Goal: Task Accomplishment & Management: Complete application form

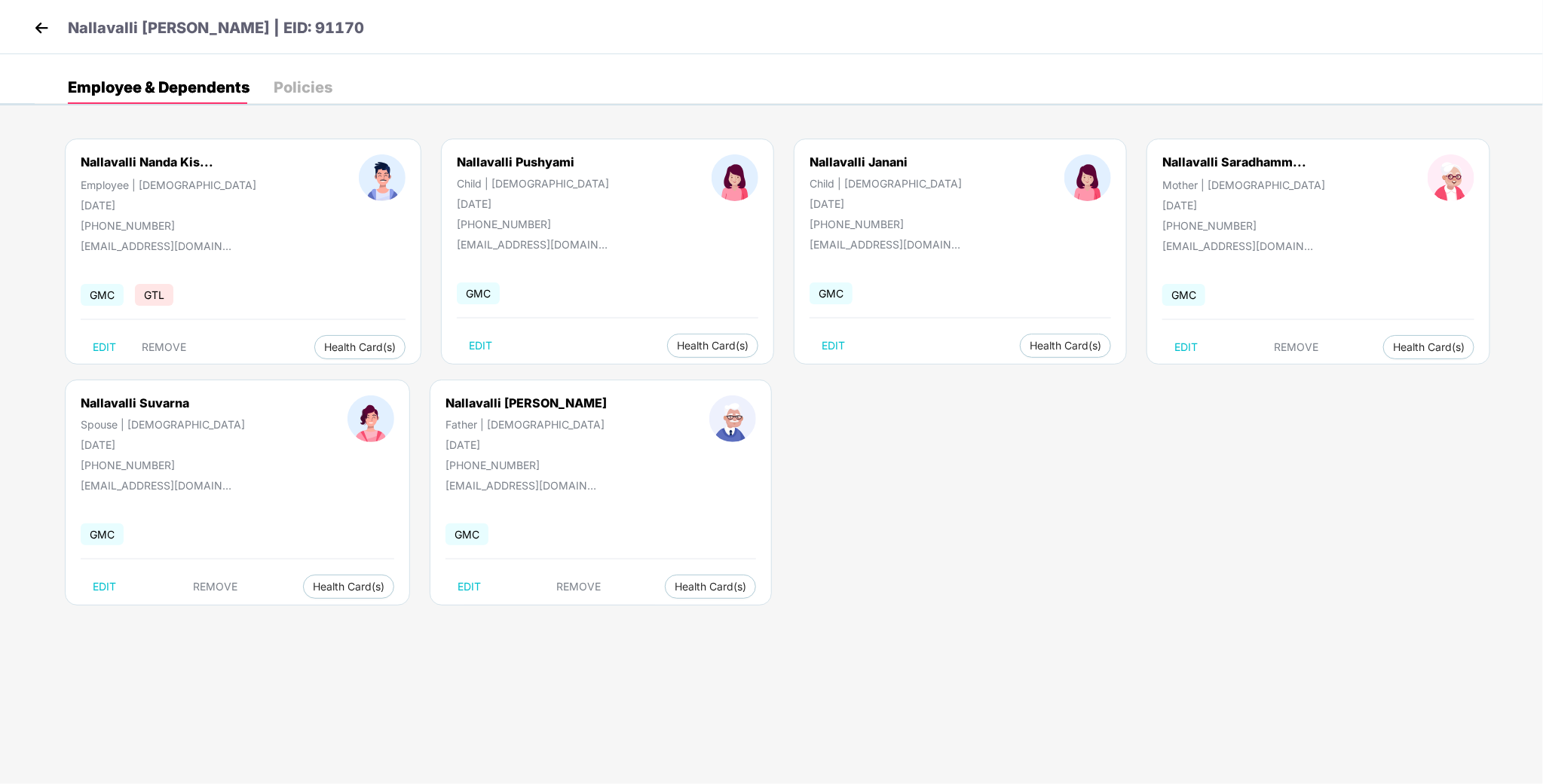
click at [46, 30] on img at bounding box center [41, 27] width 23 height 23
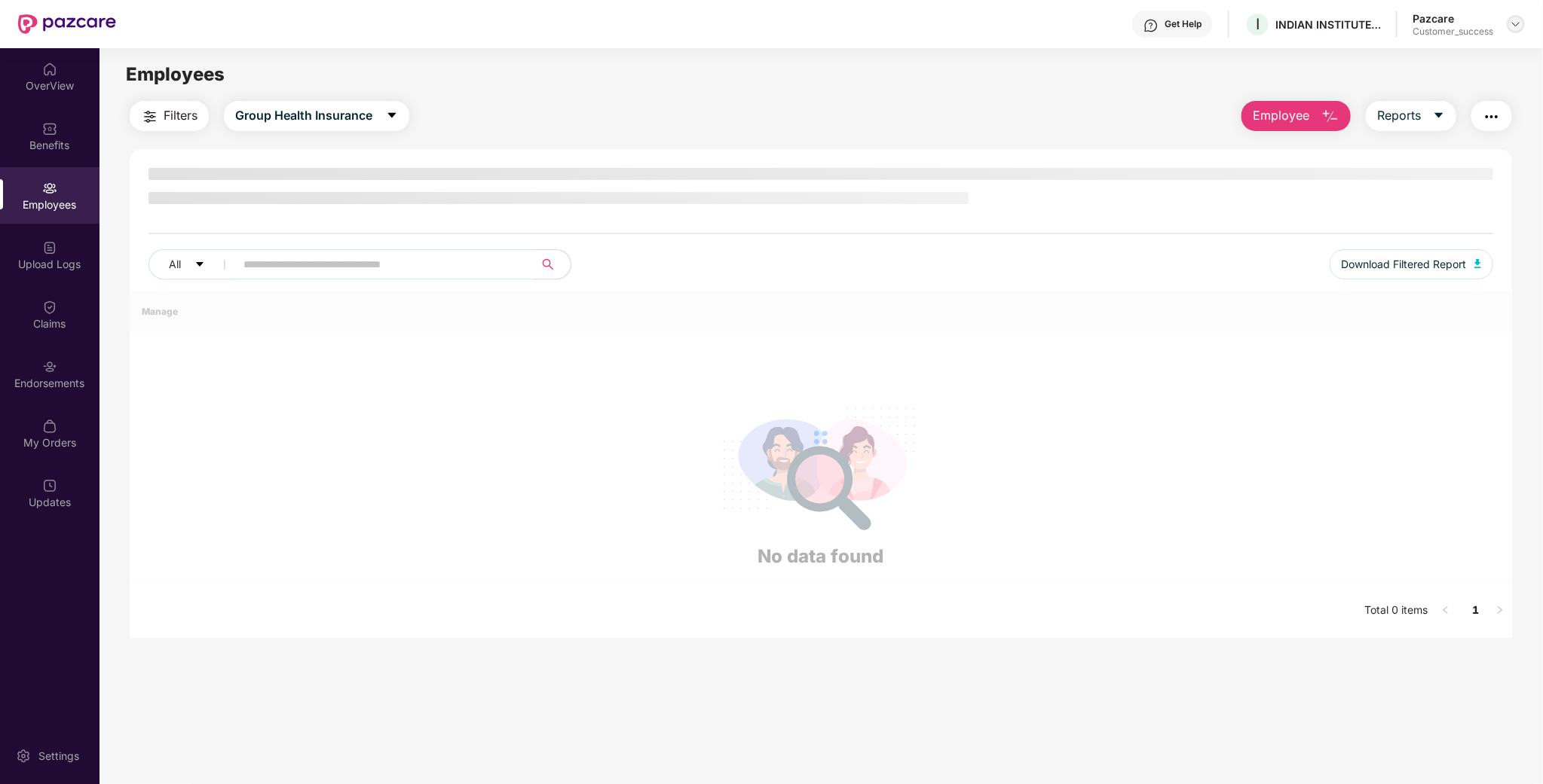
click at [1516, 23] on img at bounding box center [1516, 24] width 12 height 12
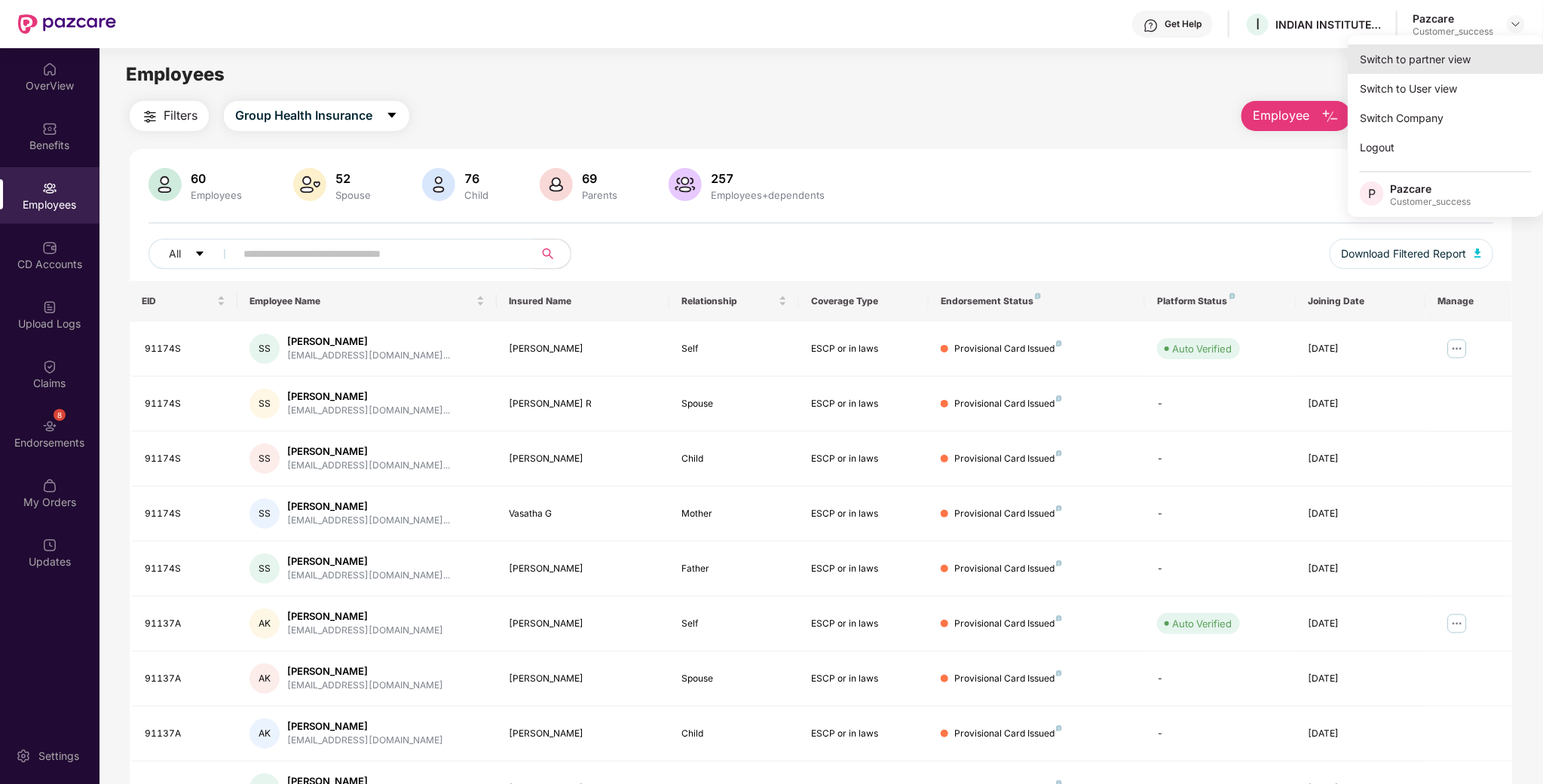
click at [1431, 64] on div "Switch to partner view" at bounding box center [1446, 59] width 196 height 29
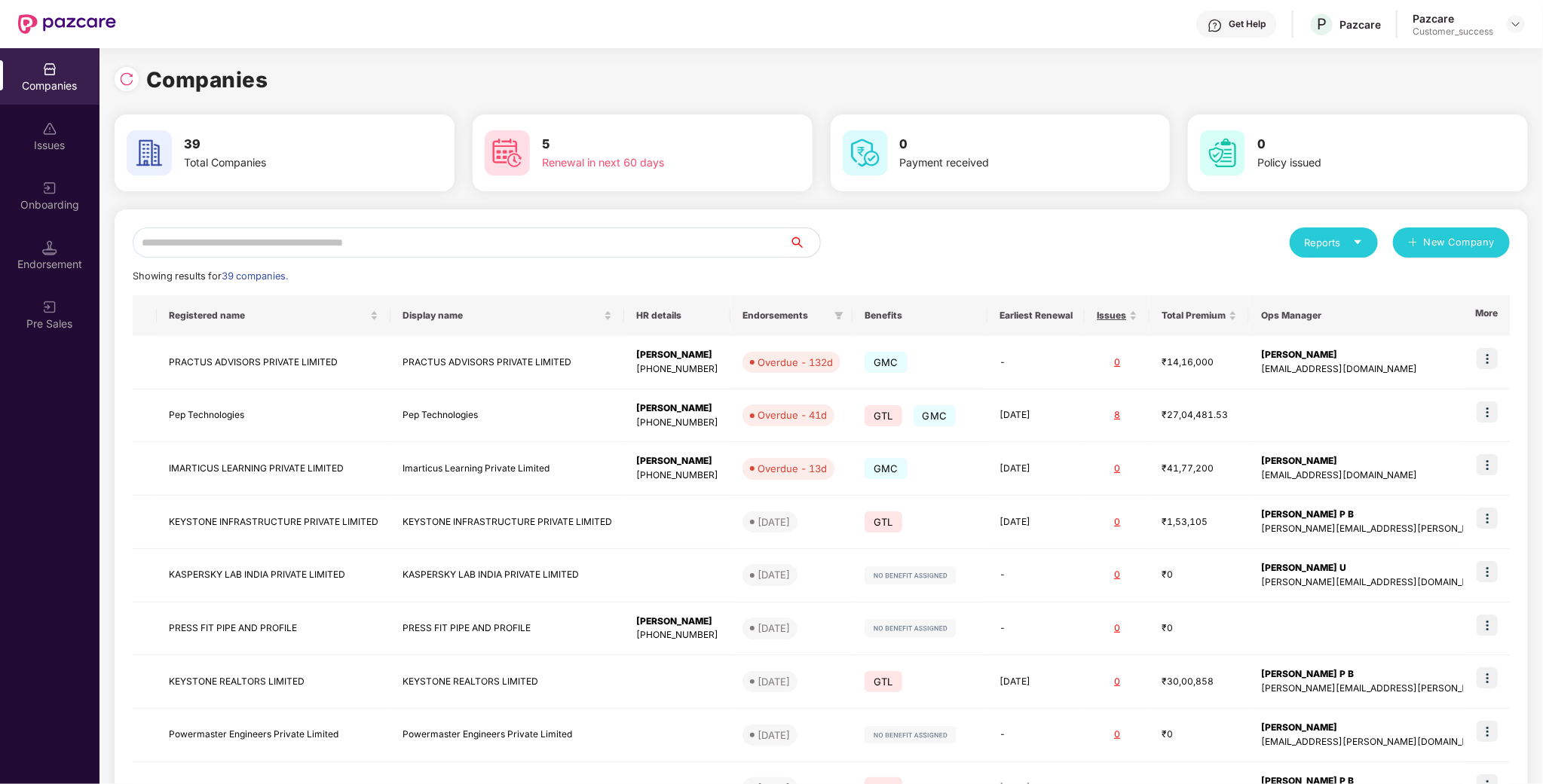
click at [43, 78] on div "Companies" at bounding box center [49, 85] width 99 height 15
click at [57, 192] on img at bounding box center [49, 187] width 15 height 15
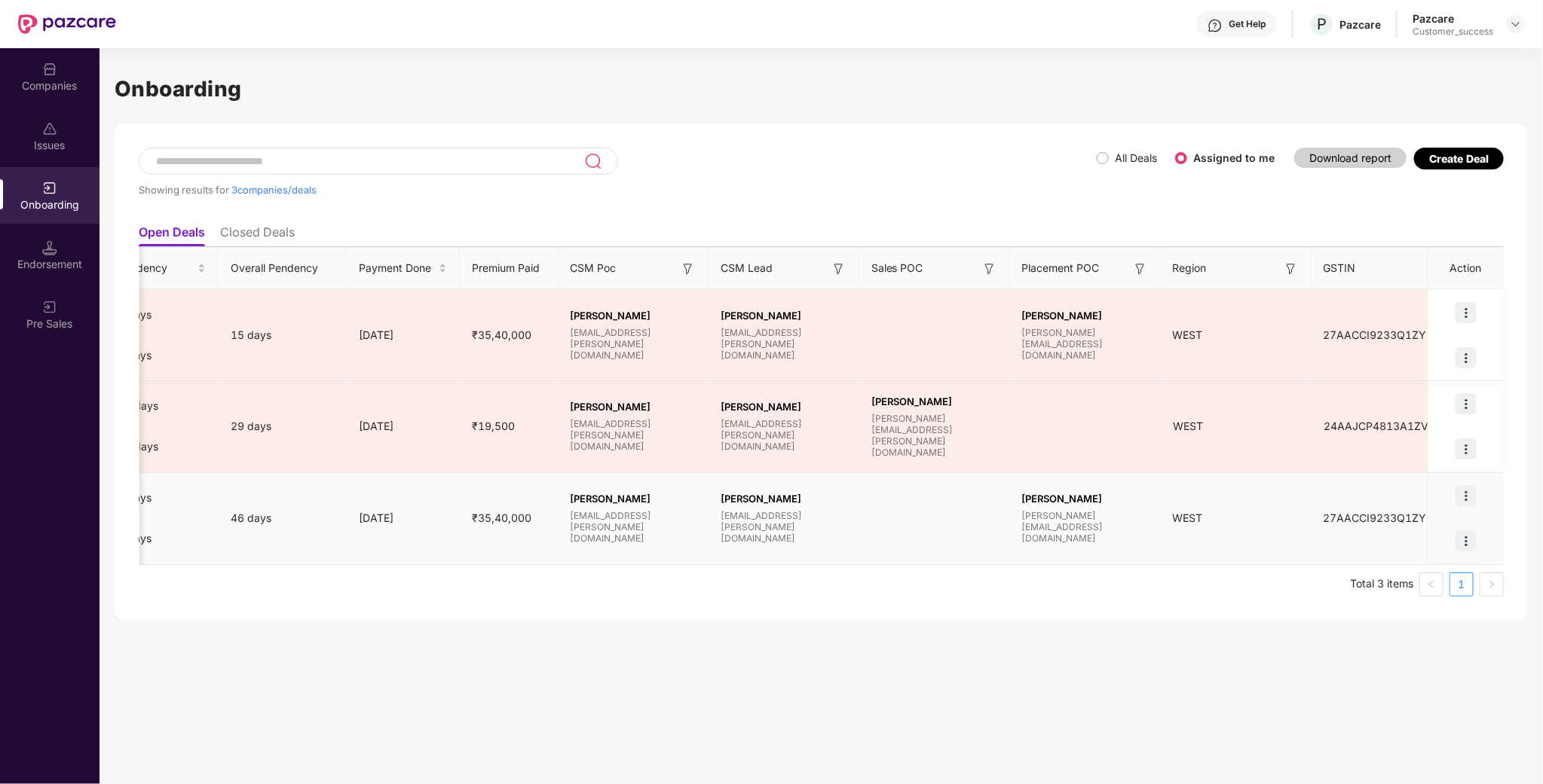
scroll to position [0, 839]
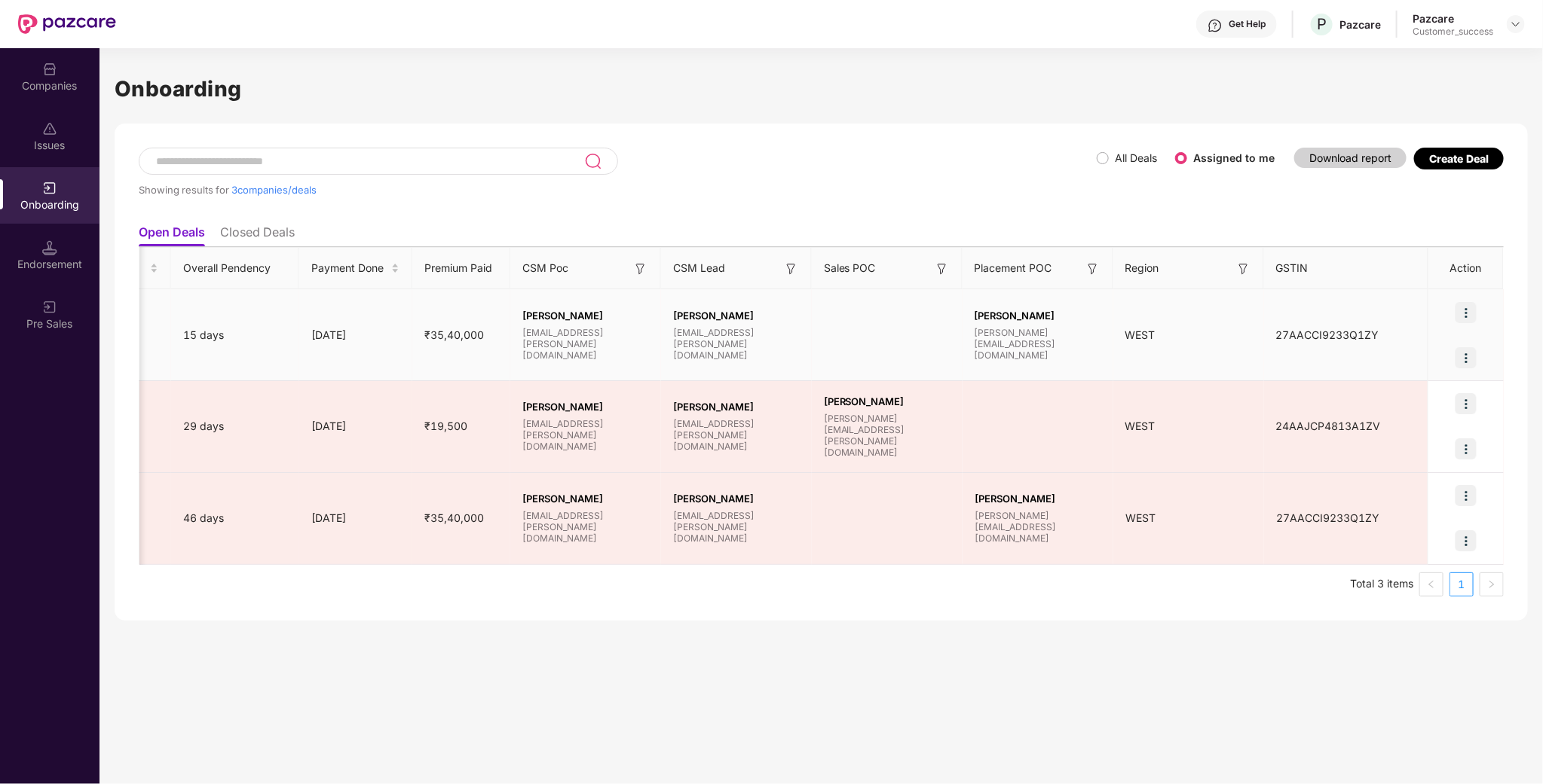
click at [1465, 315] on img at bounding box center [1466, 313] width 22 height 22
click at [1377, 351] on span "Rectify error in documents" at bounding box center [1379, 350] width 161 height 17
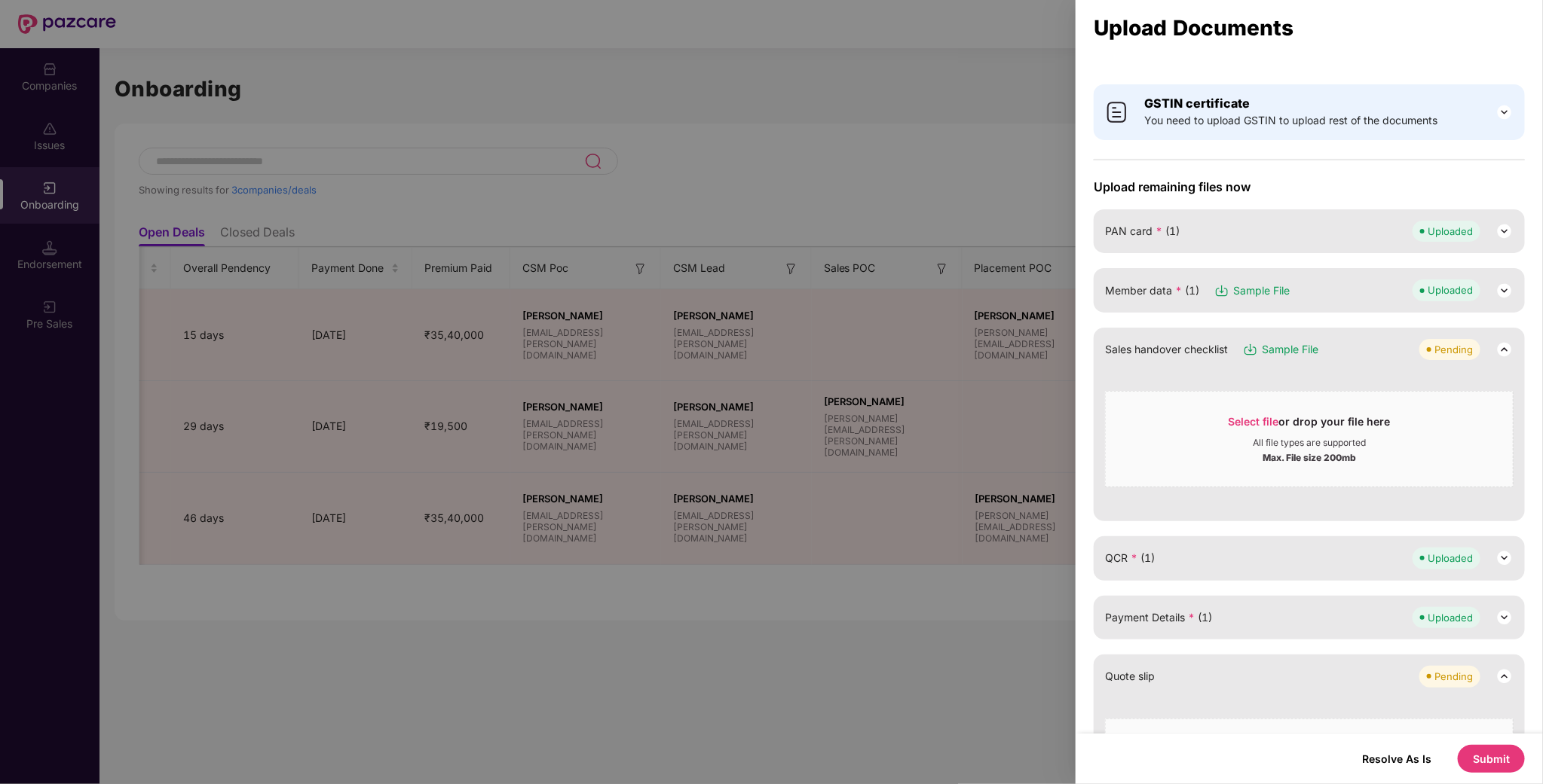
scroll to position [0, 0]
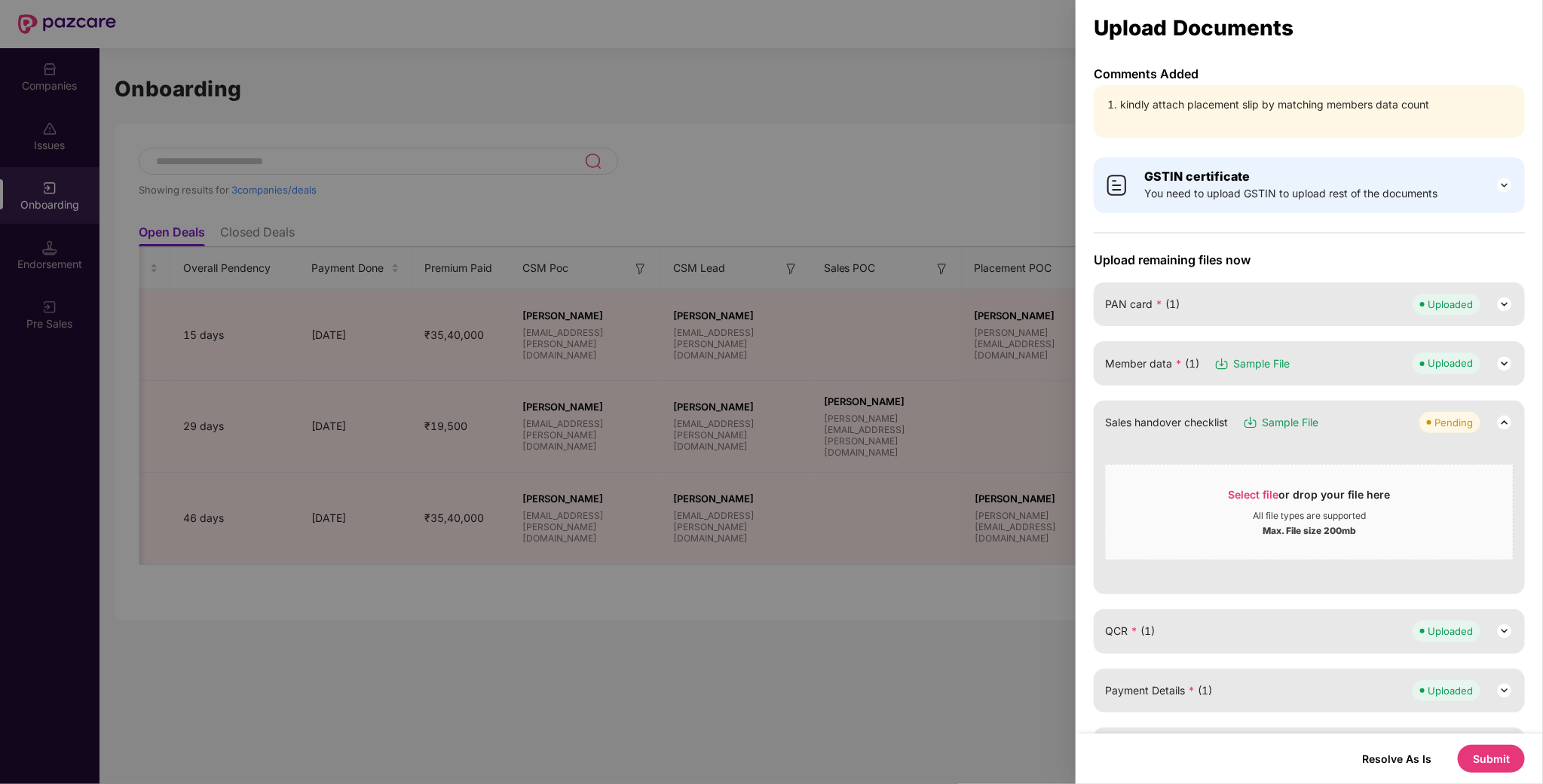
click at [1251, 365] on span "Sample File" at bounding box center [1261, 363] width 57 height 17
click at [1146, 364] on span "Member data * (1)" at bounding box center [1152, 363] width 94 height 17
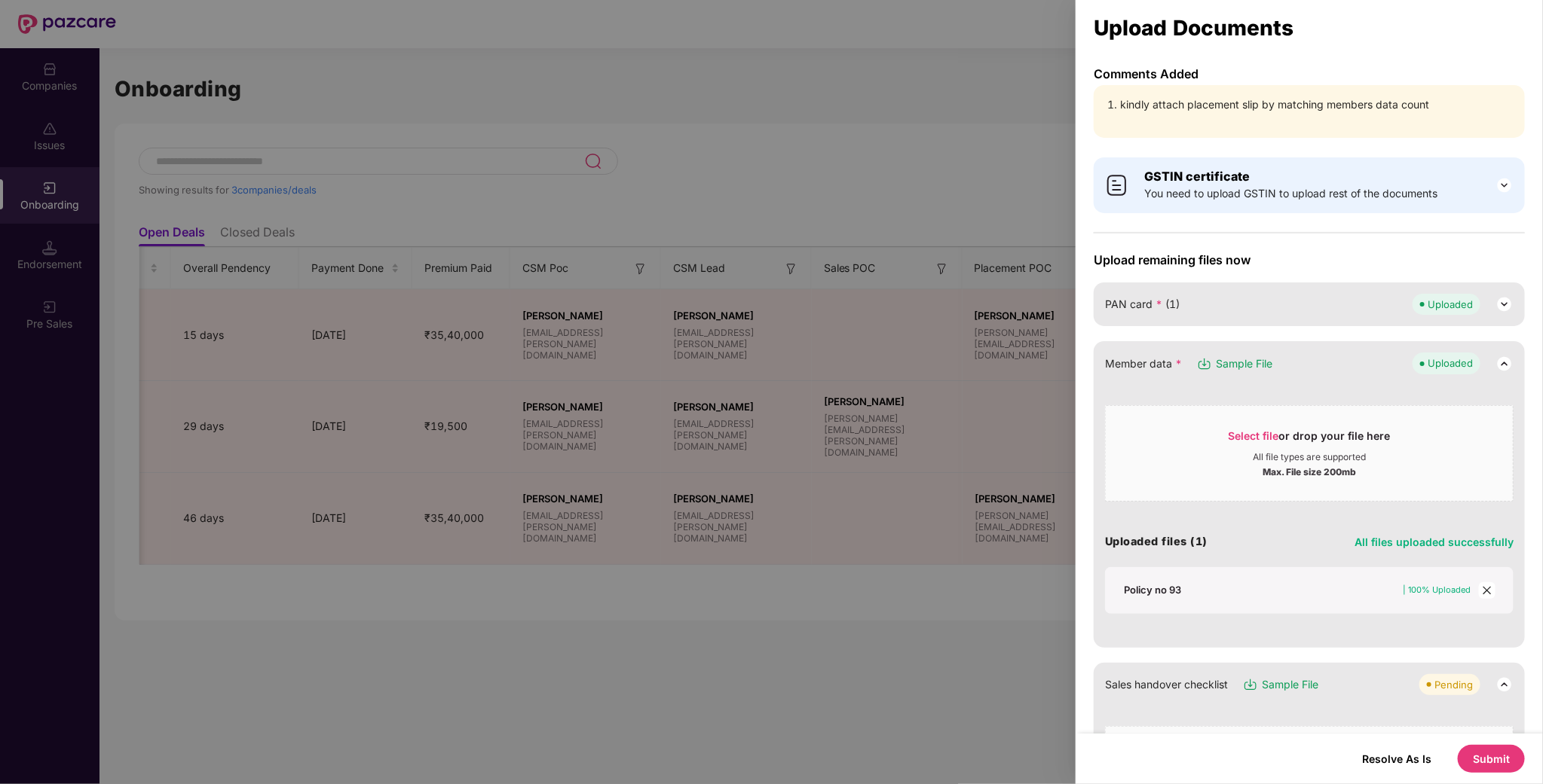
click at [1143, 595] on div "Policy no 93" at bounding box center [1152, 590] width 57 height 14
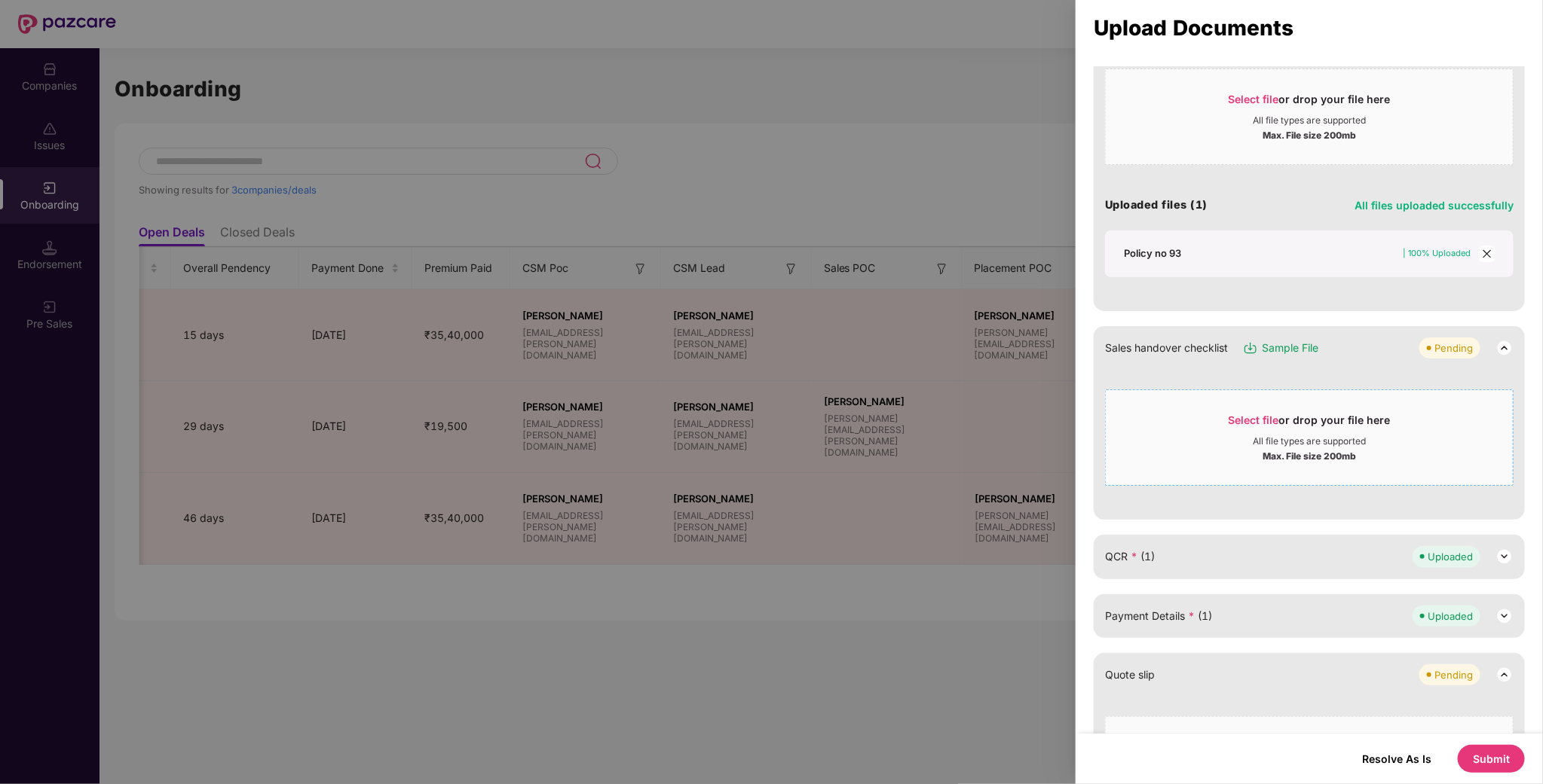
scroll to position [340, 0]
click at [1134, 554] on span "*" at bounding box center [1134, 553] width 7 height 13
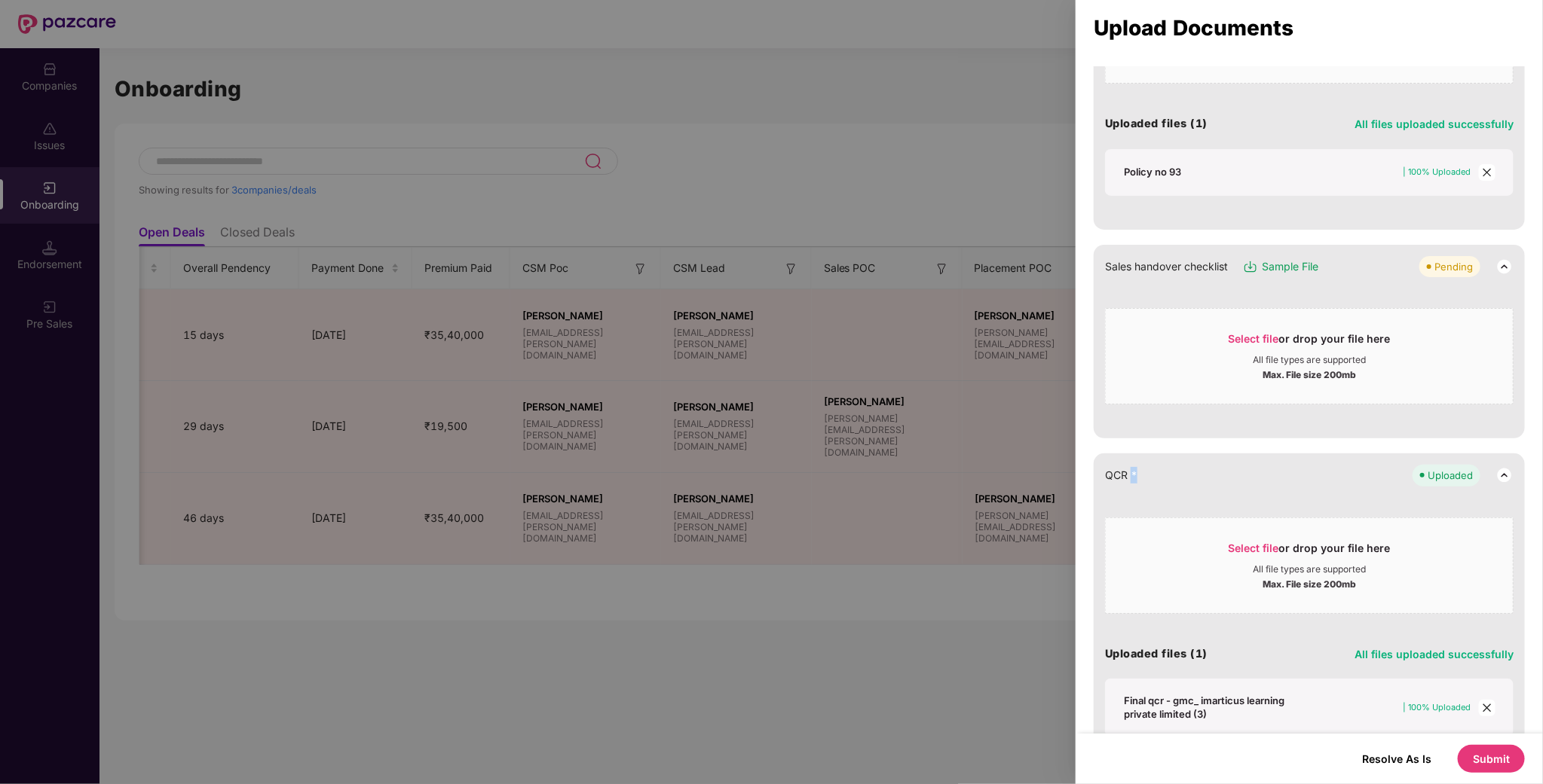
scroll to position [565, 0]
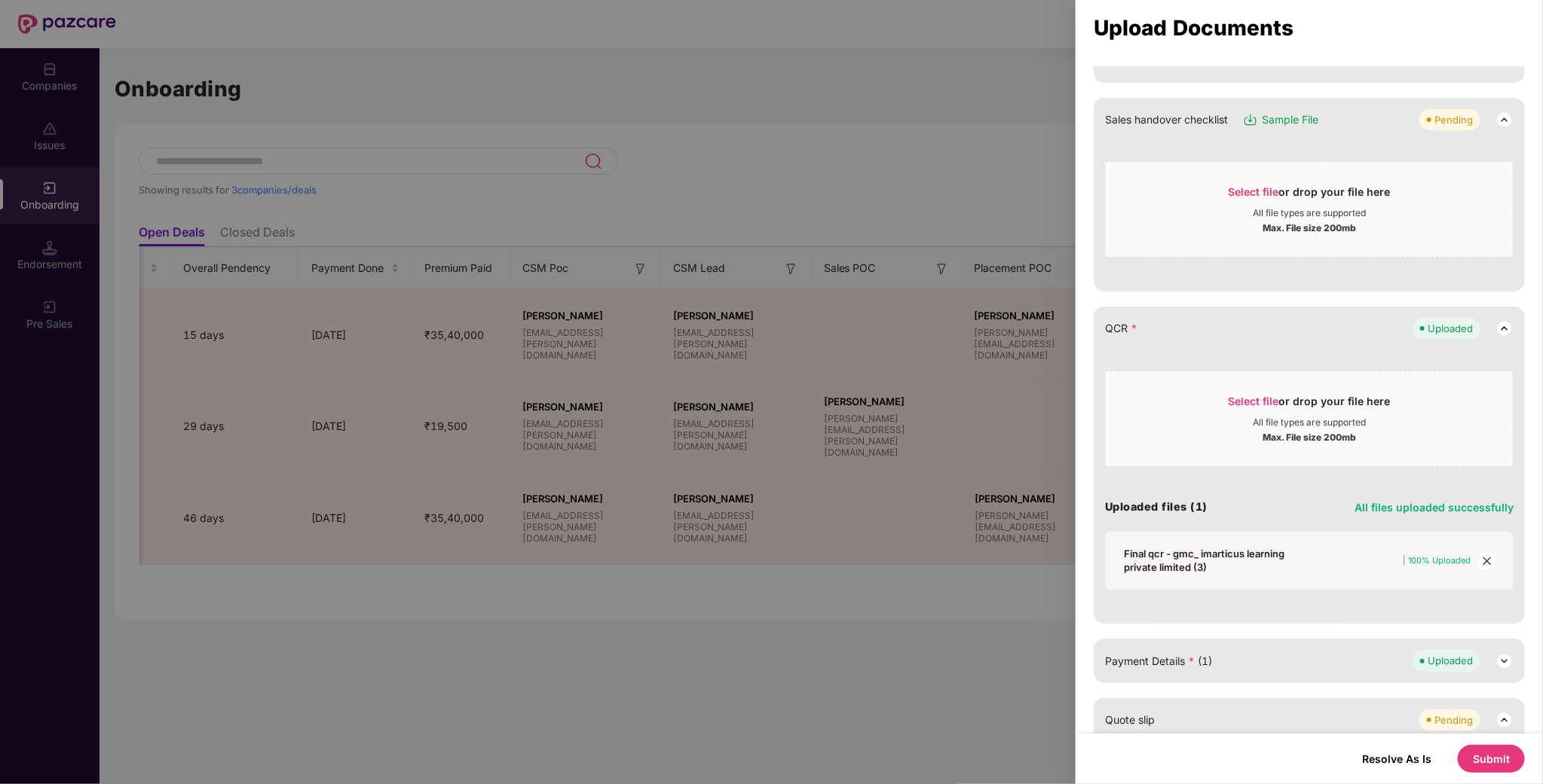
click at [1188, 556] on div "Final qcr - gmc_ imarticus learning private limited (3)" at bounding box center [1219, 561] width 190 height 27
click at [1240, 404] on span "Select file" at bounding box center [1253, 400] width 50 height 13
click at [1489, 563] on icon "close" at bounding box center [1487, 561] width 11 height 11
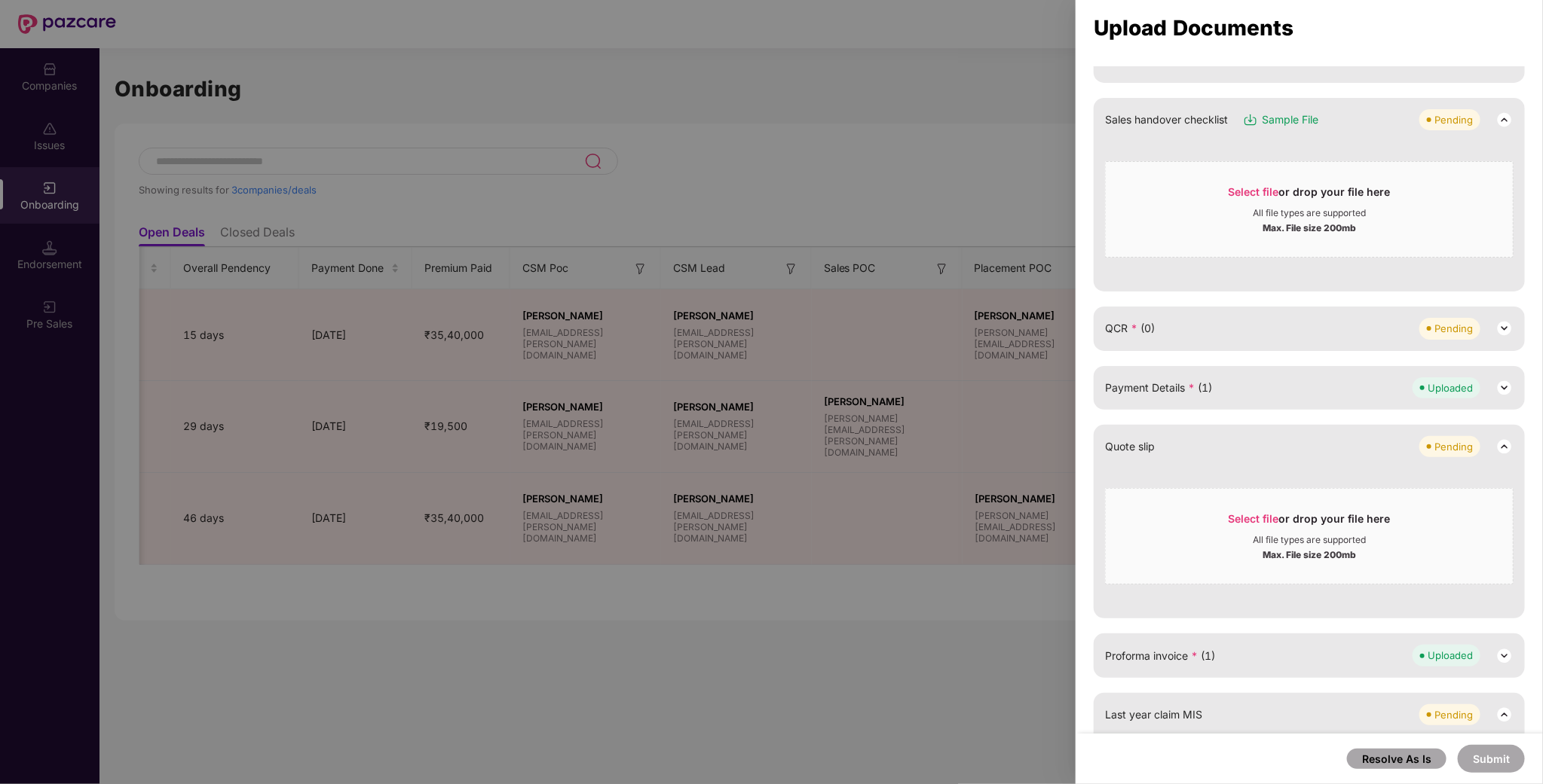
click at [1153, 333] on span "QCR * (0)" at bounding box center [1130, 328] width 50 height 17
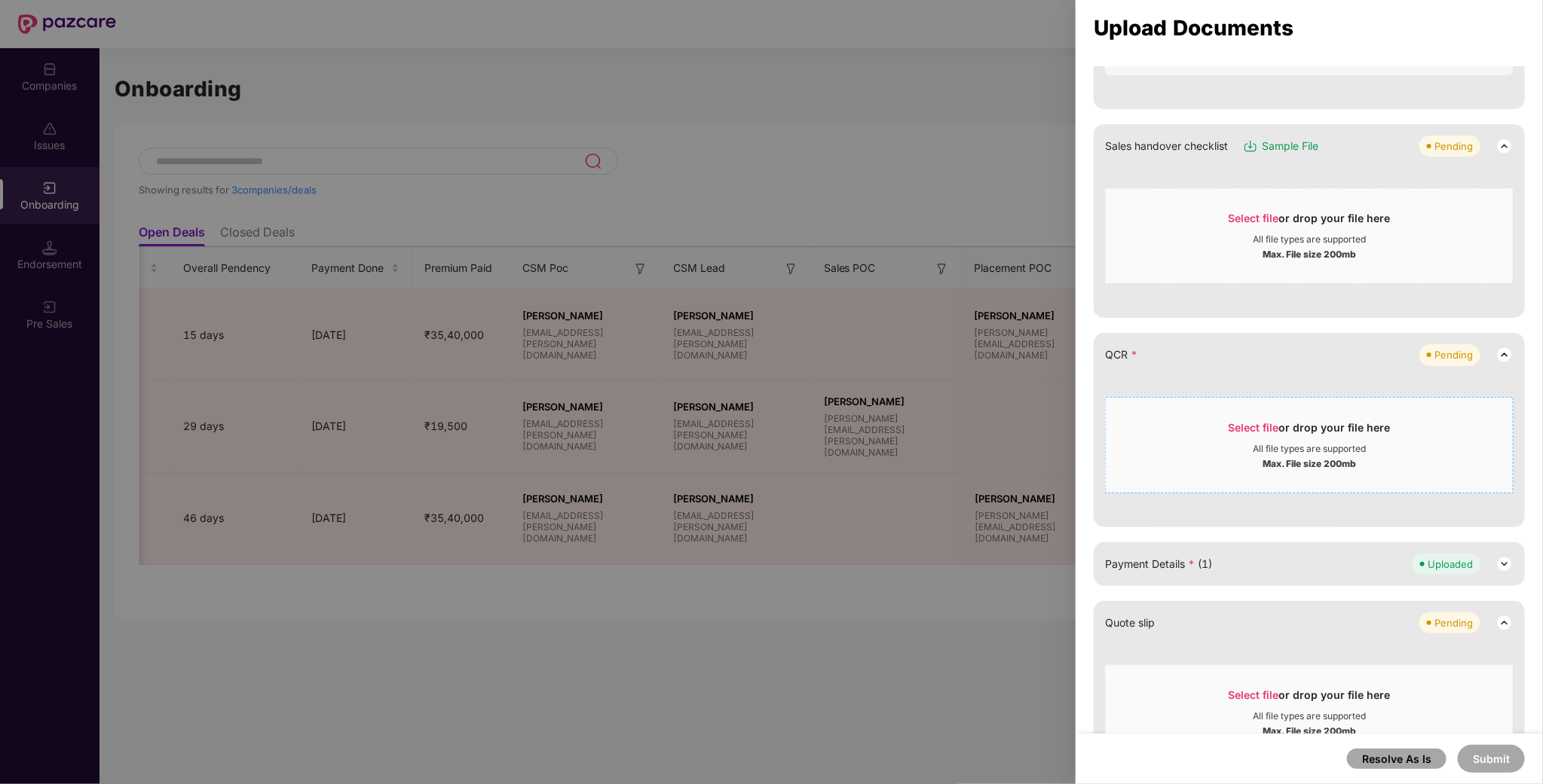
scroll to position [487, 0]
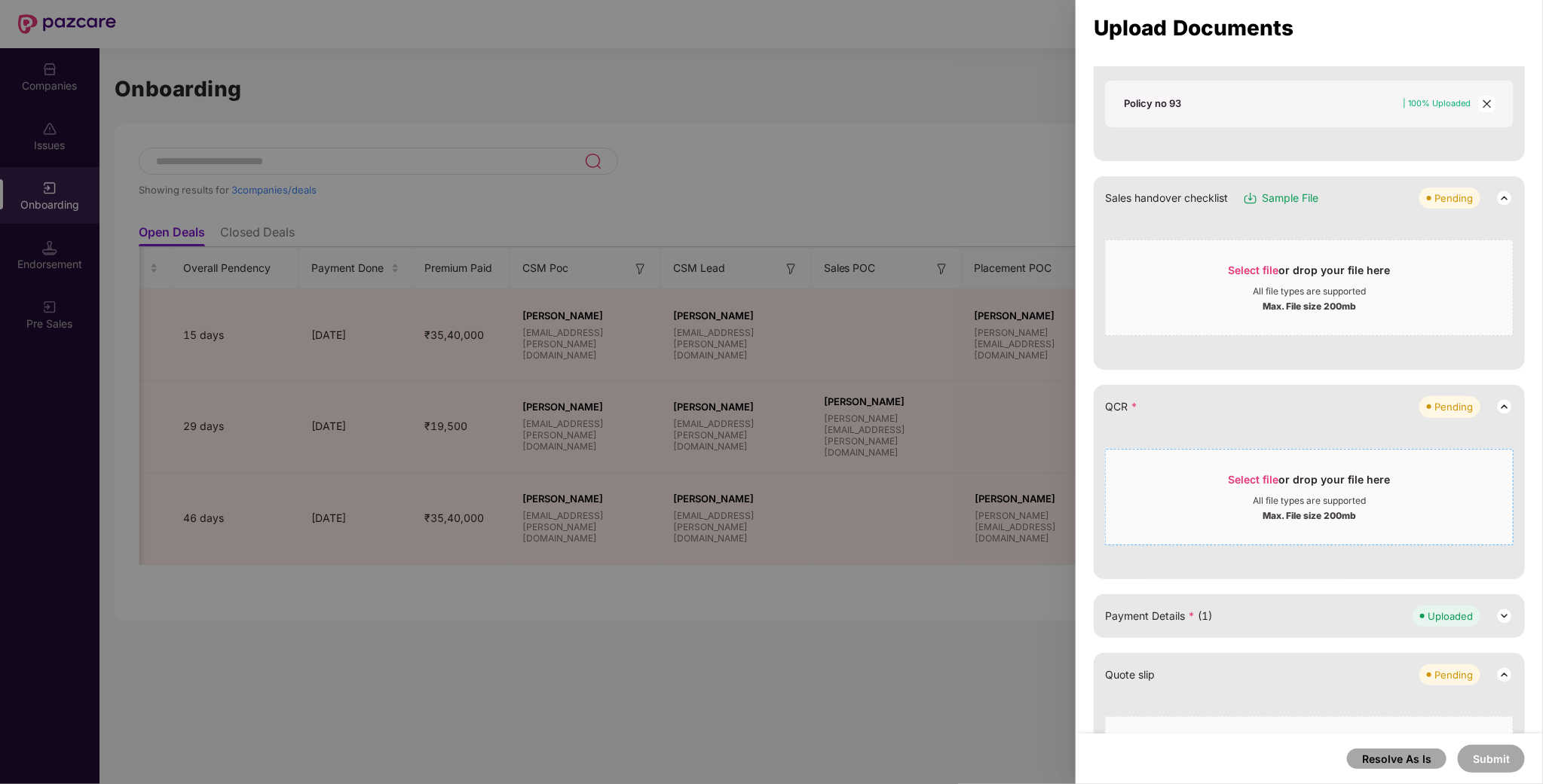
click at [1260, 469] on span "Select file or drop your file here All file types are supported Max. File size …" at bounding box center [1309, 497] width 407 height 73
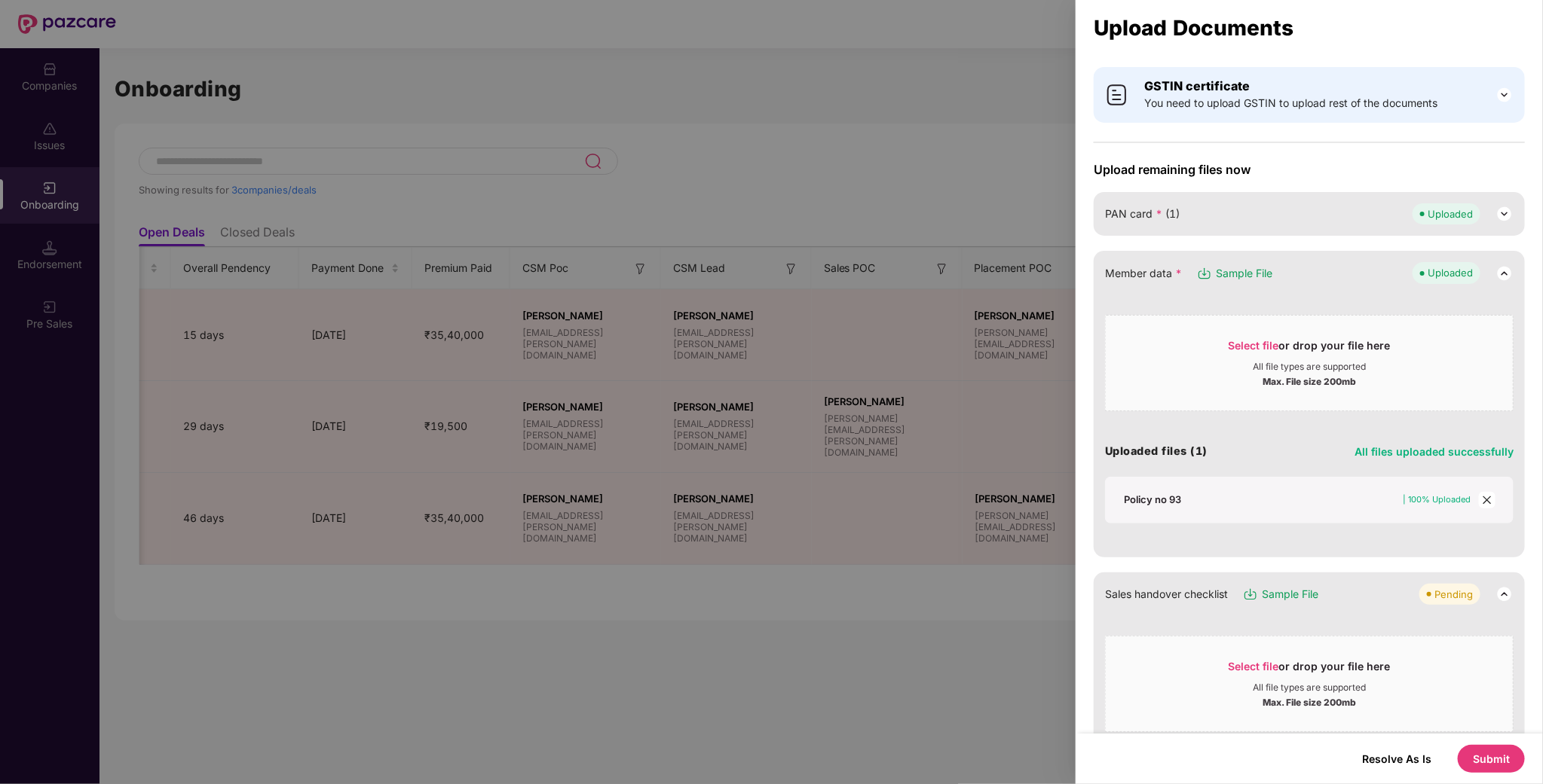
scroll to position [34, 0]
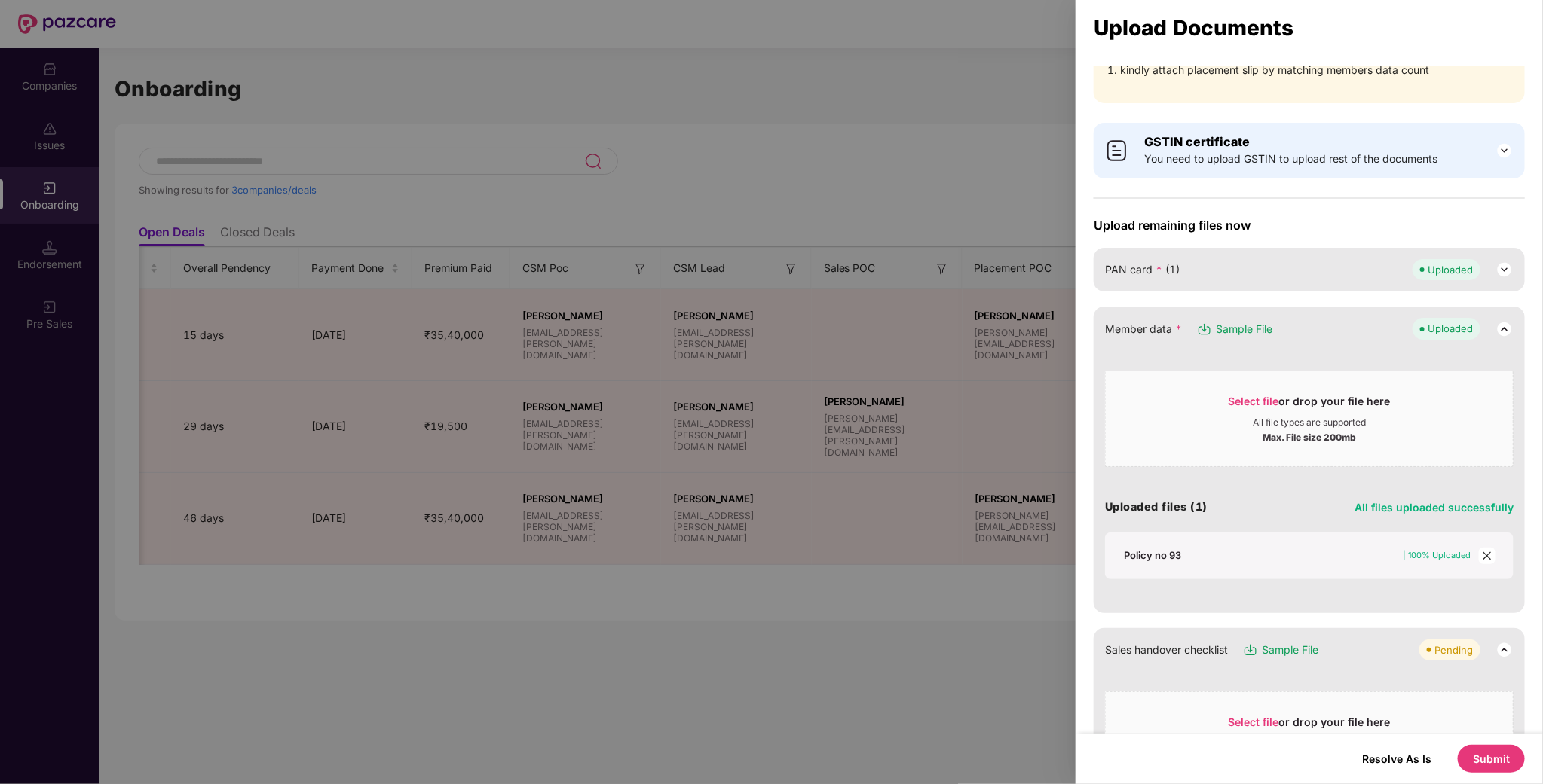
click at [1490, 553] on icon "close" at bounding box center [1487, 555] width 11 height 11
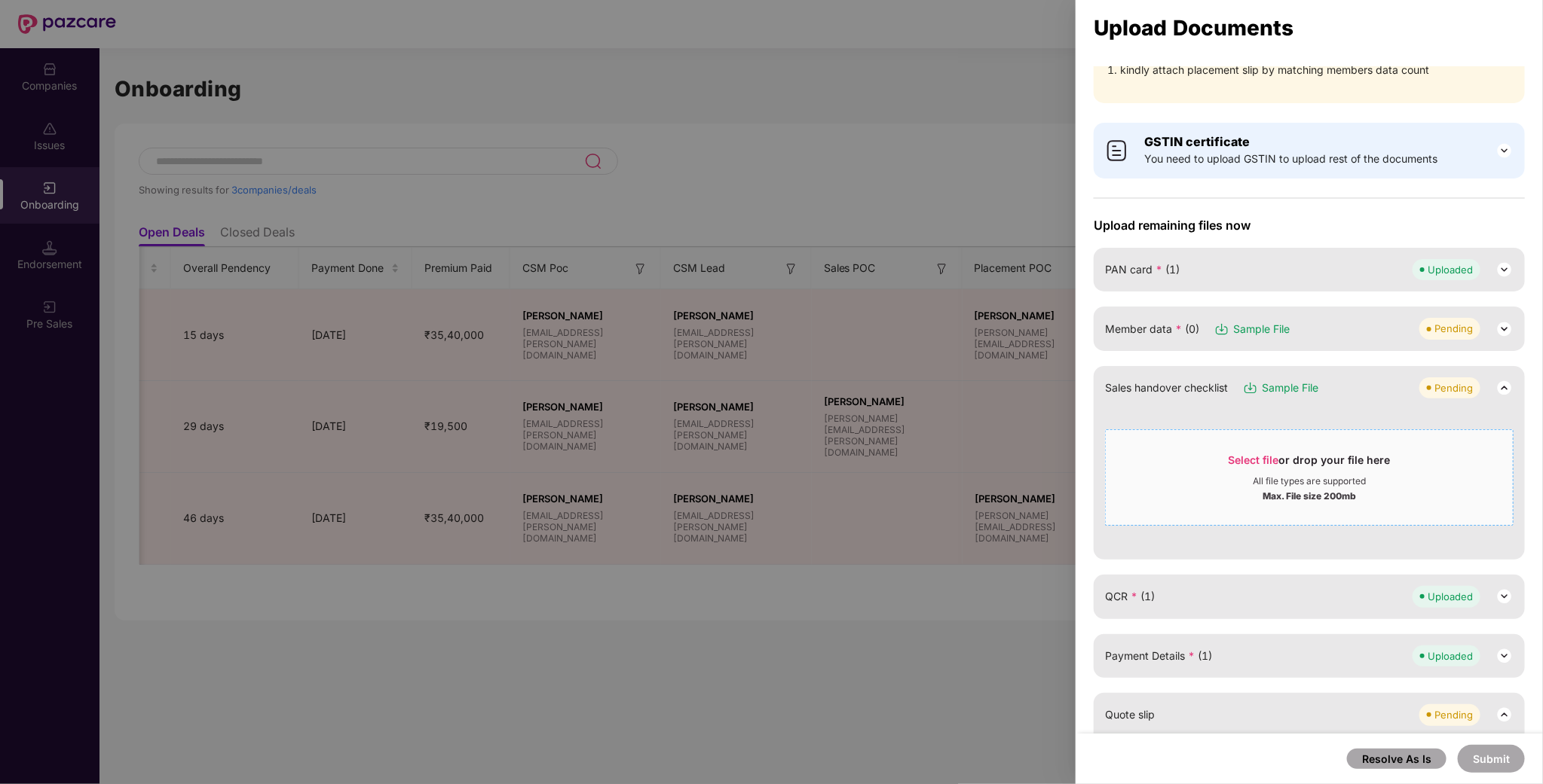
click at [1230, 461] on span "Select file" at bounding box center [1253, 459] width 50 height 13
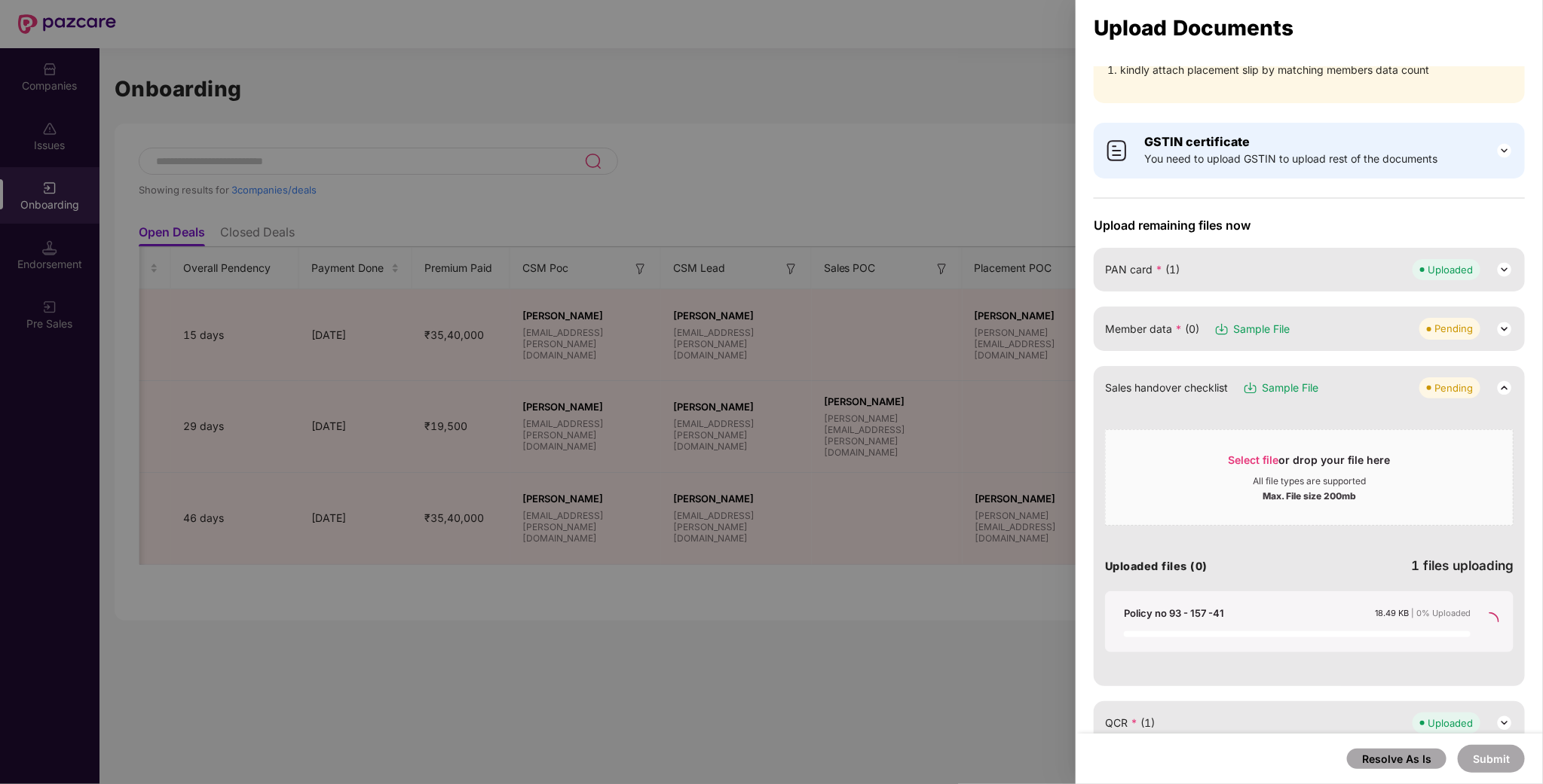
click at [970, 677] on div at bounding box center [772, 392] width 1543 height 784
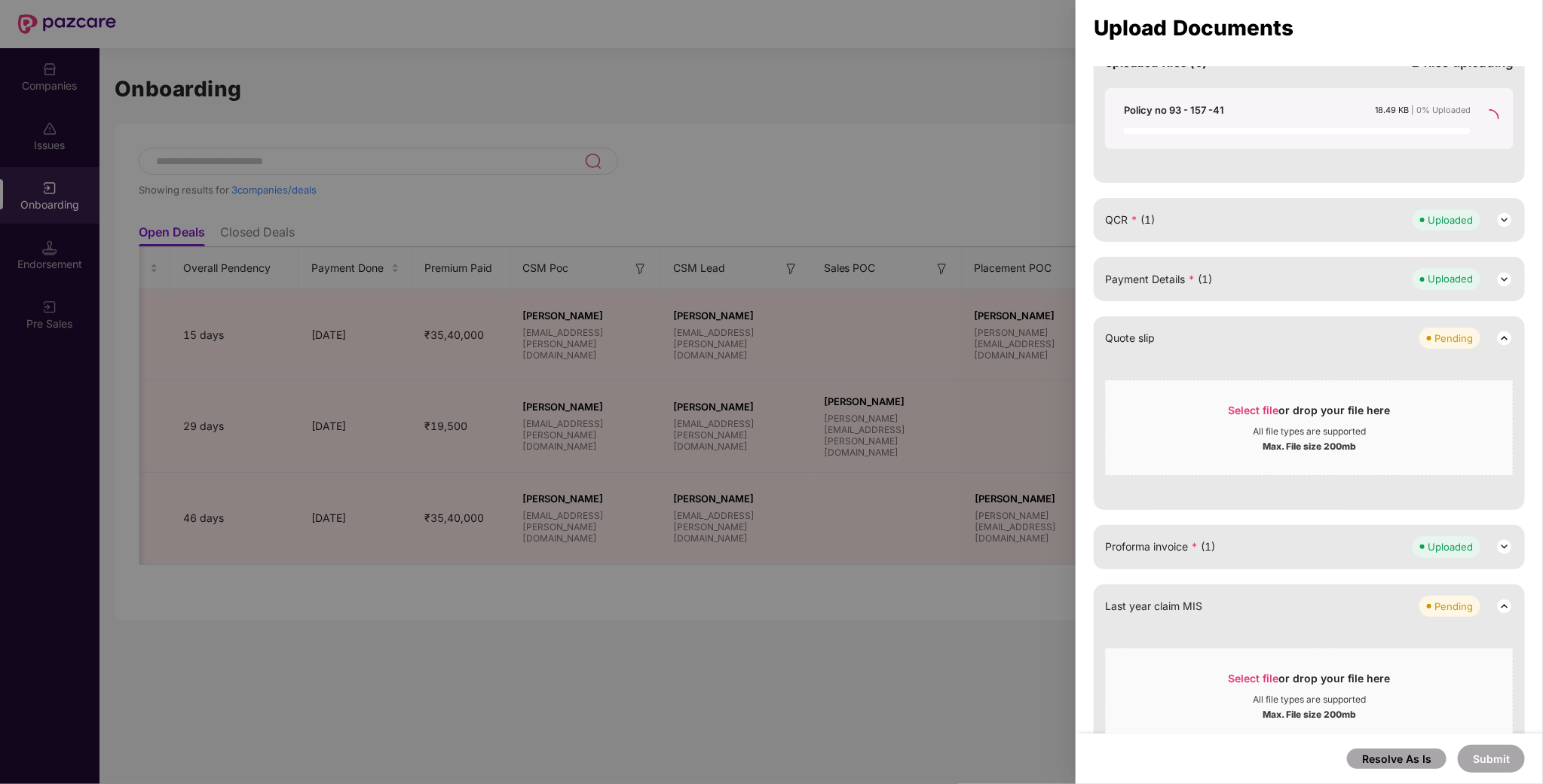
scroll to position [425, 0]
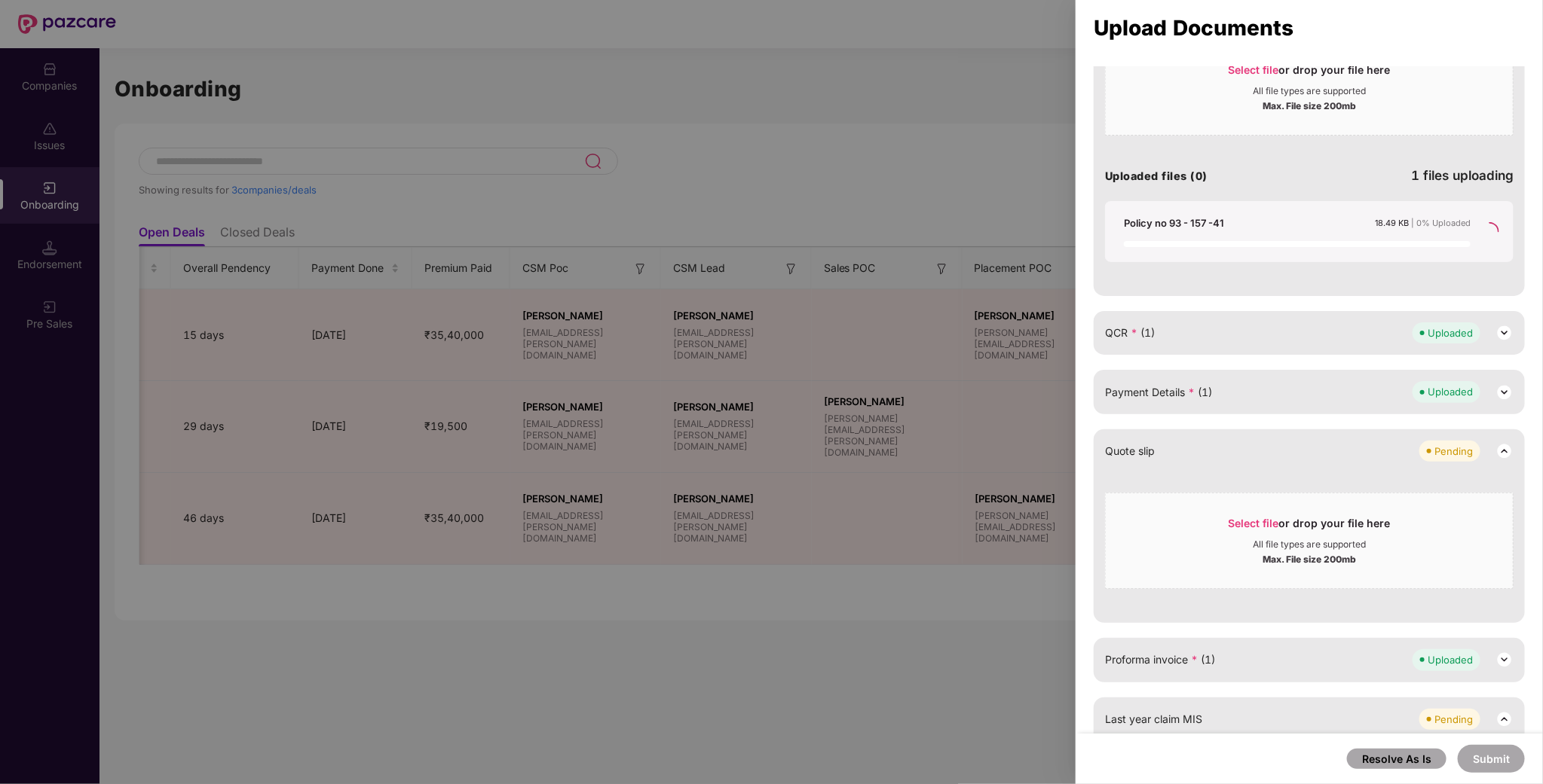
click at [1143, 355] on div "Upload remaining files now PAN card * (1) Uploaded Member data * (0) Sample Fil…" at bounding box center [1308, 389] width 431 height 1124
click at [1126, 329] on span "QCR * (1)" at bounding box center [1130, 333] width 50 height 17
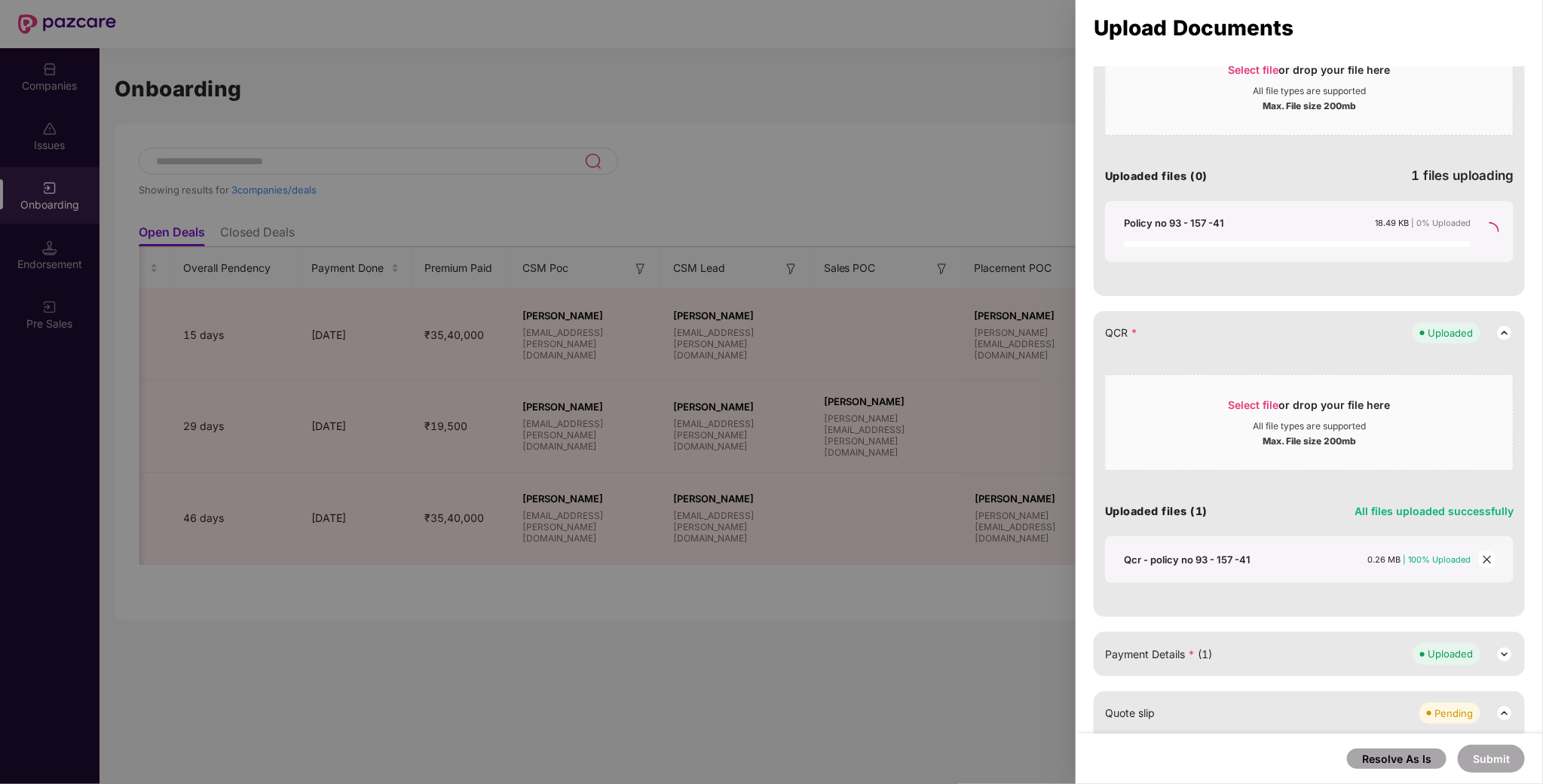
click at [1049, 674] on div at bounding box center [772, 392] width 1543 height 784
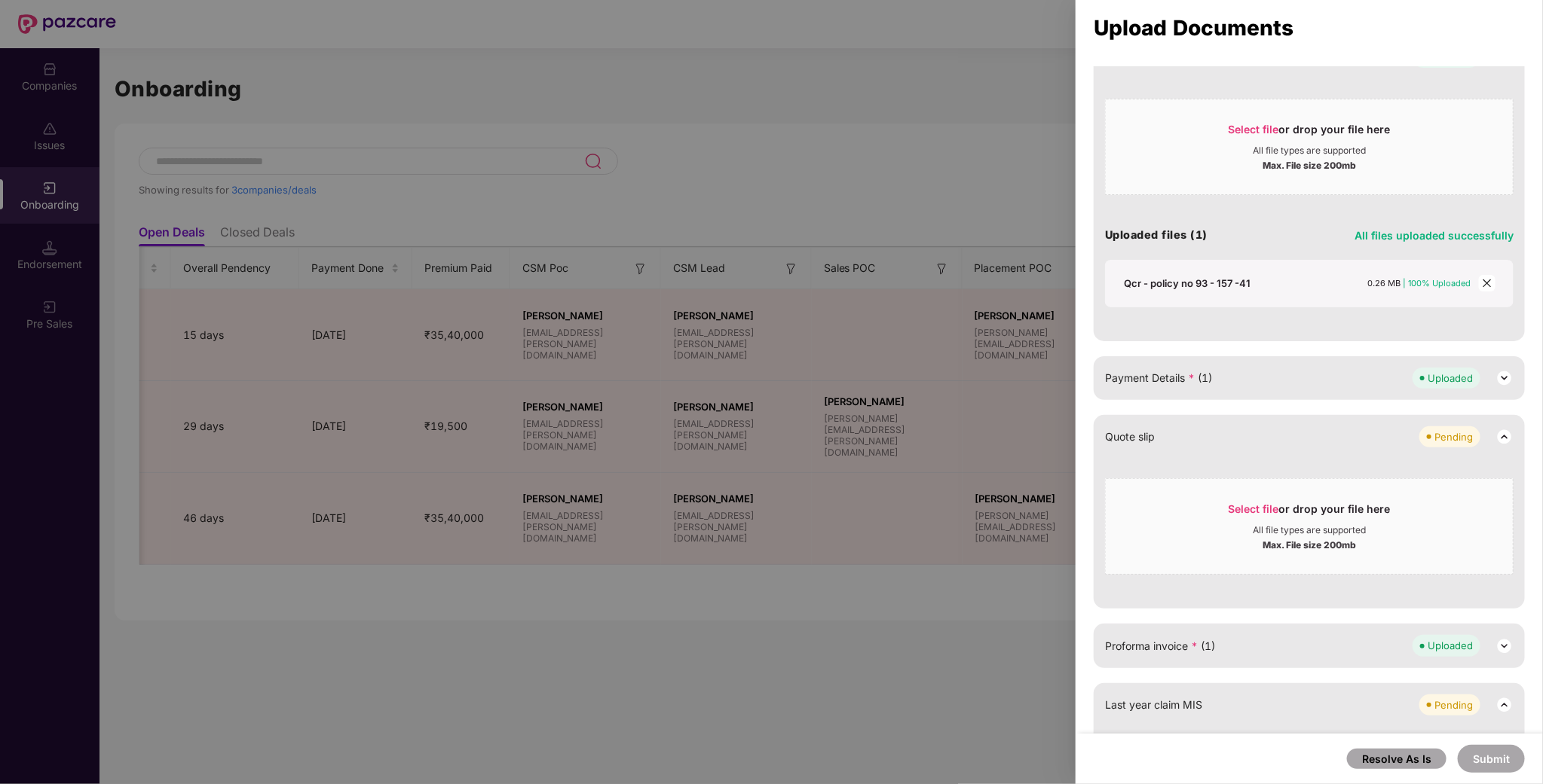
click at [1043, 708] on div at bounding box center [772, 392] width 1543 height 784
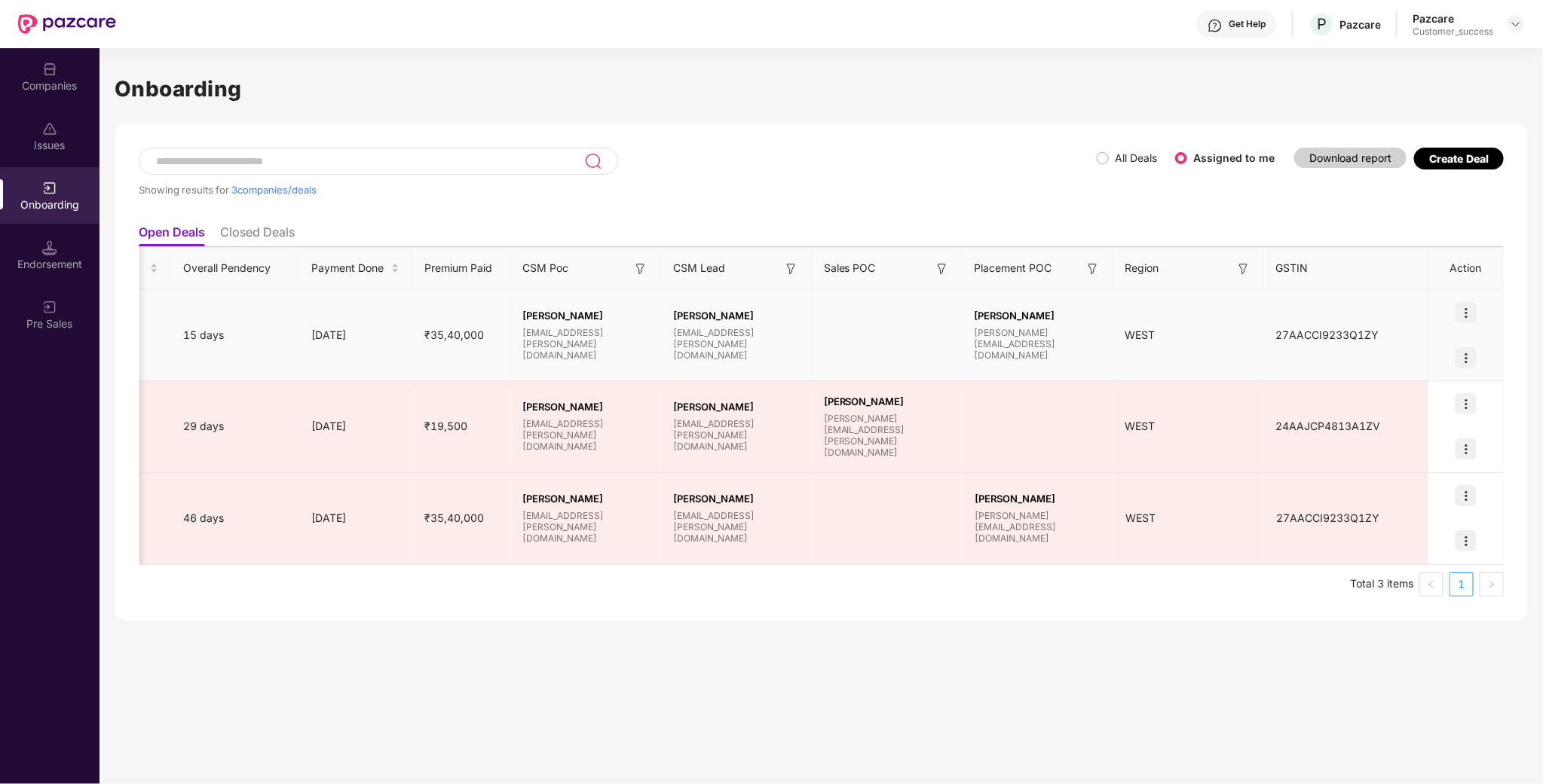
click at [1474, 317] on img at bounding box center [1466, 313] width 22 height 22
click at [1384, 353] on span "Rectify error in documents" at bounding box center [1379, 350] width 161 height 17
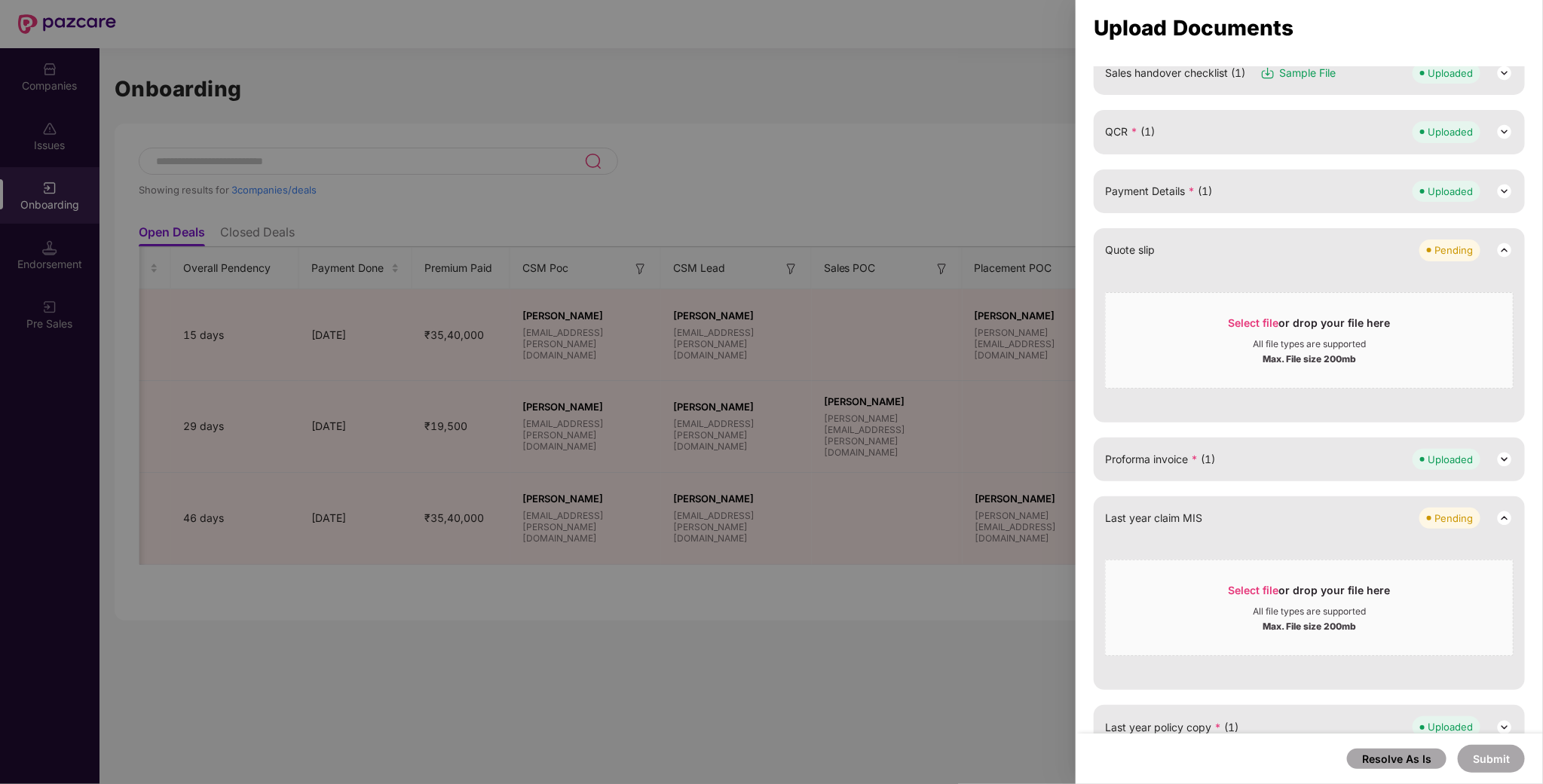
scroll to position [525, 0]
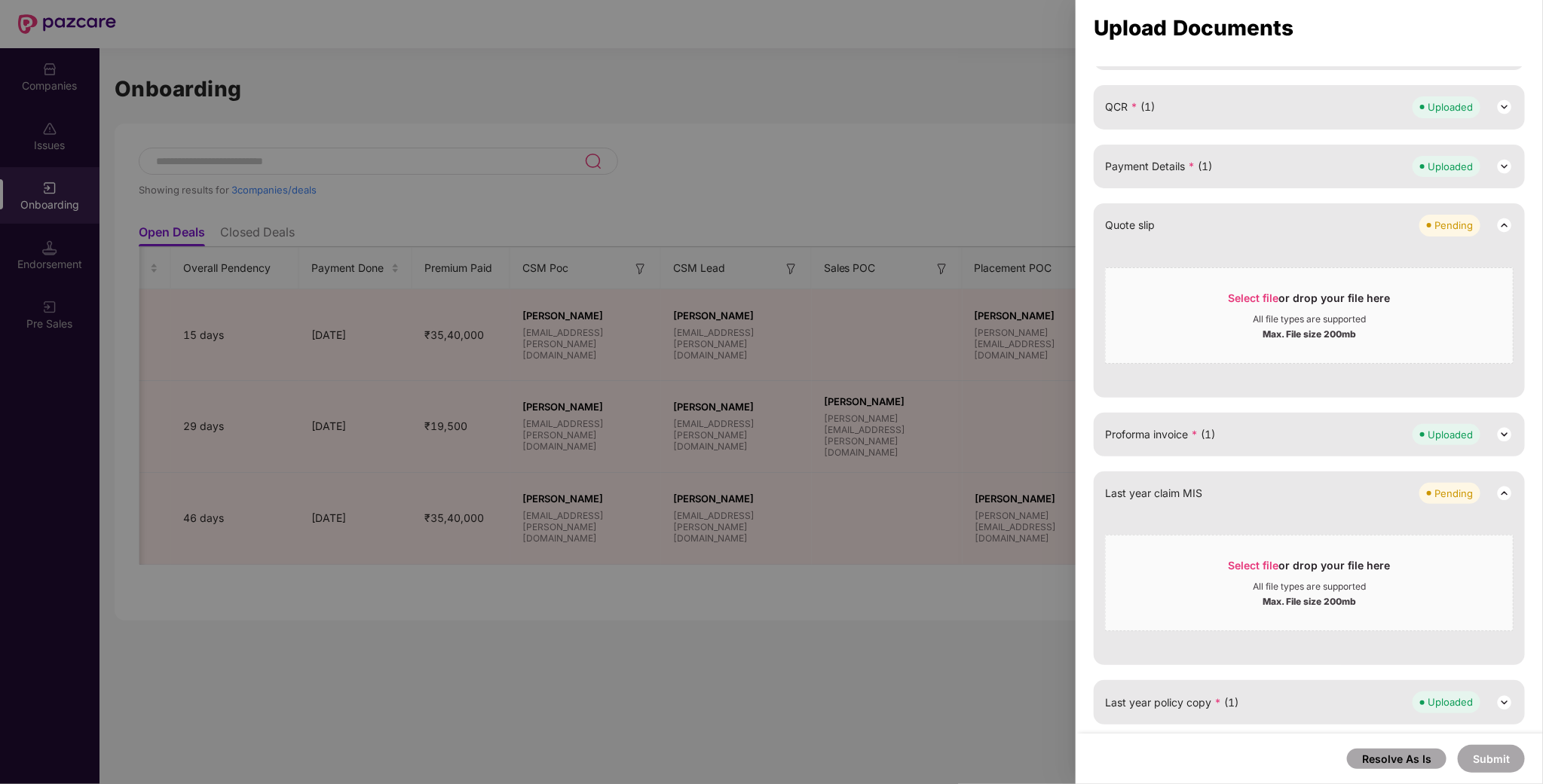
drag, startPoint x: 921, startPoint y: 687, endPoint x: 953, endPoint y: 672, distance: 35.3
click at [924, 687] on div at bounding box center [772, 392] width 1543 height 784
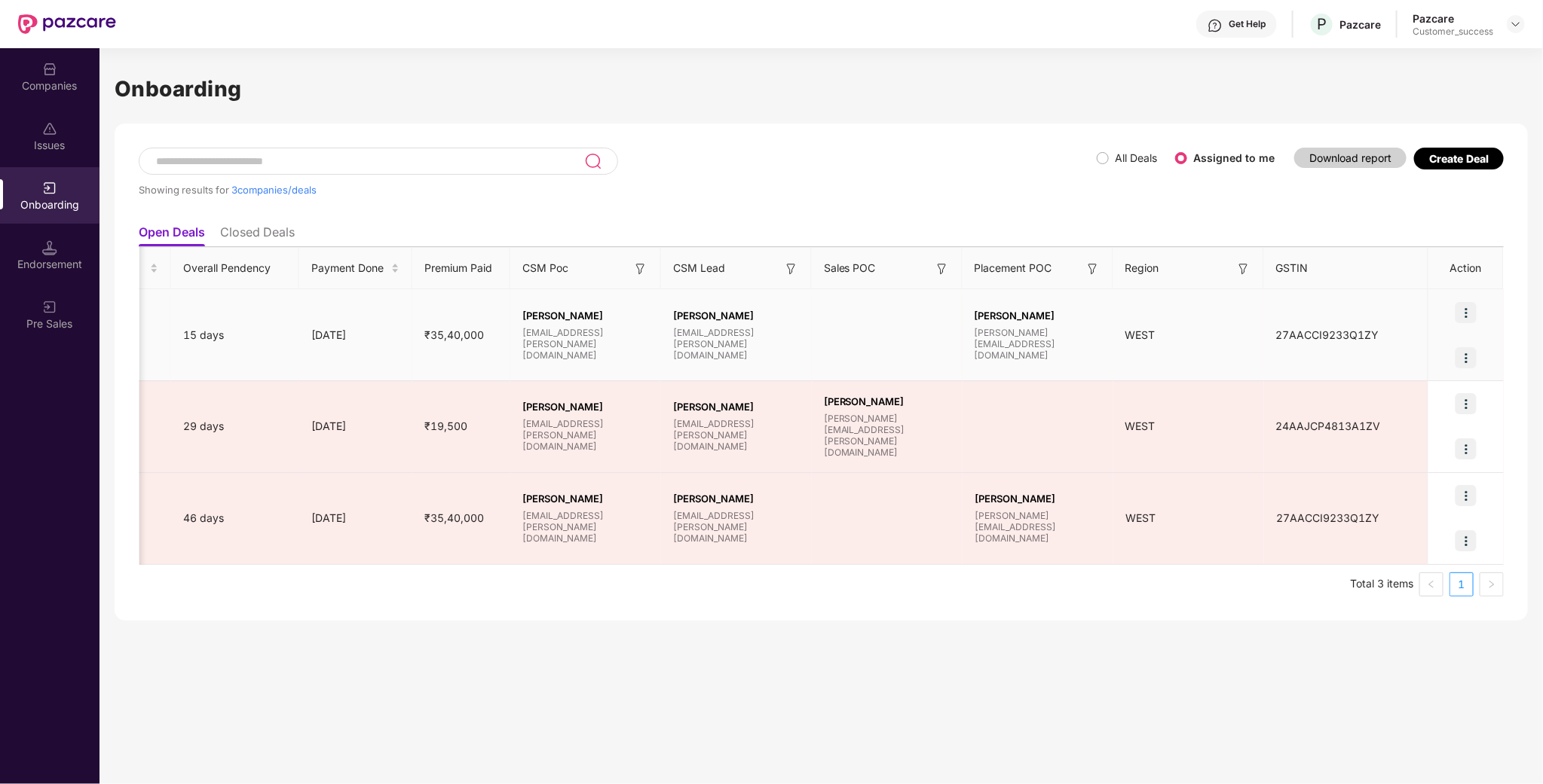
click at [1467, 362] on img at bounding box center [1466, 358] width 22 height 22
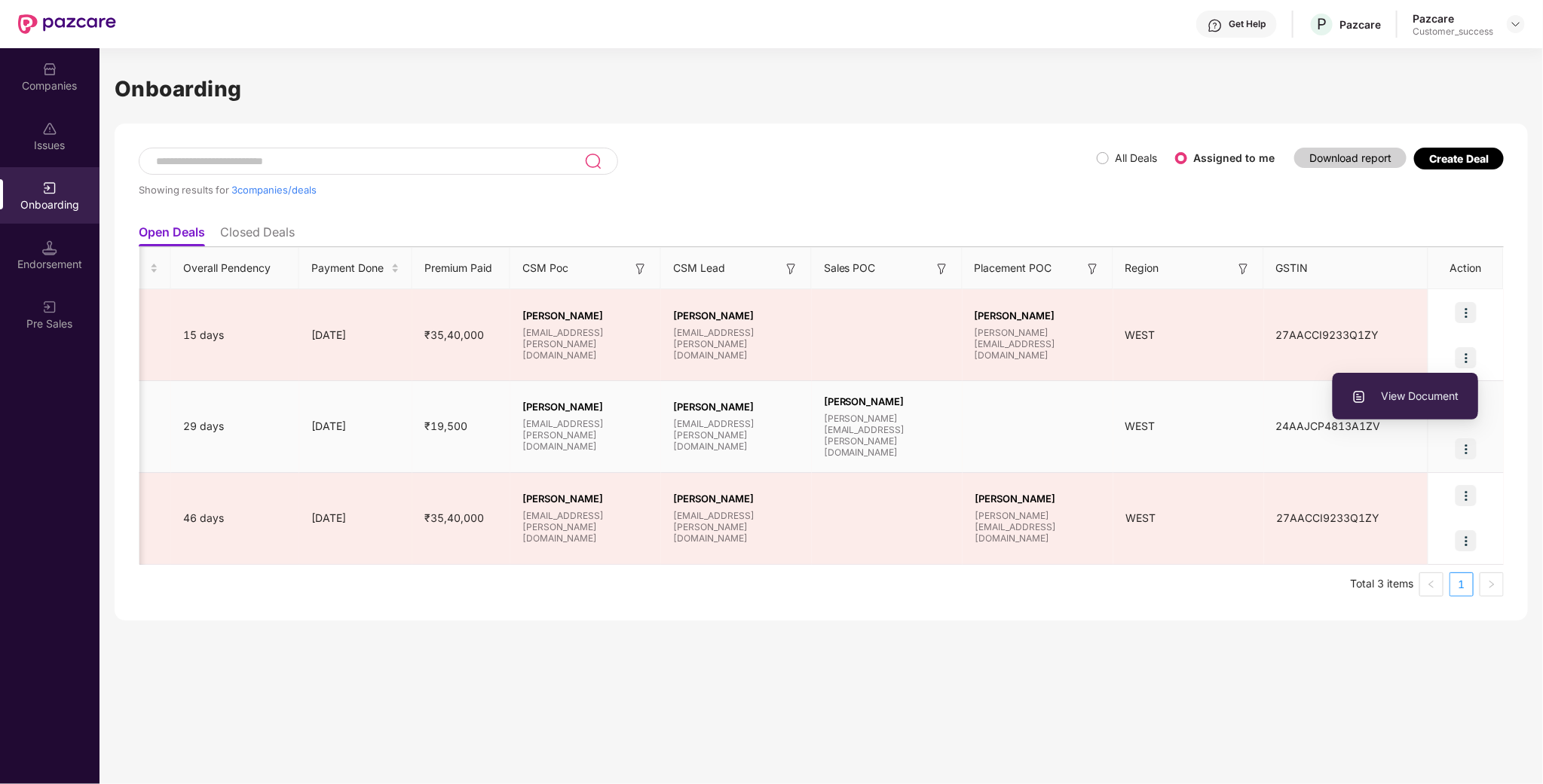
click at [1399, 403] on span "View Document" at bounding box center [1406, 396] width 108 height 17
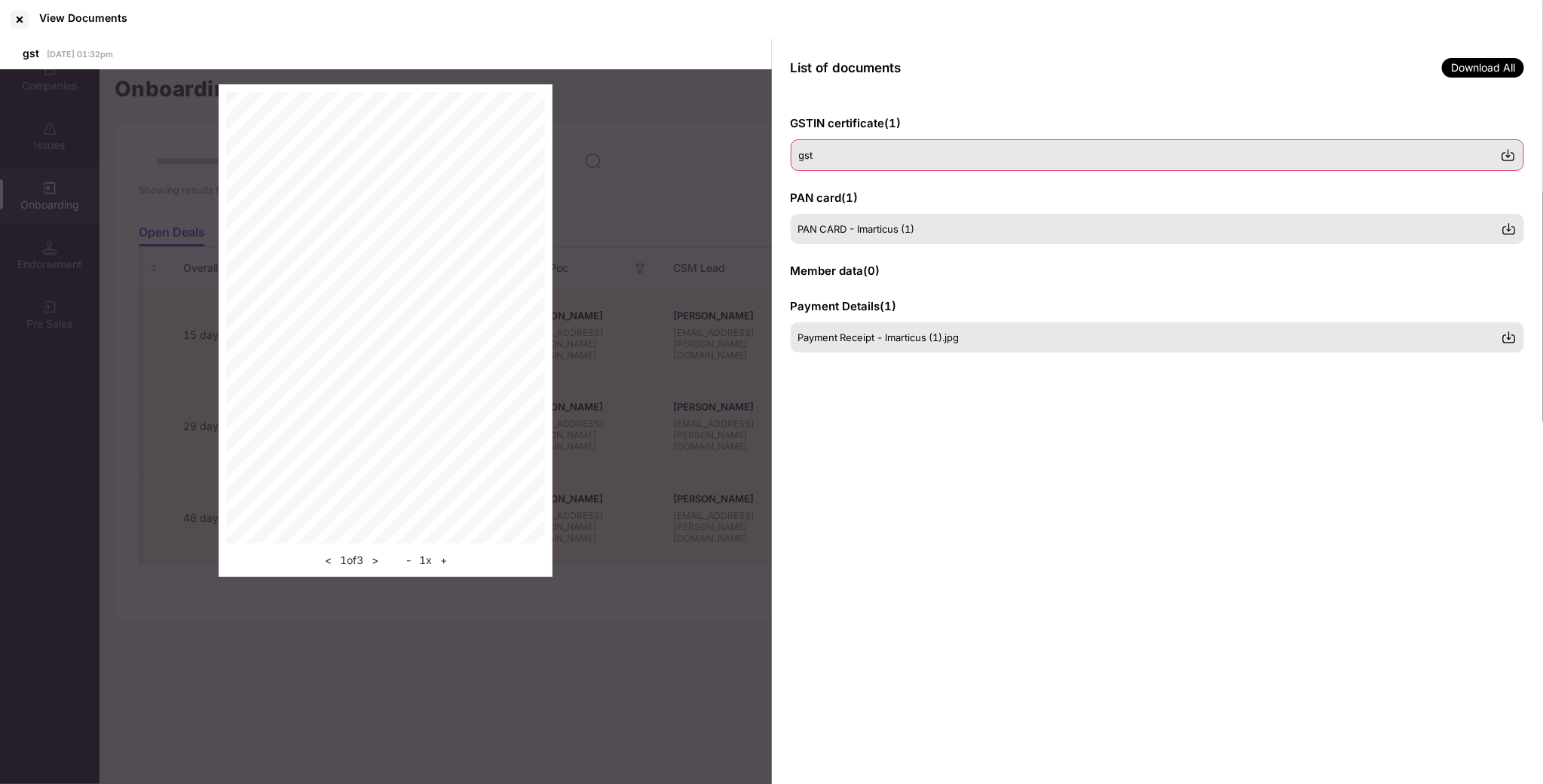
click at [878, 148] on div "gst" at bounding box center [1158, 155] width 734 height 31
click at [840, 164] on div "gst" at bounding box center [1158, 155] width 734 height 31
click at [636, 600] on div "gst [DATE] 01:32pm < 1 of 3 > - 1 x +" at bounding box center [386, 412] width 772 height 747
click at [26, 21] on div at bounding box center [20, 20] width 25 height 25
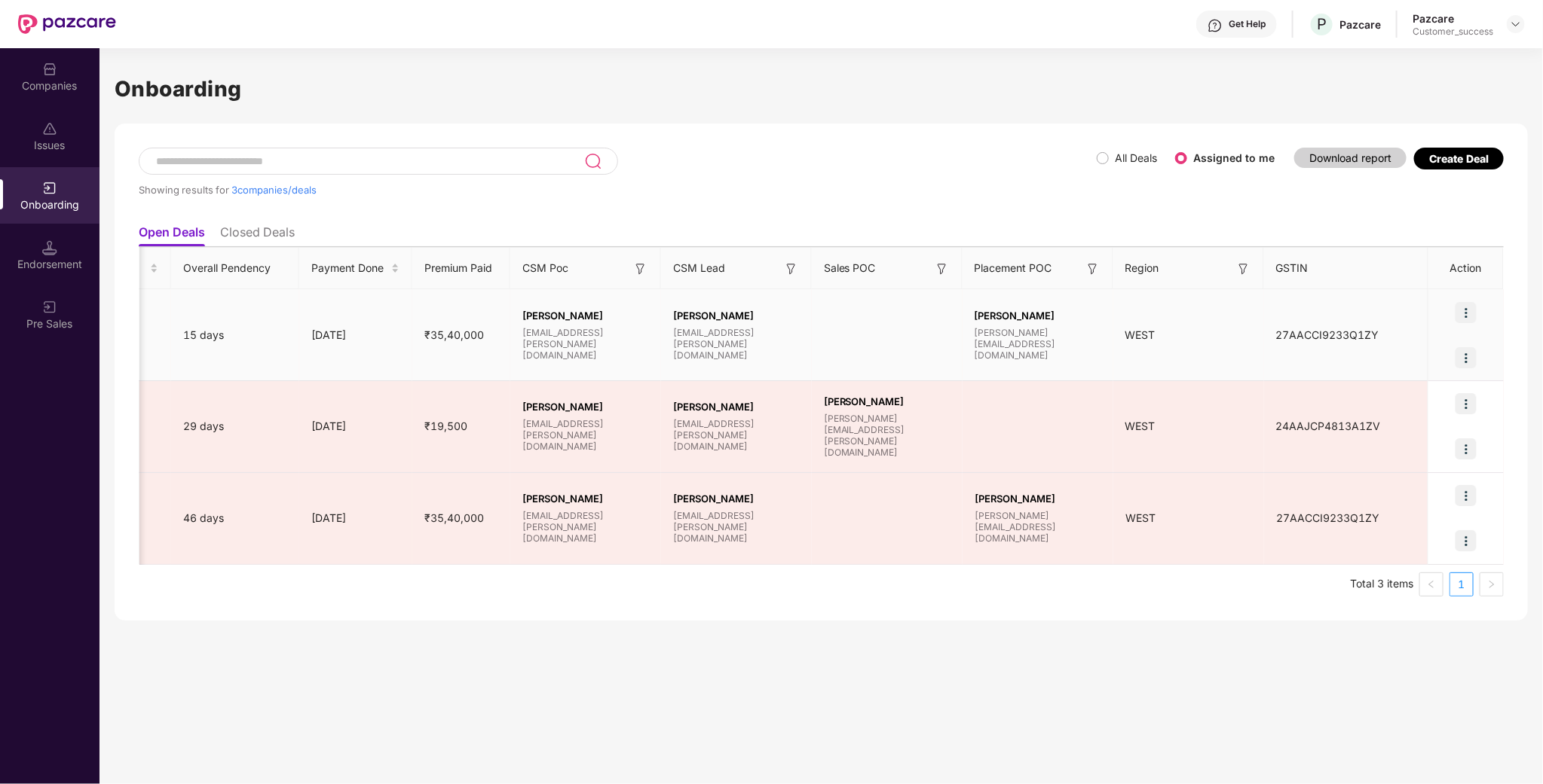
click at [1466, 304] on img at bounding box center [1466, 313] width 22 height 22
click at [1382, 355] on span "Rectify error in documents" at bounding box center [1379, 350] width 161 height 17
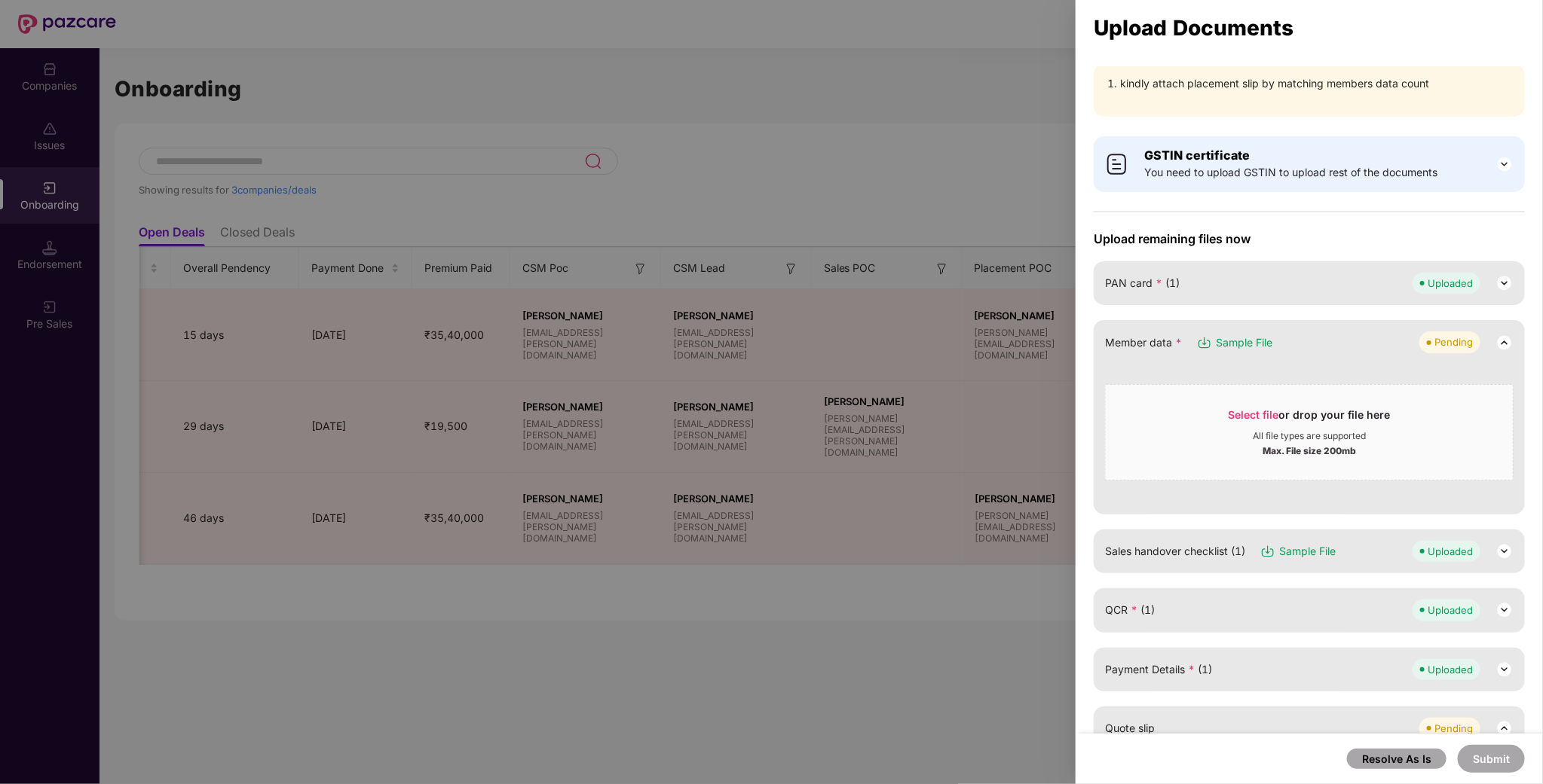
scroll to position [0, 0]
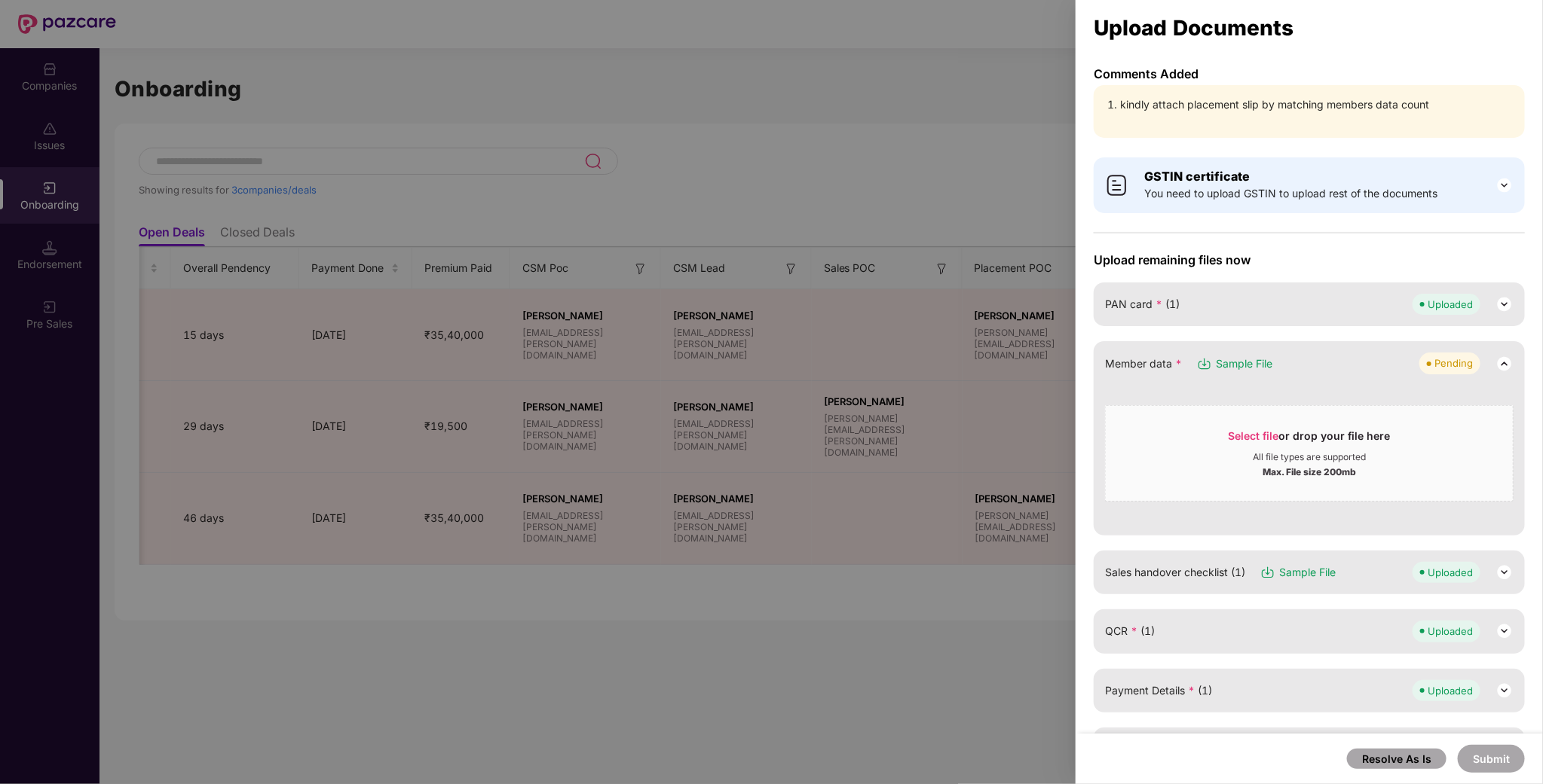
click at [1224, 192] on span "You need to upload GSTIN to upload rest of the documents" at bounding box center [1291, 193] width 293 height 17
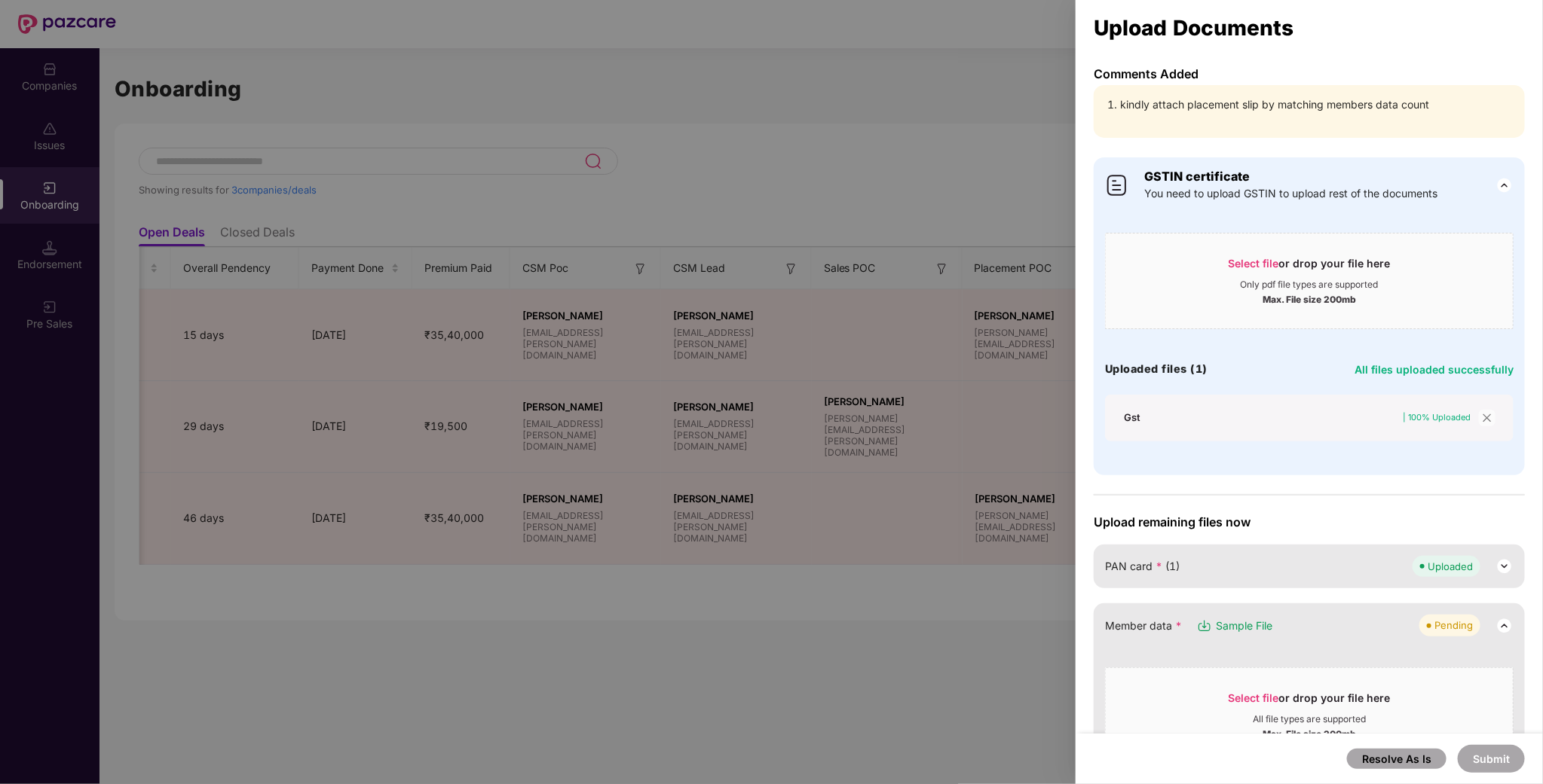
click at [1120, 419] on div "Gst | 100% Uploaded" at bounding box center [1309, 418] width 379 height 17
click at [1140, 412] on div "Gst" at bounding box center [1132, 418] width 17 height 14
click at [1259, 767] on div "Resolve As Is Submit" at bounding box center [1309, 758] width 467 height 50
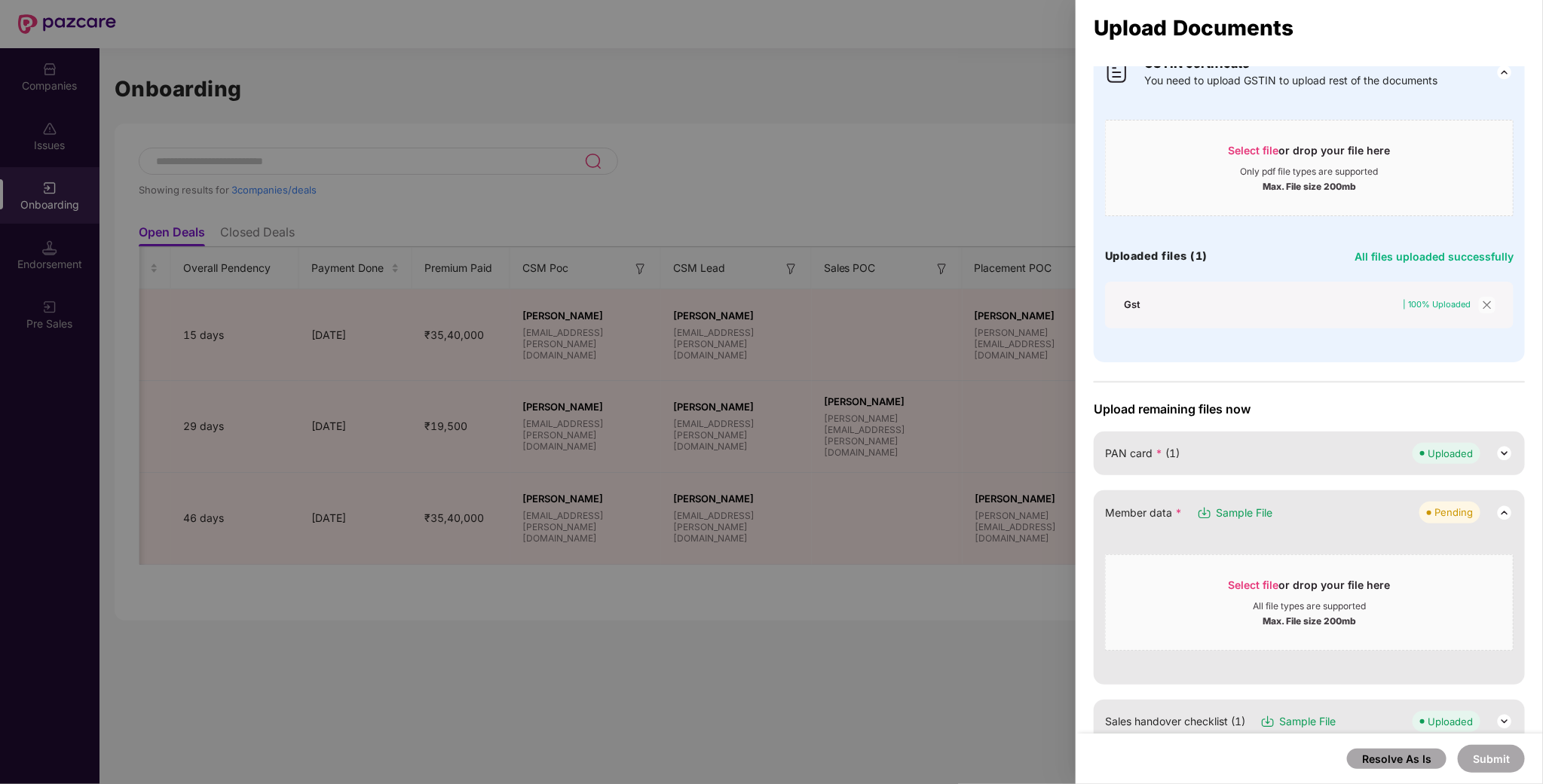
click at [1279, 372] on div "GSTIN certificate You need to upload GSTIN to upload rest of the documents Sele…" at bounding box center [1309, 721] width 467 height 1373
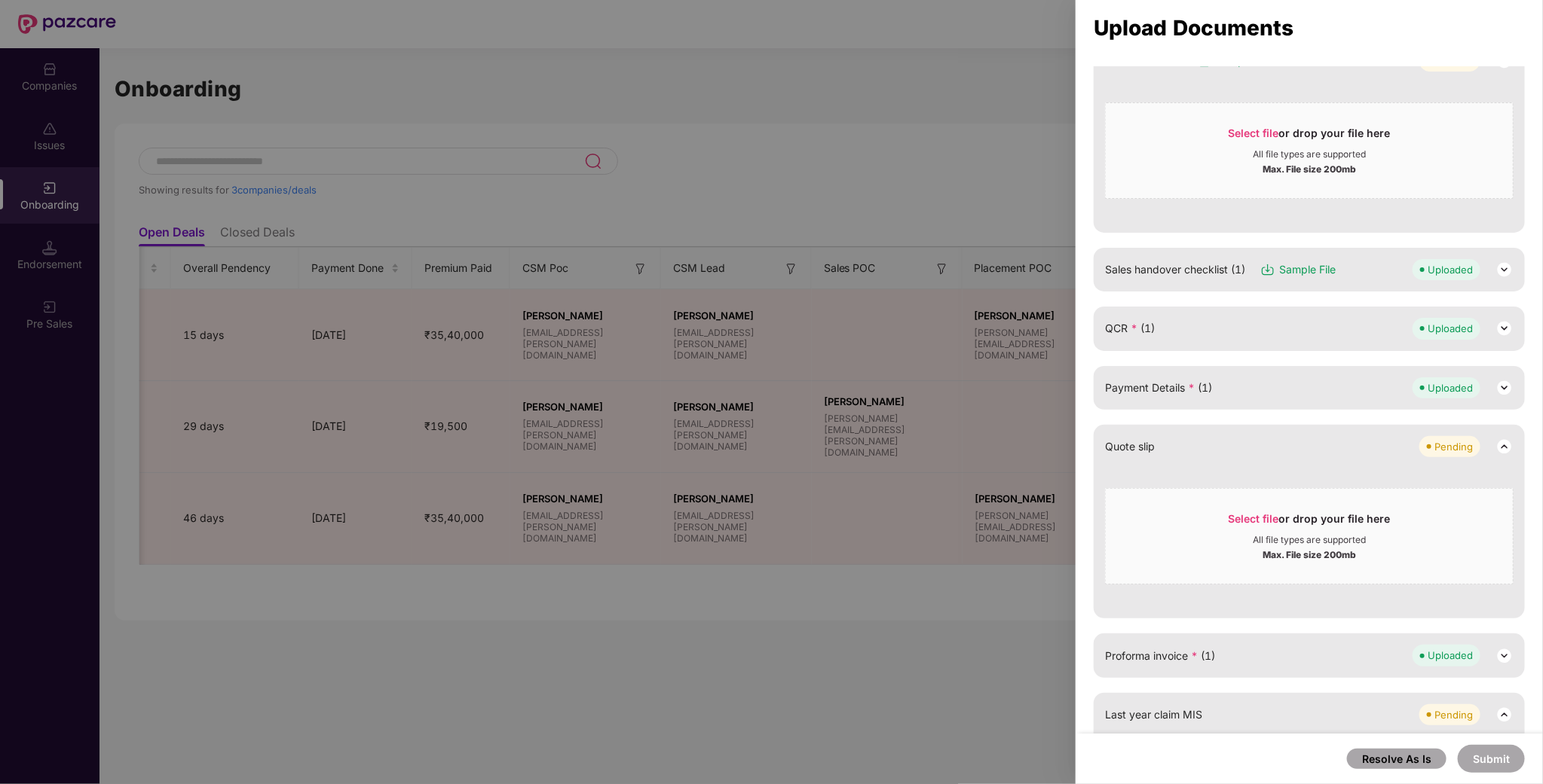
scroll to position [789, 0]
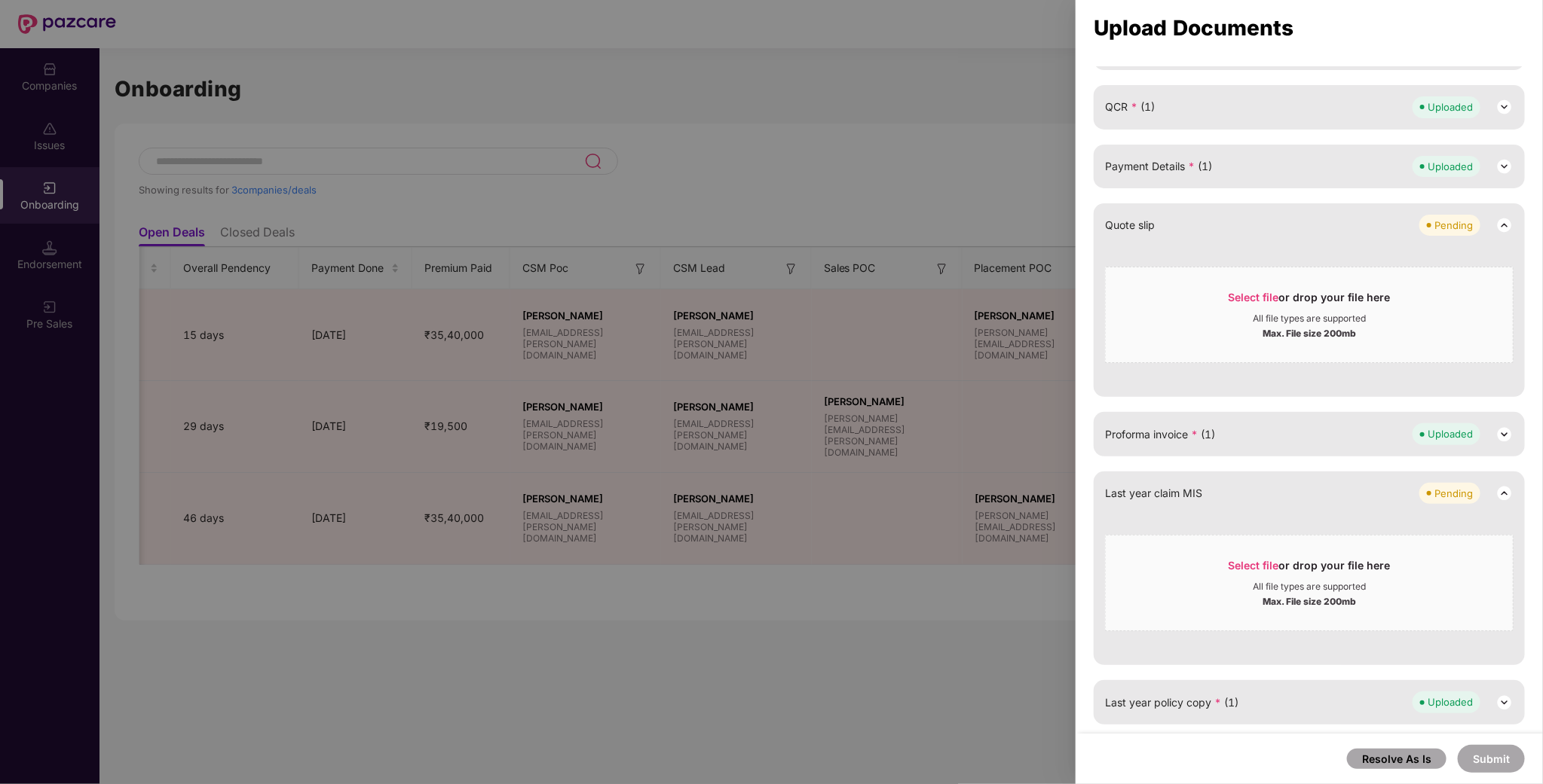
click at [1282, 760] on div "Resolve As Is Submit" at bounding box center [1309, 758] width 467 height 50
click at [1056, 721] on div at bounding box center [772, 392] width 1543 height 784
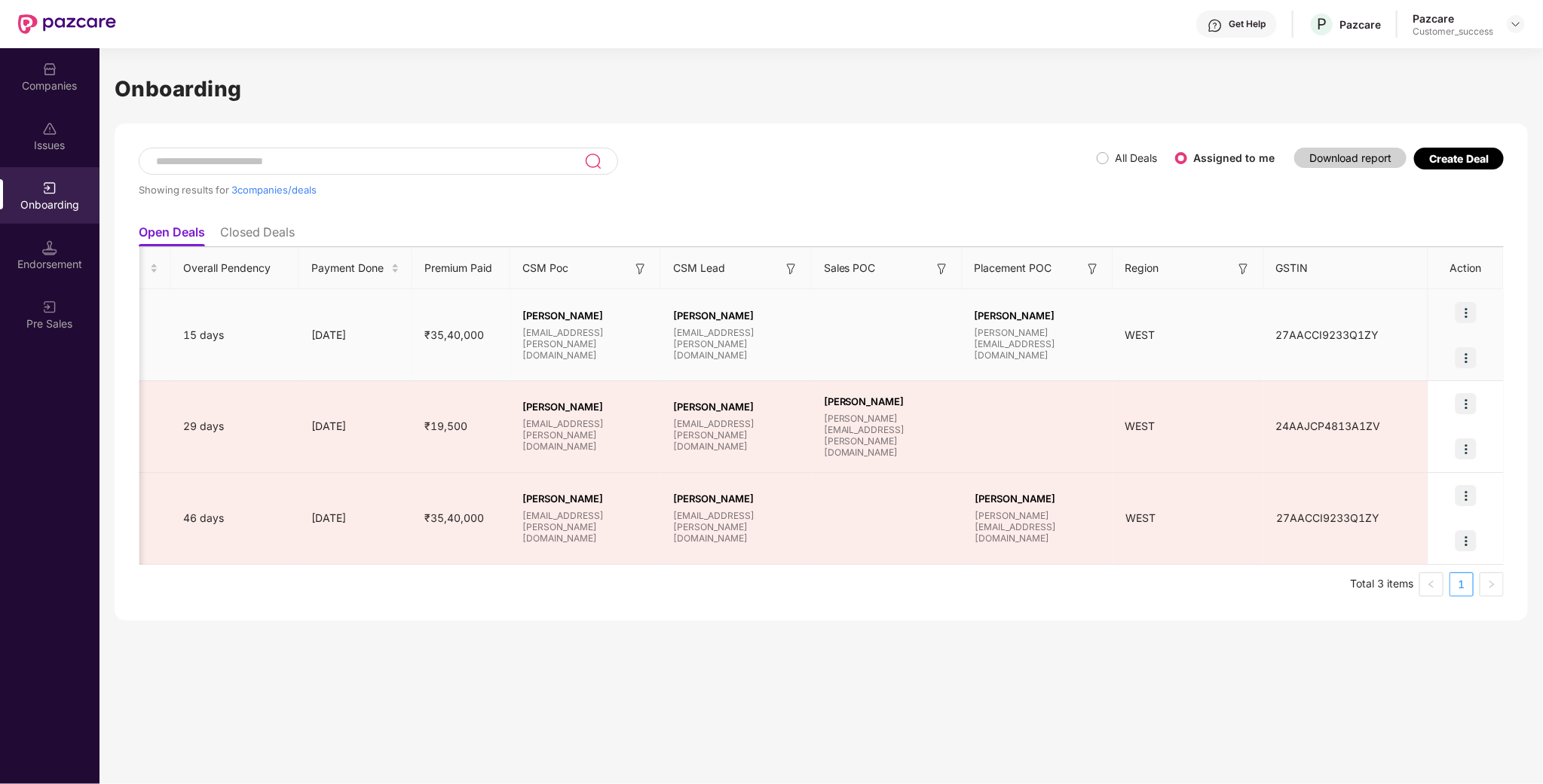
click at [1470, 315] on img at bounding box center [1466, 313] width 22 height 22
click at [1394, 351] on span "Rectify error in documents" at bounding box center [1379, 350] width 161 height 17
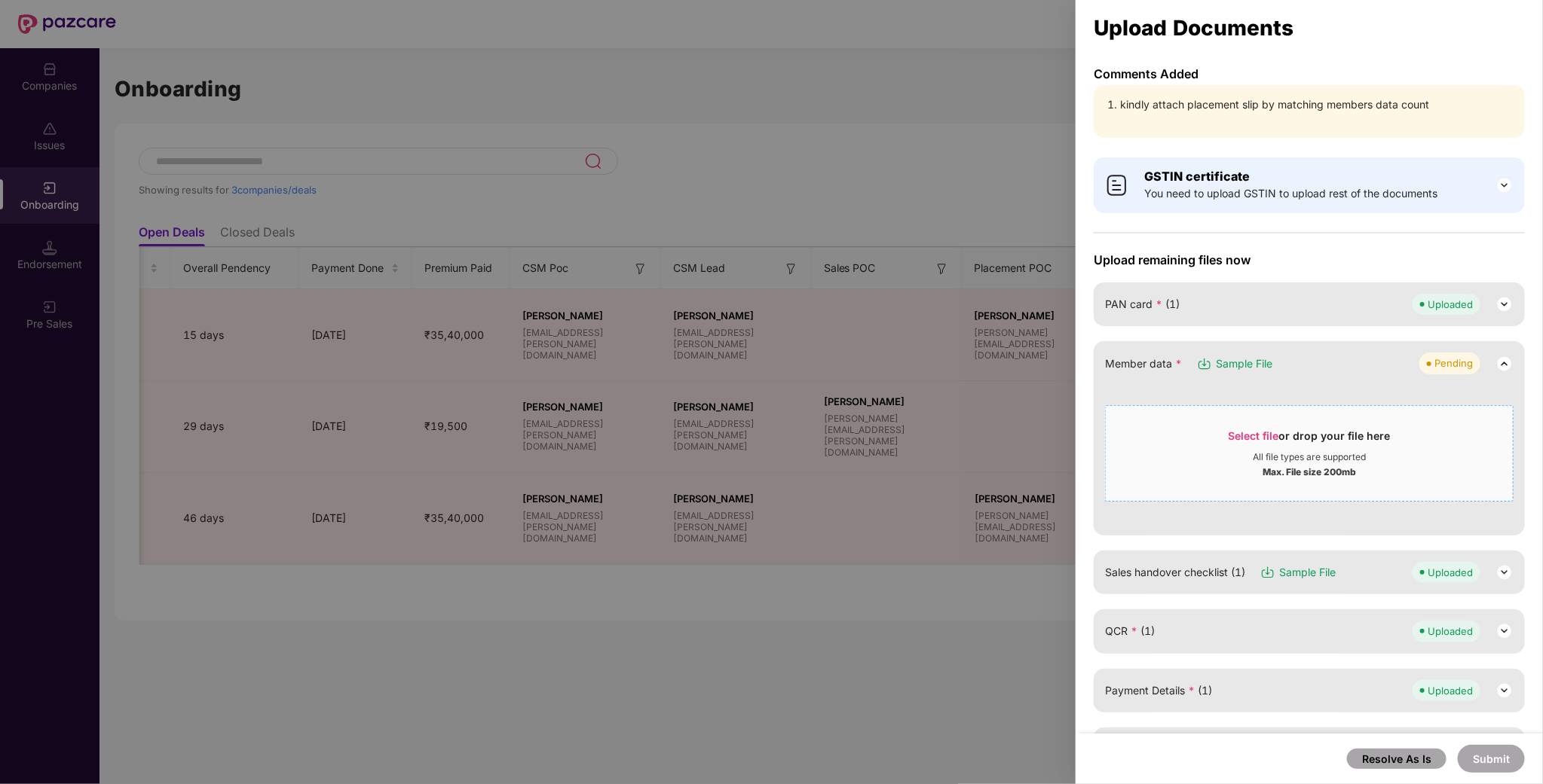
click at [1235, 430] on span "Select file" at bounding box center [1253, 436] width 50 height 13
click at [506, 694] on div at bounding box center [772, 392] width 1543 height 784
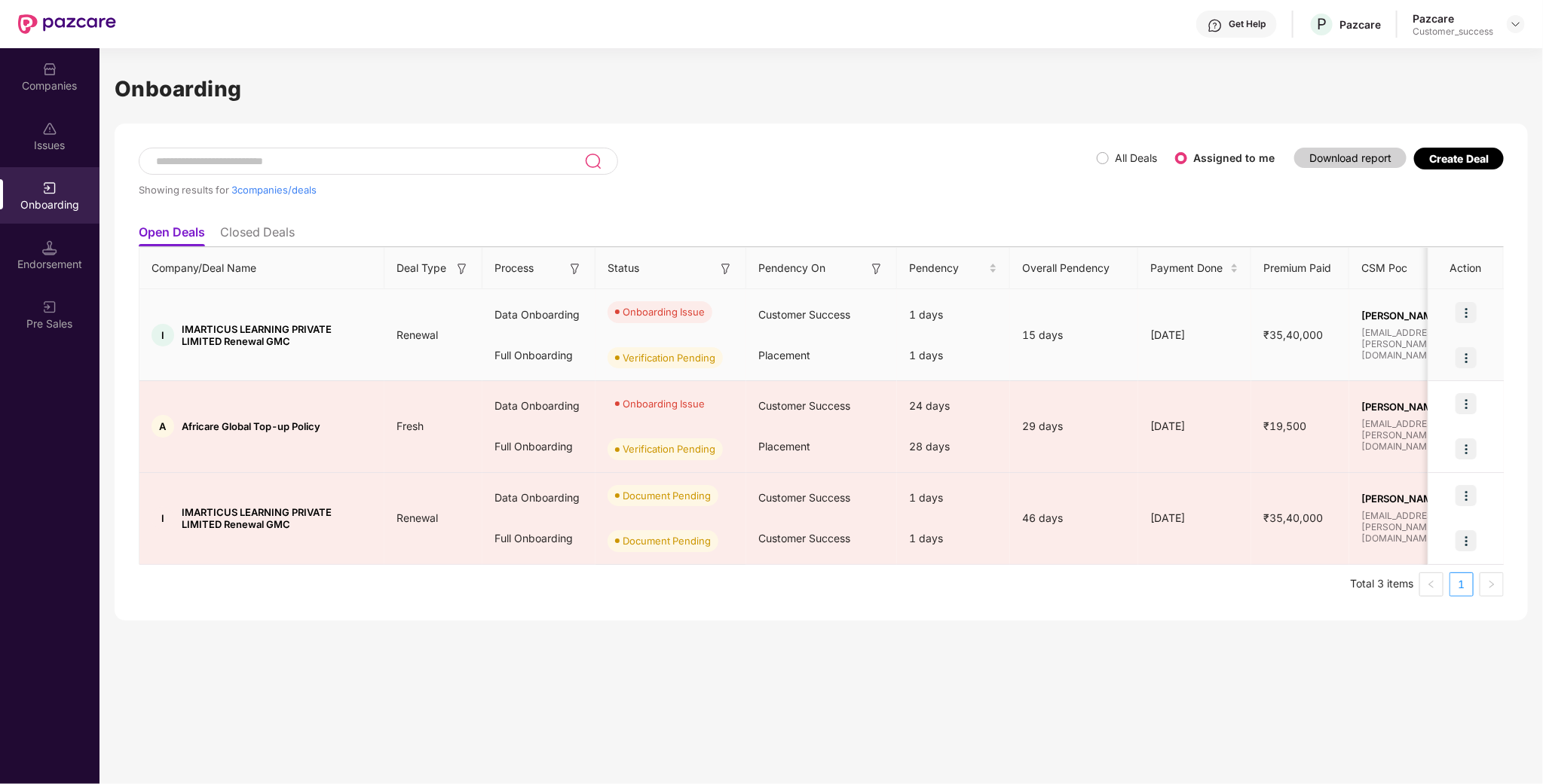
scroll to position [0, 0]
click at [1463, 310] on img at bounding box center [1466, 313] width 22 height 22
click at [1415, 353] on span "Rectify error in documents" at bounding box center [1379, 350] width 161 height 17
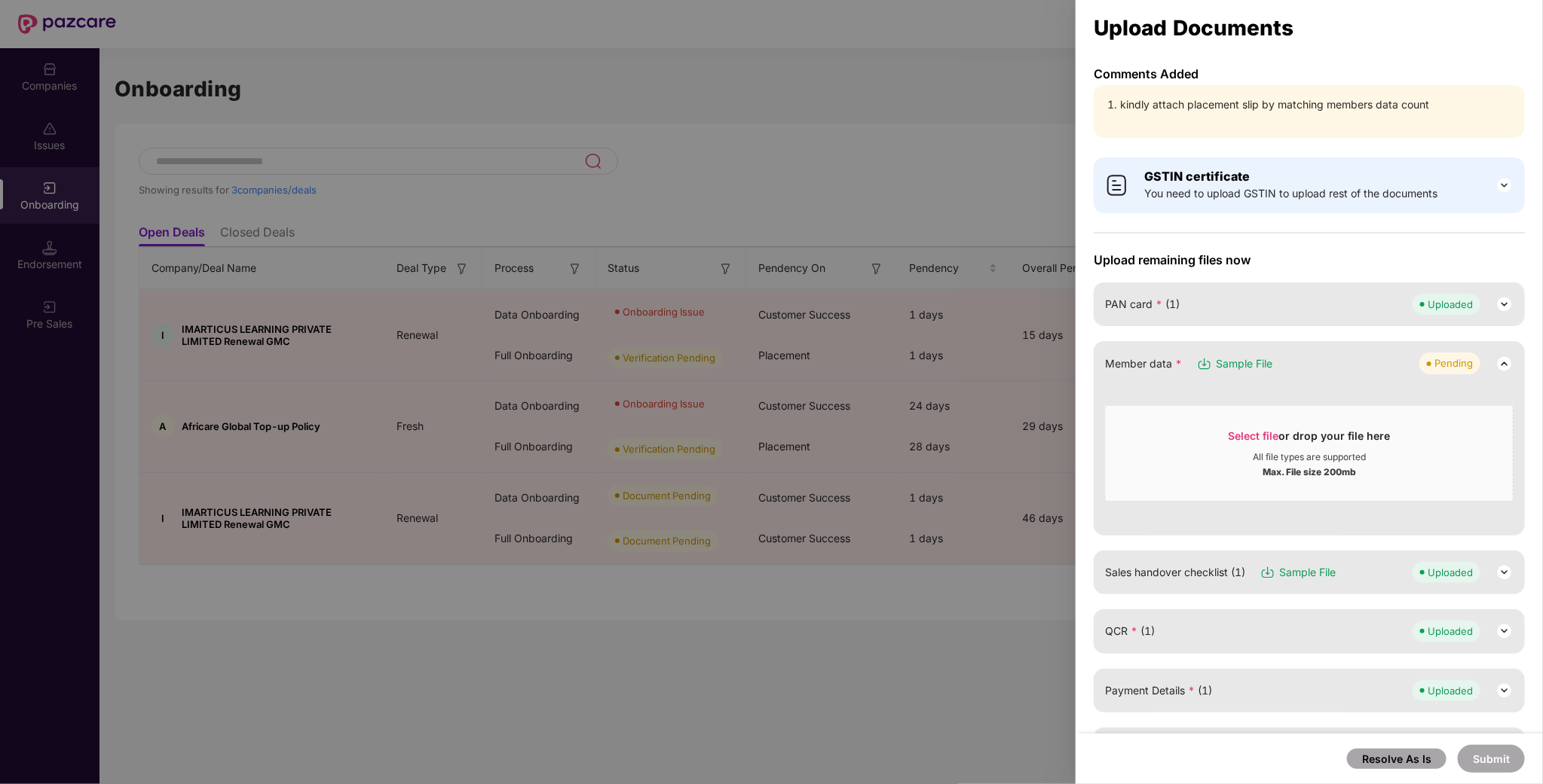
click at [1141, 642] on div "QCR * (1) Uploaded" at bounding box center [1309, 632] width 408 height 22
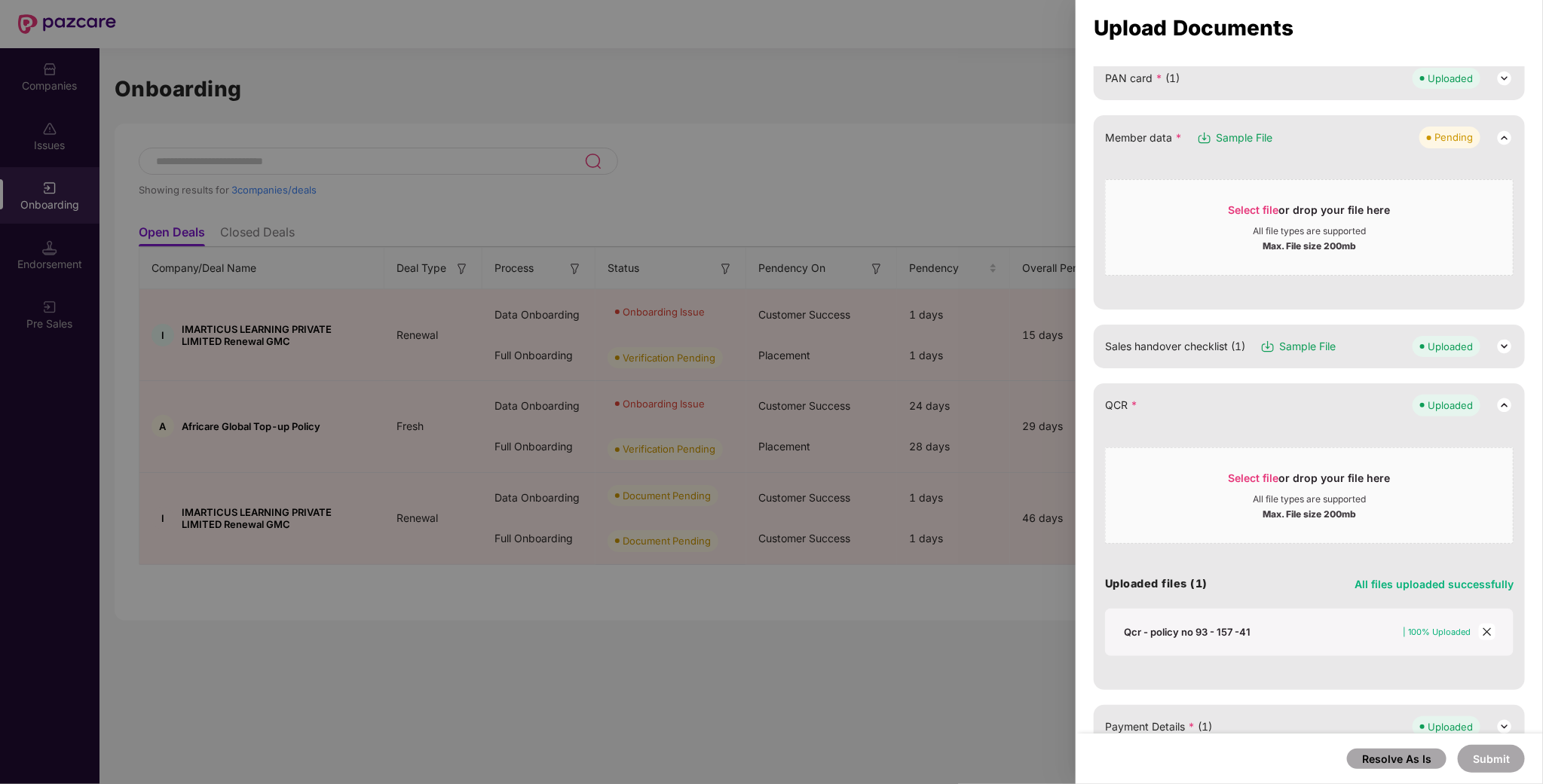
scroll to position [0, 0]
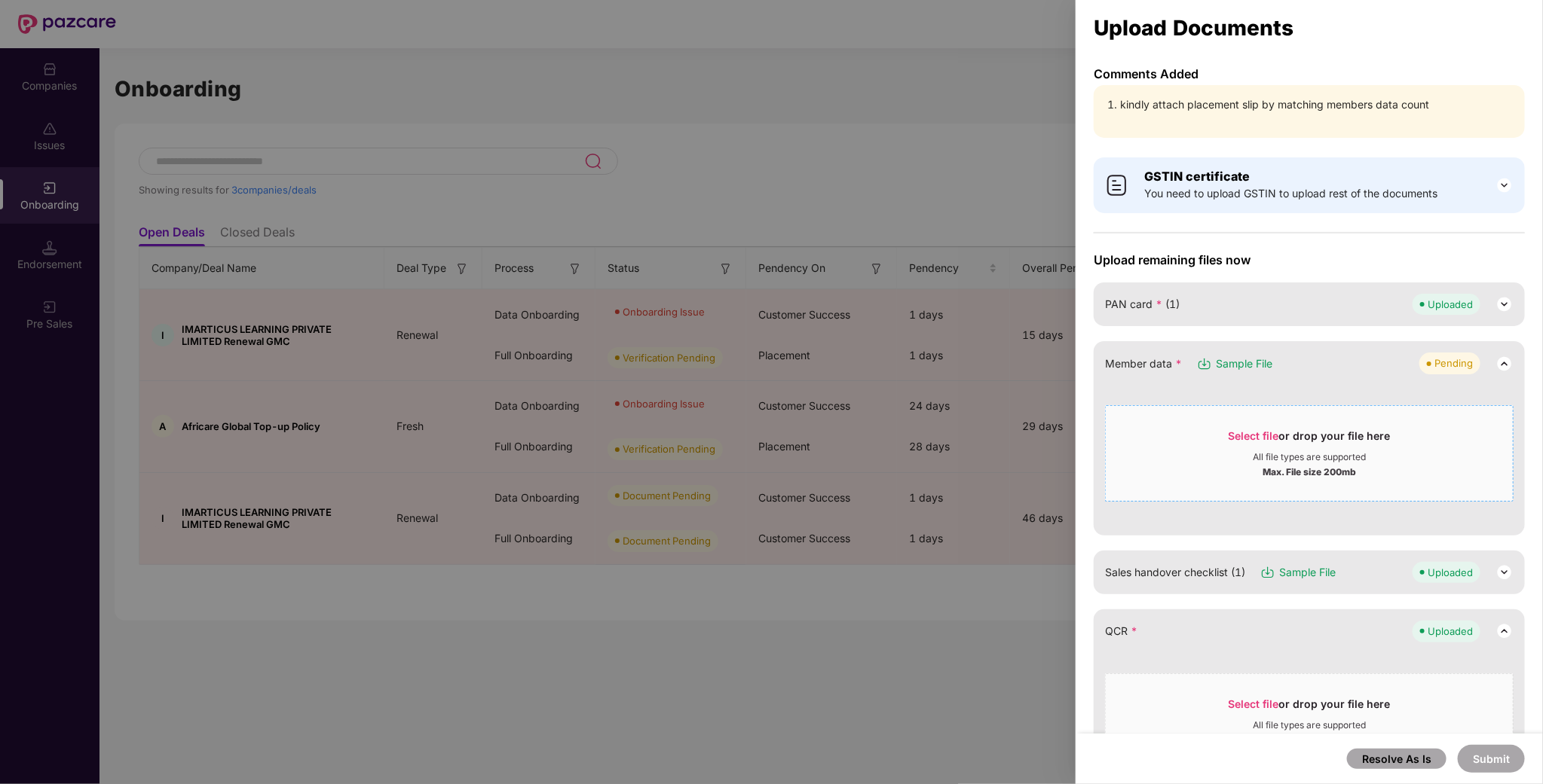
click at [1238, 432] on span "Select file" at bounding box center [1253, 436] width 50 height 13
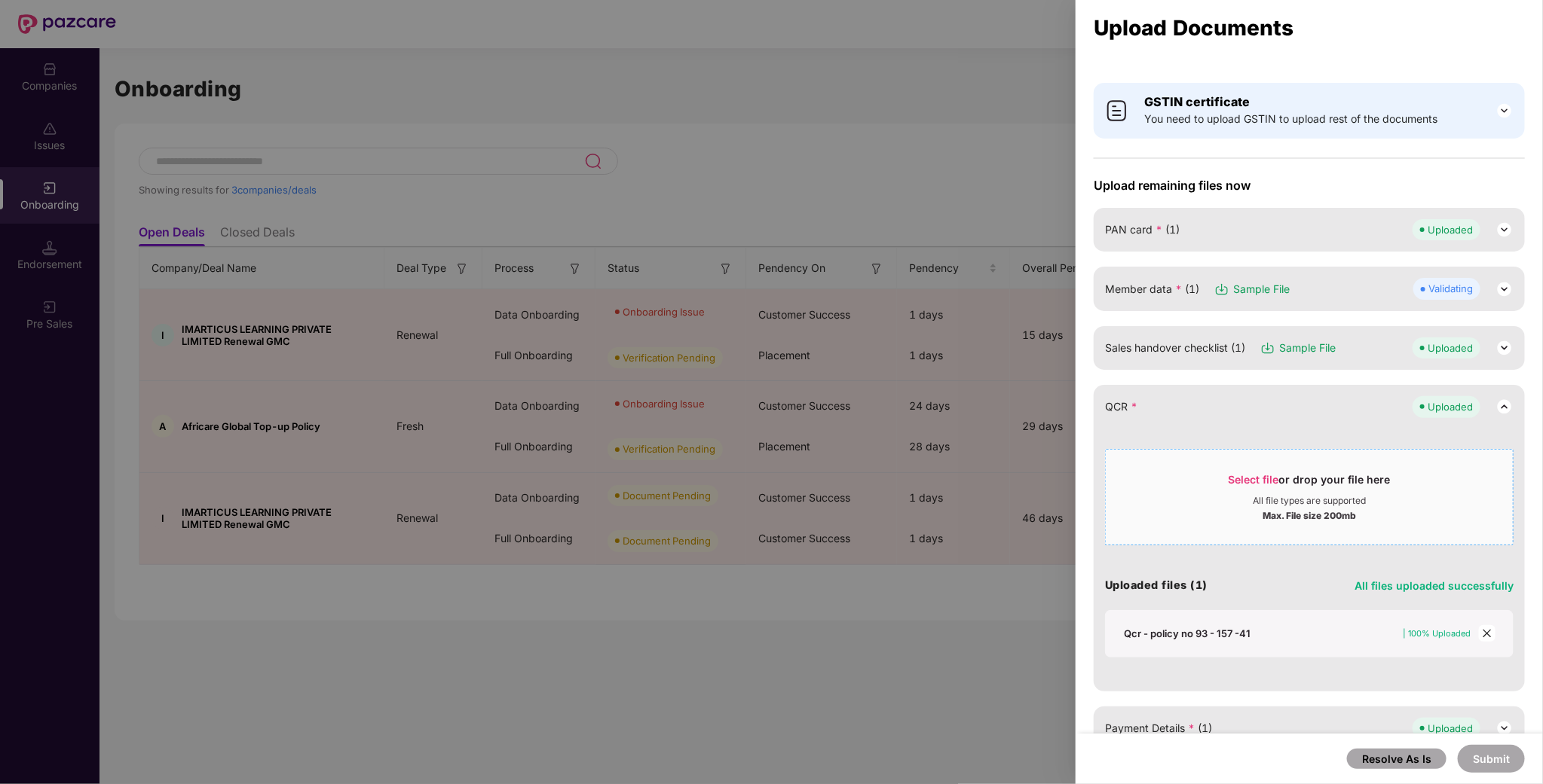
scroll to position [113, 0]
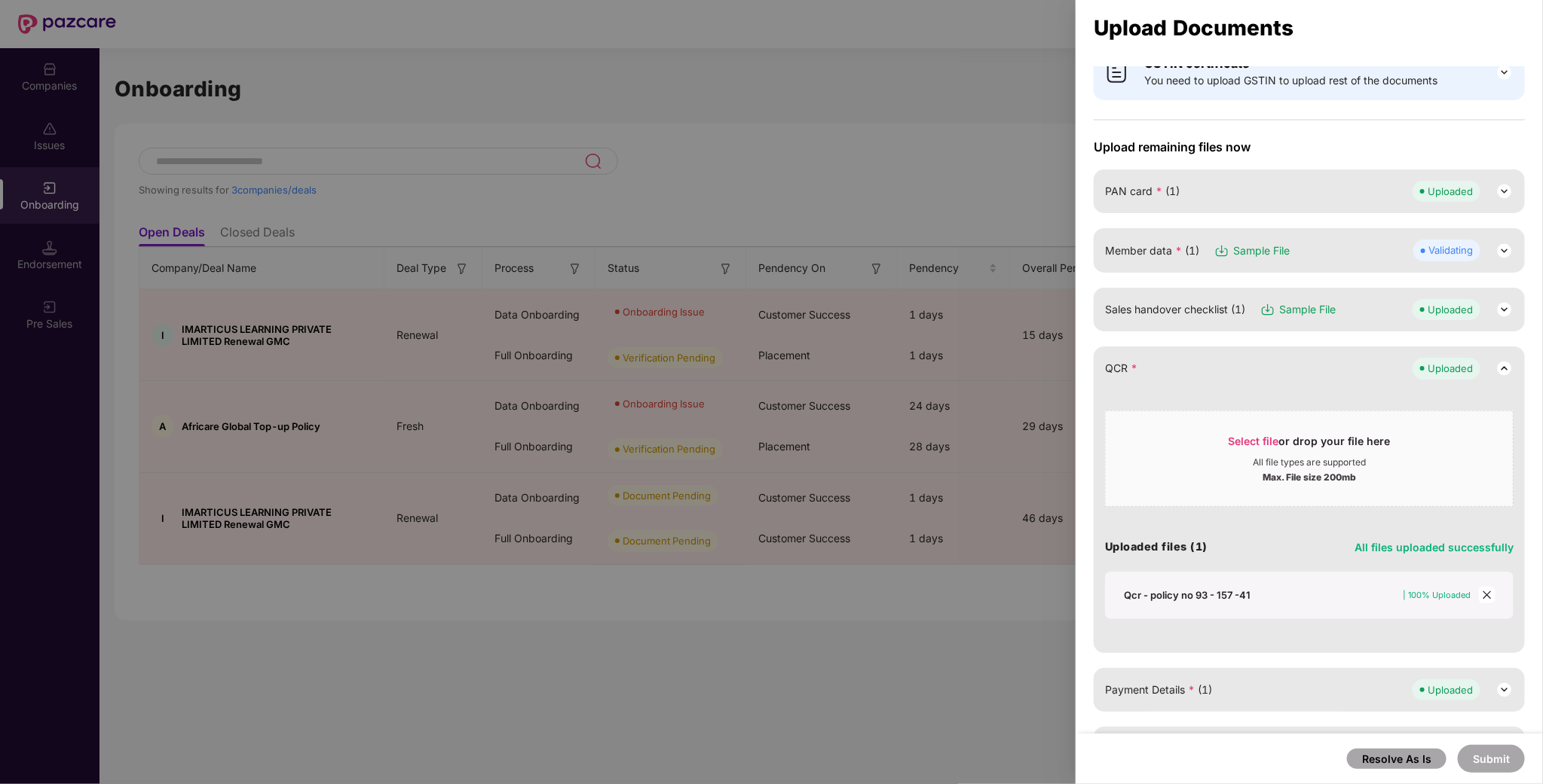
click at [1158, 256] on span "Member data * (1)" at bounding box center [1152, 250] width 94 height 17
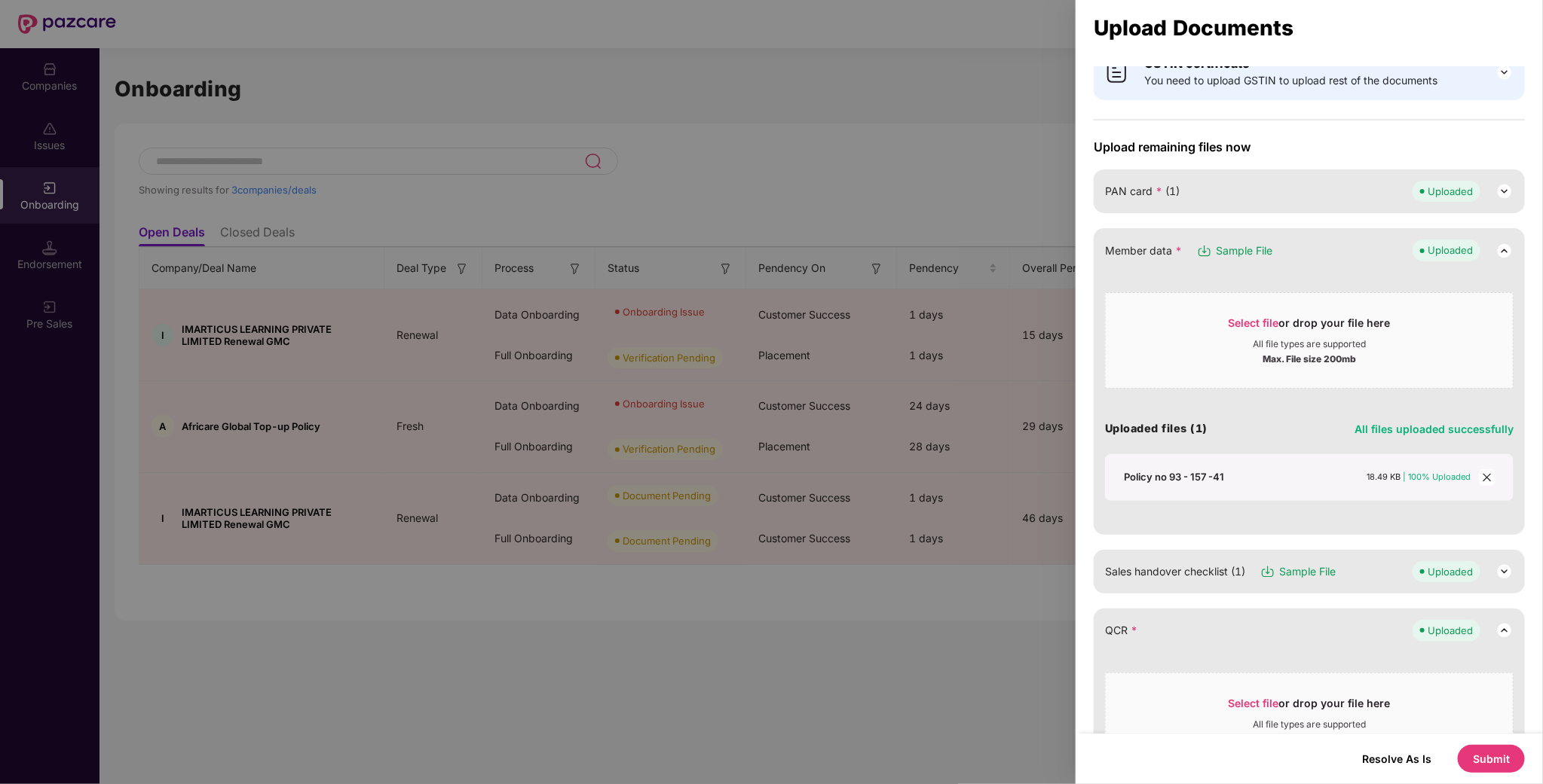
click at [1507, 751] on button "Submit" at bounding box center [1491, 759] width 67 height 27
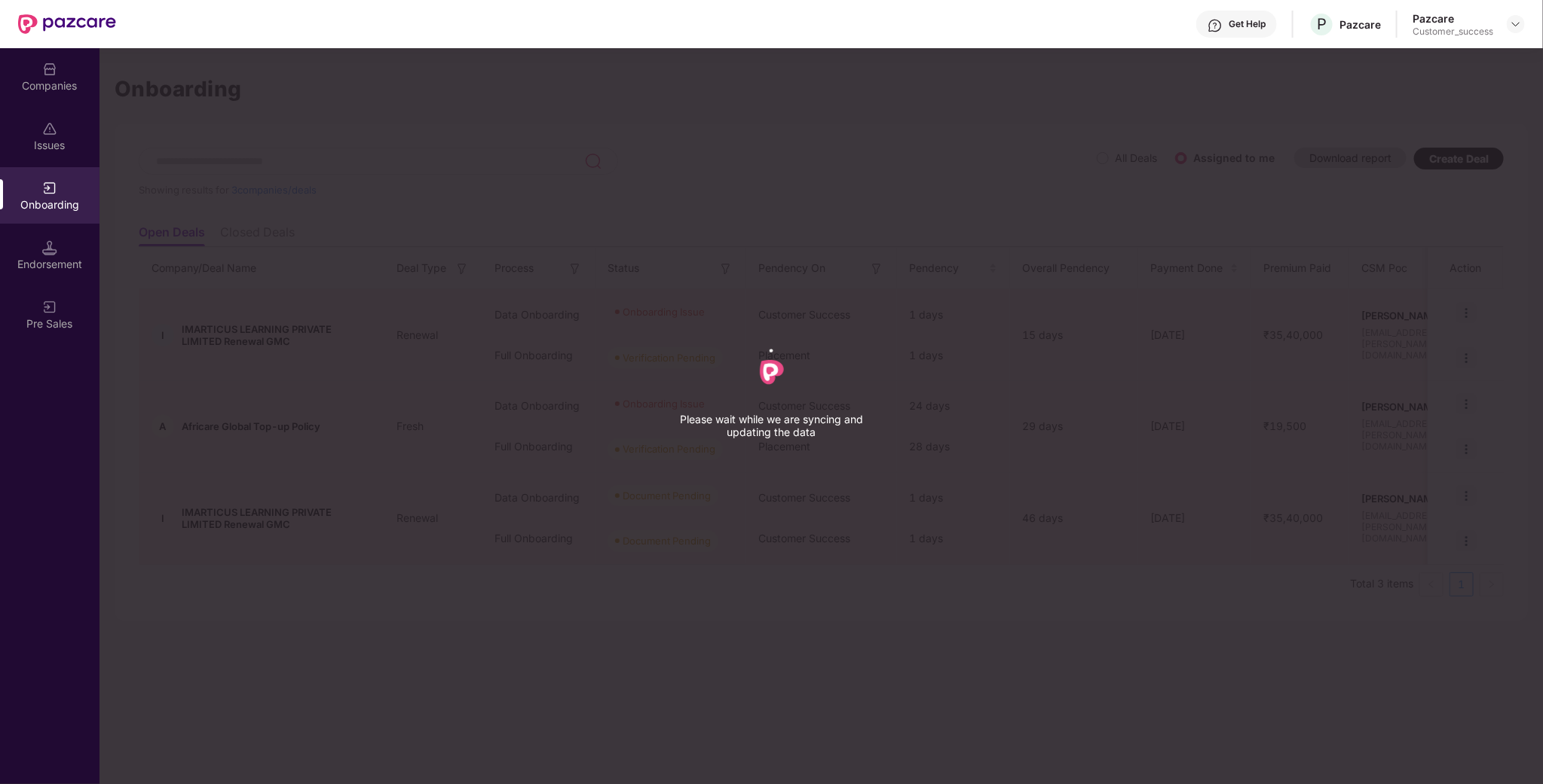
click at [1096, 669] on div "Please wait while we are syncing and updating the data" at bounding box center [772, 392] width 1543 height 784
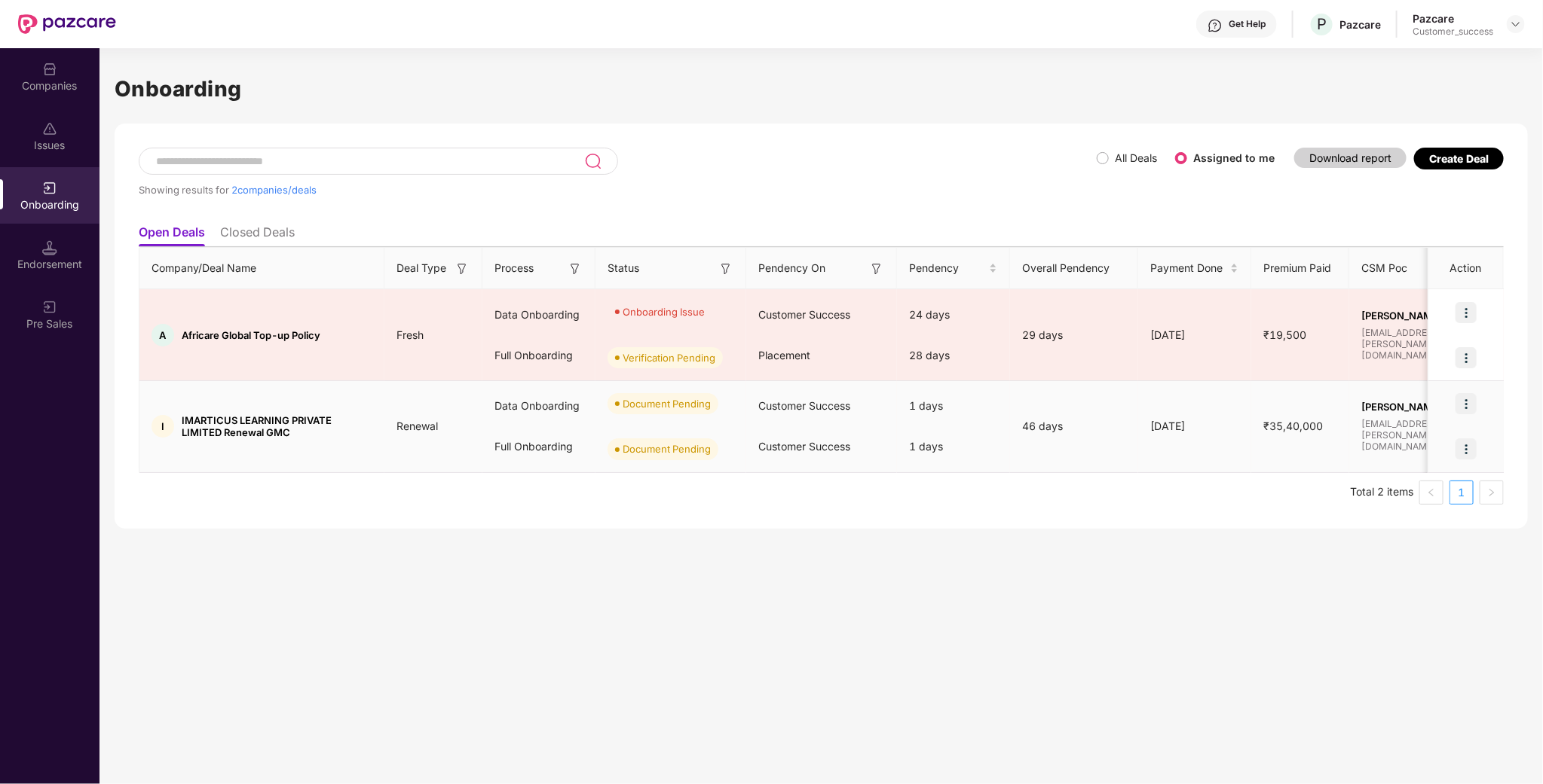
click at [1468, 407] on img at bounding box center [1466, 404] width 22 height 22
click at [1408, 448] on span "Upload Documents" at bounding box center [1397, 443] width 125 height 17
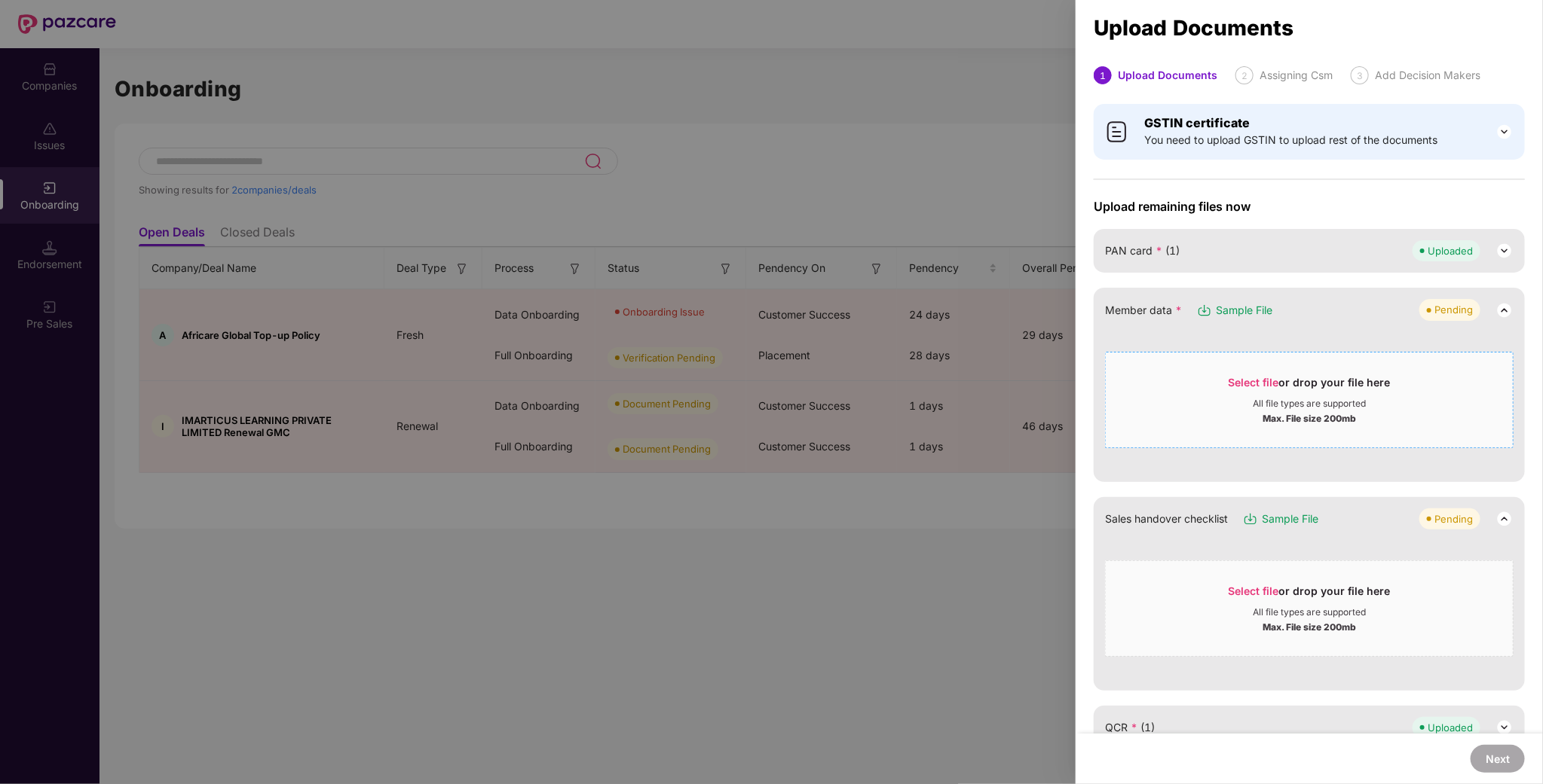
click at [1244, 395] on div "Select file or drop your file here" at bounding box center [1309, 386] width 162 height 23
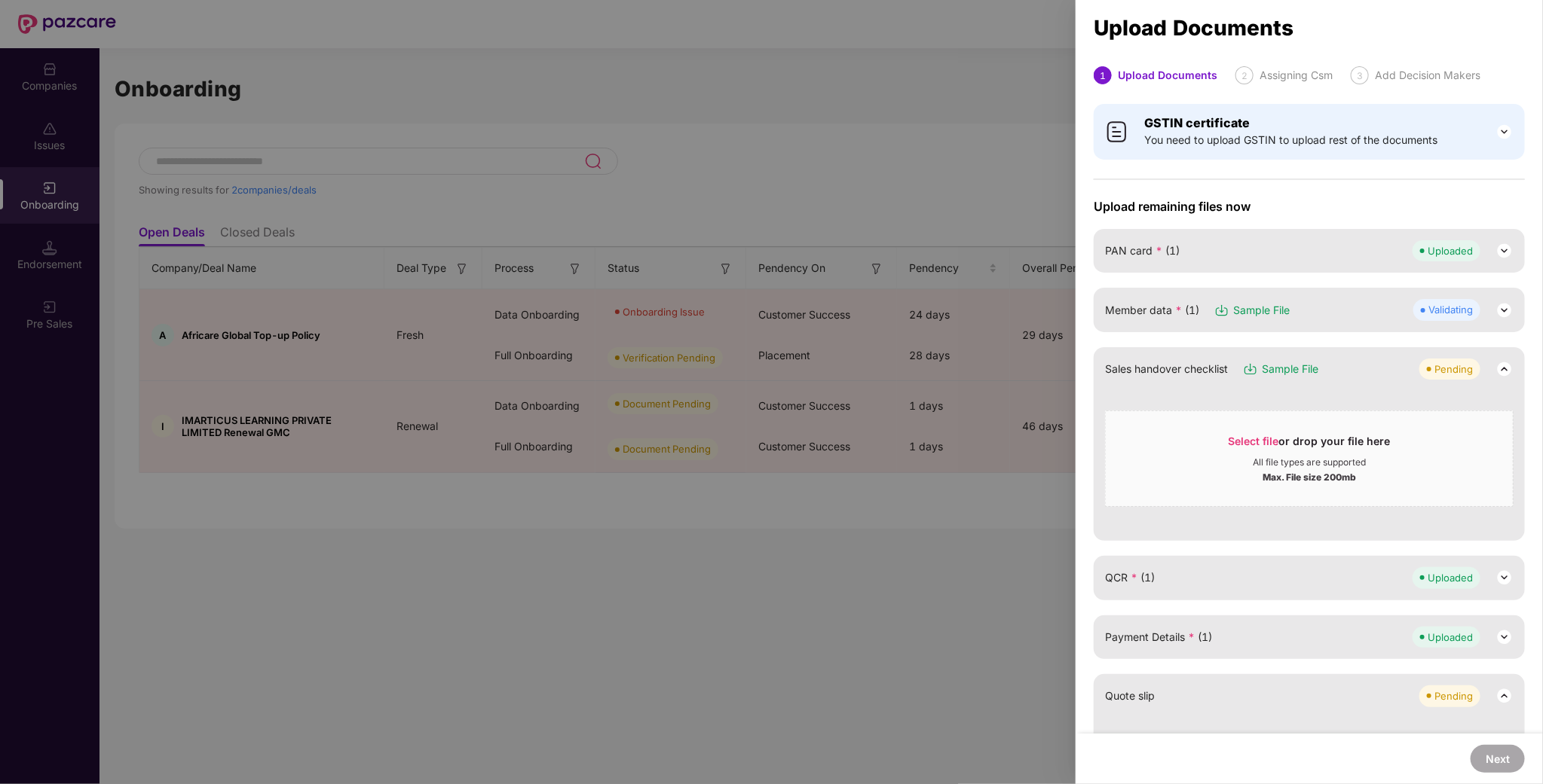
click at [1119, 575] on span "QCR * (1)" at bounding box center [1130, 578] width 50 height 17
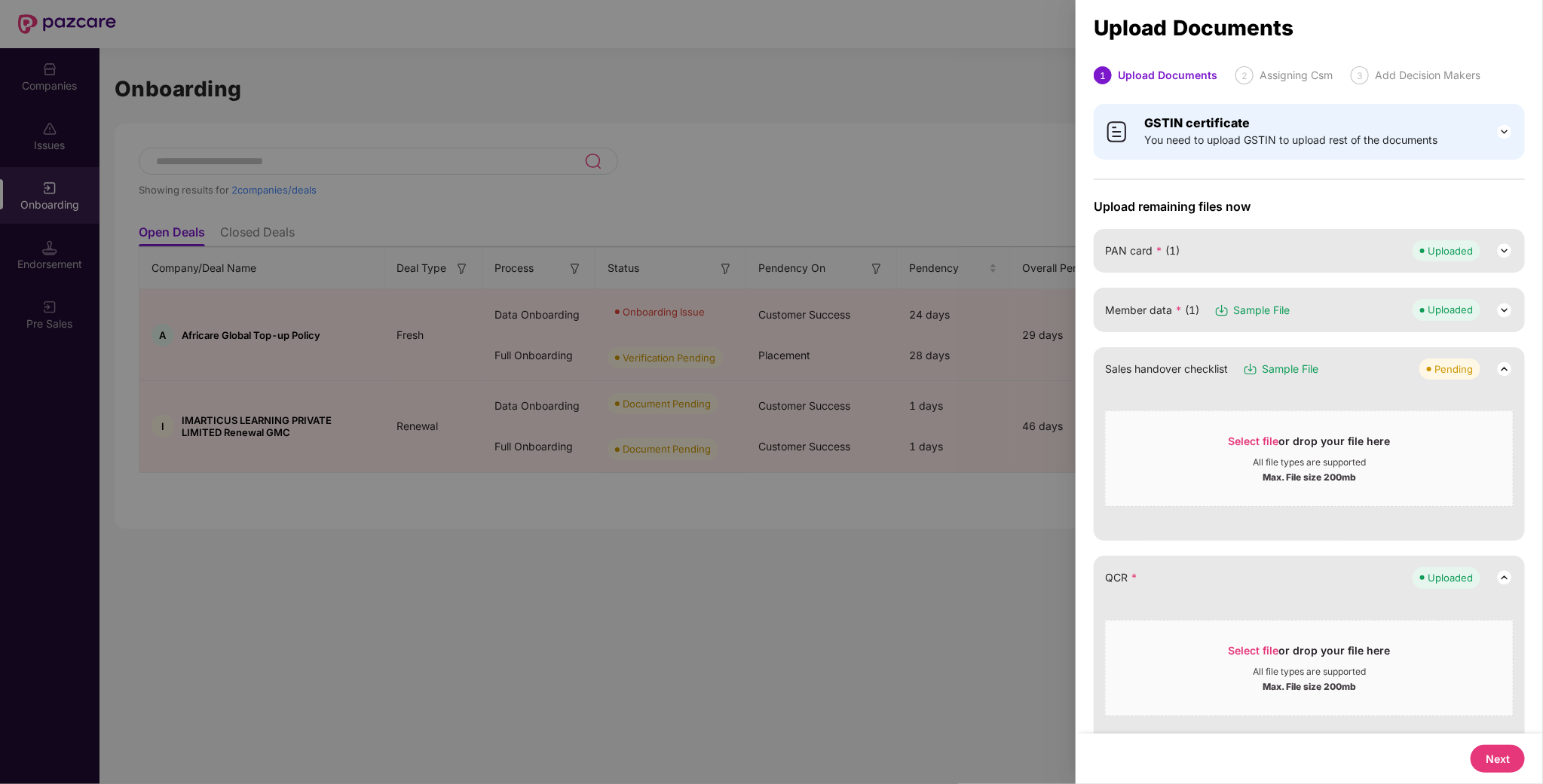
click at [1125, 588] on div "QCR * Uploaded" at bounding box center [1309, 578] width 408 height 22
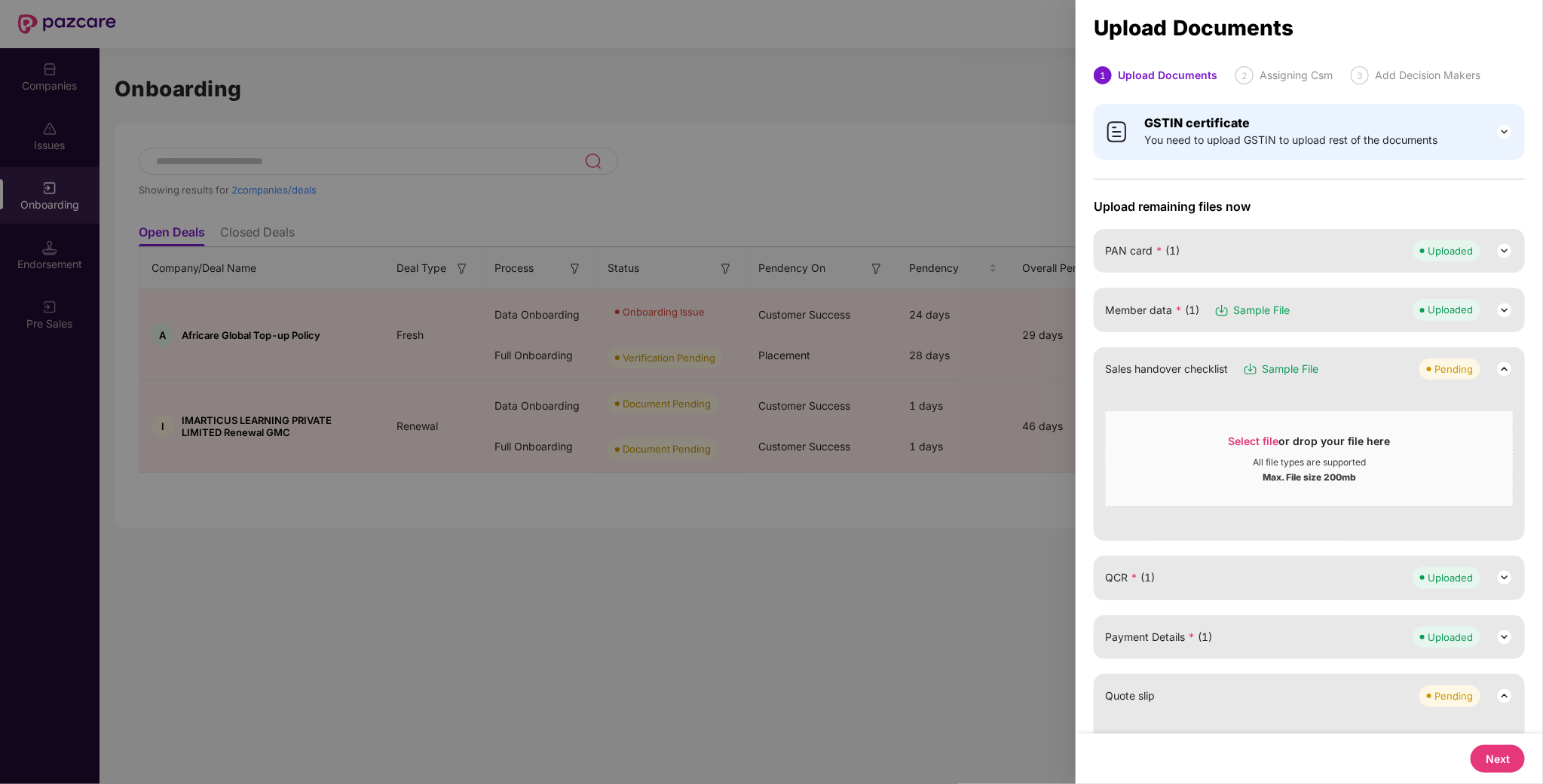
click at [1169, 584] on div "QCR * (1) Uploaded" at bounding box center [1309, 578] width 408 height 22
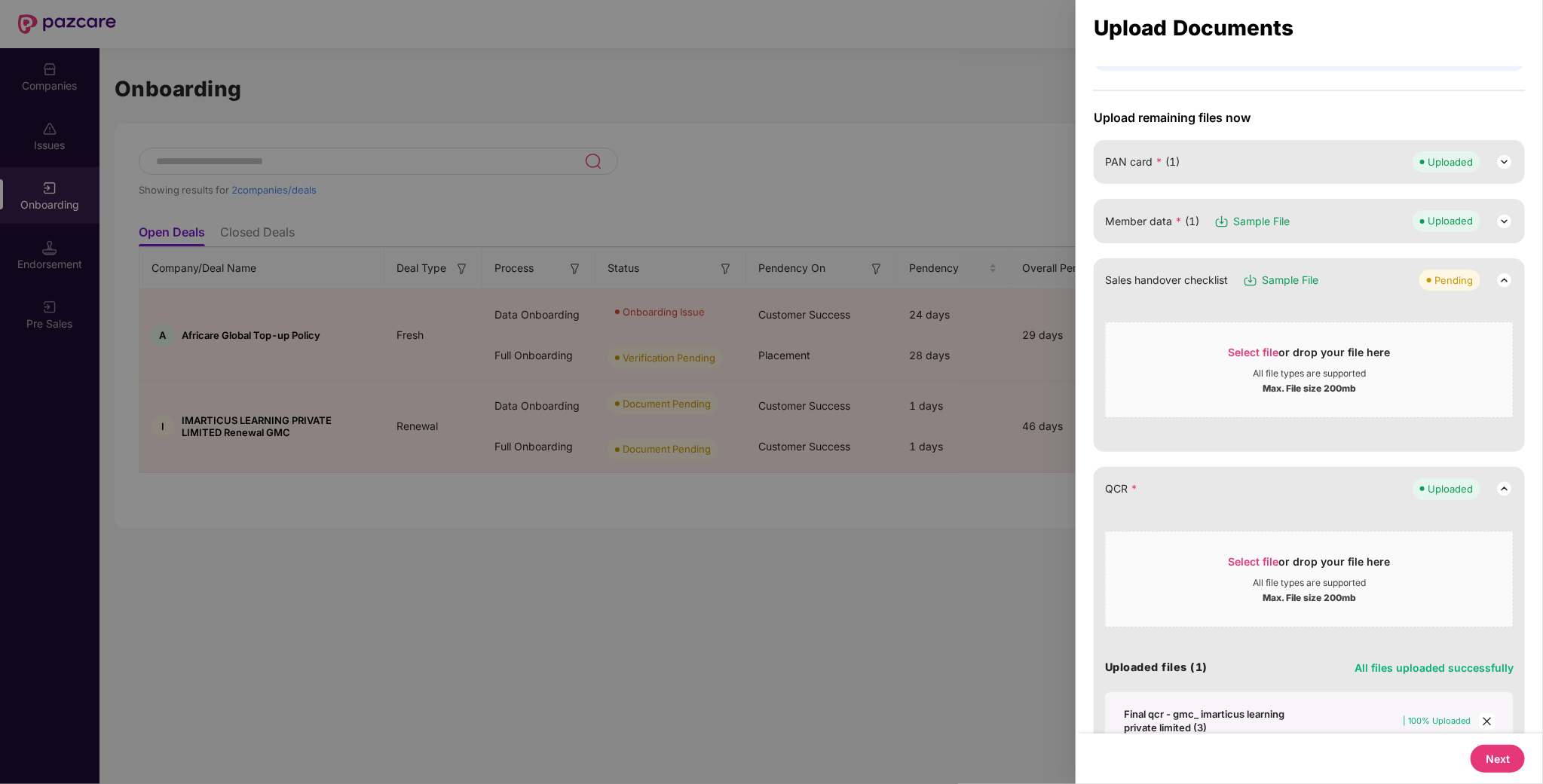
scroll to position [226, 0]
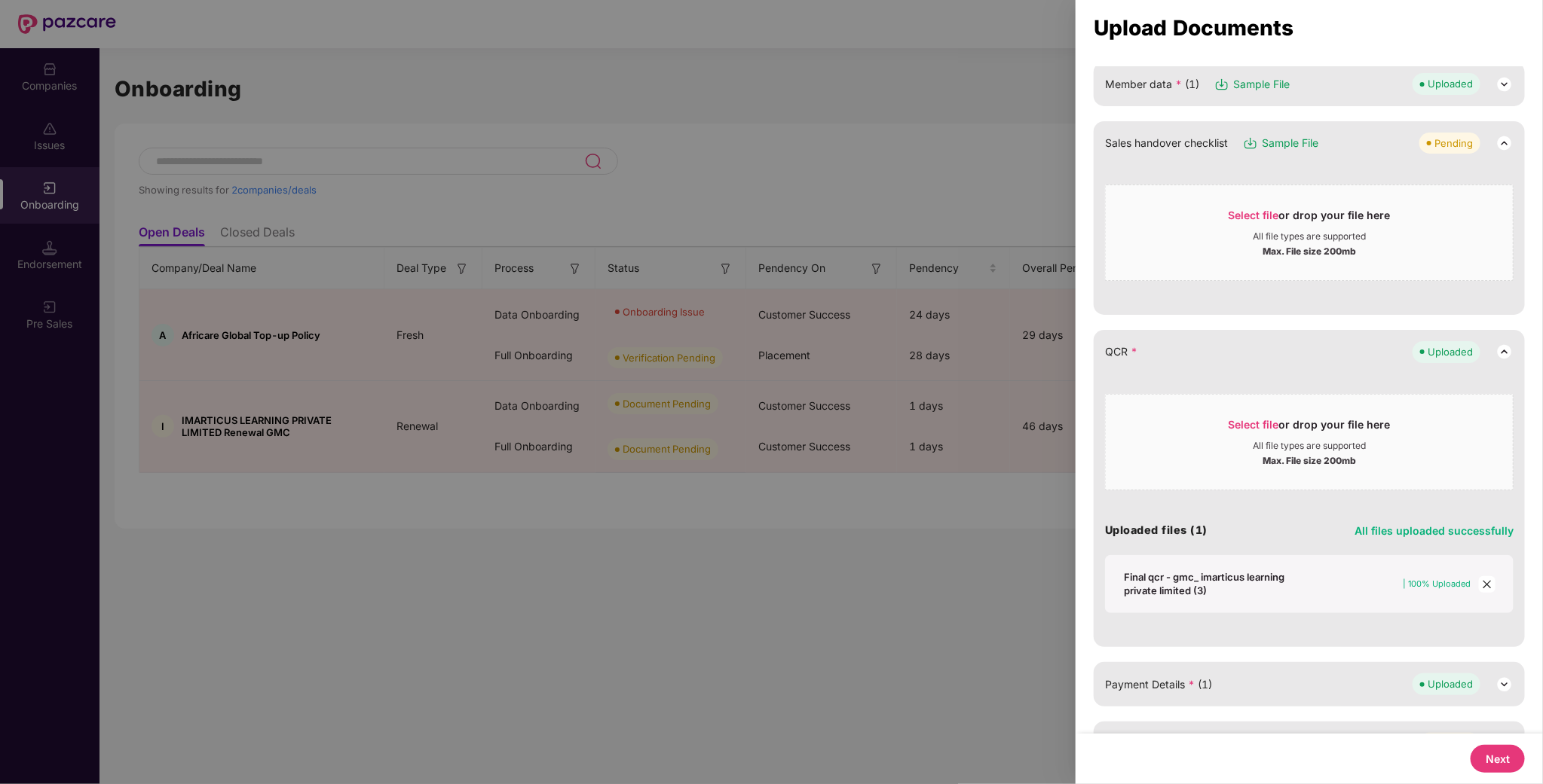
click at [1168, 574] on div "Final qcr - gmc_ imarticus learning private limited (3)" at bounding box center [1219, 584] width 190 height 27
click at [1262, 416] on span "Select file or drop your file here All file types are supported Max. File size …" at bounding box center [1309, 443] width 407 height 73
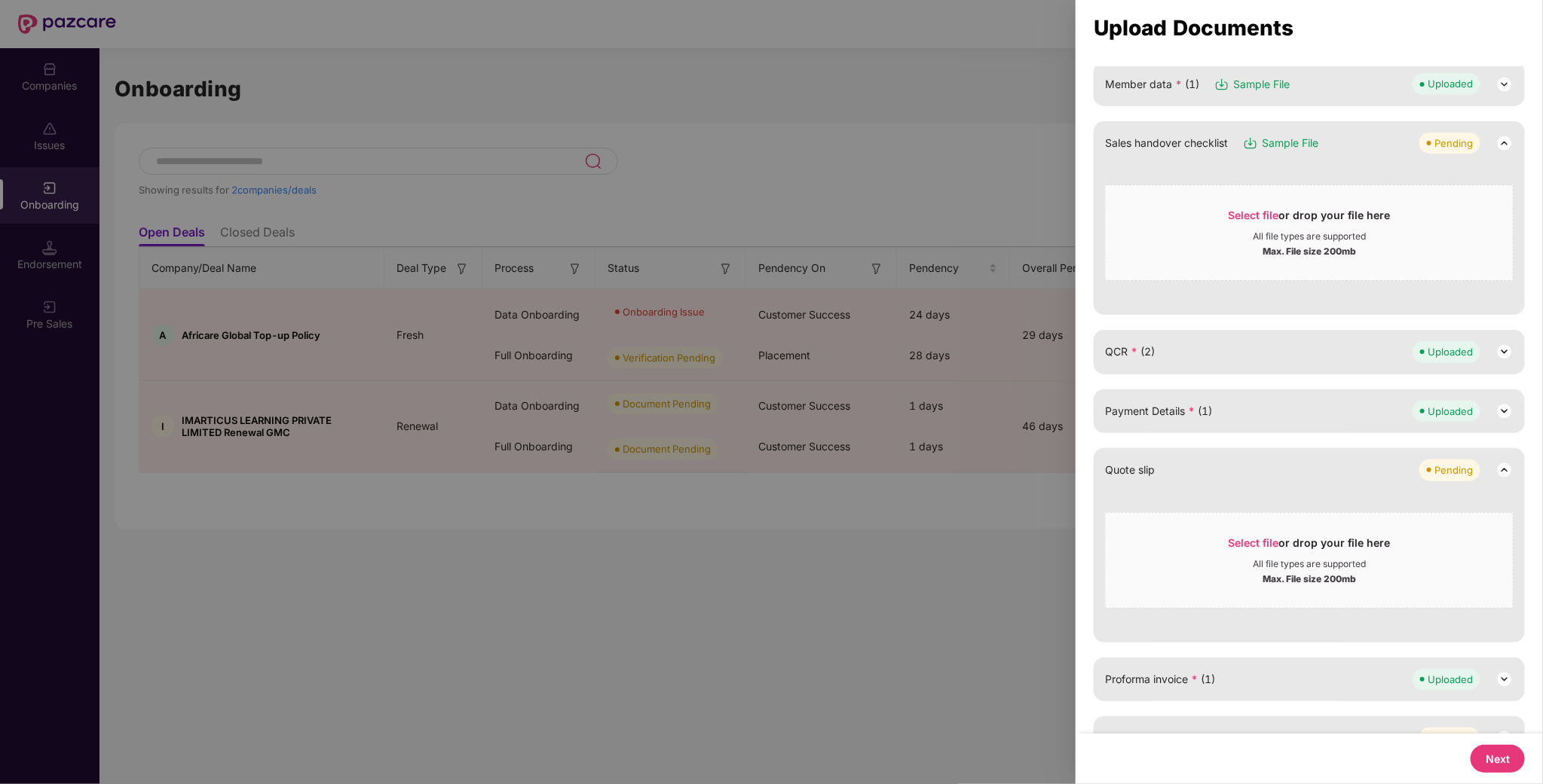
scroll to position [0, 0]
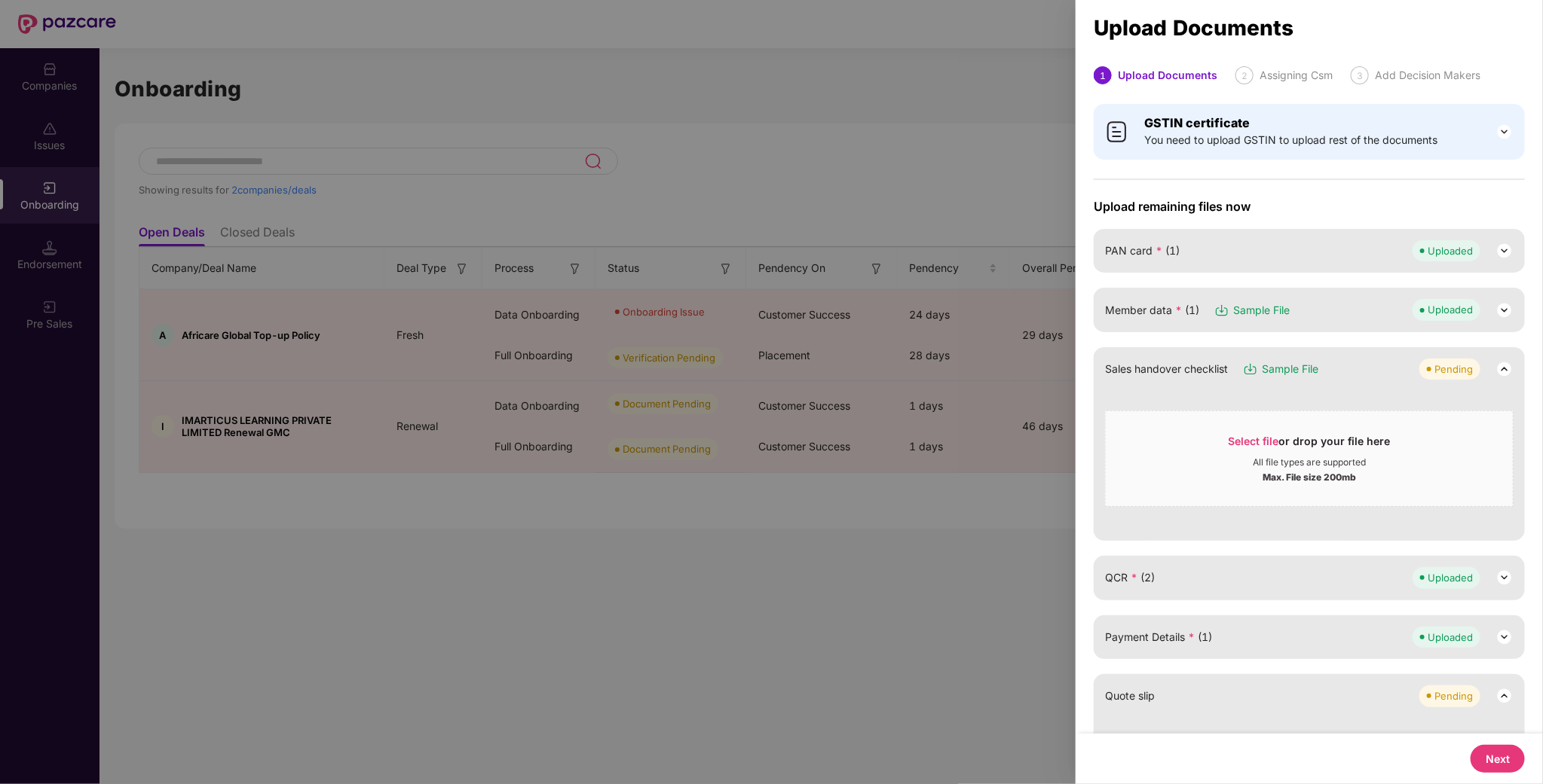
click at [1176, 308] on span "*" at bounding box center [1178, 310] width 7 height 13
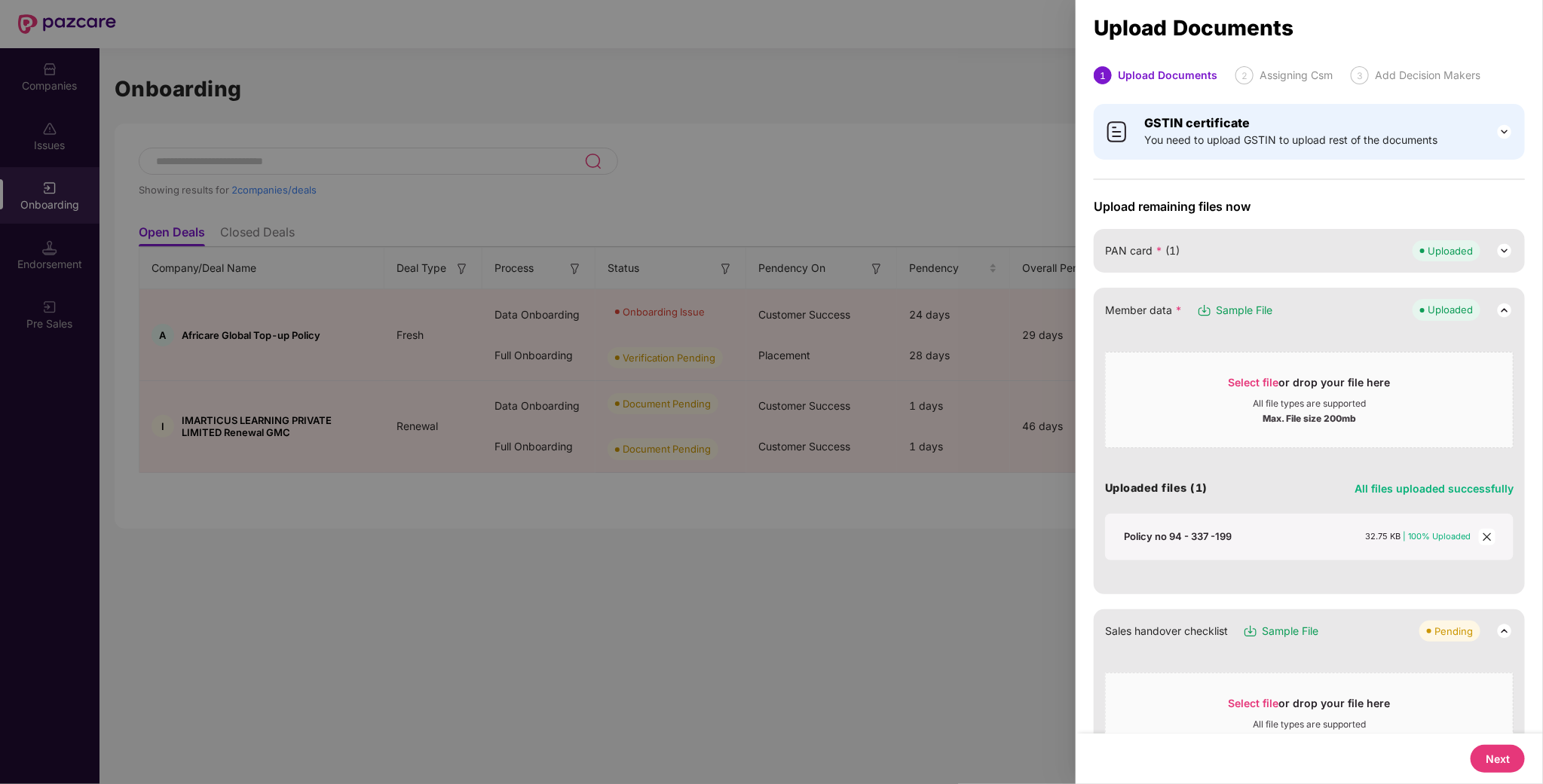
click at [1482, 543] on icon "close" at bounding box center [1487, 537] width 11 height 11
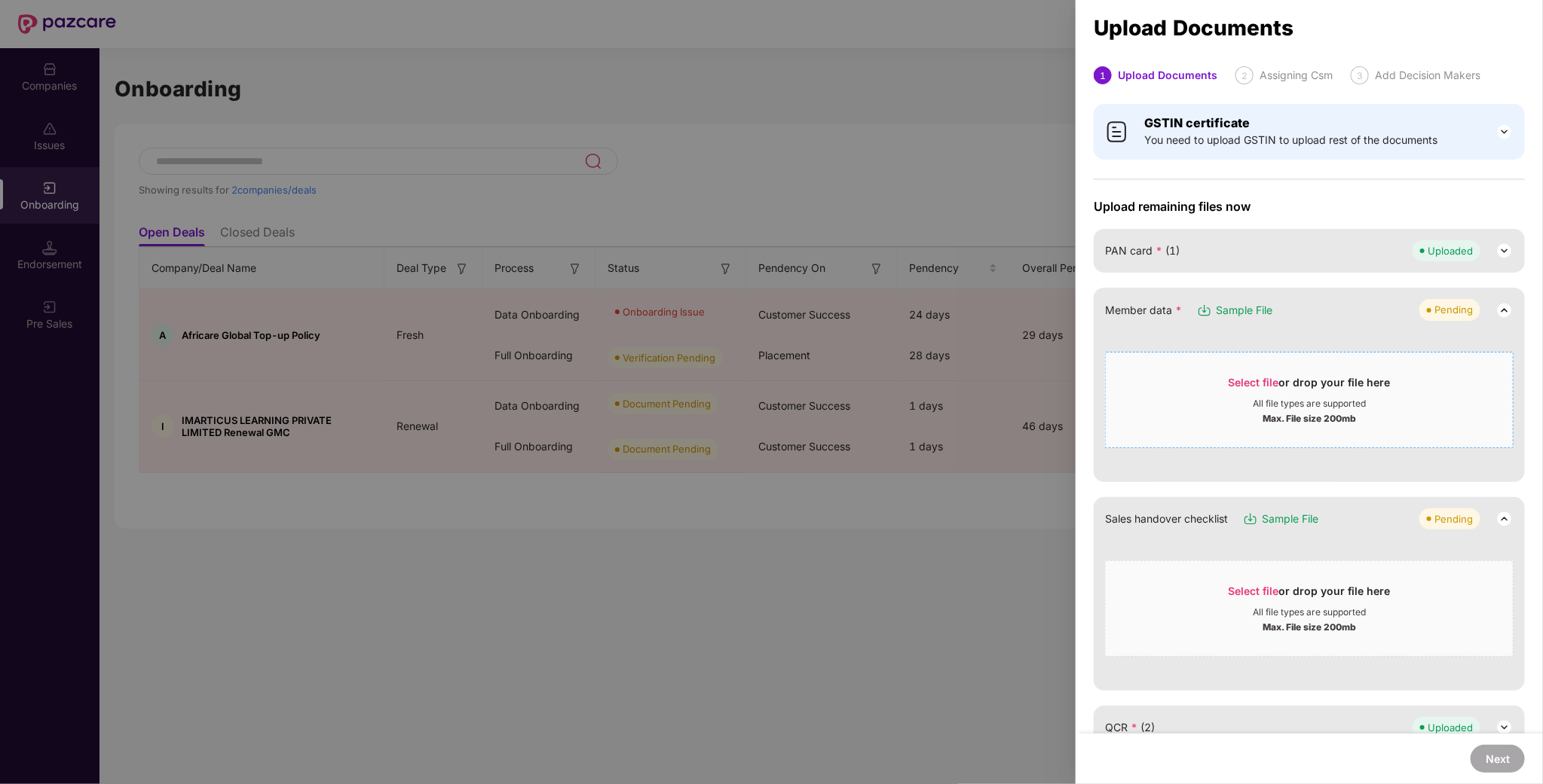
click at [1226, 387] on div "Select file or drop your file here" at bounding box center [1309, 386] width 407 height 23
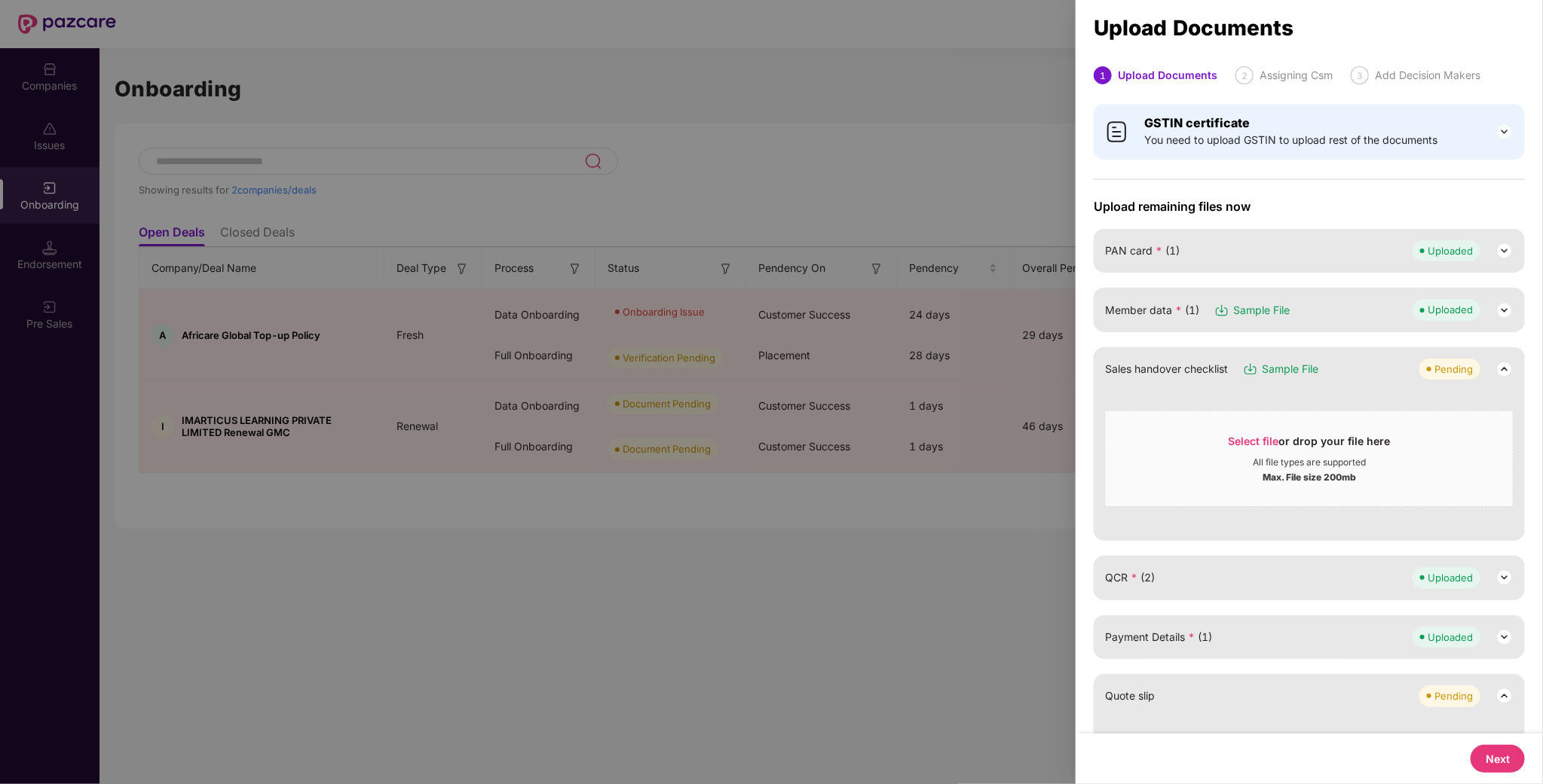
click at [1134, 312] on span "Member data * (1)" at bounding box center [1152, 310] width 94 height 17
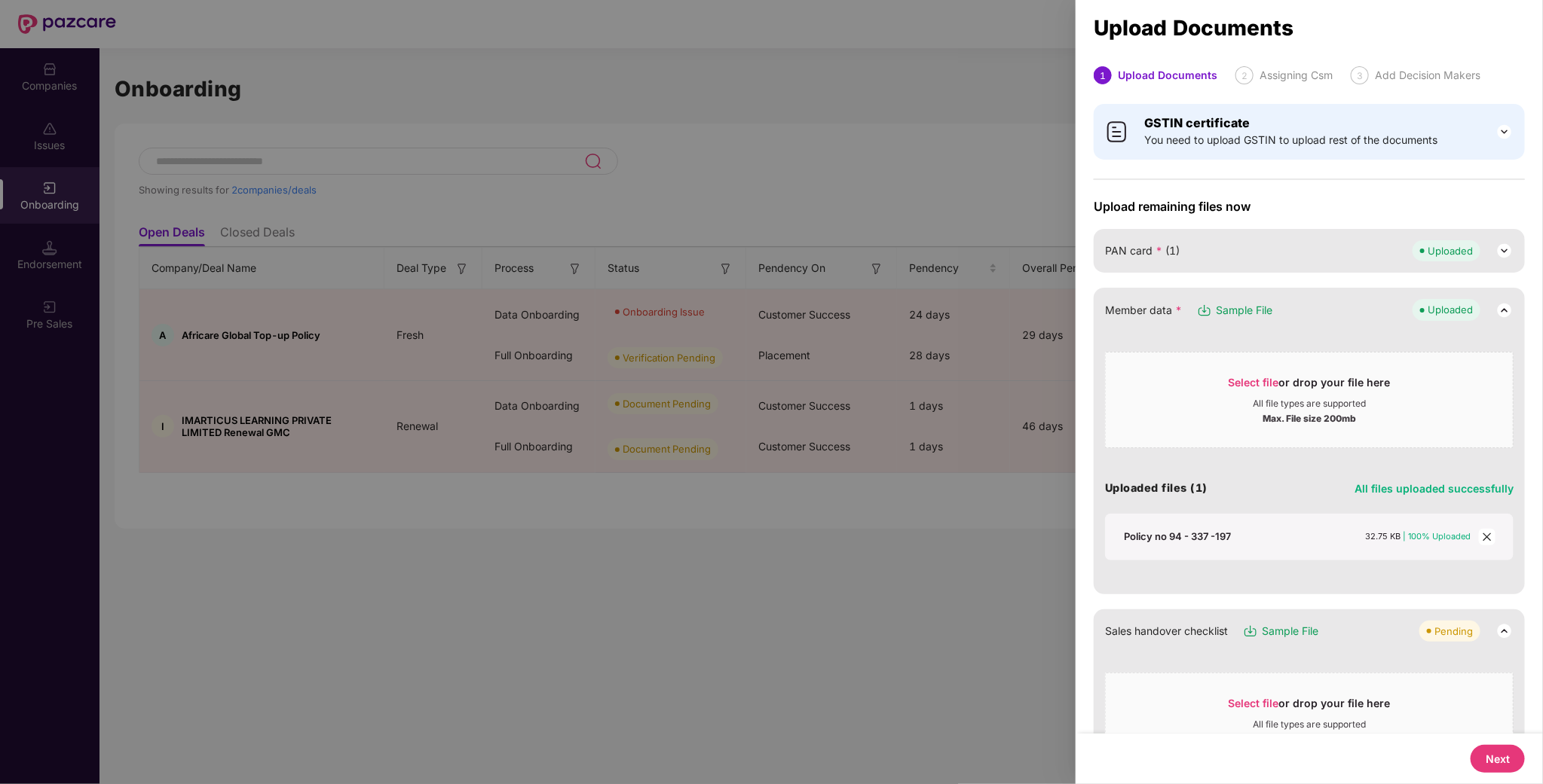
click at [1143, 253] on span "PAN card * (1)" at bounding box center [1143, 250] width 75 height 17
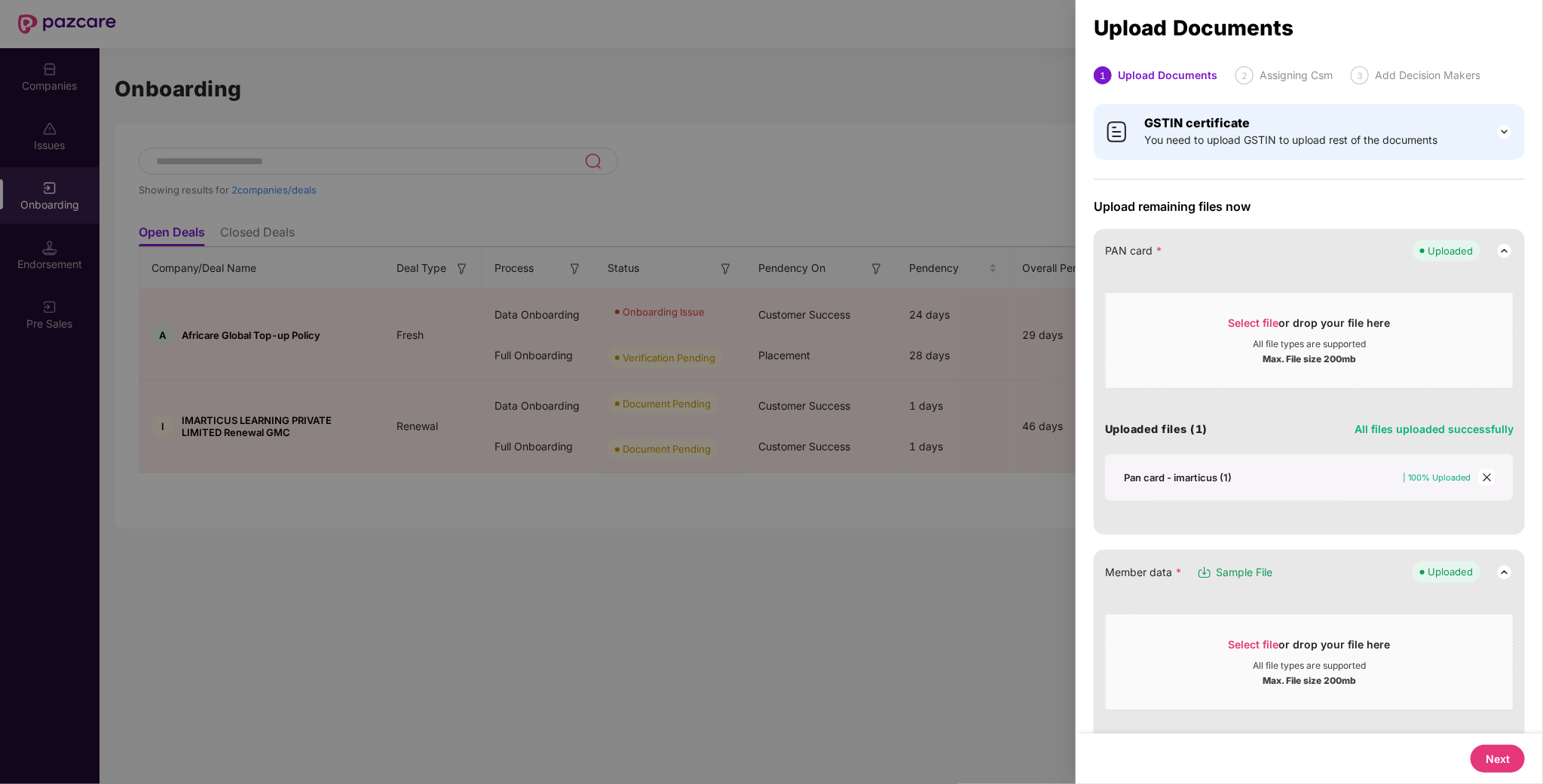
click at [1186, 118] on b "GSTIN certificate" at bounding box center [1197, 123] width 106 height 15
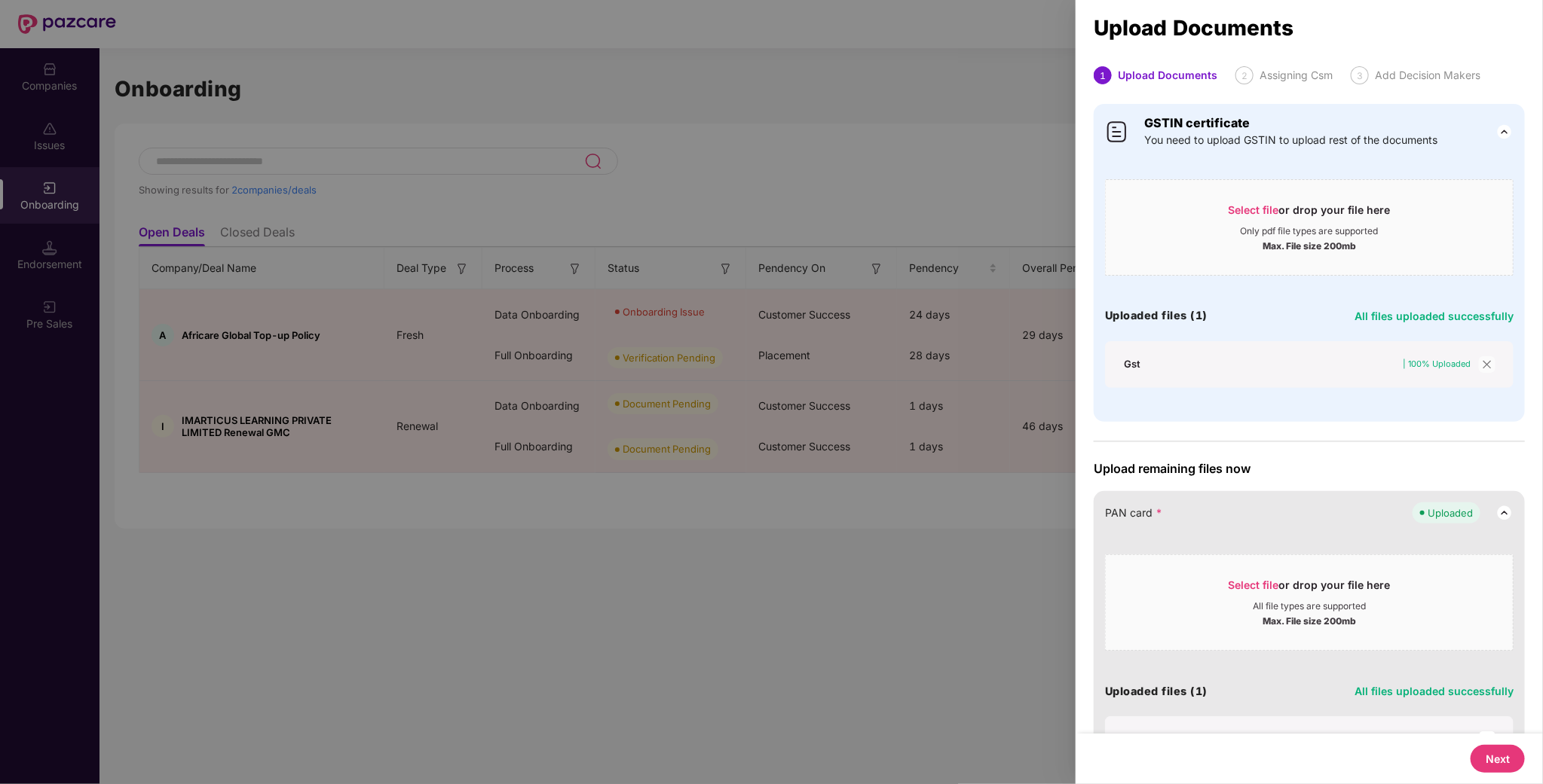
click at [1490, 364] on icon "close" at bounding box center [1487, 364] width 11 height 11
click at [1486, 362] on icon "close" at bounding box center [1487, 364] width 11 height 11
click at [1144, 373] on div "Gst | 100% Uploaded" at bounding box center [1309, 364] width 379 height 17
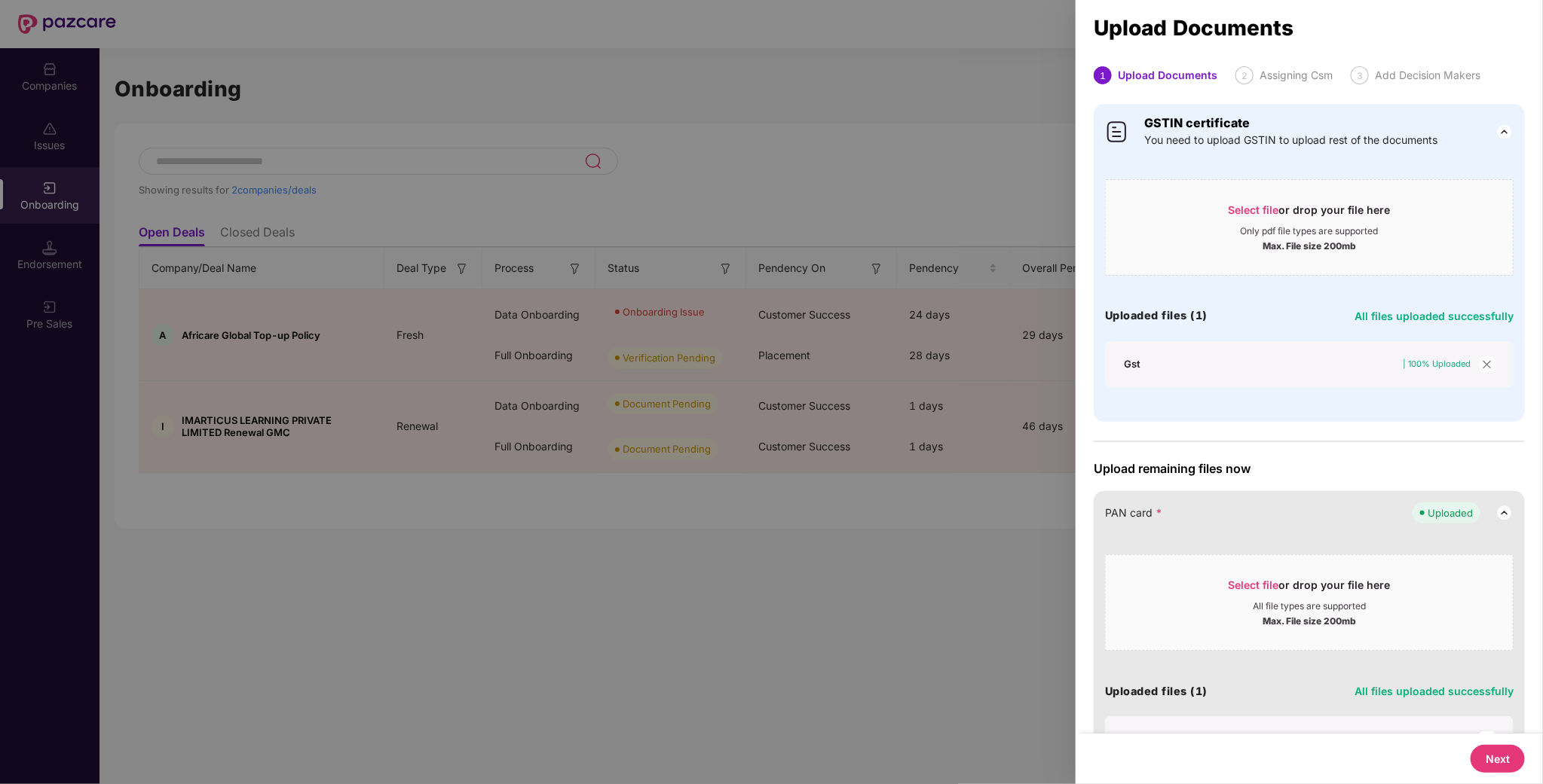
click at [1144, 372] on div at bounding box center [1297, 371] width 346 height 1
click at [1413, 317] on span "All files uploaded successfully" at bounding box center [1434, 316] width 159 height 13
click at [1490, 371] on span "close" at bounding box center [1487, 364] width 17 height 17
click at [1468, 362] on span "| 100% Uploaded" at bounding box center [1436, 364] width 68 height 11
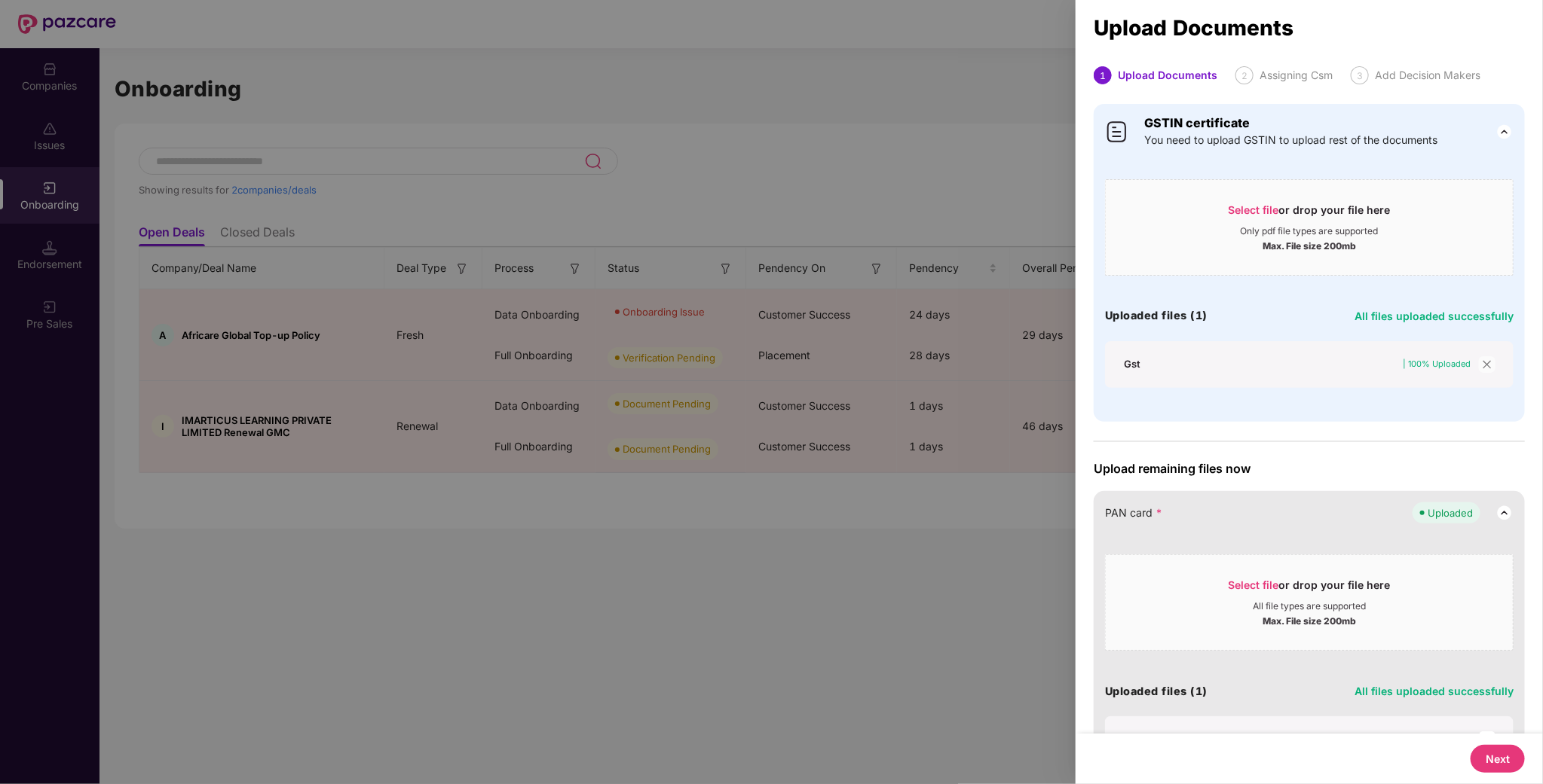
click at [1266, 208] on span "Select file" at bounding box center [1253, 209] width 50 height 13
click at [1488, 365] on icon "close" at bounding box center [1487, 364] width 11 height 11
click at [1488, 364] on icon "close" at bounding box center [1487, 364] width 11 height 11
click at [1486, 365] on icon "close" at bounding box center [1487, 364] width 11 height 11
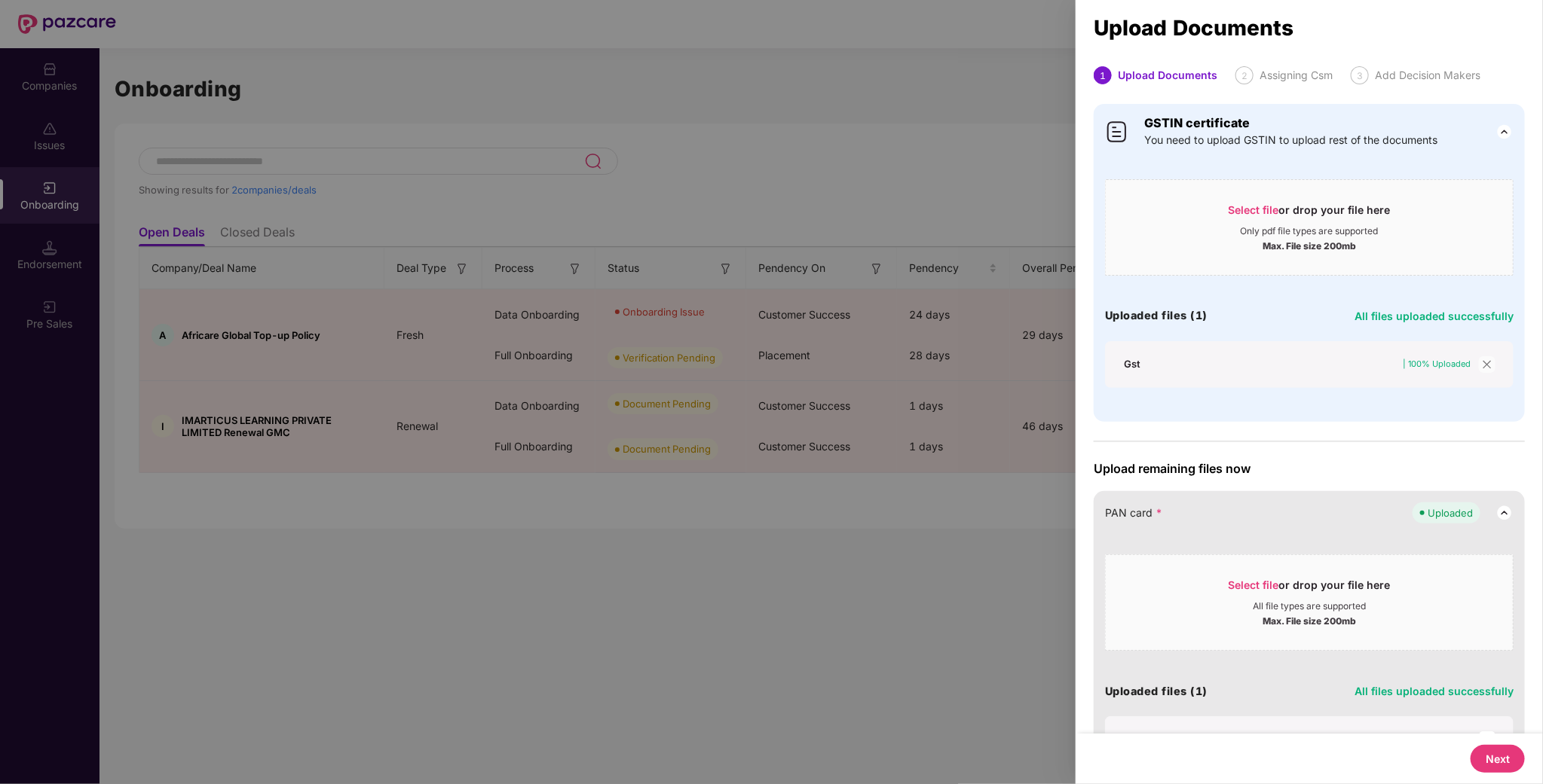
click at [1486, 365] on icon "close" at bounding box center [1487, 364] width 11 height 11
click at [1486, 364] on icon "close" at bounding box center [1487, 364] width 11 height 11
click at [1479, 365] on span "close" at bounding box center [1487, 364] width 17 height 17
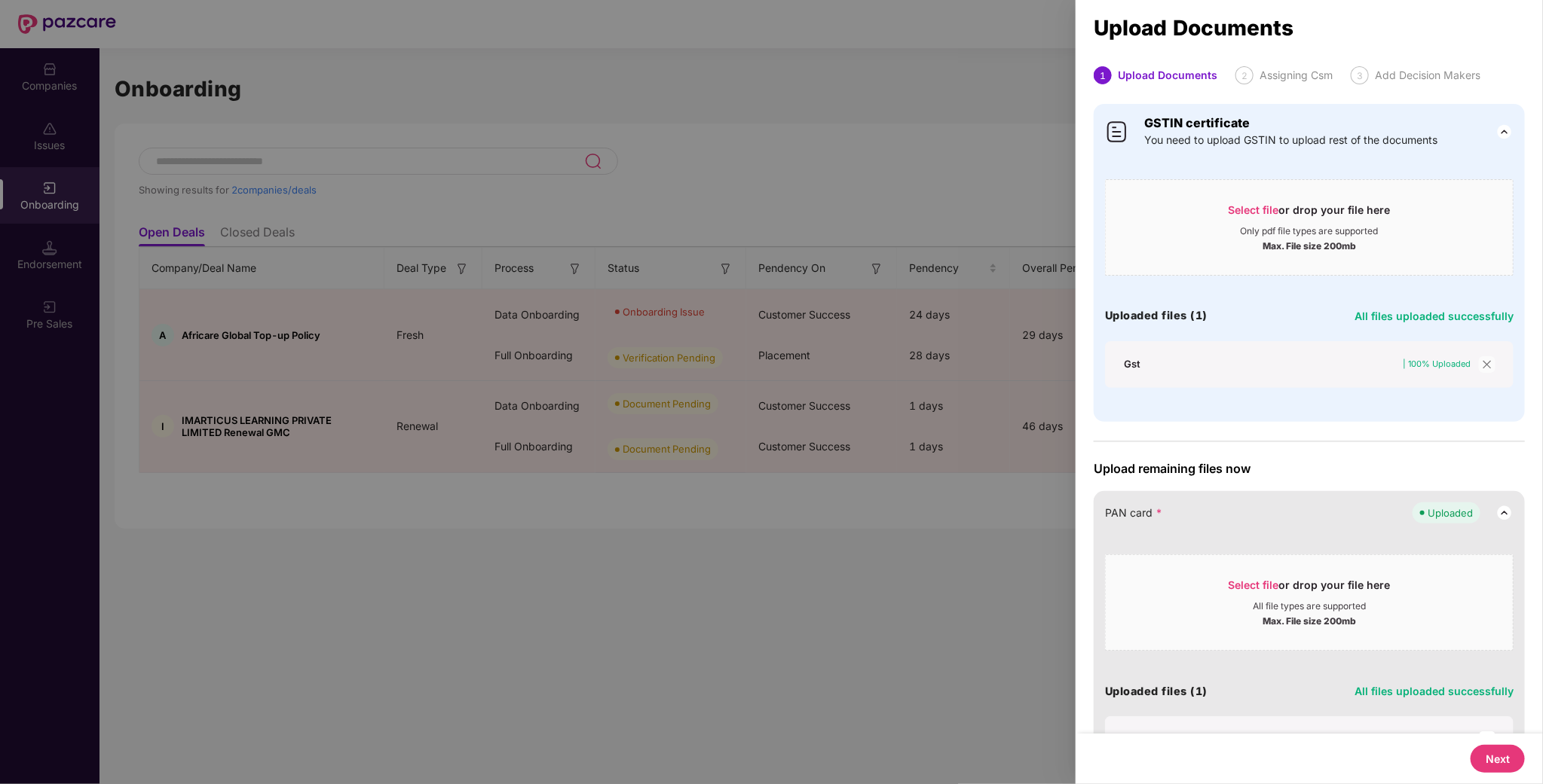
click at [1479, 365] on span "close" at bounding box center [1487, 364] width 17 height 17
click at [1002, 549] on div at bounding box center [772, 392] width 1543 height 784
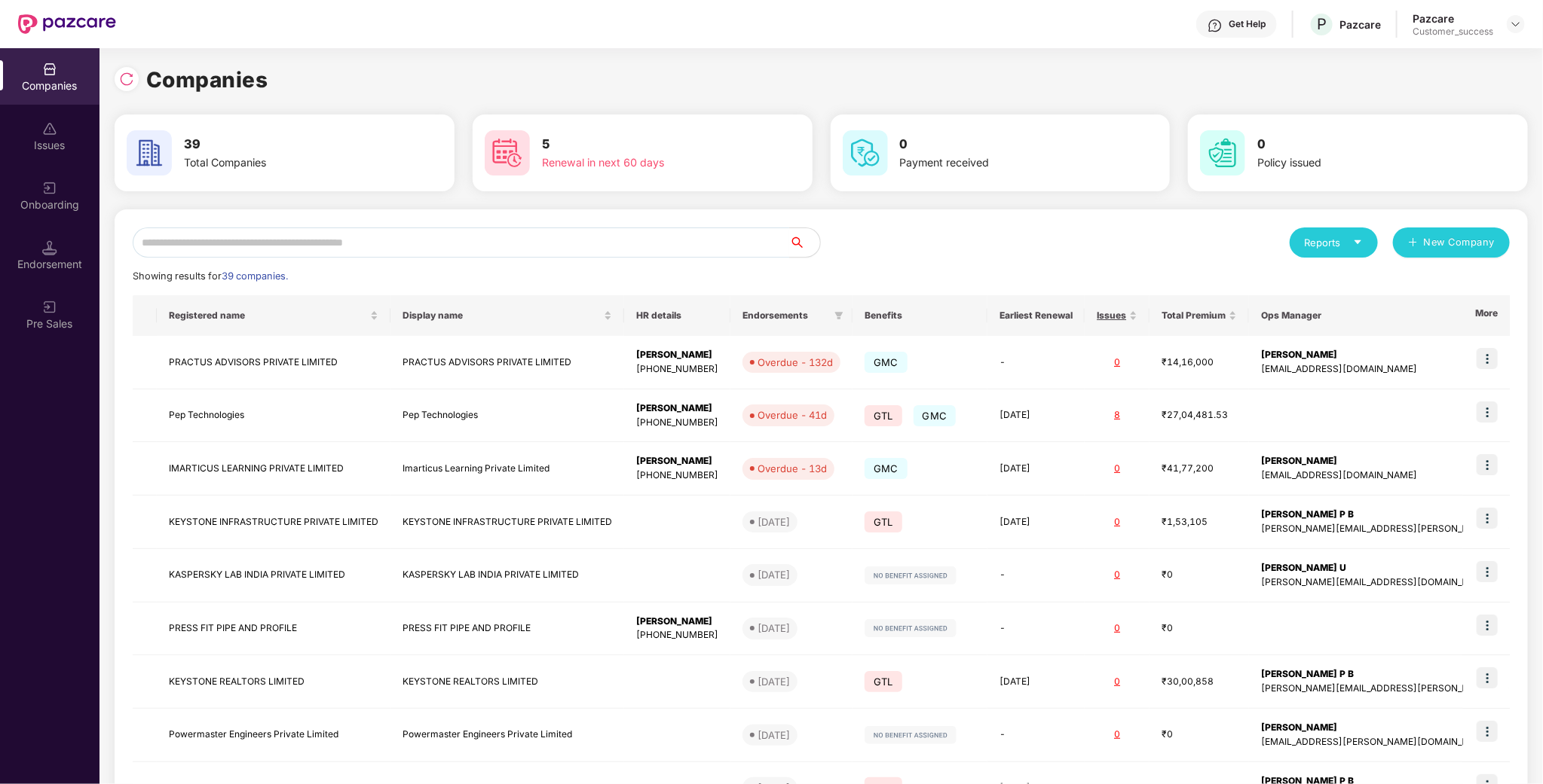
click at [322, 223] on div "Reports New Company Showing results for 39 companies. Registered name Display n…" at bounding box center [822, 576] width 1413 height 732
click at [327, 247] on input "text" at bounding box center [461, 242] width 658 height 30
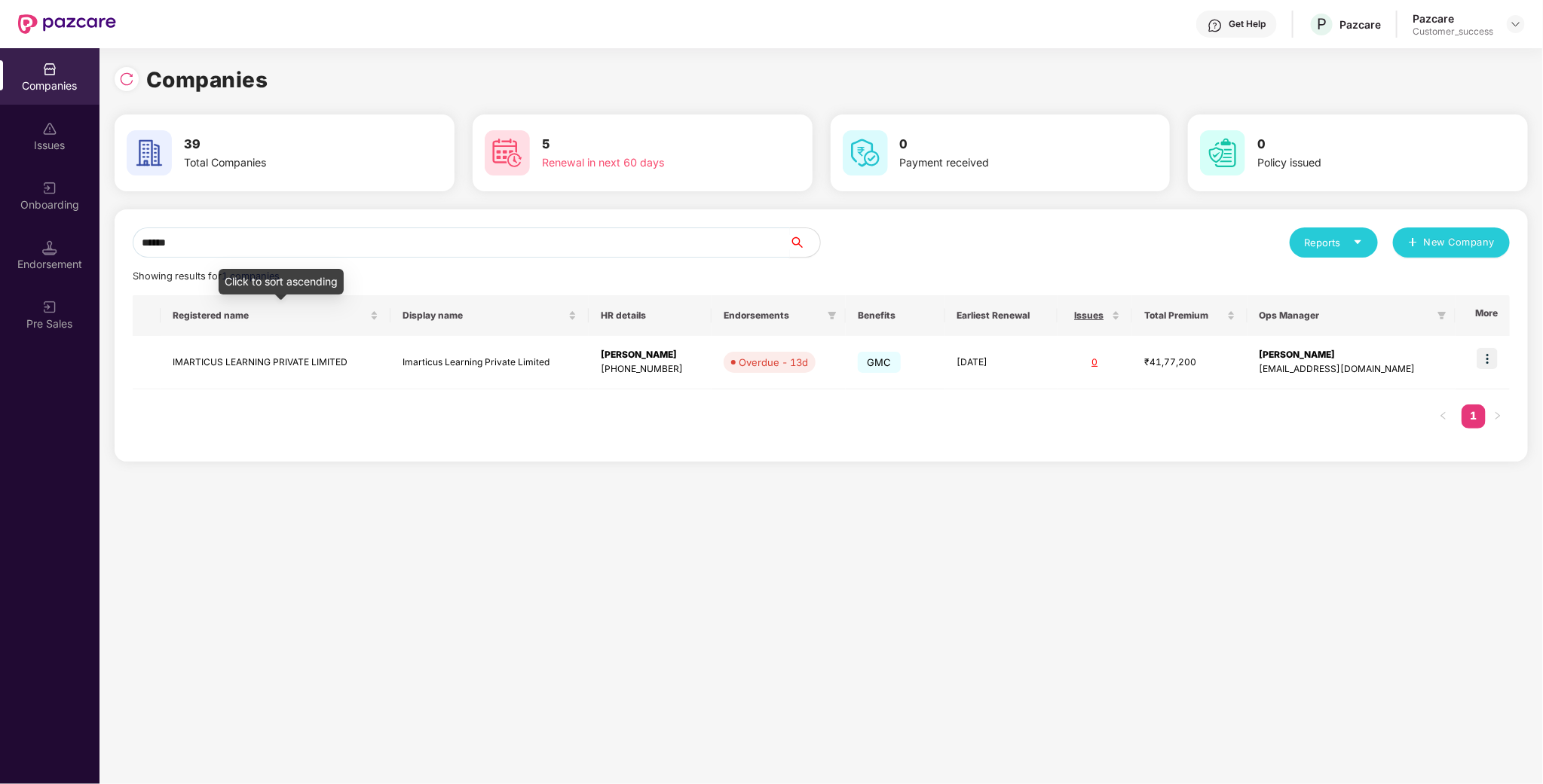
type input "******"
click at [60, 206] on div "Onboarding" at bounding box center [49, 204] width 99 height 15
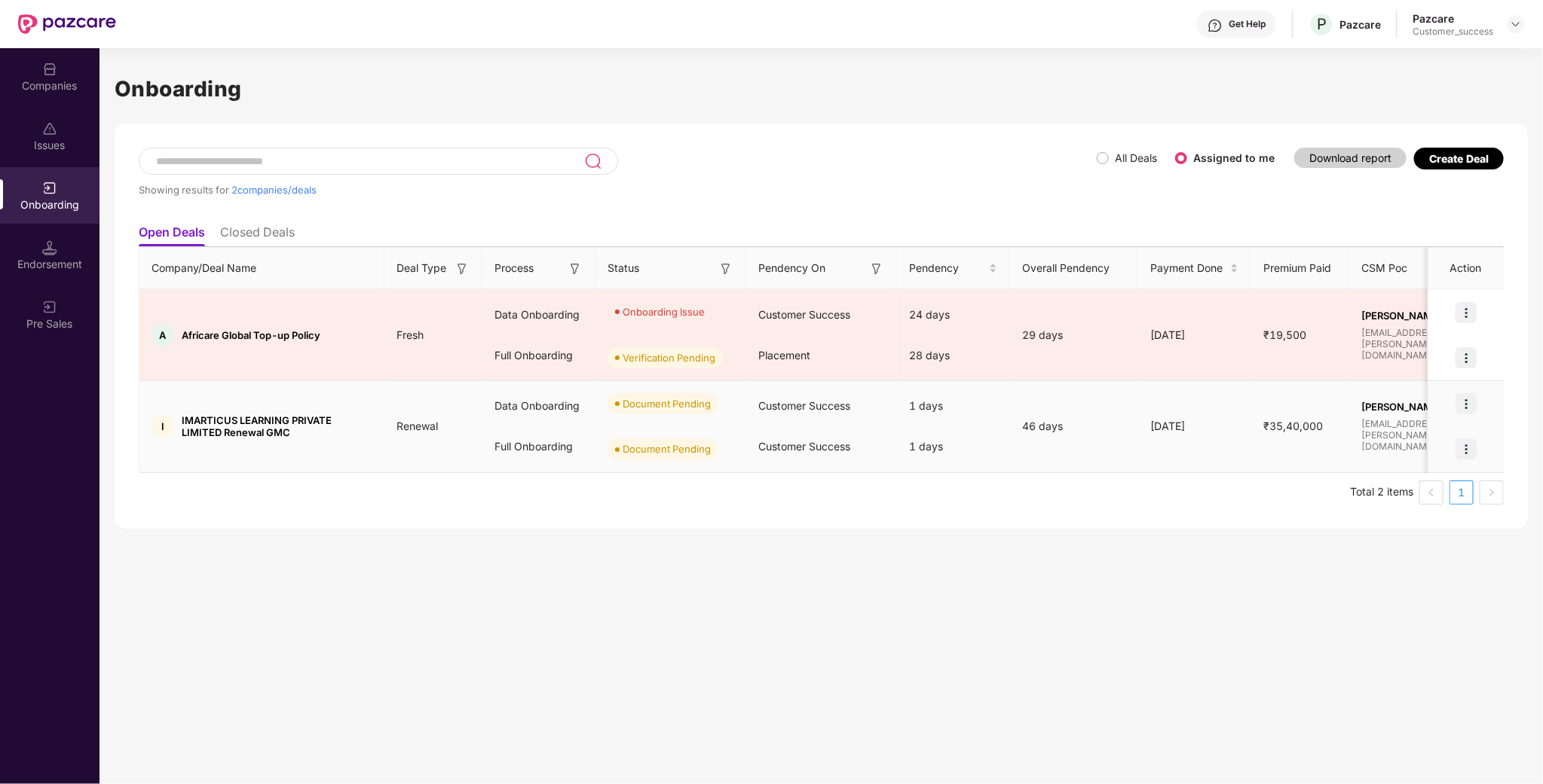
click at [1465, 403] on img at bounding box center [1466, 404] width 22 height 22
click at [1406, 437] on span "Upload Documents" at bounding box center [1397, 443] width 125 height 17
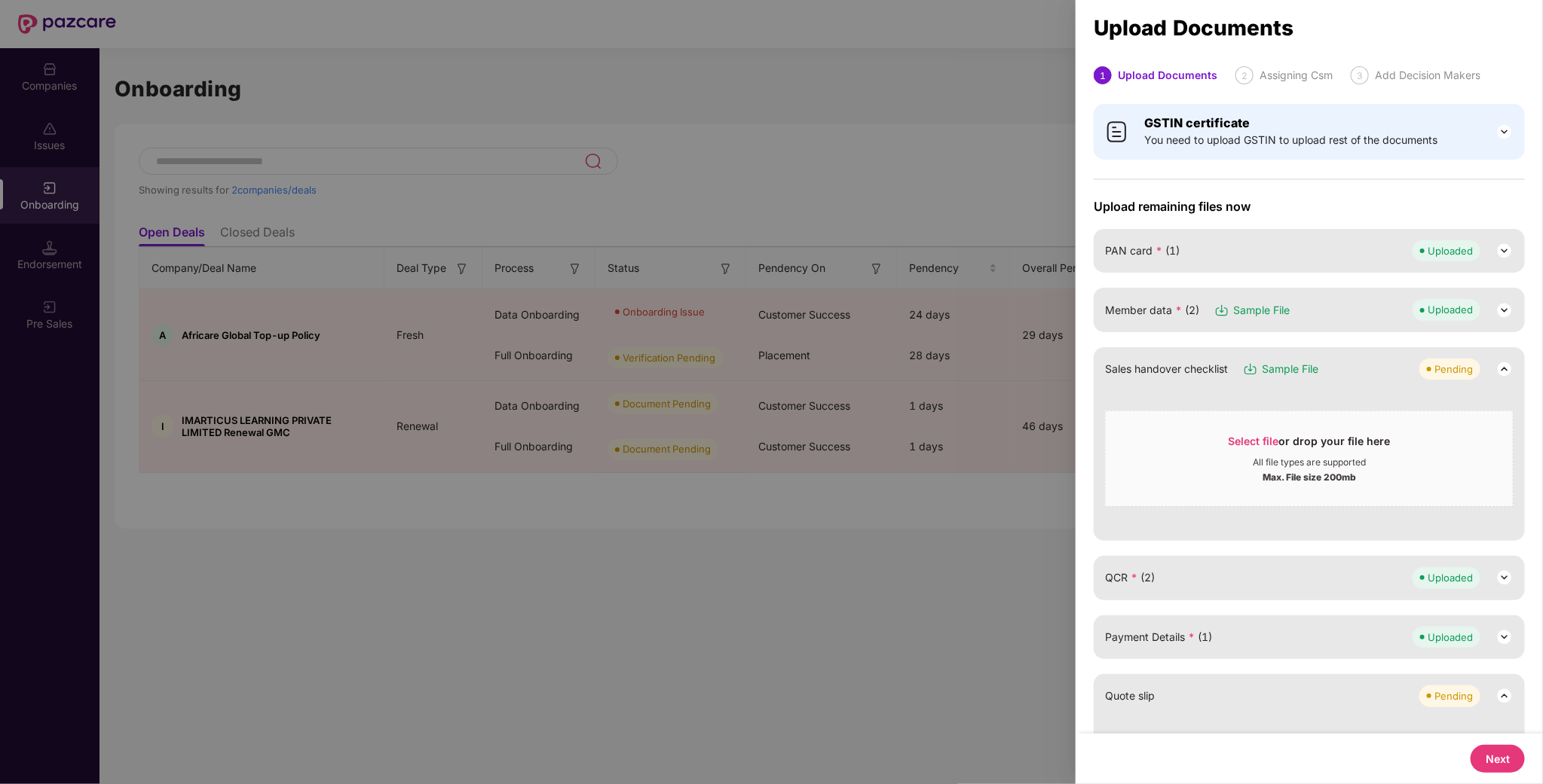
click at [1229, 133] on span "You need to upload GSTIN to upload rest of the documents" at bounding box center [1291, 139] width 293 height 17
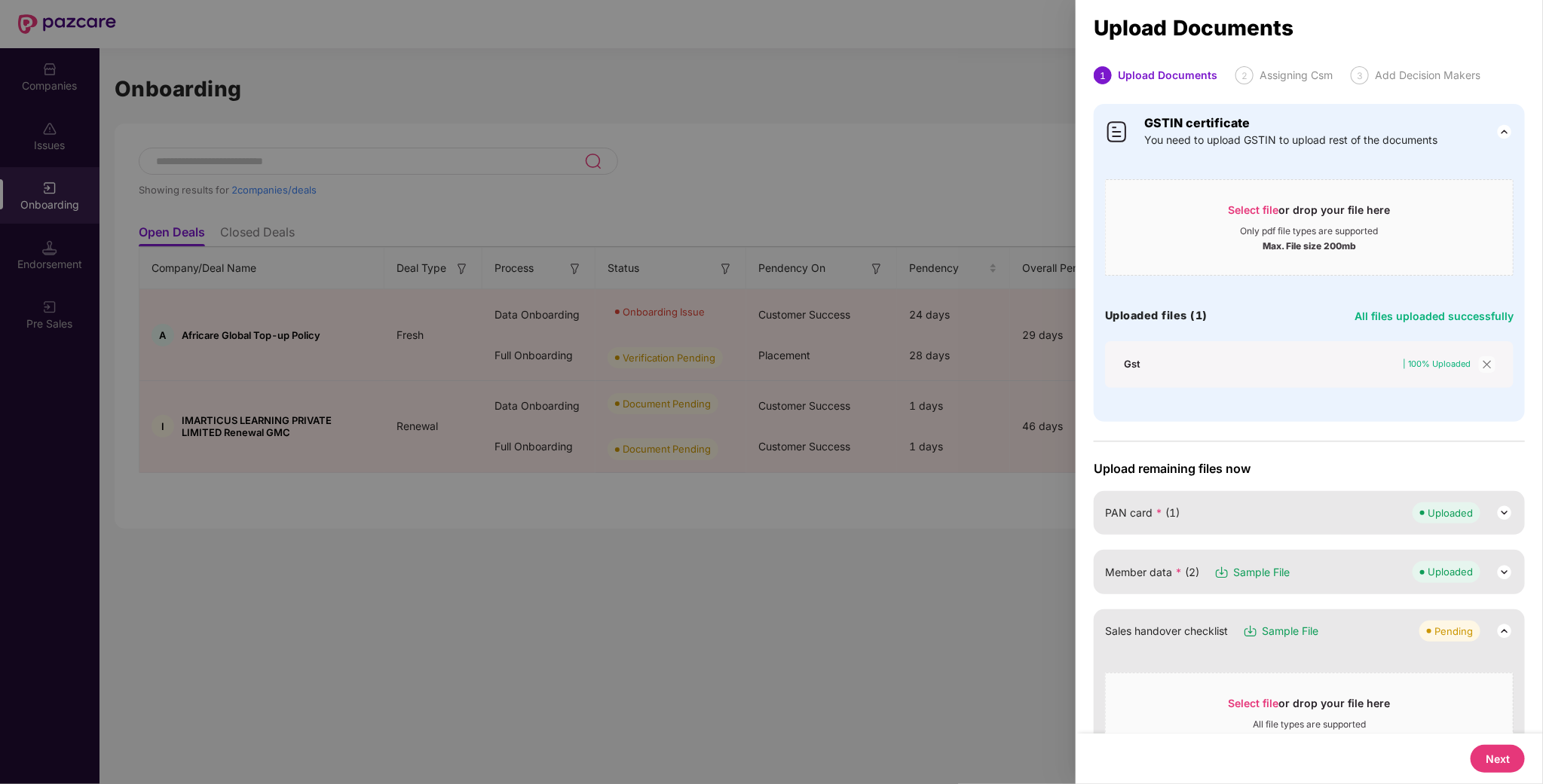
click at [819, 487] on div at bounding box center [772, 392] width 1543 height 784
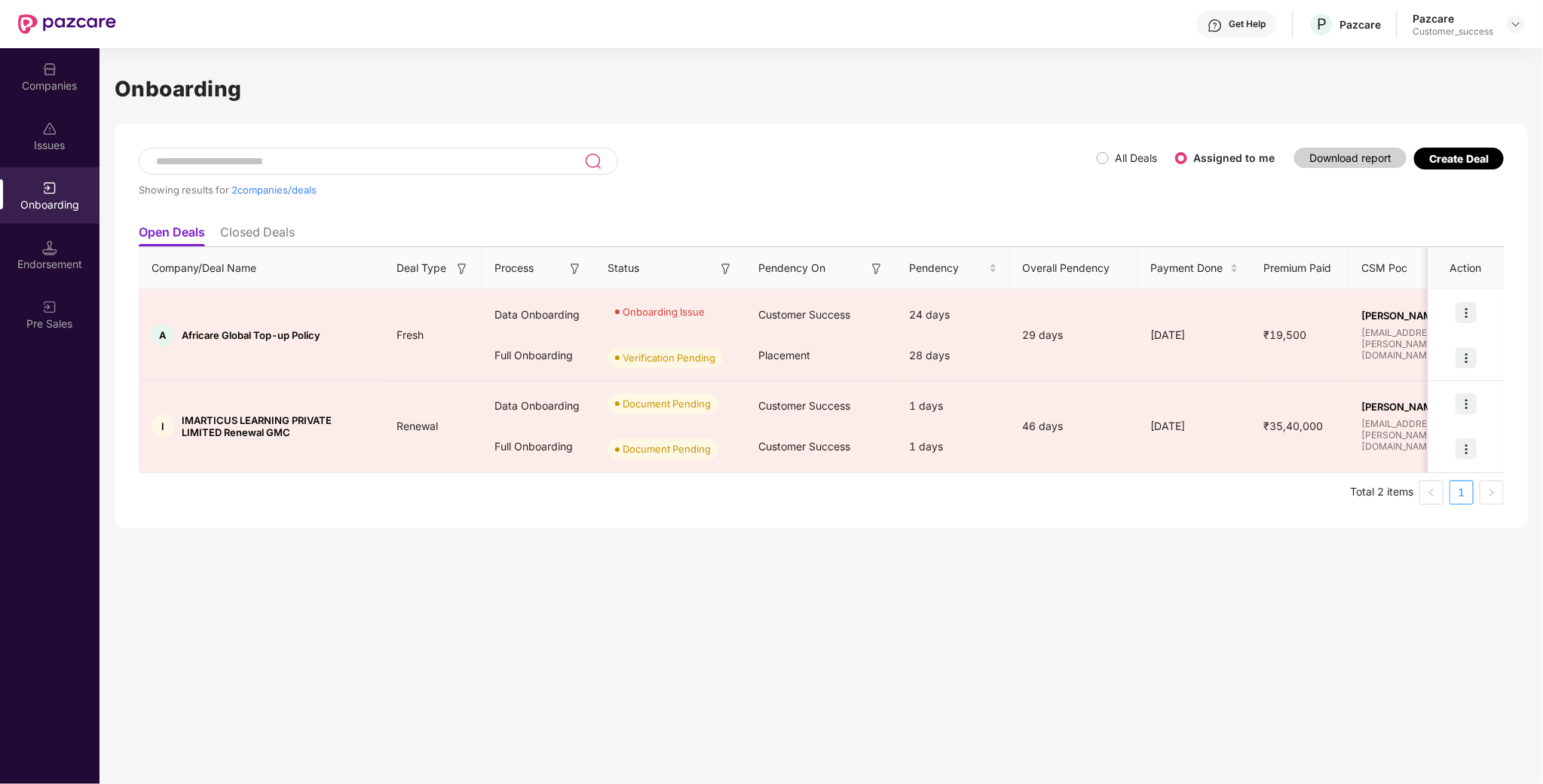
click at [1457, 144] on div "Showing results for 2 companies/deals All Deals Assigned to me Download report …" at bounding box center [822, 326] width 1413 height 405
click at [1460, 161] on div "Create Deal" at bounding box center [1459, 158] width 60 height 13
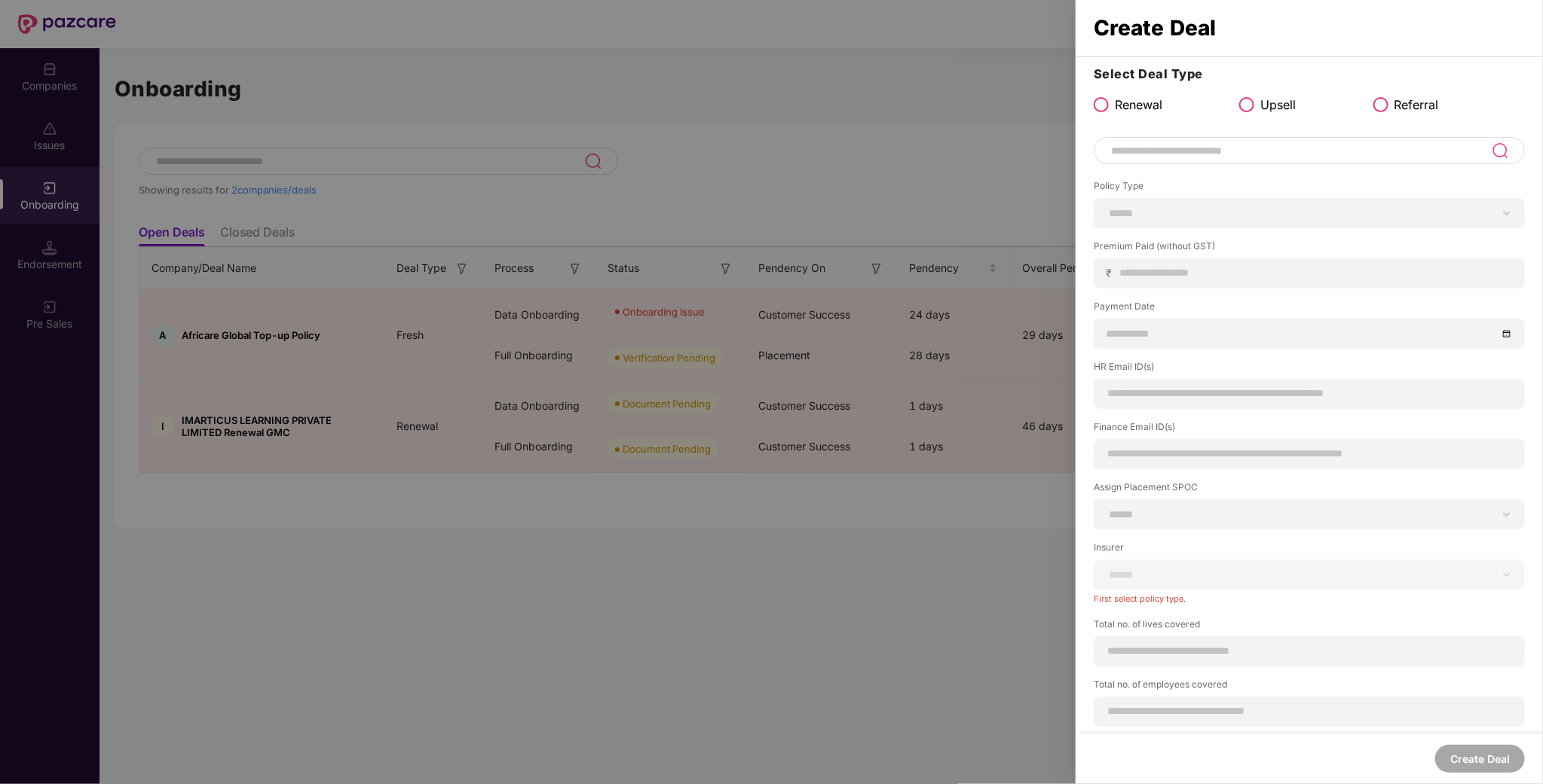
click at [1191, 154] on input at bounding box center [1300, 150] width 382 height 18
click at [695, 560] on div at bounding box center [772, 392] width 1543 height 784
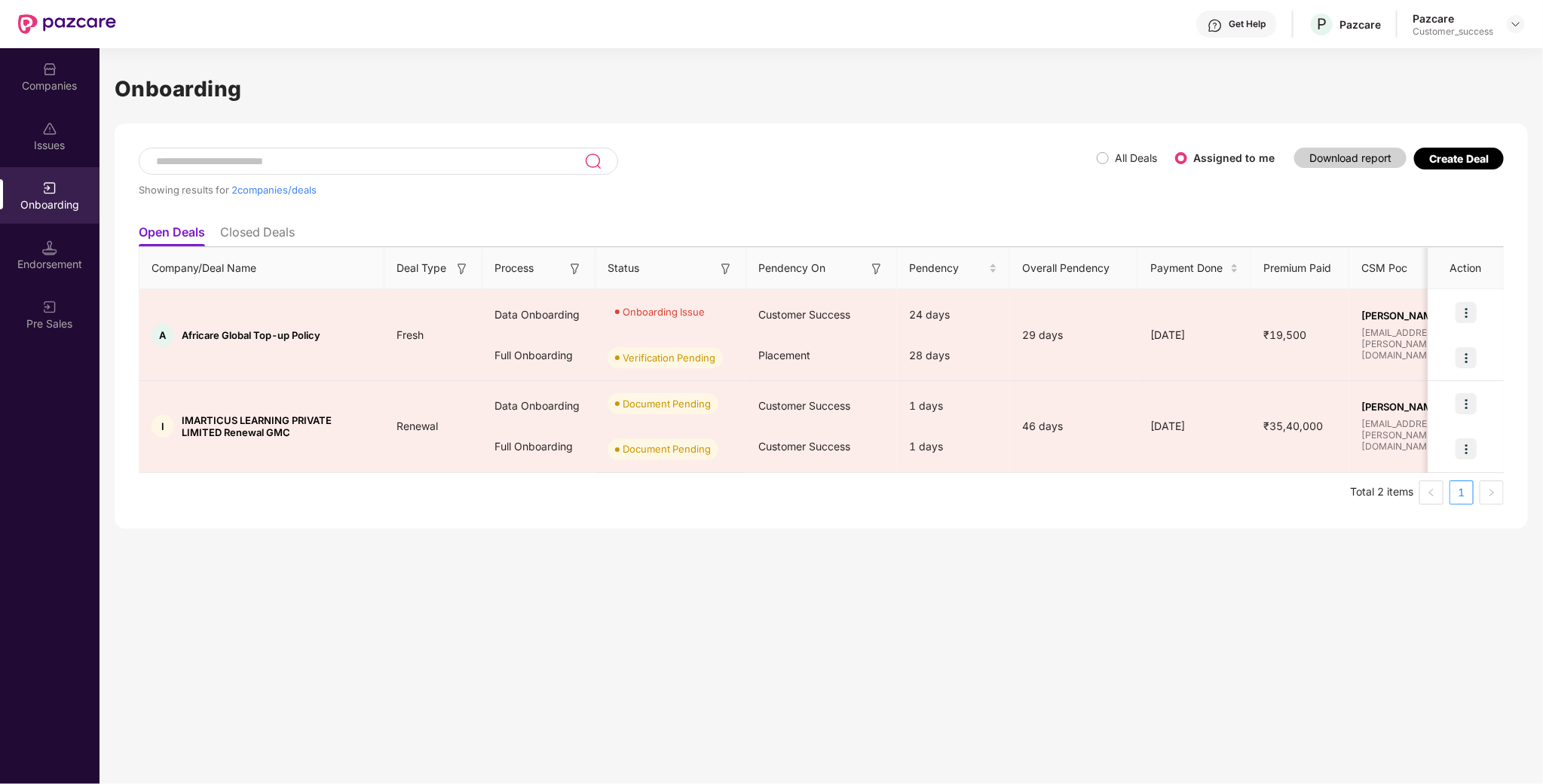
click at [1467, 161] on div "Create Deal" at bounding box center [1459, 158] width 60 height 13
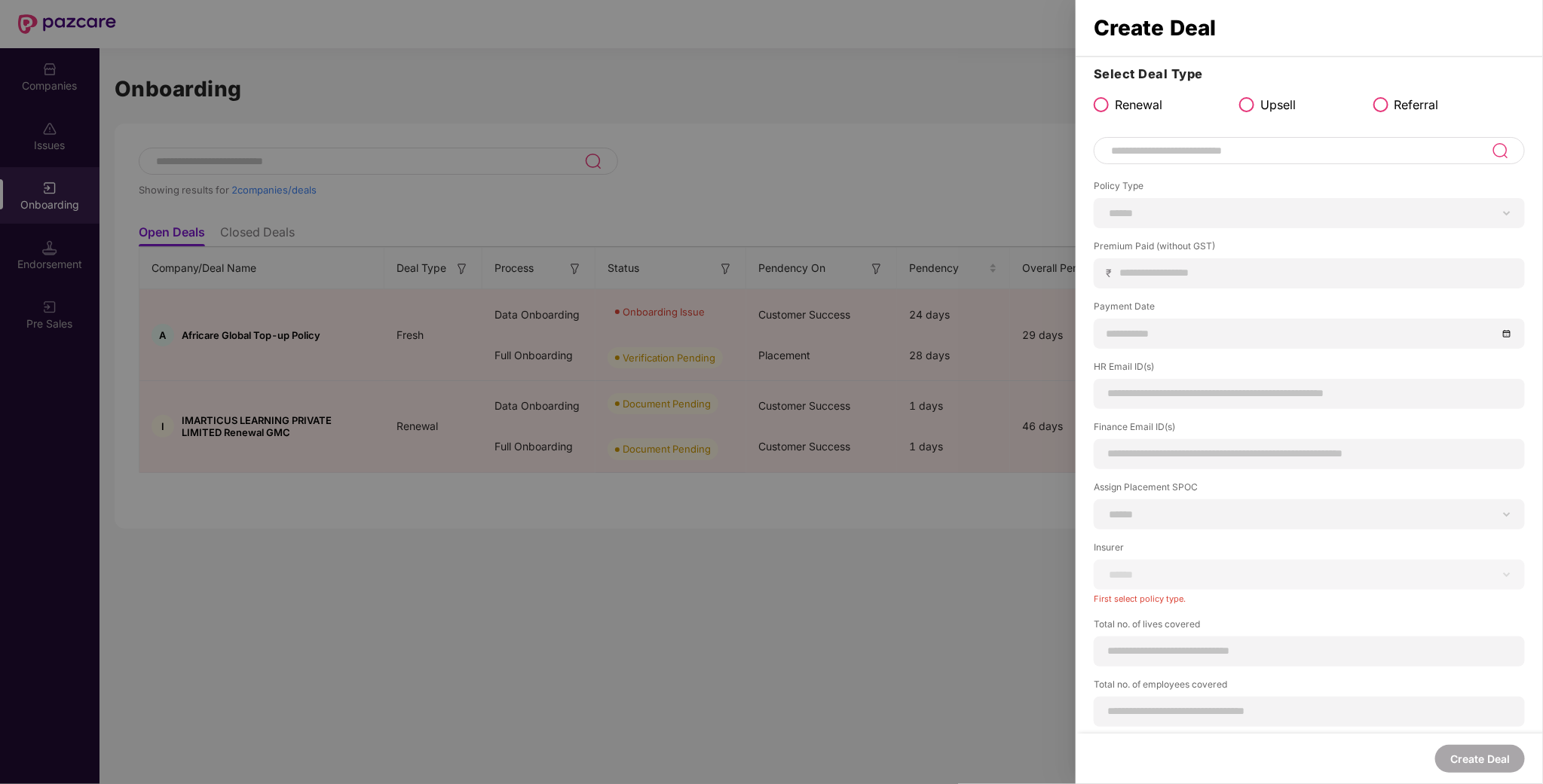
click at [1240, 164] on div at bounding box center [1308, 151] width 431 height 27
click at [1215, 606] on div "**********" at bounding box center [1309, 391] width 467 height 662
click at [1176, 144] on input at bounding box center [1300, 146] width 382 height 18
click at [1227, 143] on input at bounding box center [1300, 146] width 382 height 18
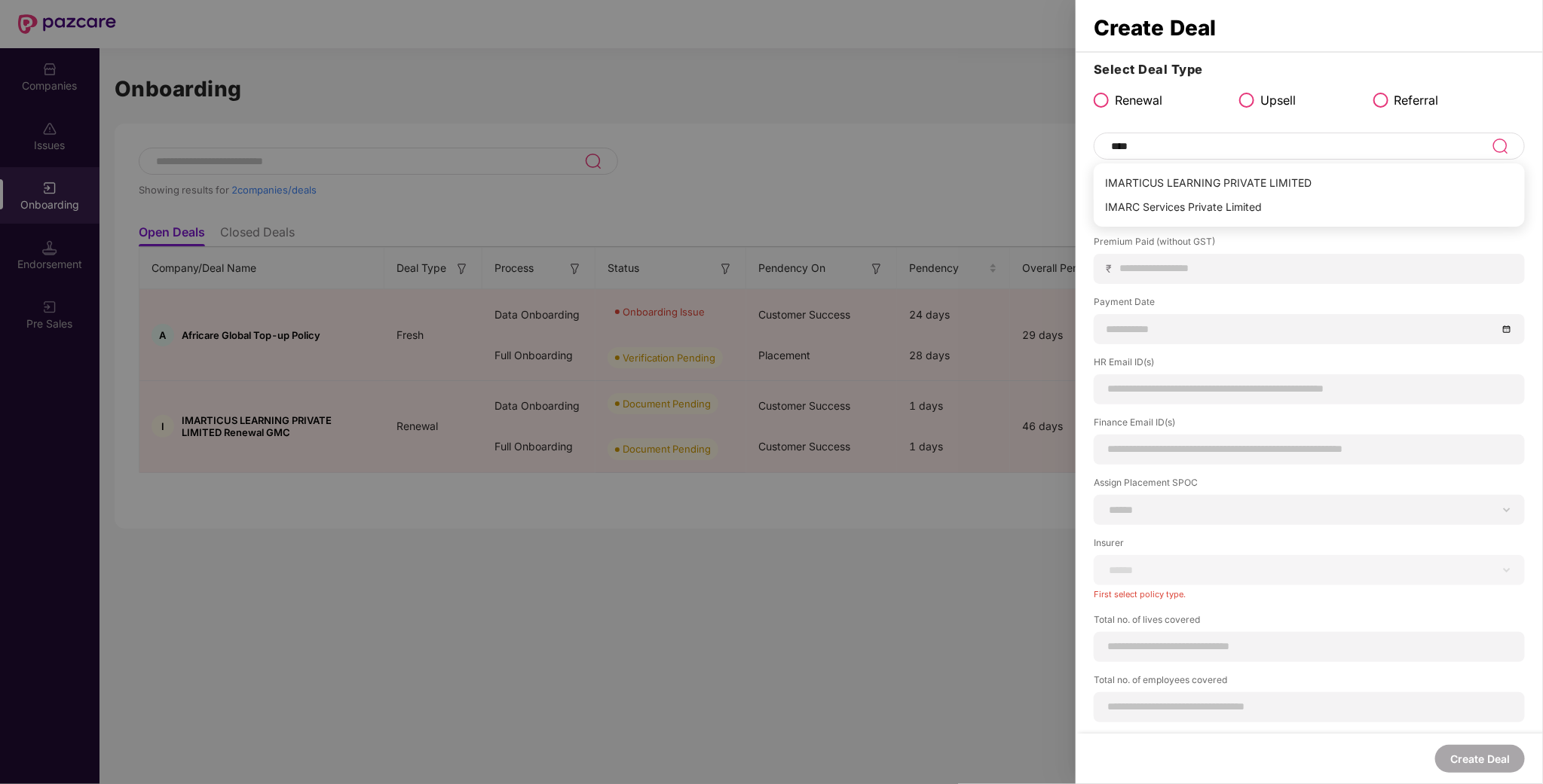
type input "****"
click at [1162, 151] on input at bounding box center [1300, 146] width 382 height 18
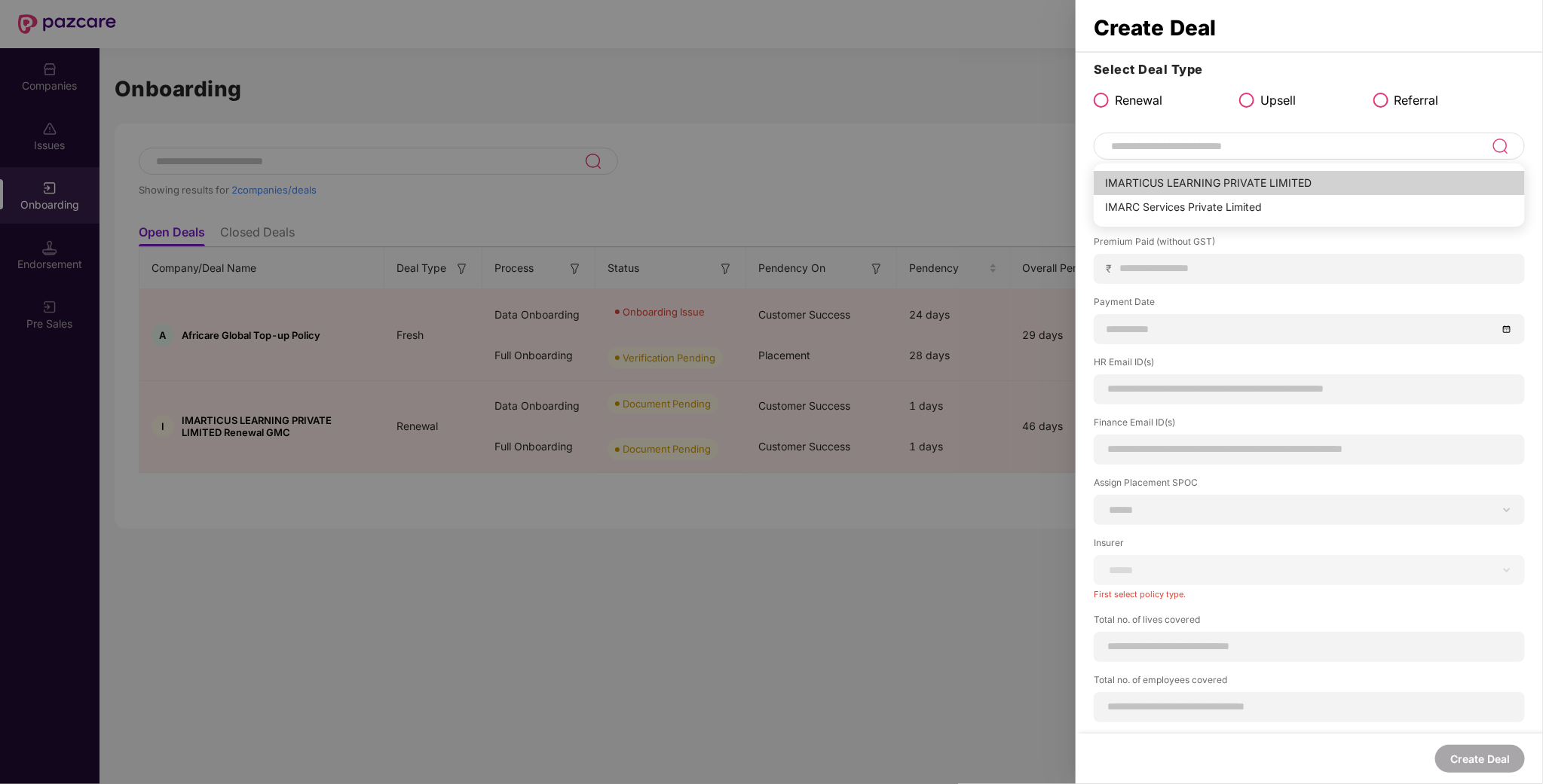
type input "**********"
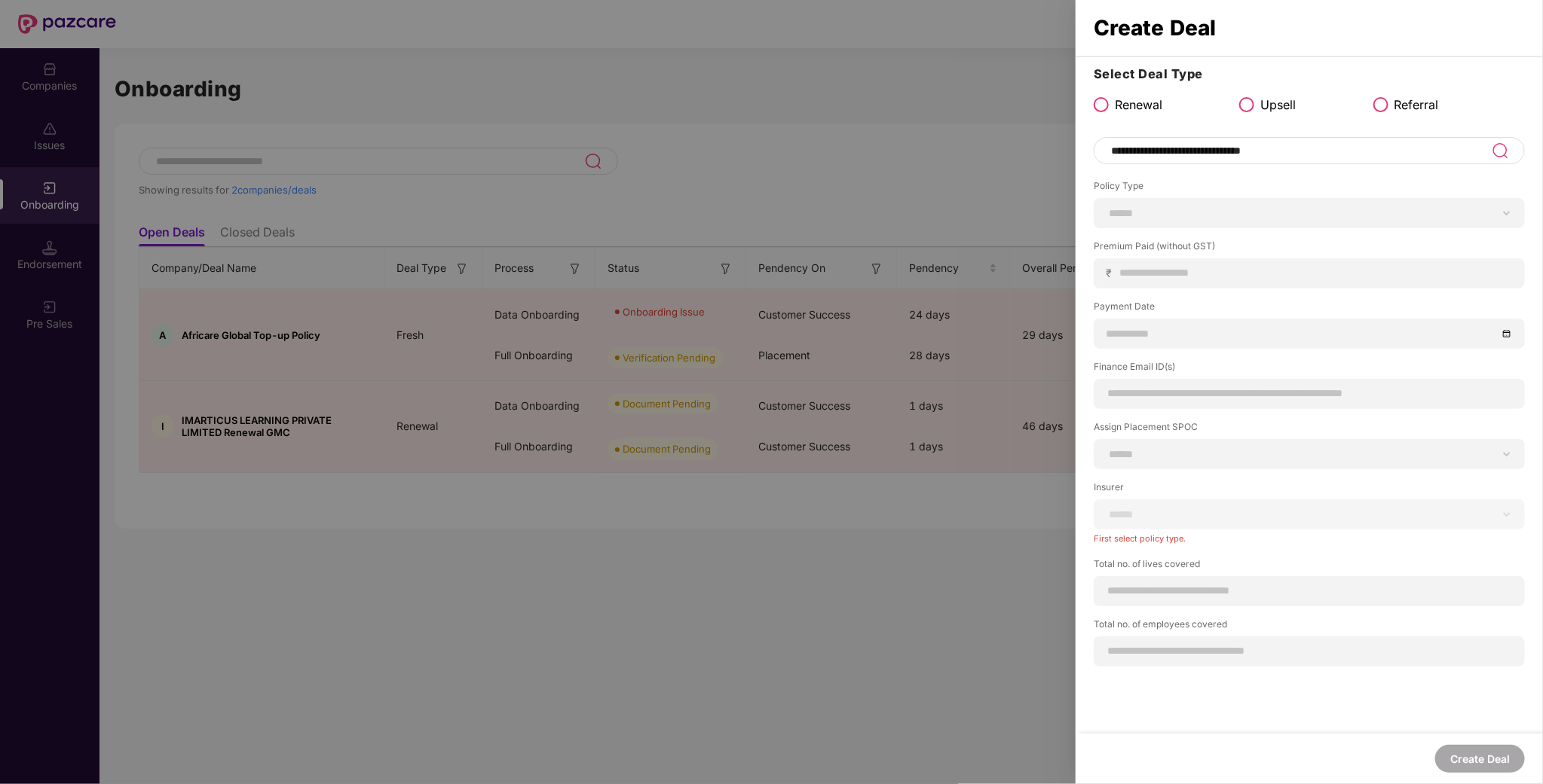
scroll to position [0, 0]
click at [1146, 213] on select "****** *** ********* *** *** *** **** ***" at bounding box center [1308, 213] width 405 height 12
select select "***"
click at [1106, 208] on select "****** *** ********* *** *** *** **** ***" at bounding box center [1308, 213] width 405 height 12
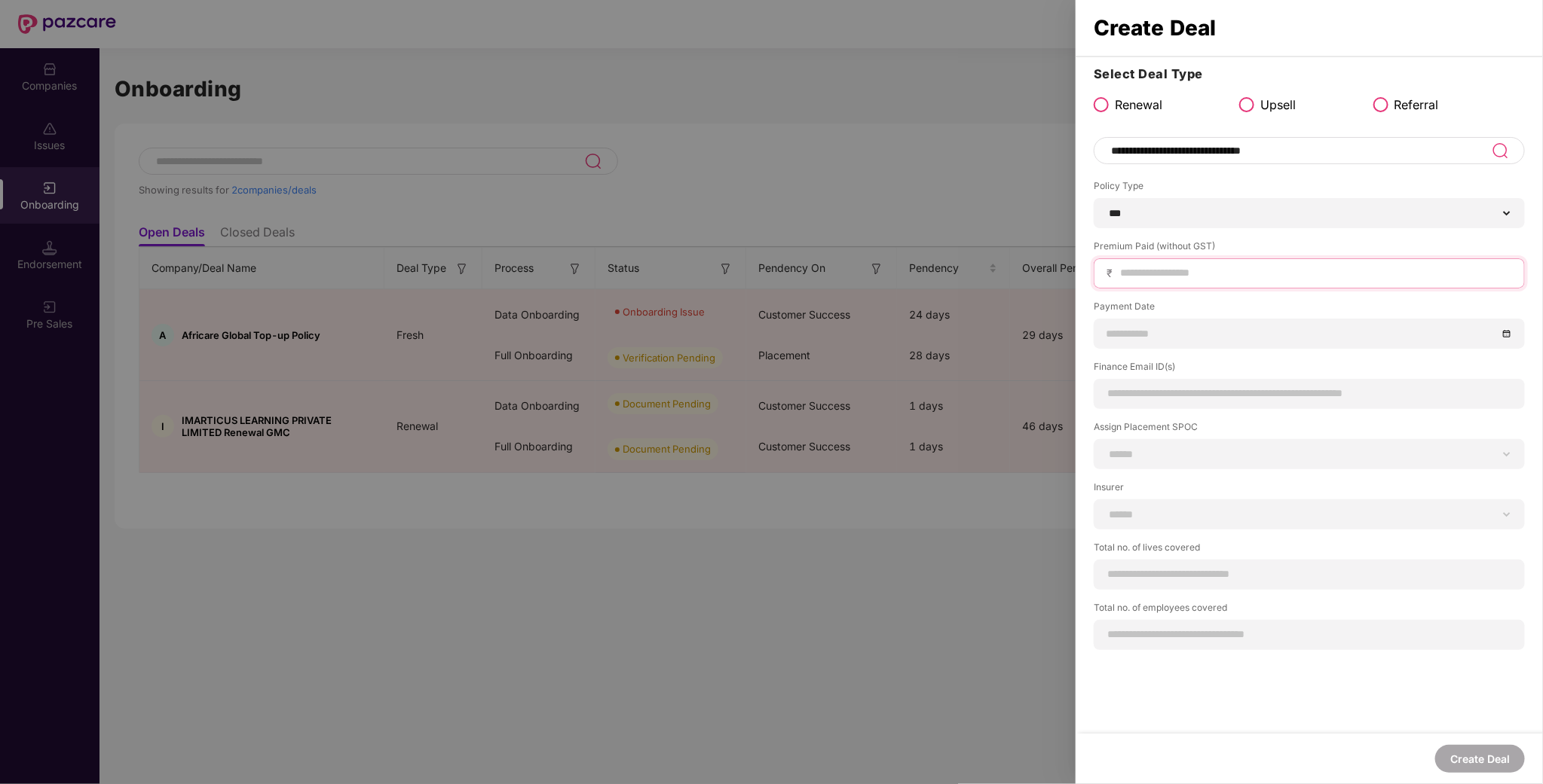
click at [1144, 281] on input at bounding box center [1315, 273] width 394 height 16
type input "*******"
click at [1144, 333] on input at bounding box center [1302, 334] width 391 height 17
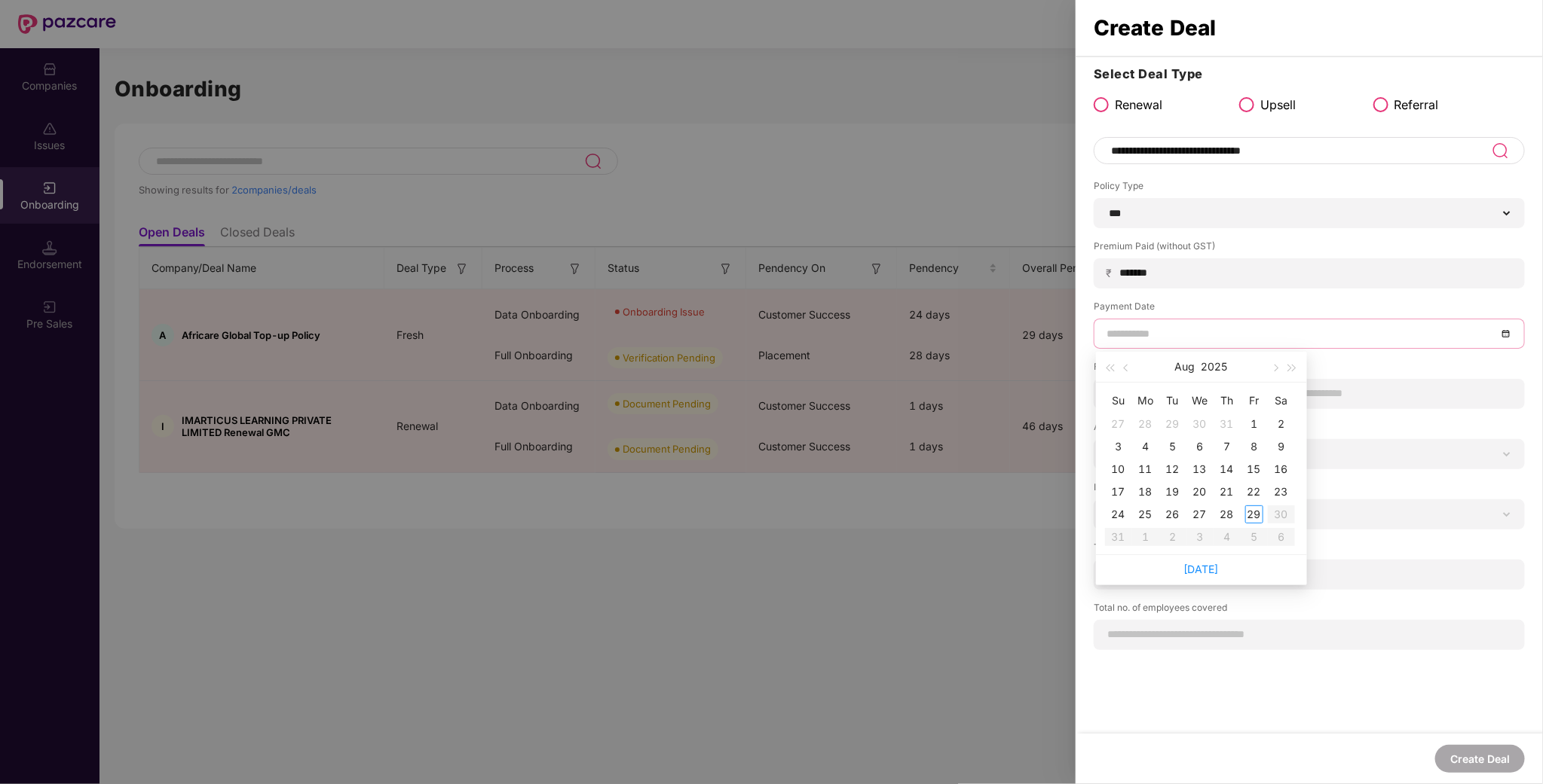
type input "**********"
click at [1123, 367] on span "button" at bounding box center [1127, 369] width 8 height 8
type input "**********"
click at [1175, 470] on div "15" at bounding box center [1173, 469] width 18 height 18
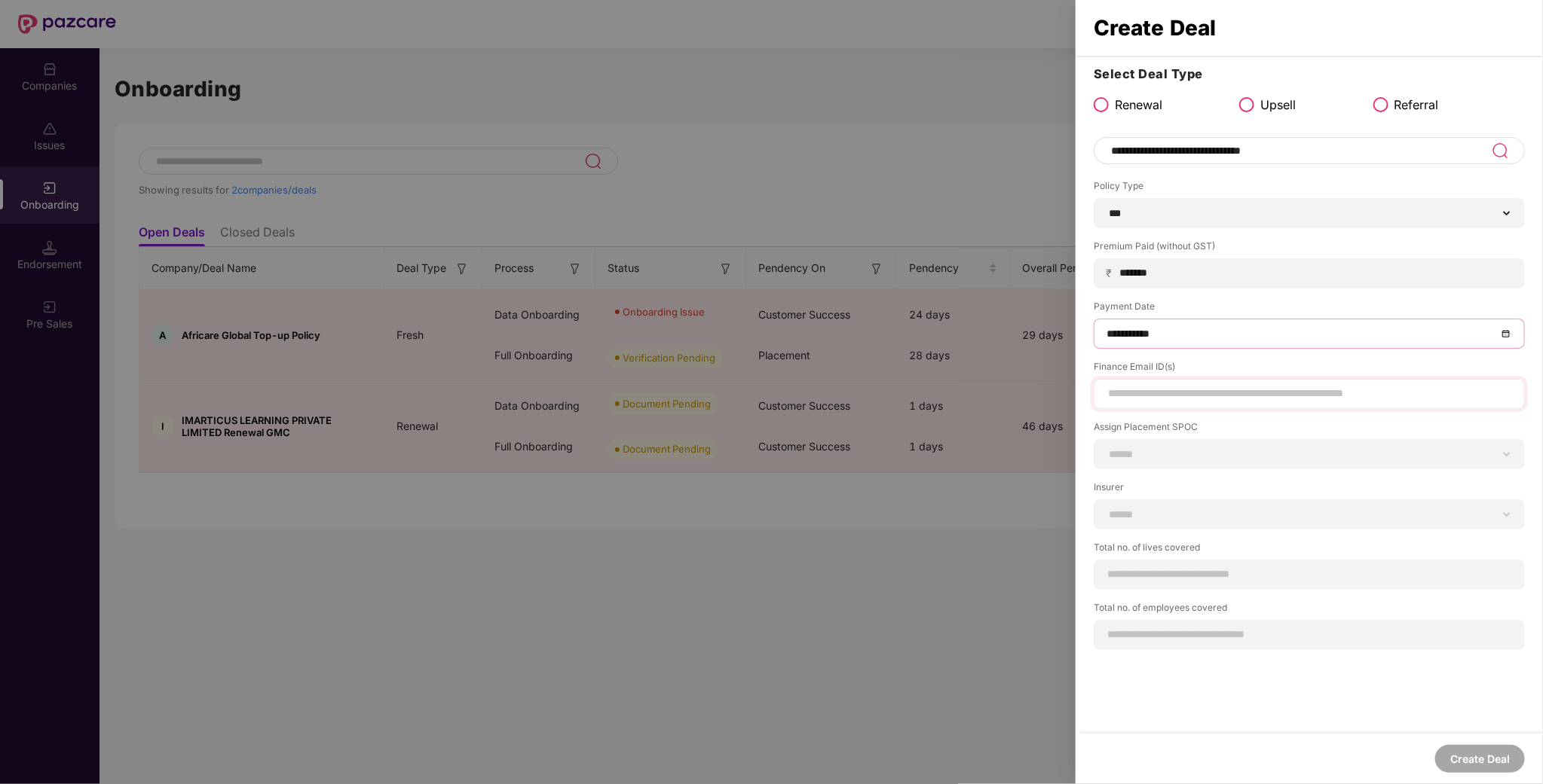
click at [1147, 403] on div at bounding box center [1308, 393] width 431 height 30
click at [1181, 394] on input at bounding box center [1308, 393] width 405 height 16
type input "**********"
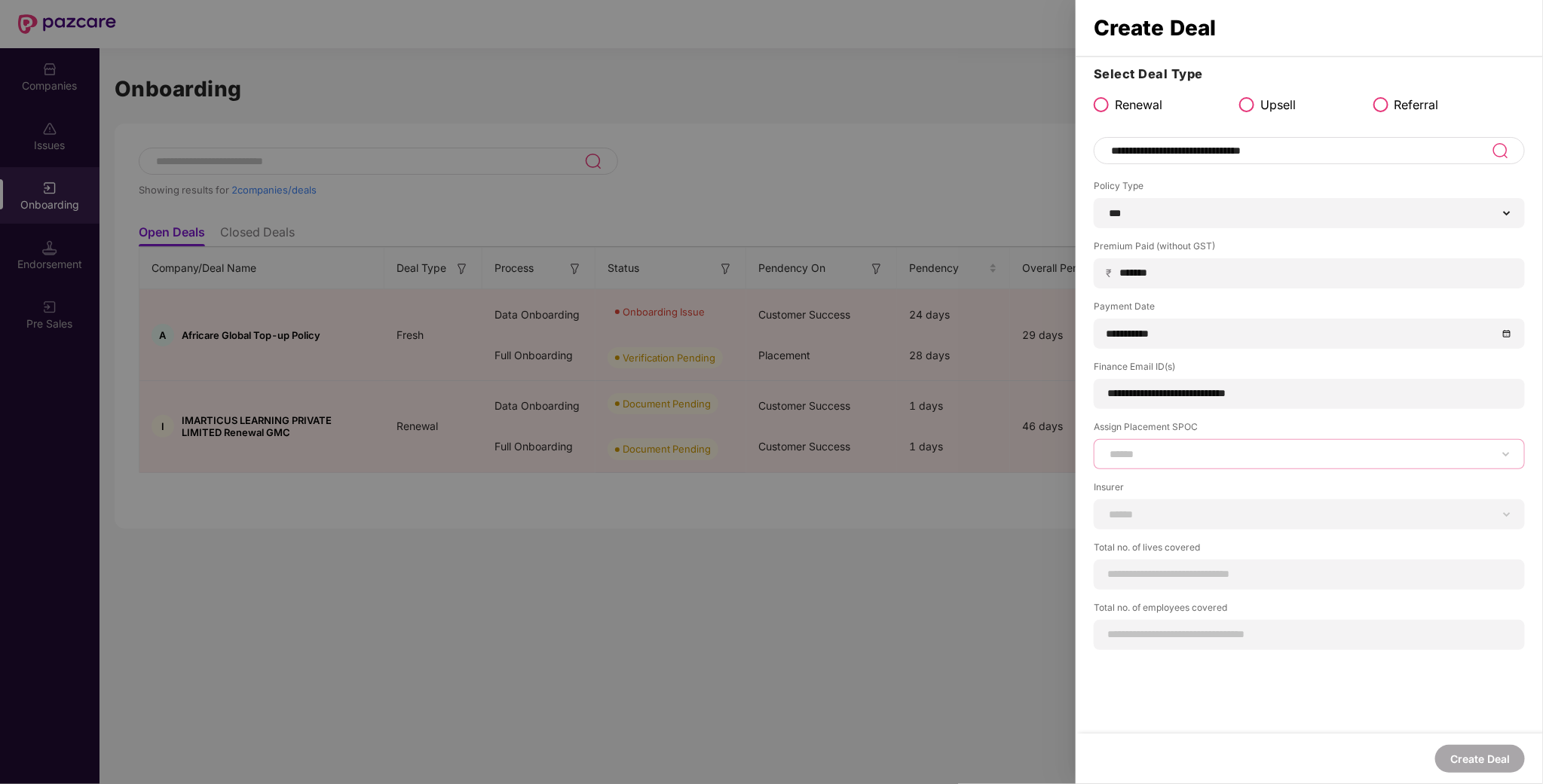
click at [1197, 452] on select "**********" at bounding box center [1308, 454] width 405 height 12
select select "**********"
click at [1106, 449] on select "**********" at bounding box center [1308, 454] width 405 height 12
click at [1145, 506] on div "**********" at bounding box center [1308, 514] width 431 height 30
click at [1145, 530] on div "**********" at bounding box center [1308, 514] width 431 height 30
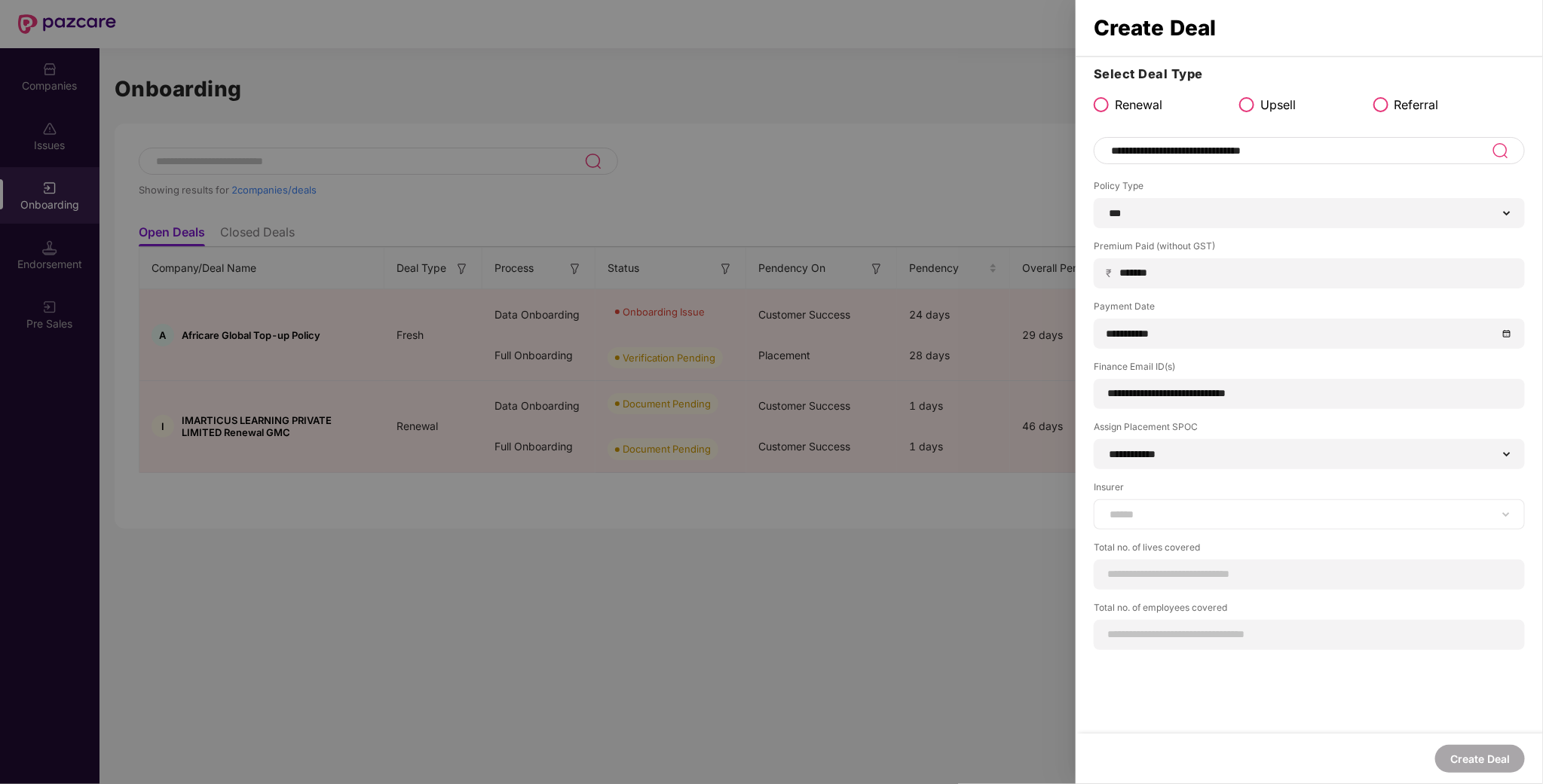
click at [1151, 523] on div "**********" at bounding box center [1308, 514] width 431 height 30
click at [1154, 516] on select "**********" at bounding box center [1308, 514] width 405 height 12
select select "***"
click at [1106, 509] on select "**********" at bounding box center [1308, 514] width 405 height 12
click at [1144, 584] on div at bounding box center [1308, 575] width 431 height 30
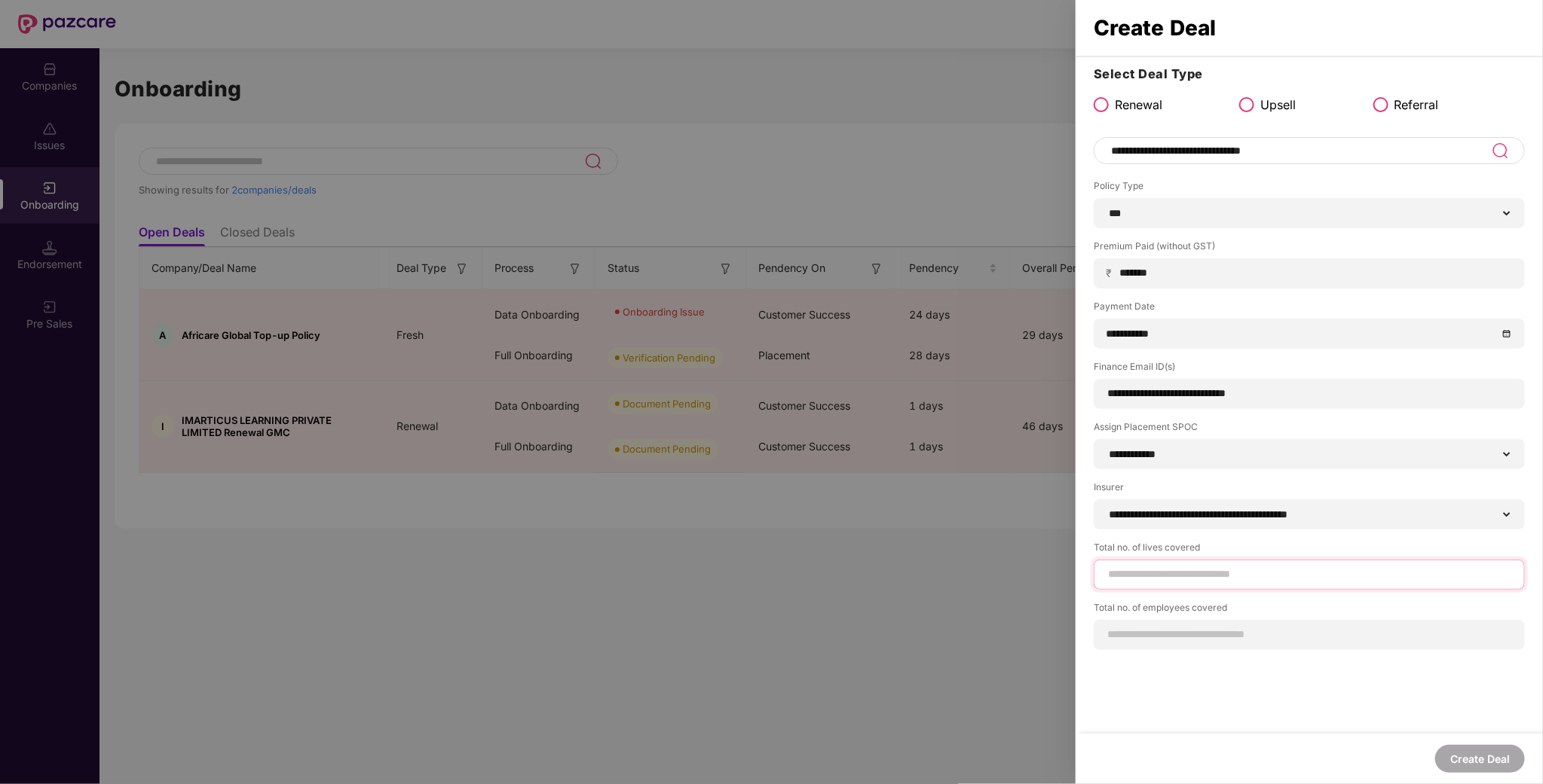
click at [1162, 575] on input at bounding box center [1308, 575] width 405 height 16
type input "***"
click at [1185, 638] on div at bounding box center [1308, 635] width 431 height 30
type input "***"
click at [1498, 765] on button "Create Deal" at bounding box center [1479, 759] width 89 height 27
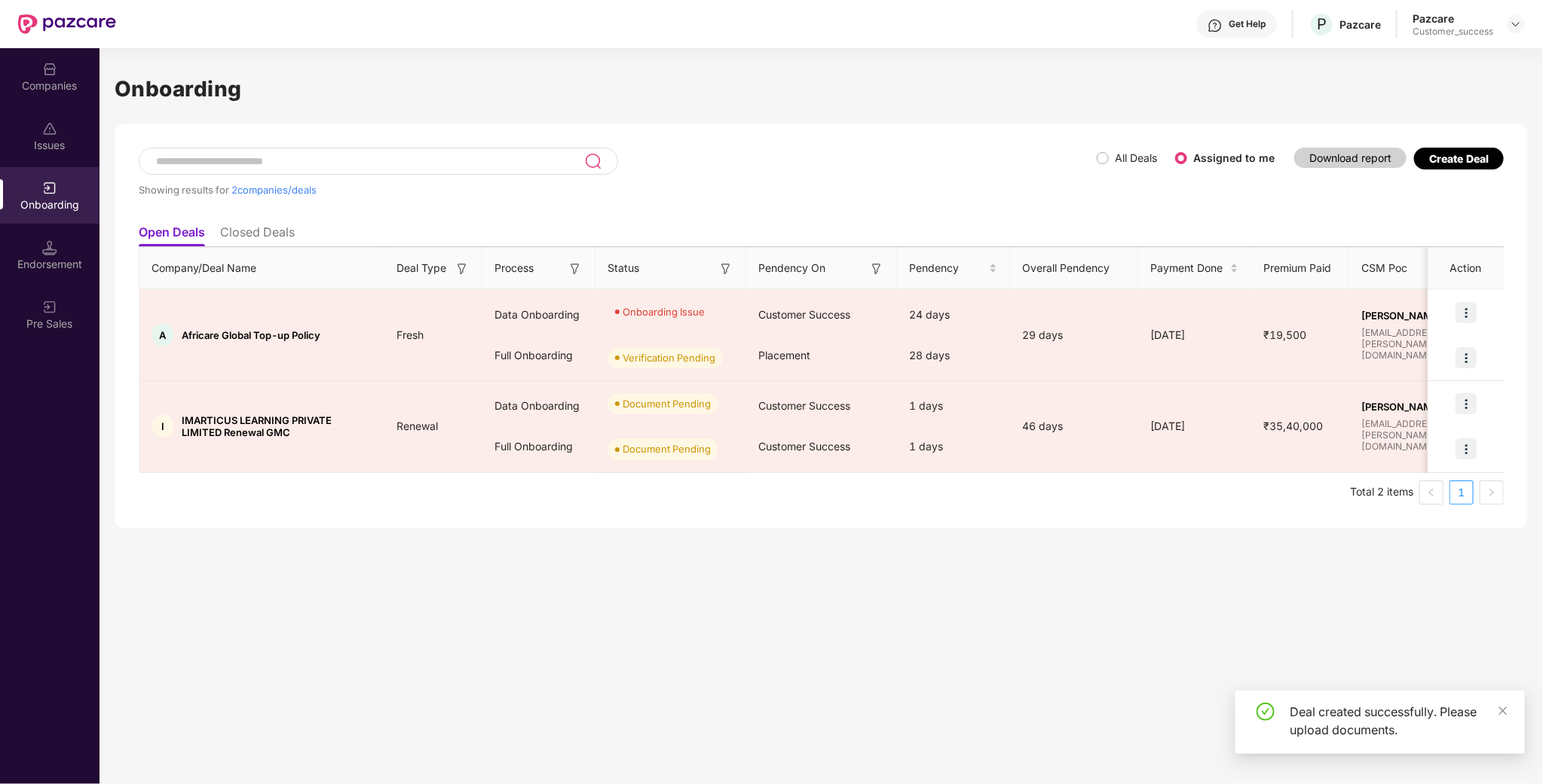
click at [25, 202] on div "Onboarding" at bounding box center [49, 204] width 99 height 15
click at [55, 122] on img at bounding box center [49, 129] width 15 height 15
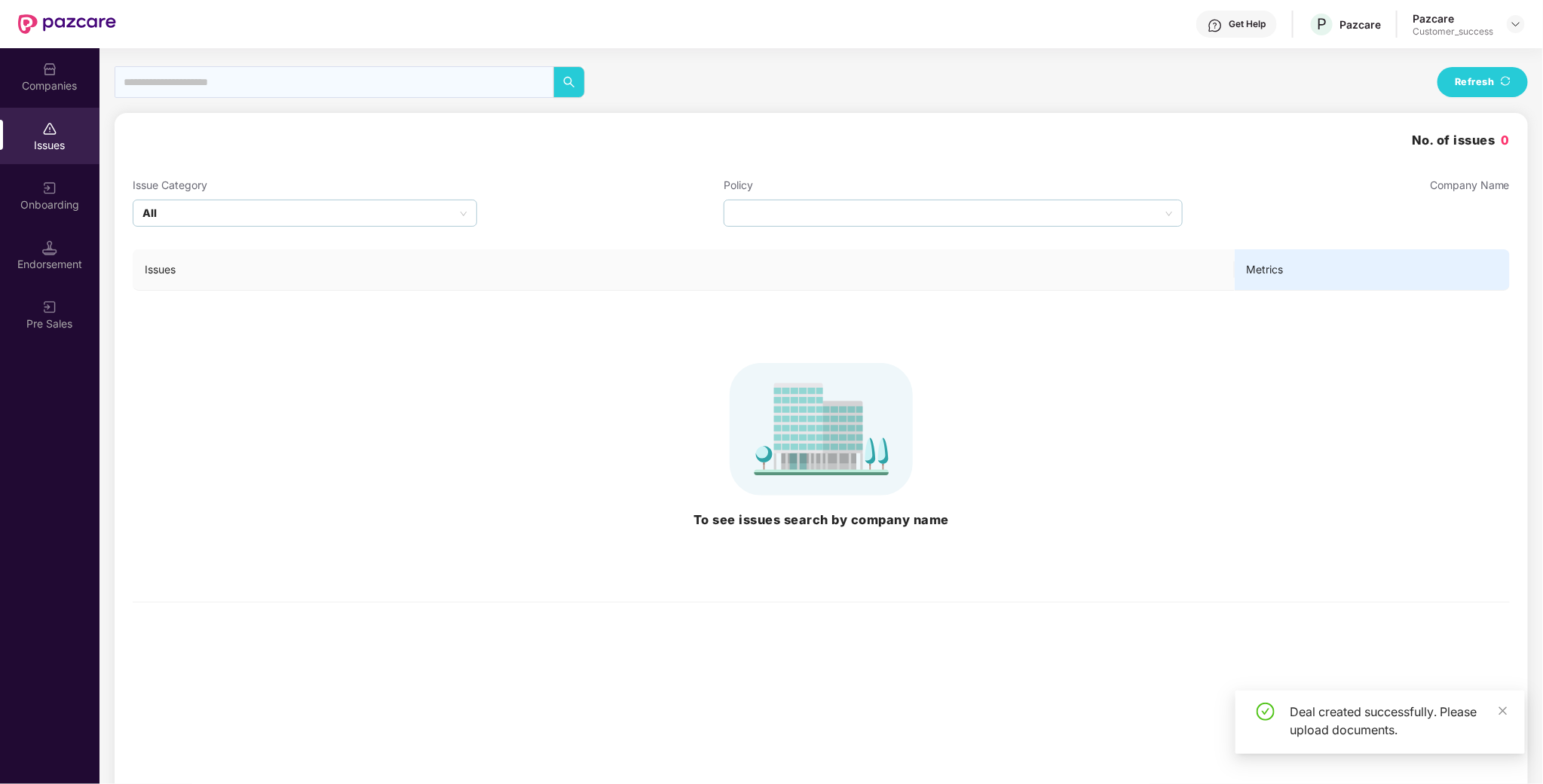
click at [57, 199] on div "Onboarding" at bounding box center [49, 204] width 99 height 15
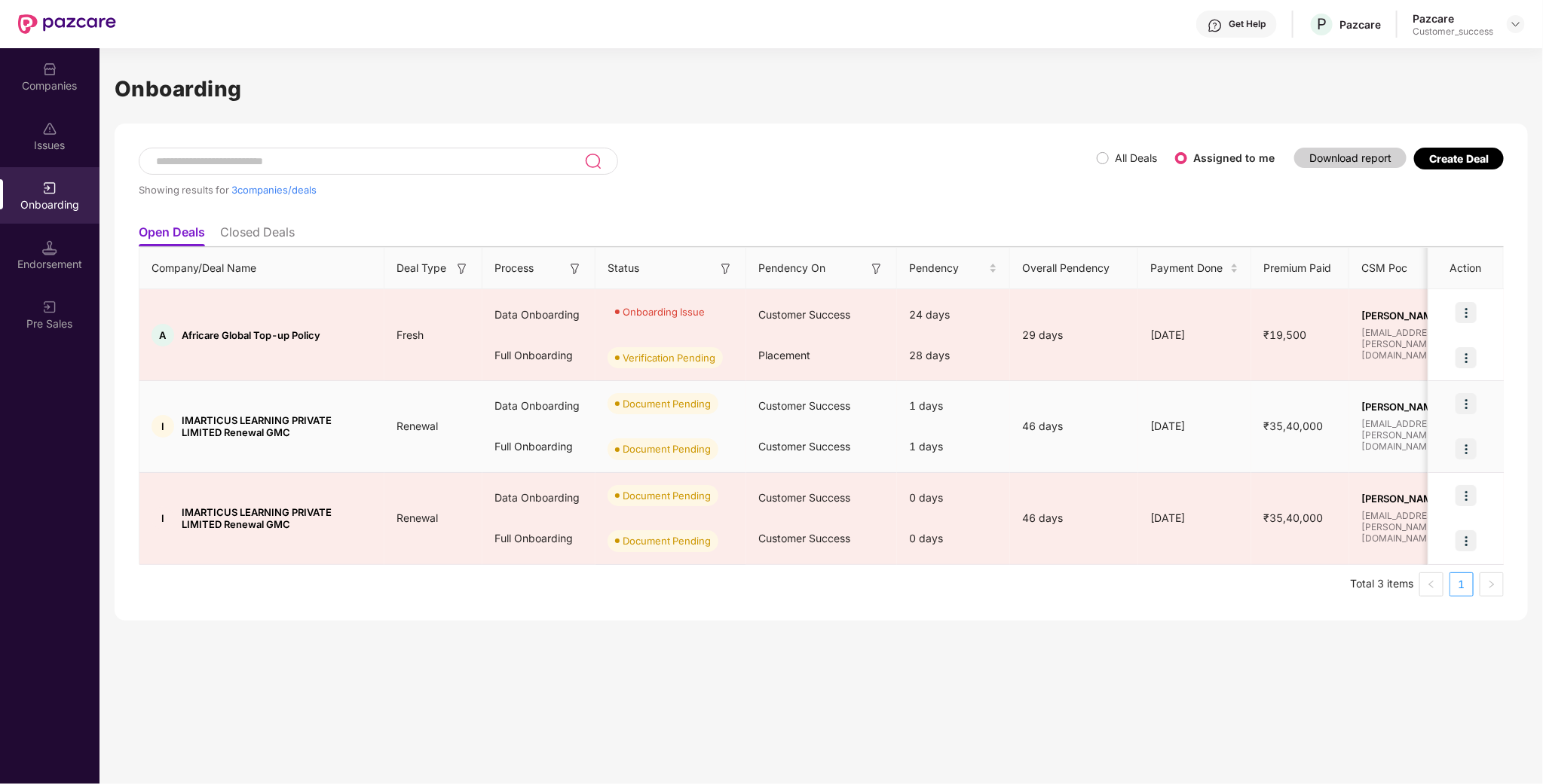
click at [1475, 402] on img at bounding box center [1466, 404] width 22 height 22
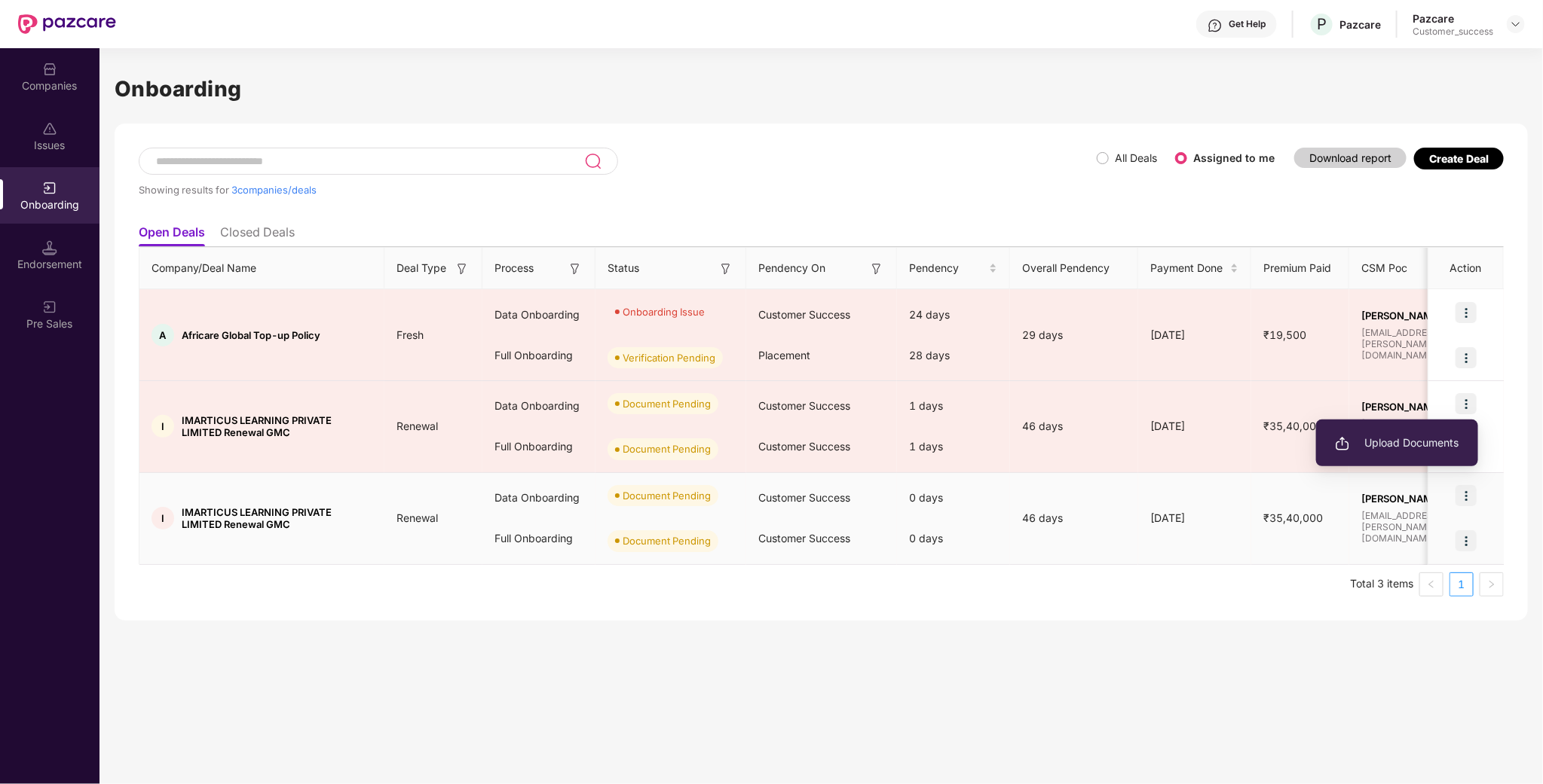
click at [1461, 489] on img at bounding box center [1466, 497] width 22 height 22
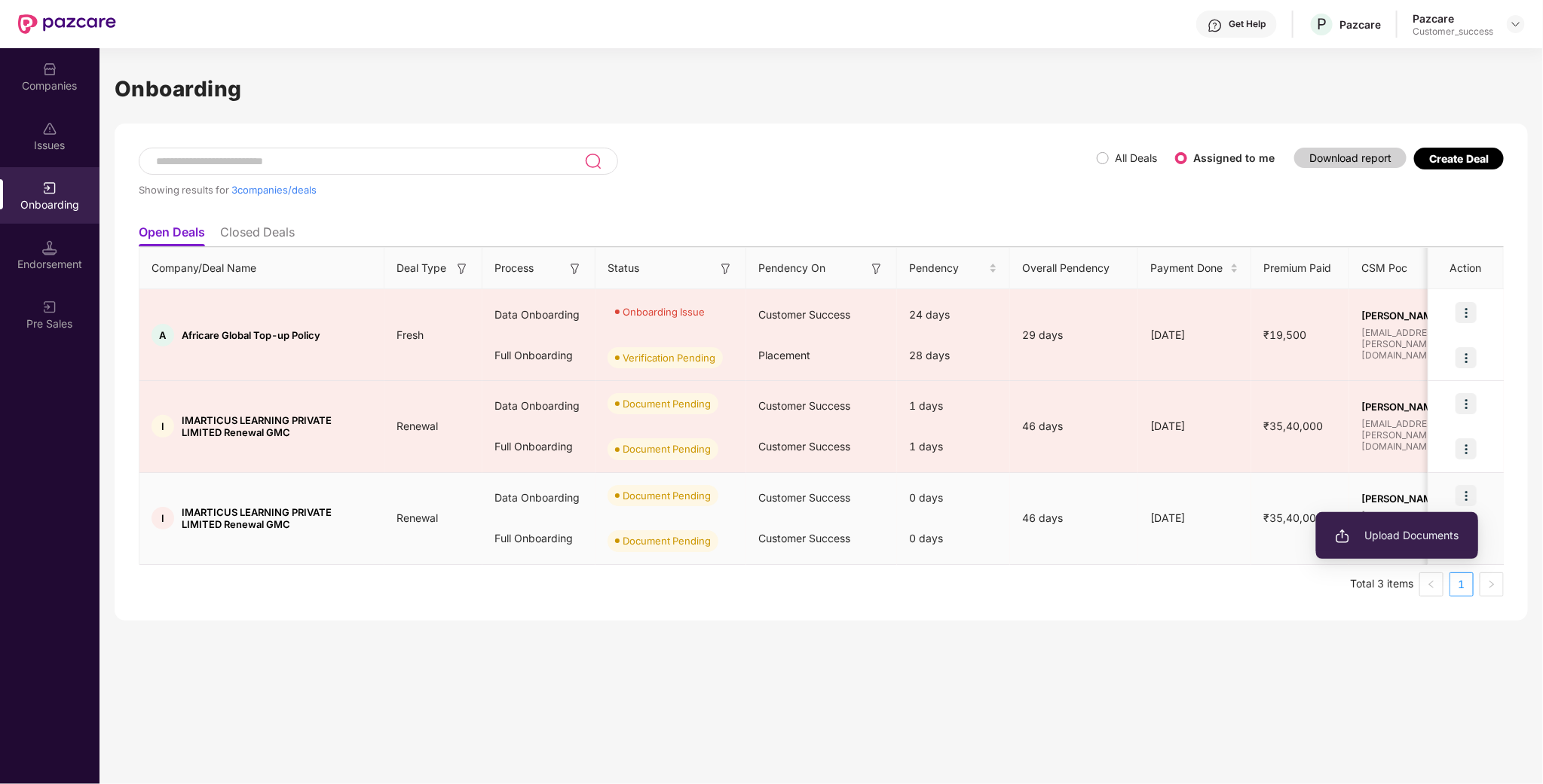
click at [1391, 529] on span "Upload Documents" at bounding box center [1397, 536] width 125 height 17
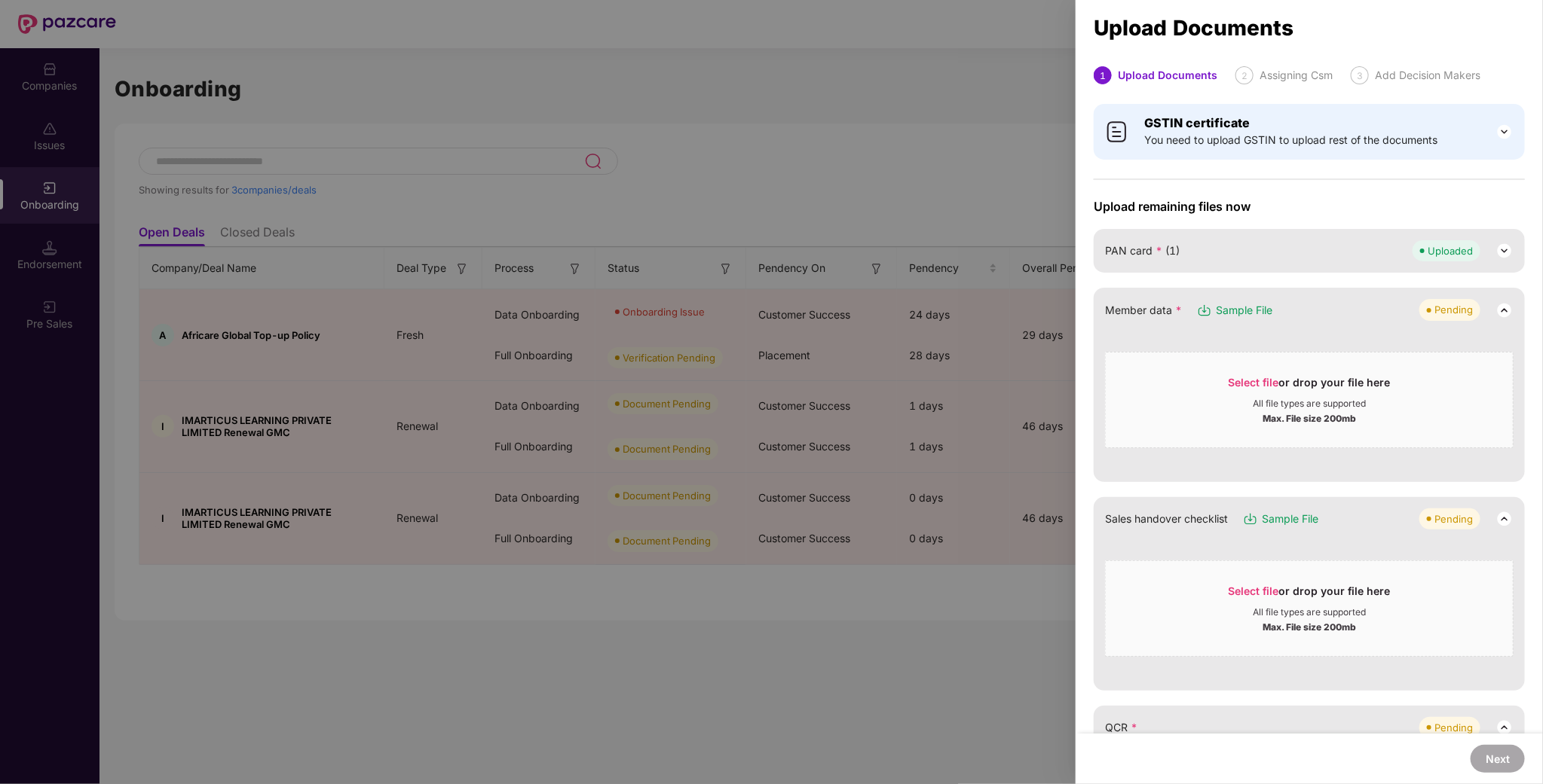
click at [1229, 129] on b "GSTIN certificate" at bounding box center [1197, 123] width 106 height 15
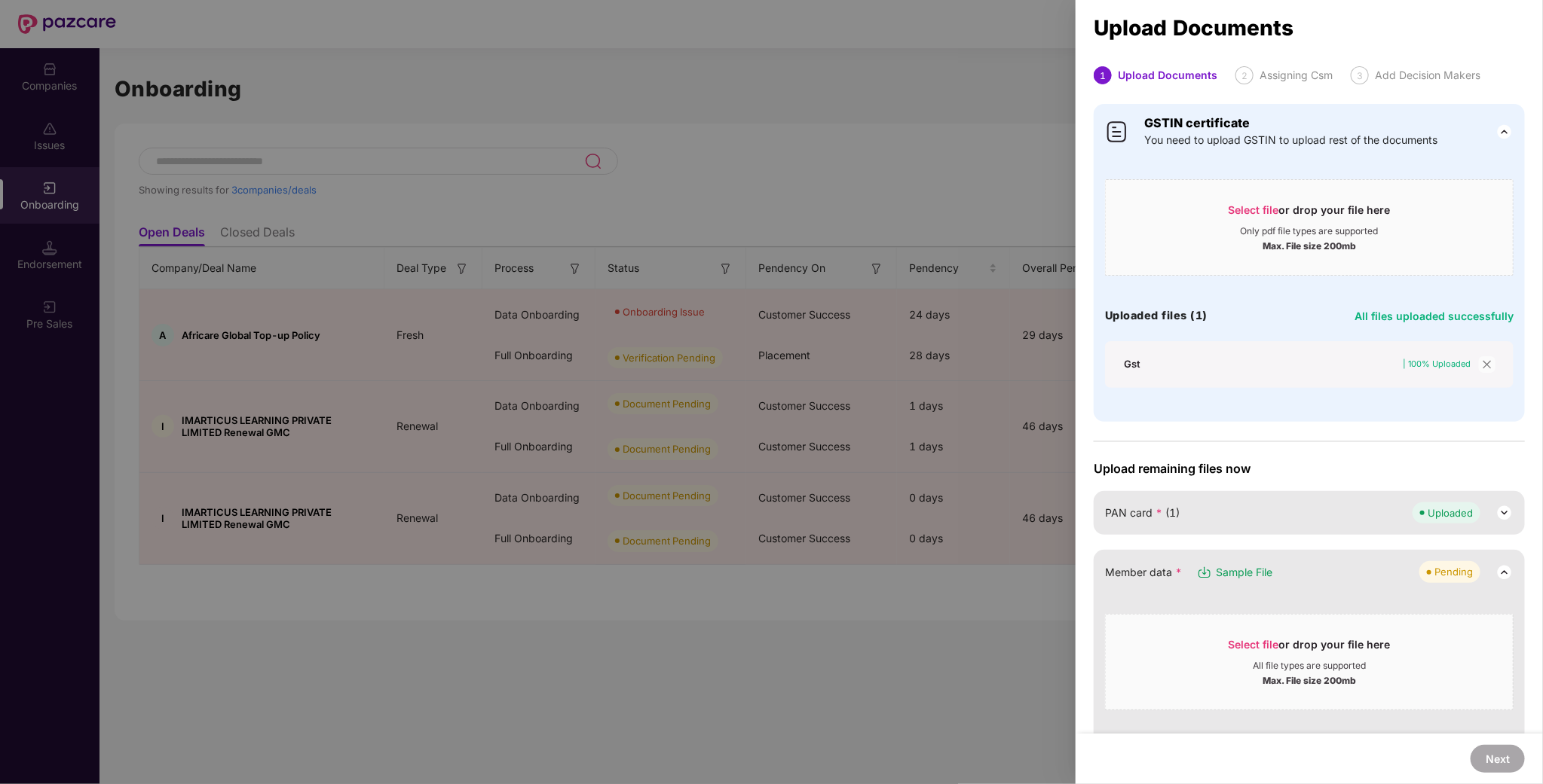
click at [1446, 322] on div "All files uploaded successfully" at bounding box center [1434, 316] width 159 height 21
click at [1264, 204] on span "Select file" at bounding box center [1253, 209] width 50 height 13
click at [894, 648] on div at bounding box center [772, 392] width 1543 height 784
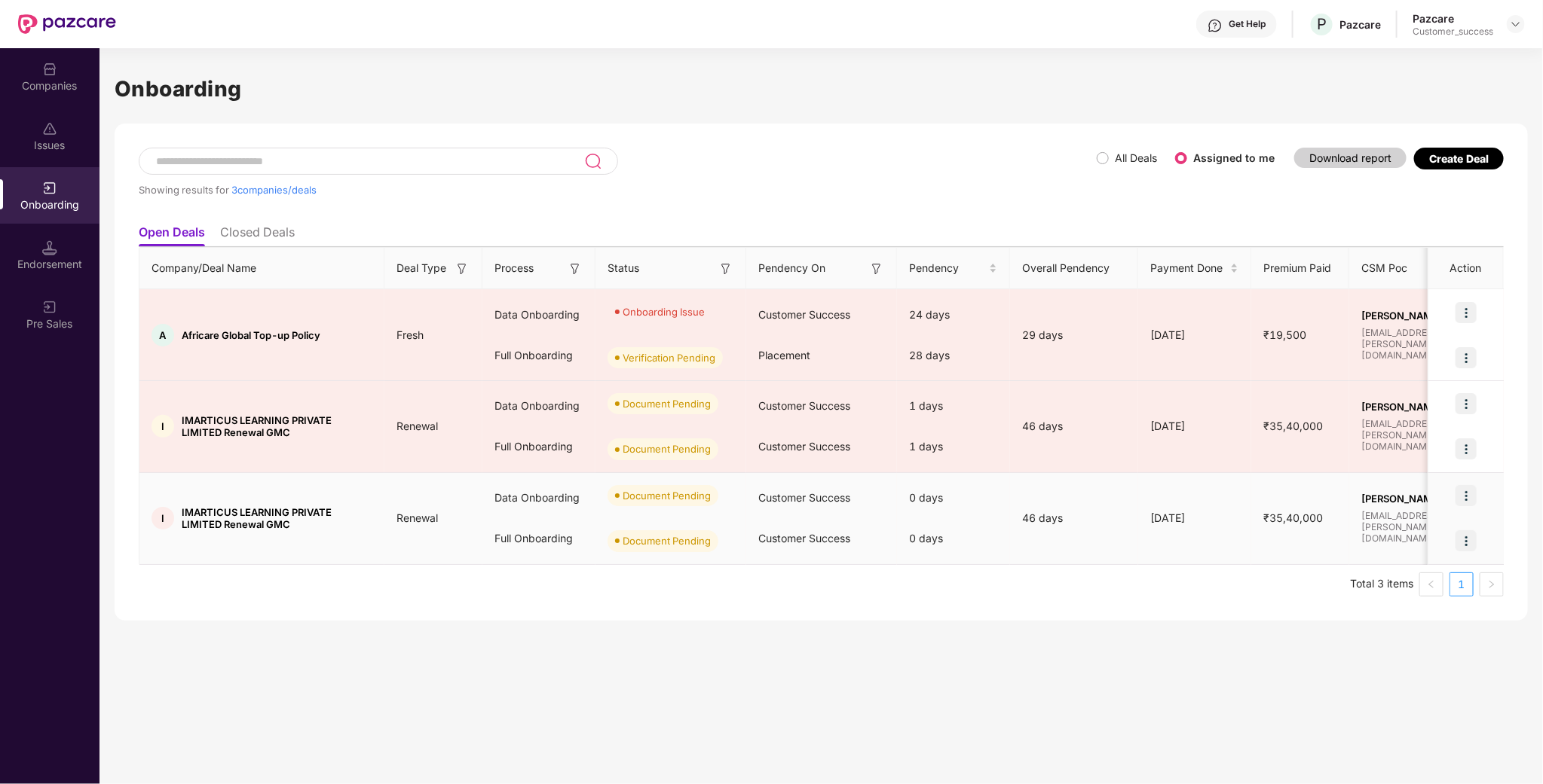
click at [1466, 498] on img at bounding box center [1466, 497] width 22 height 22
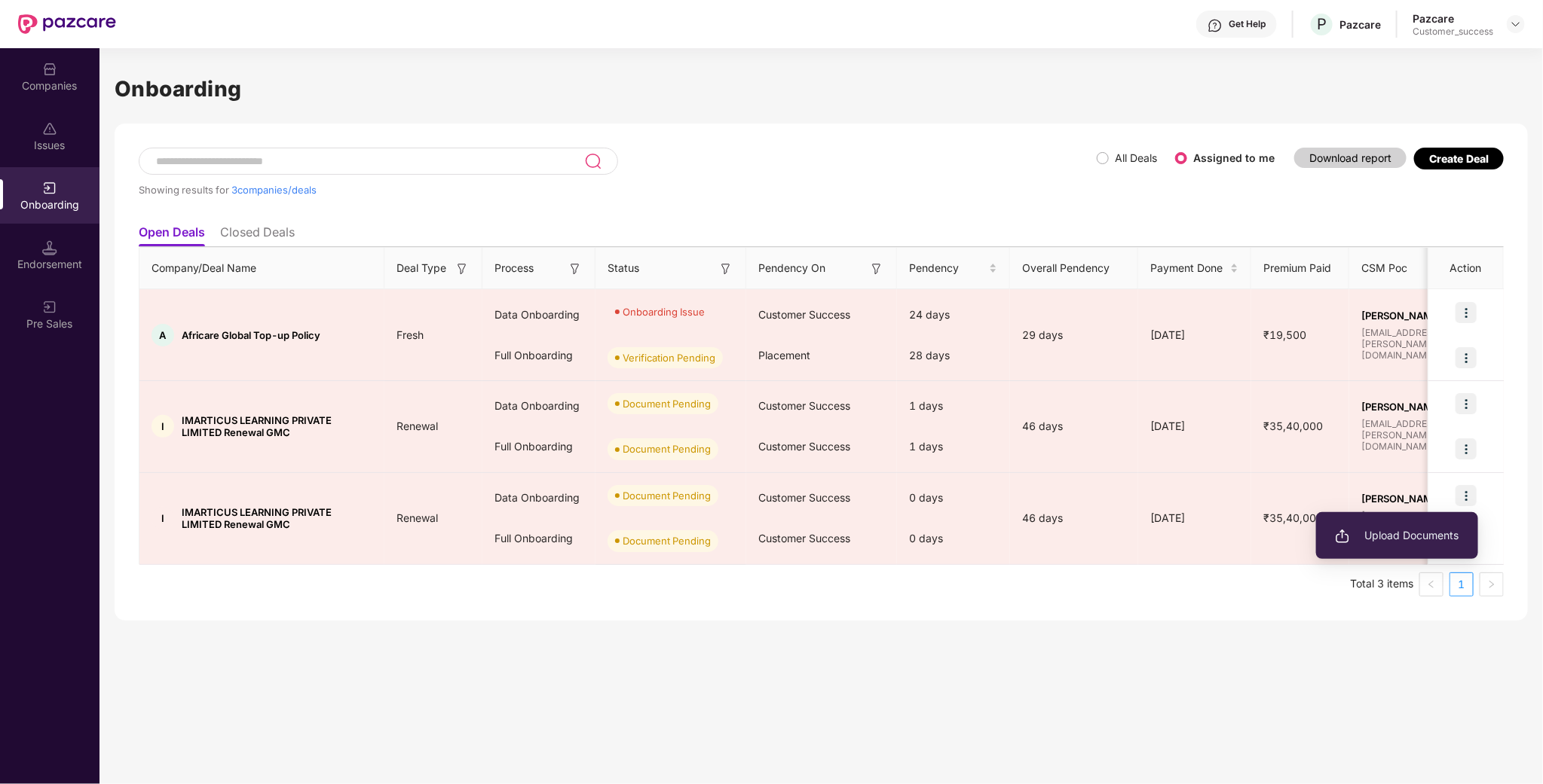
click at [1434, 144] on div "Showing results for 3 companies/deals All Deals Assigned to me Download report …" at bounding box center [822, 372] width 1413 height 497
click at [1434, 145] on div "Showing results for 3 companies/deals All Deals Assigned to me Download report …" at bounding box center [822, 372] width 1413 height 497
click at [1445, 158] on div "Create Deal" at bounding box center [1459, 158] width 60 height 13
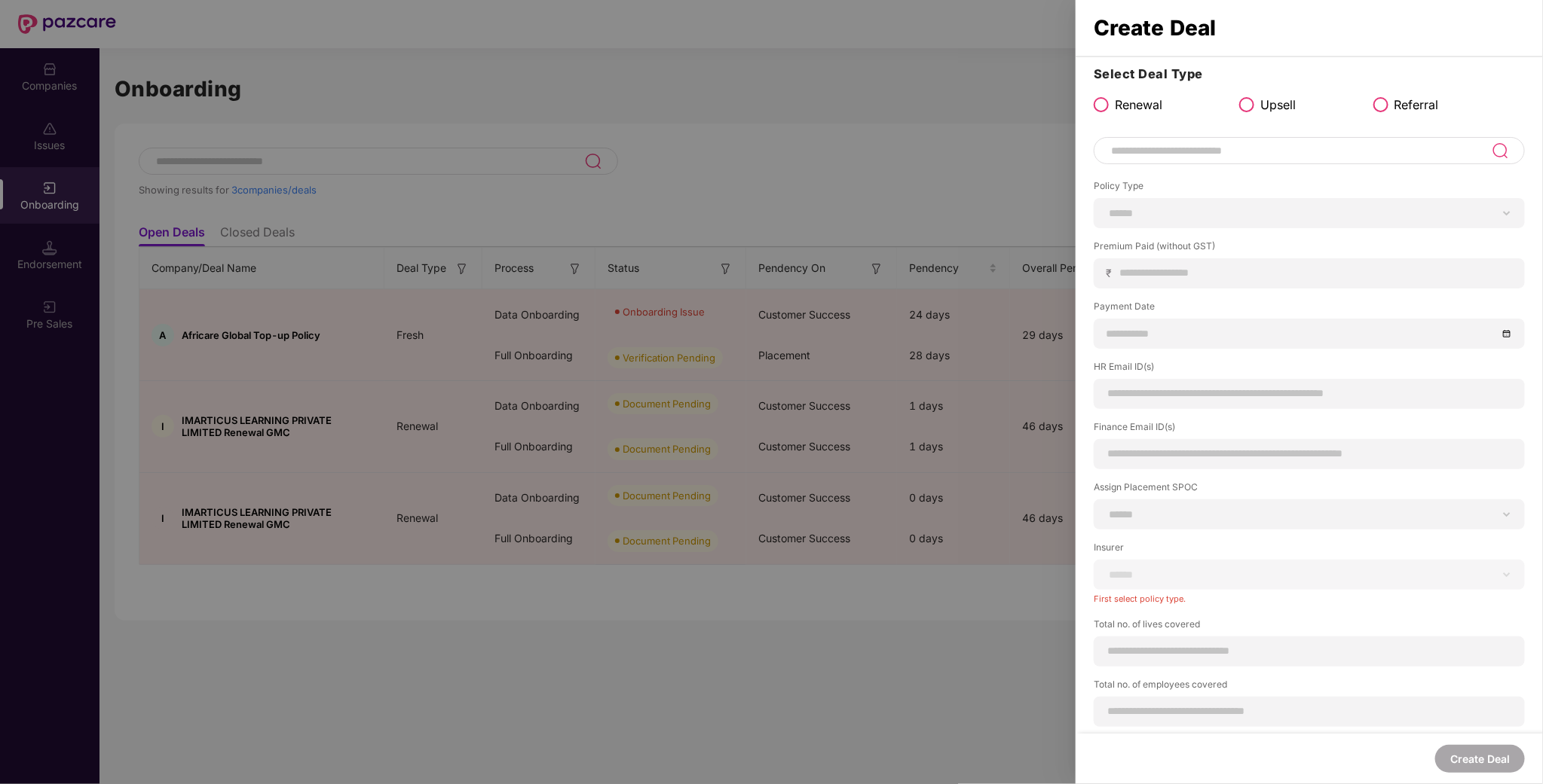
click at [1279, 161] on div at bounding box center [1308, 151] width 431 height 27
click at [1281, 154] on input at bounding box center [1300, 150] width 382 height 18
type input "*"
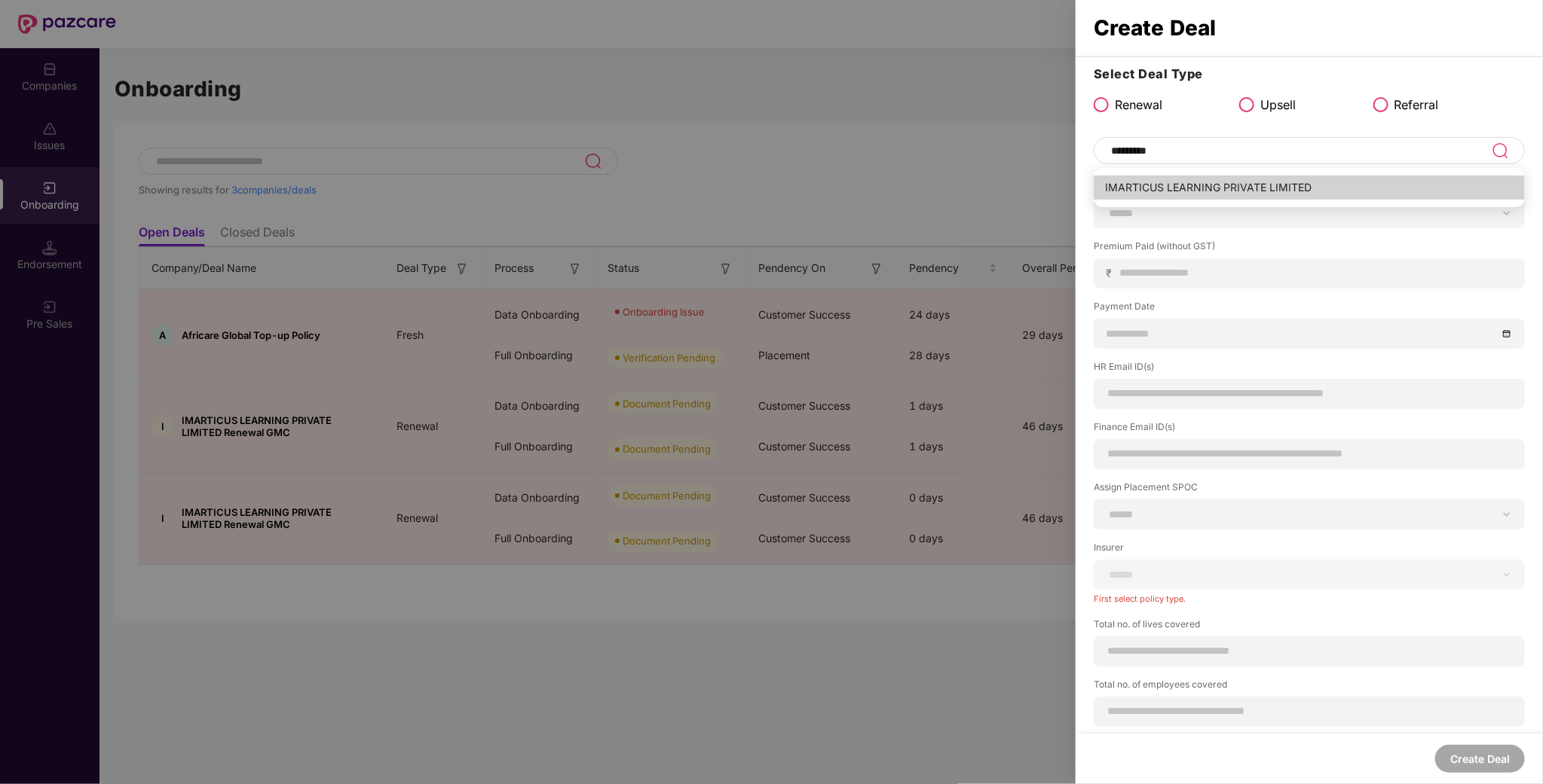
type input "**********"
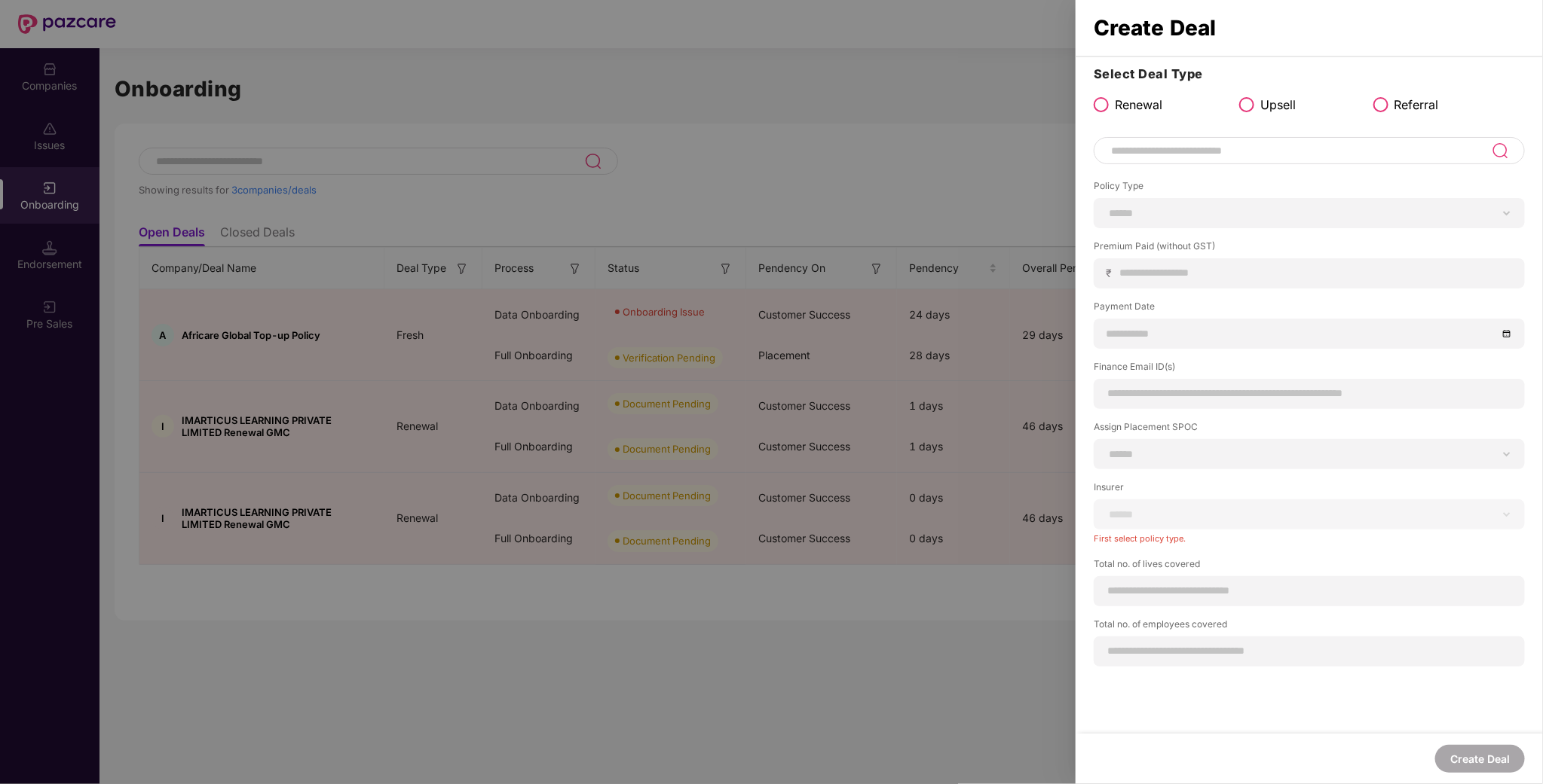
click at [1321, 151] on input at bounding box center [1300, 150] width 382 height 18
click at [1389, 106] on label "Referral" at bounding box center [1406, 105] width 66 height 19
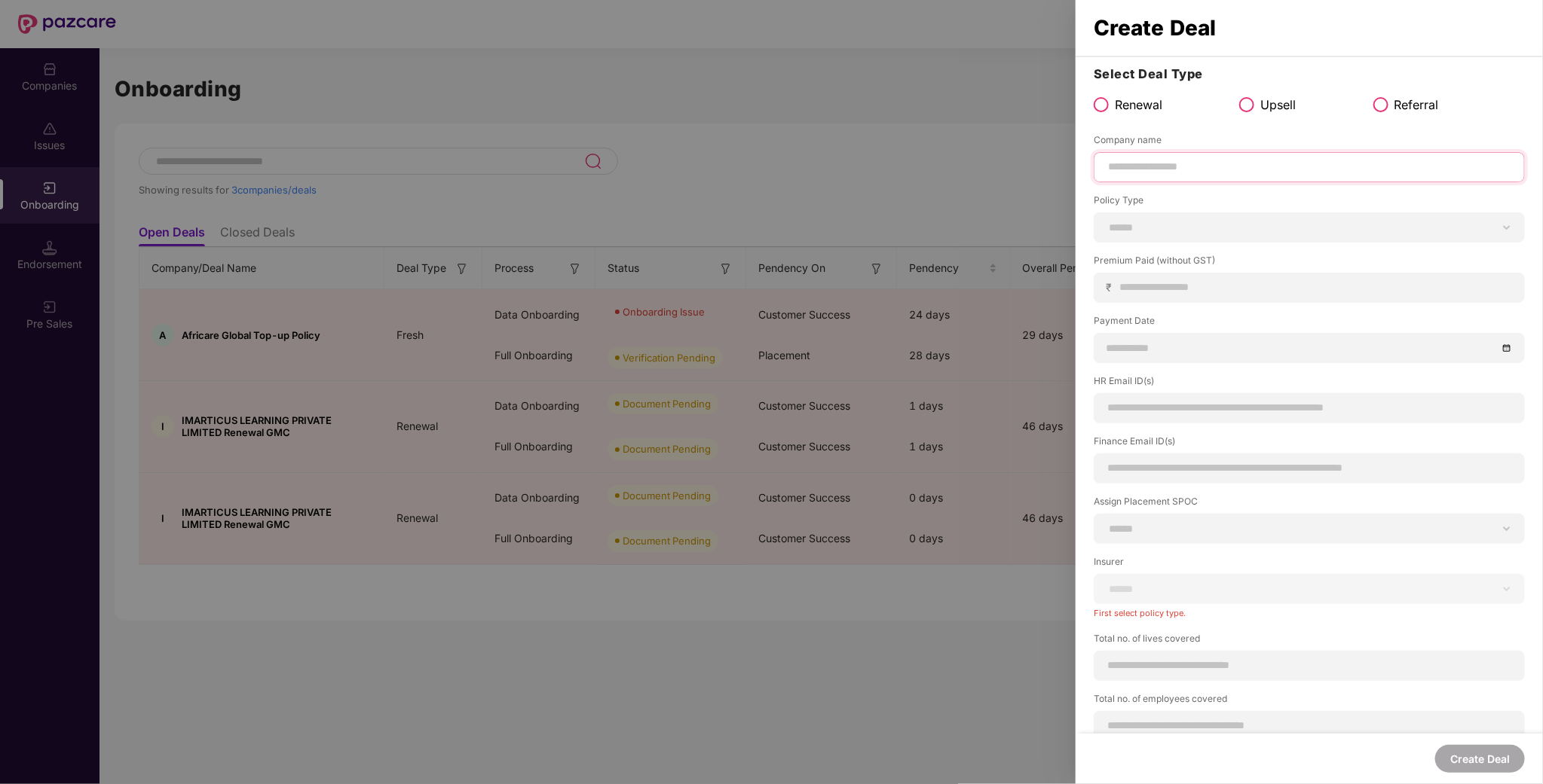
click at [1314, 165] on input at bounding box center [1308, 167] width 405 height 16
type input "**********"
click at [1253, 219] on div "****** *** ********* *** *** *** **** ***" at bounding box center [1308, 228] width 431 height 30
click at [1240, 242] on div "****** *** ********* *** *** *** **** ***" at bounding box center [1308, 228] width 431 height 30
click at [1245, 234] on select "****** *** ********* *** *** *** **** ***" at bounding box center [1308, 228] width 405 height 12
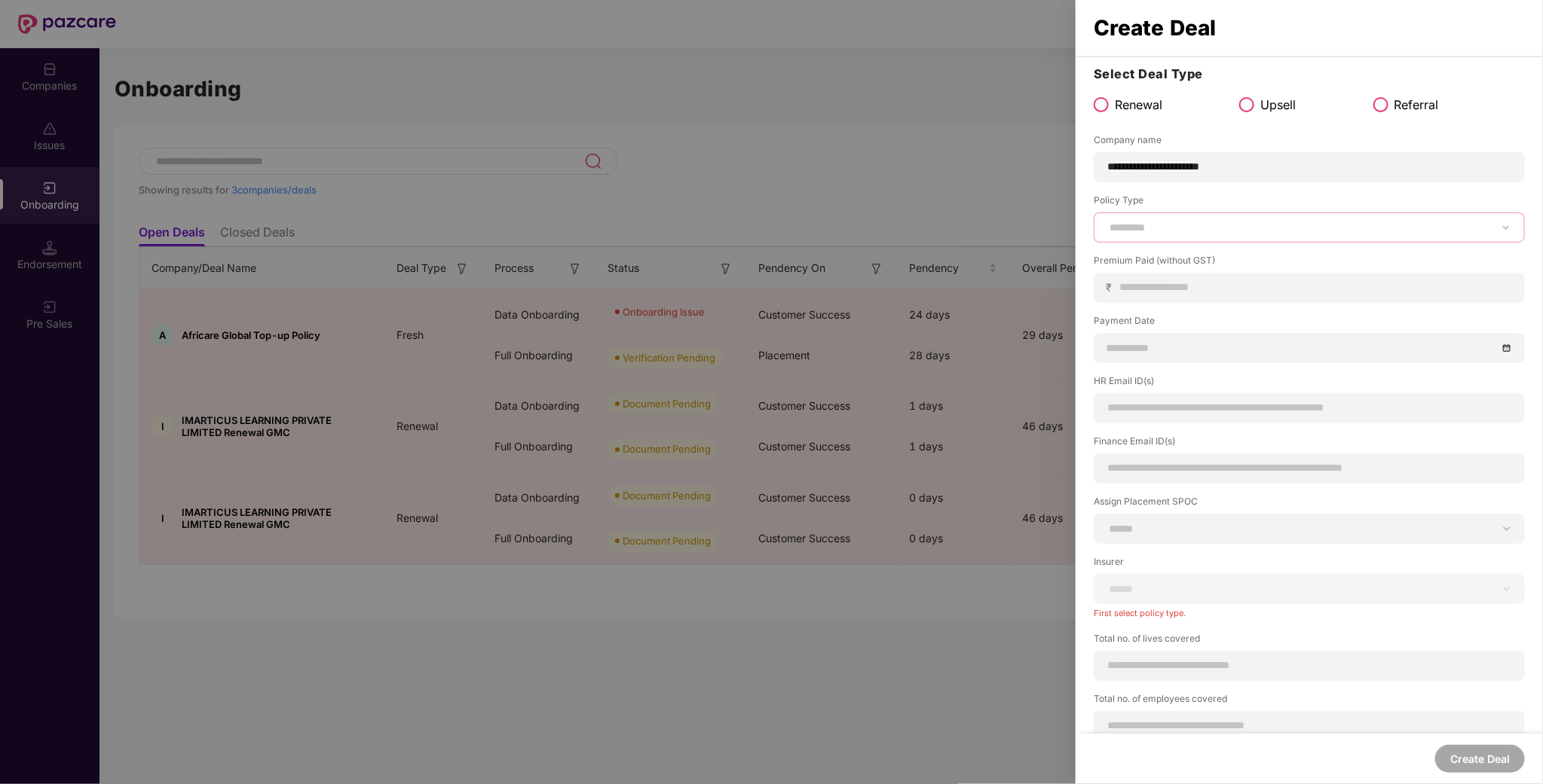
click at [1106, 222] on select "****** *** ********* *** *** *** **** ***" at bounding box center [1308, 228] width 405 height 12
click at [1240, 239] on div "****** *** ********* *** *** *** **** ***" at bounding box center [1308, 228] width 431 height 30
click at [1252, 215] on div "****** *** ********* *** *** *** **** ***" at bounding box center [1308, 228] width 431 height 30
click at [1247, 226] on select "****** *** ********* *** *** *** **** ***" at bounding box center [1308, 228] width 405 height 12
select select "***"
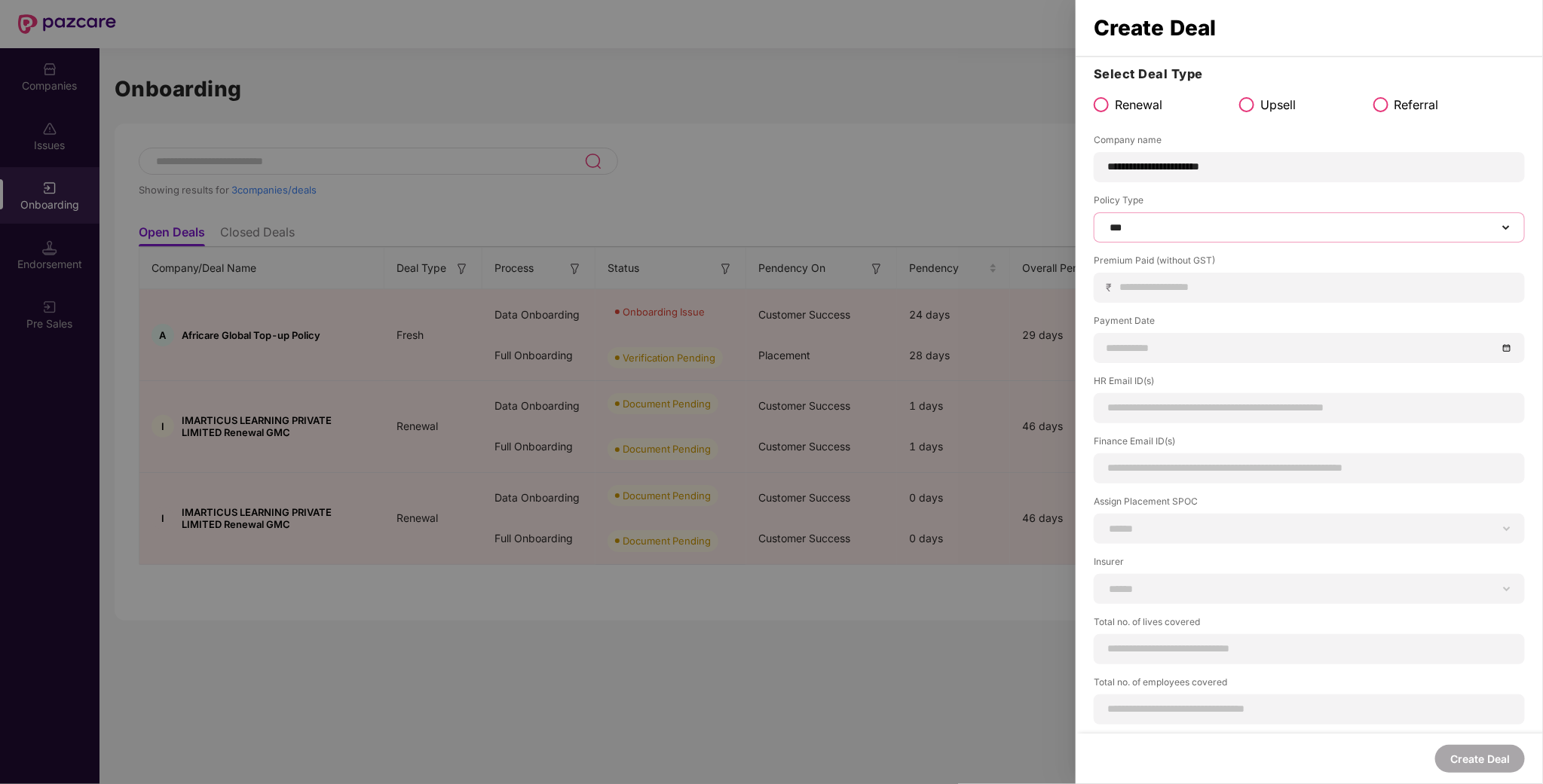
click at [1106, 222] on select "****** *** ********* *** *** *** **** ***" at bounding box center [1308, 228] width 405 height 12
click at [346, 462] on div at bounding box center [772, 392] width 1543 height 784
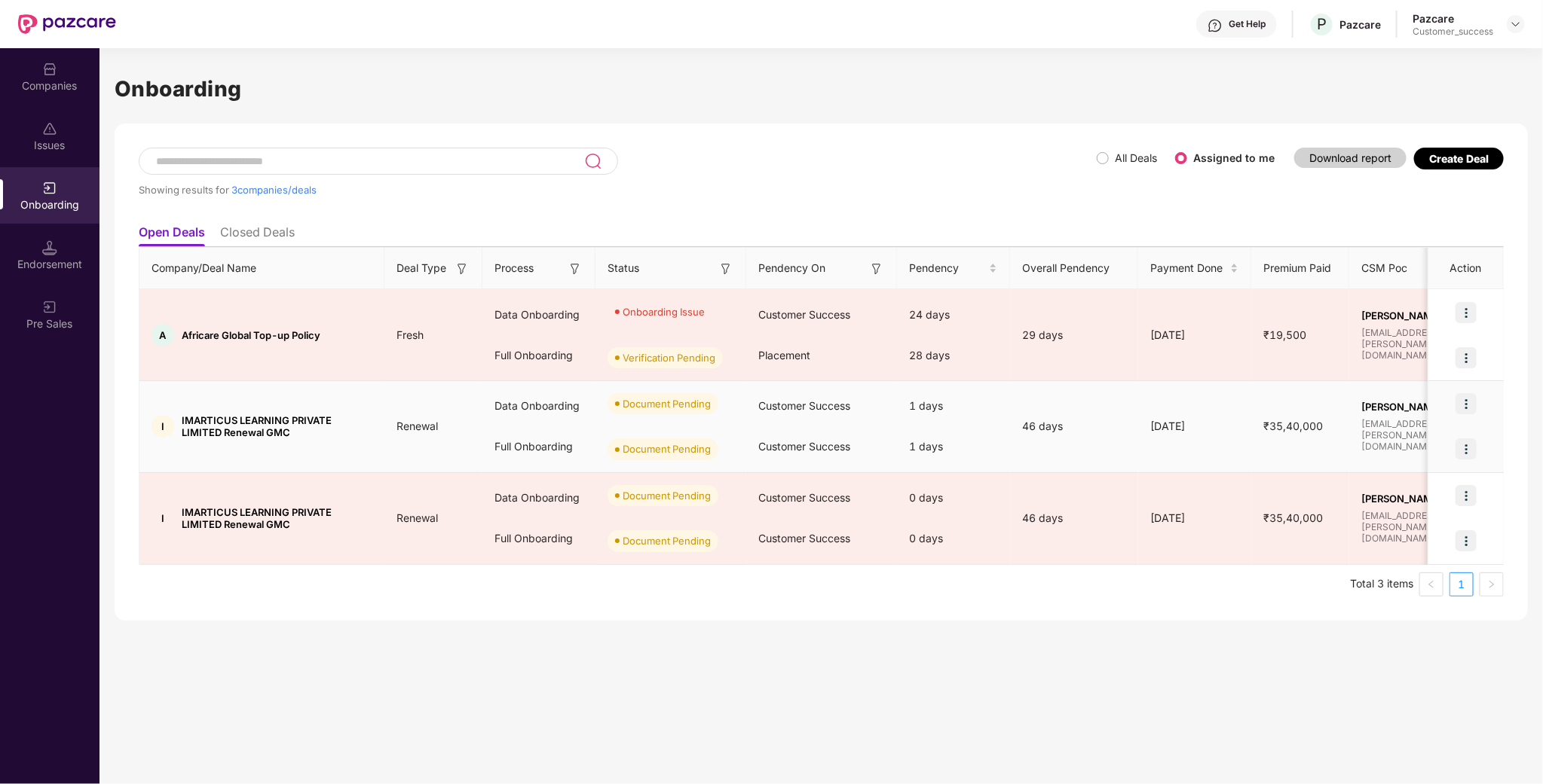
click at [1452, 403] on div at bounding box center [1465, 404] width 76 height 45
click at [1460, 411] on img at bounding box center [1466, 404] width 22 height 22
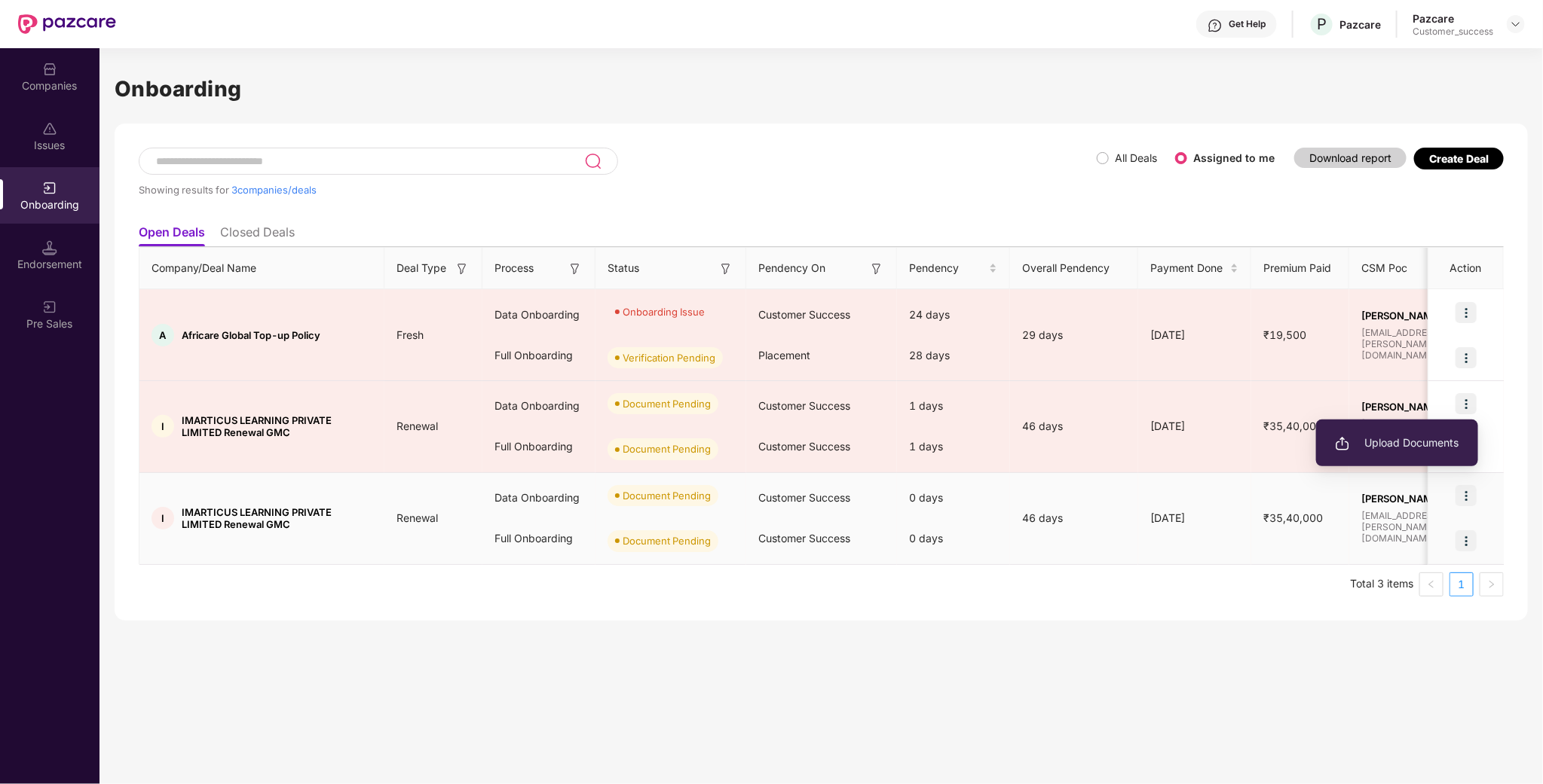
click at [758, 548] on div "Customer Success" at bounding box center [822, 538] width 151 height 40
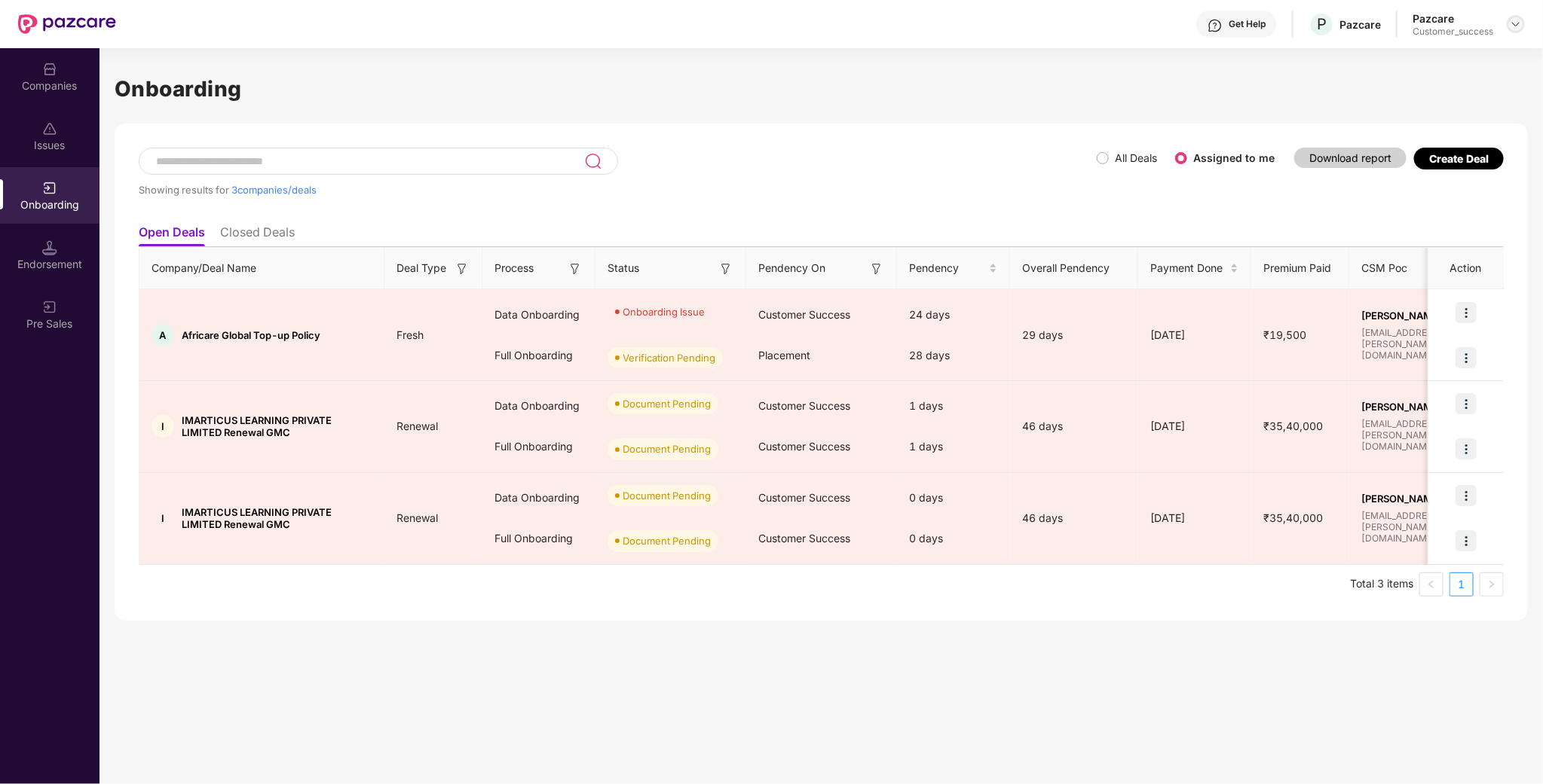
click at [1519, 19] on img at bounding box center [1516, 24] width 12 height 12
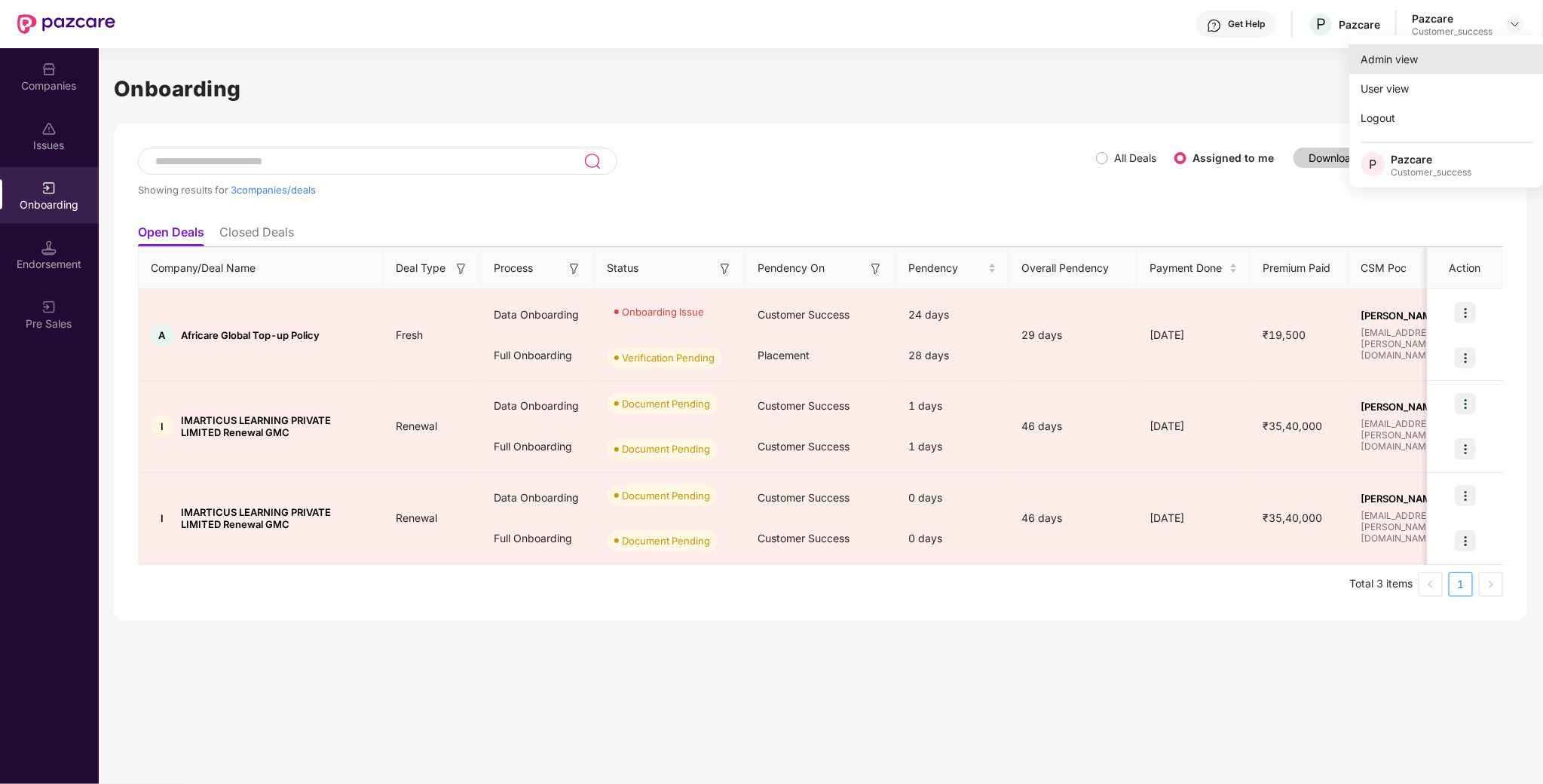
click at [1455, 55] on div "Admin view" at bounding box center [1448, 59] width 196 height 29
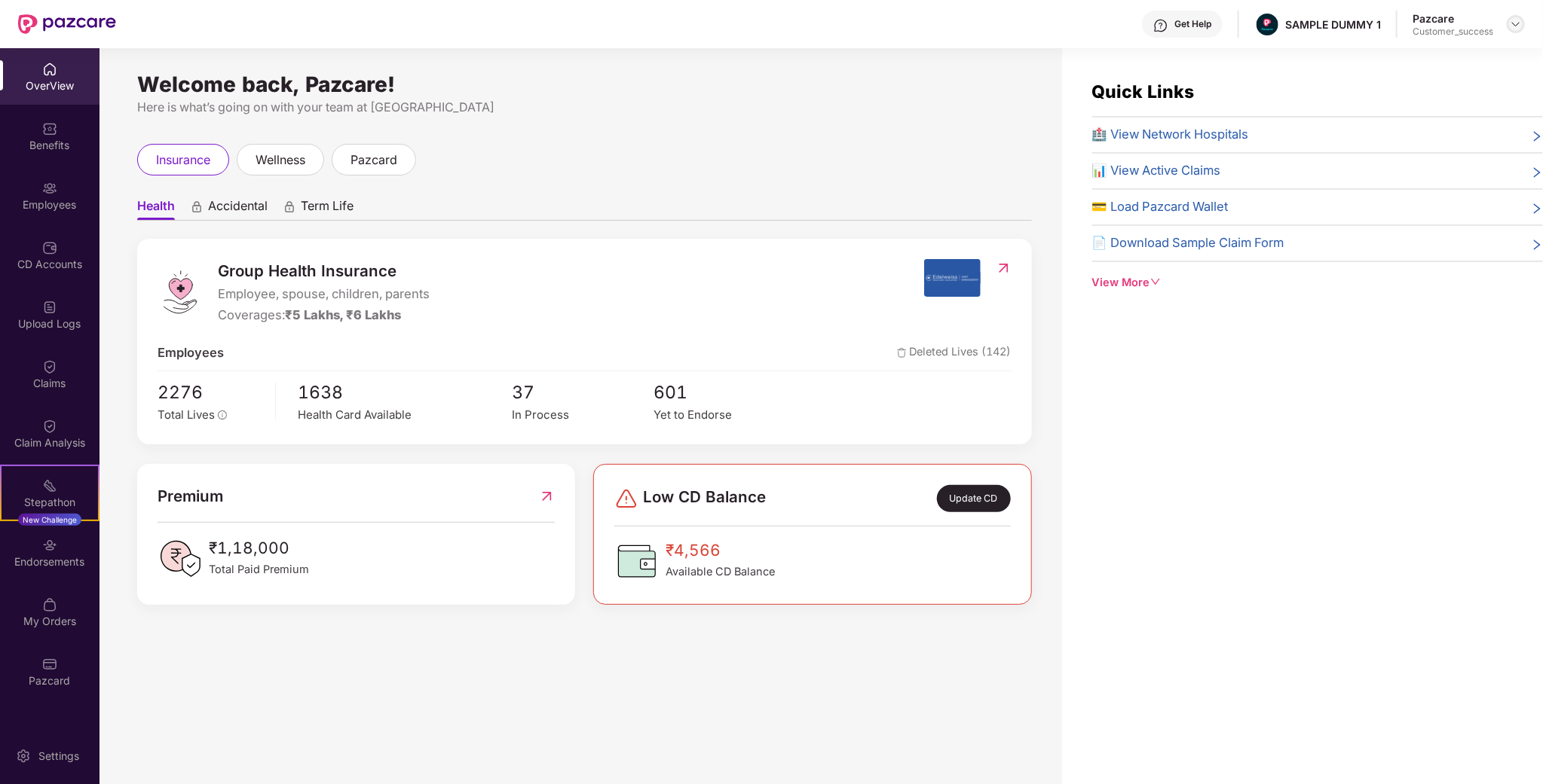
click at [1516, 21] on img at bounding box center [1516, 24] width 12 height 12
click at [1410, 67] on div "Switch to partner view" at bounding box center [1446, 59] width 196 height 29
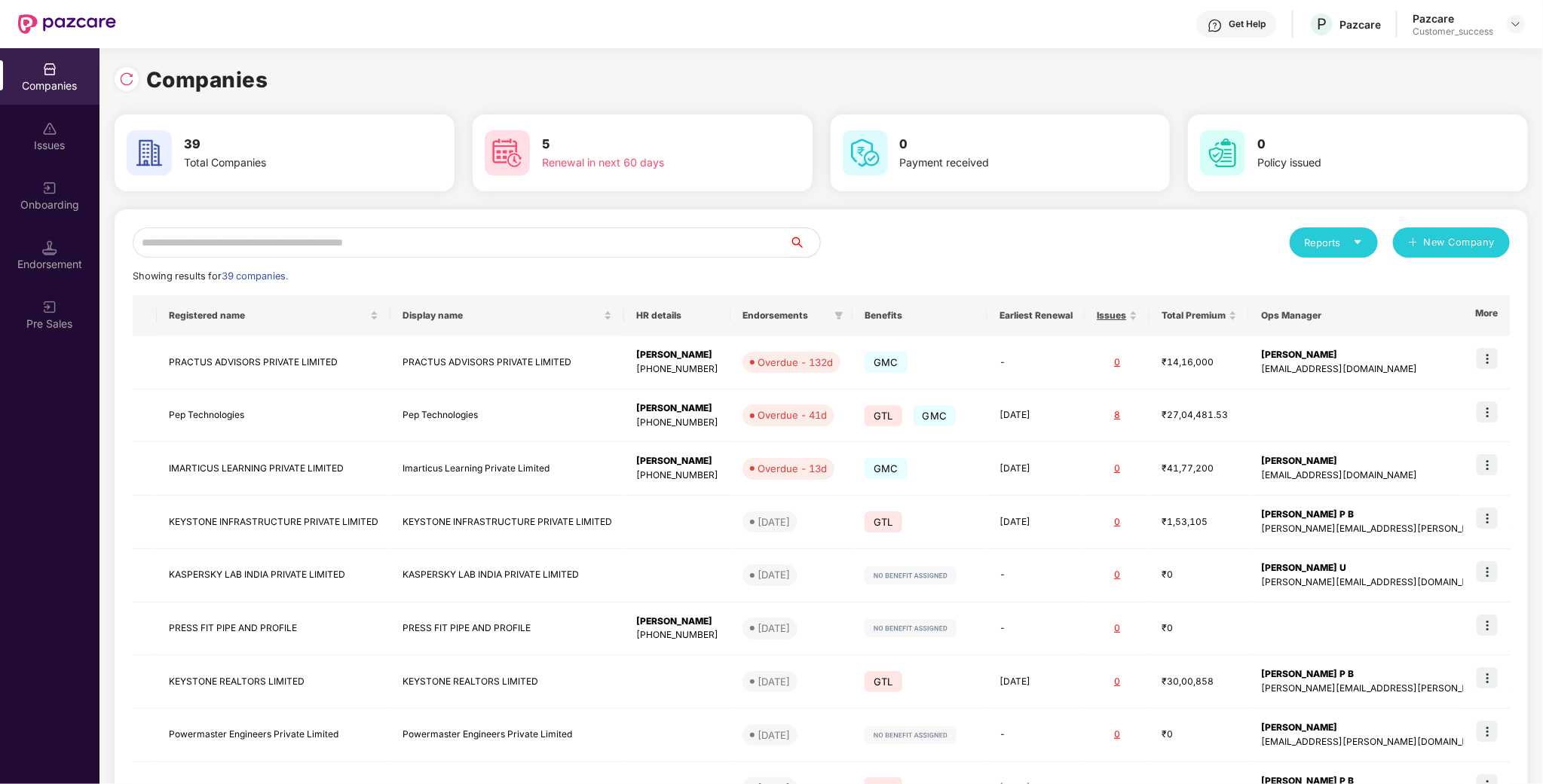
click at [635, 244] on input "text" at bounding box center [461, 242] width 658 height 30
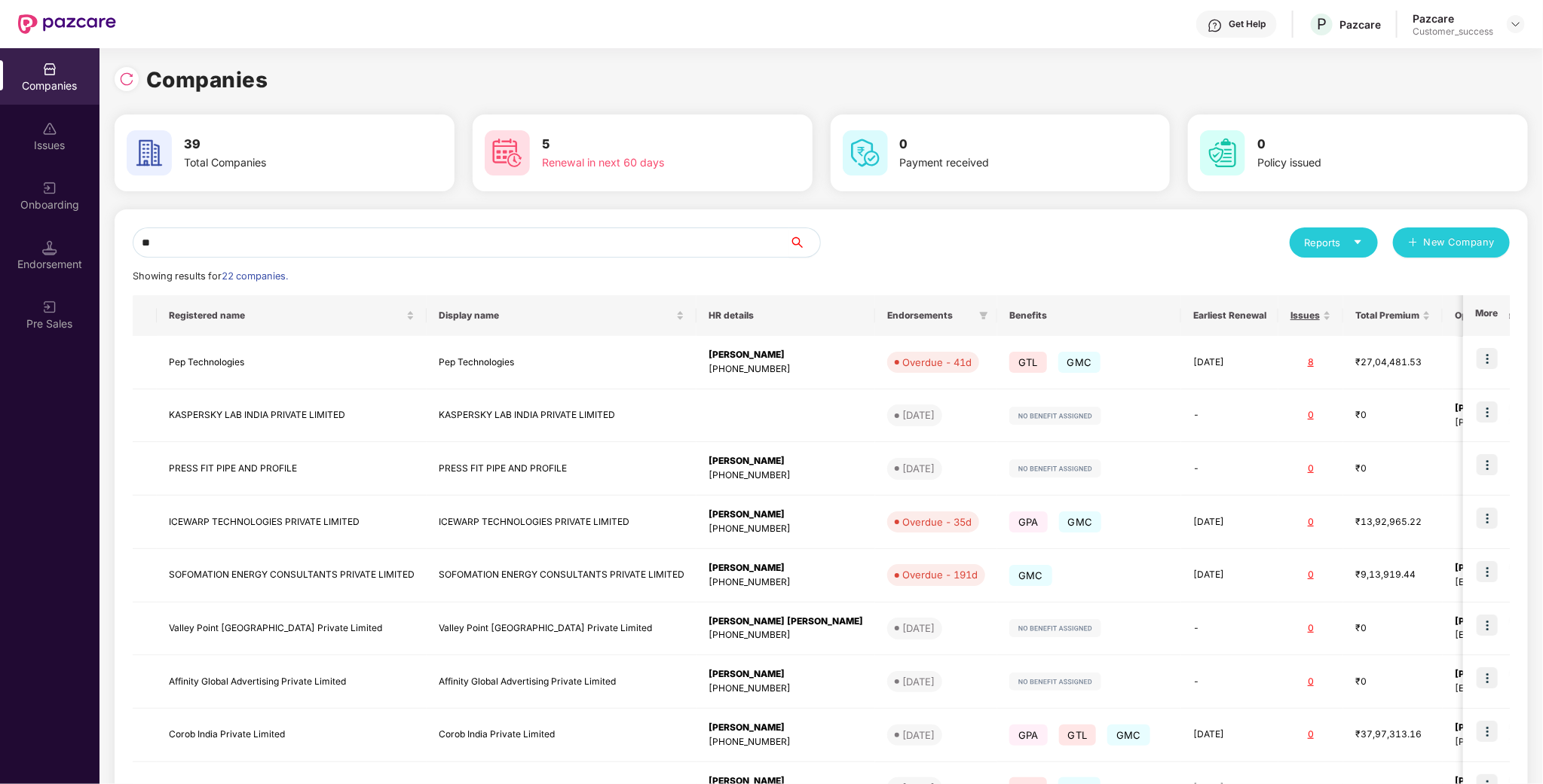
type input "*"
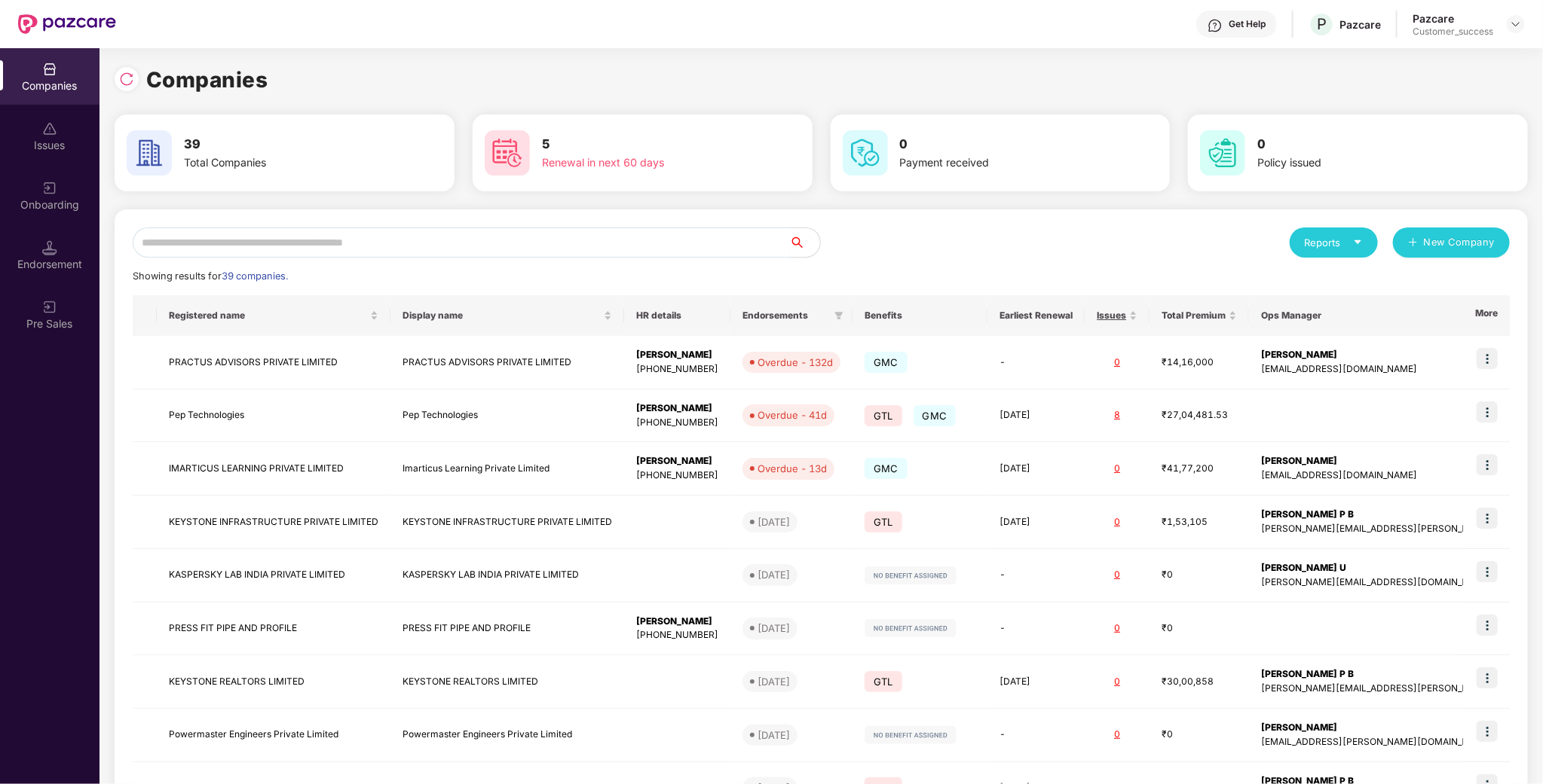
type input "*"
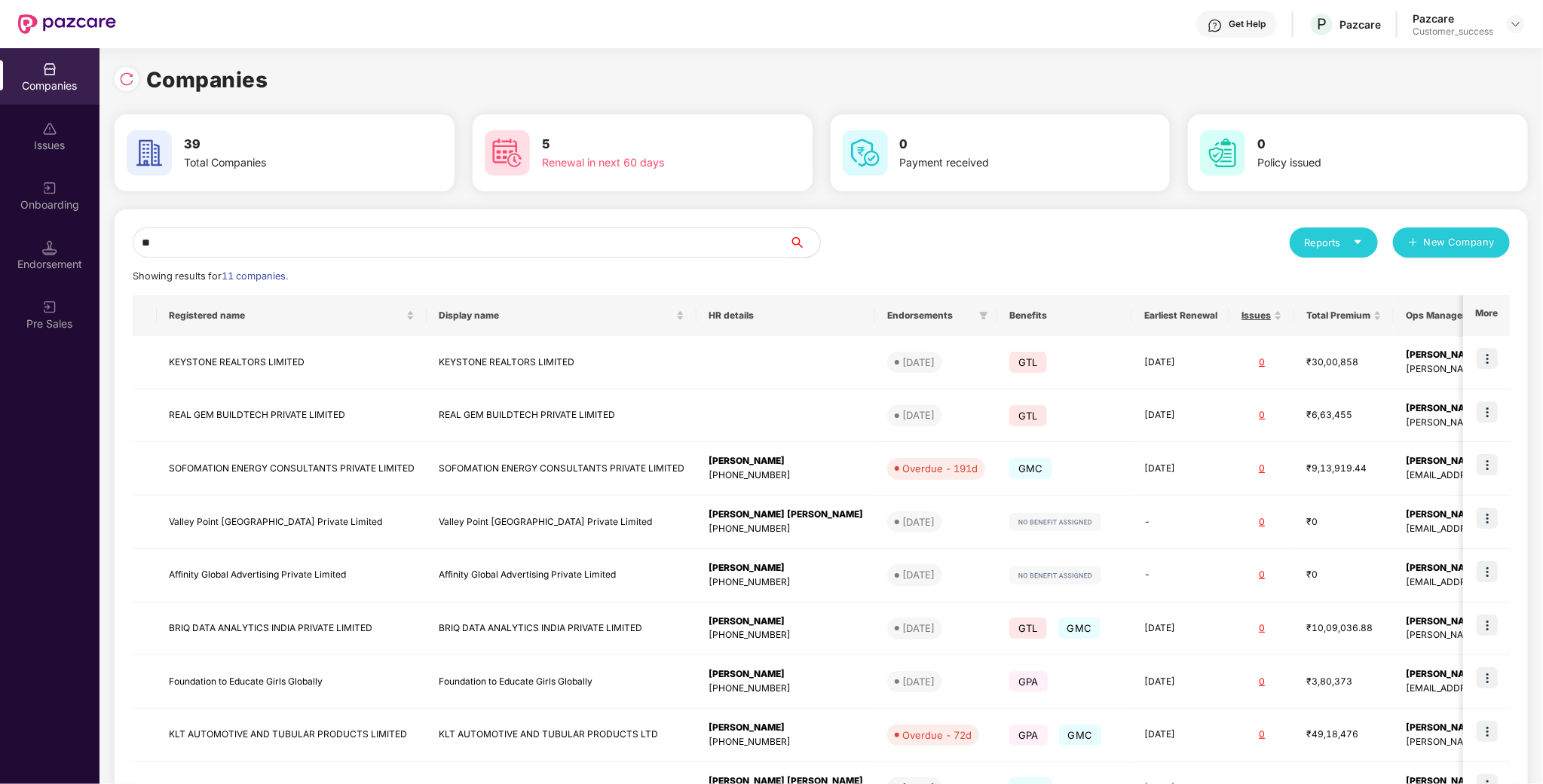
type input "*"
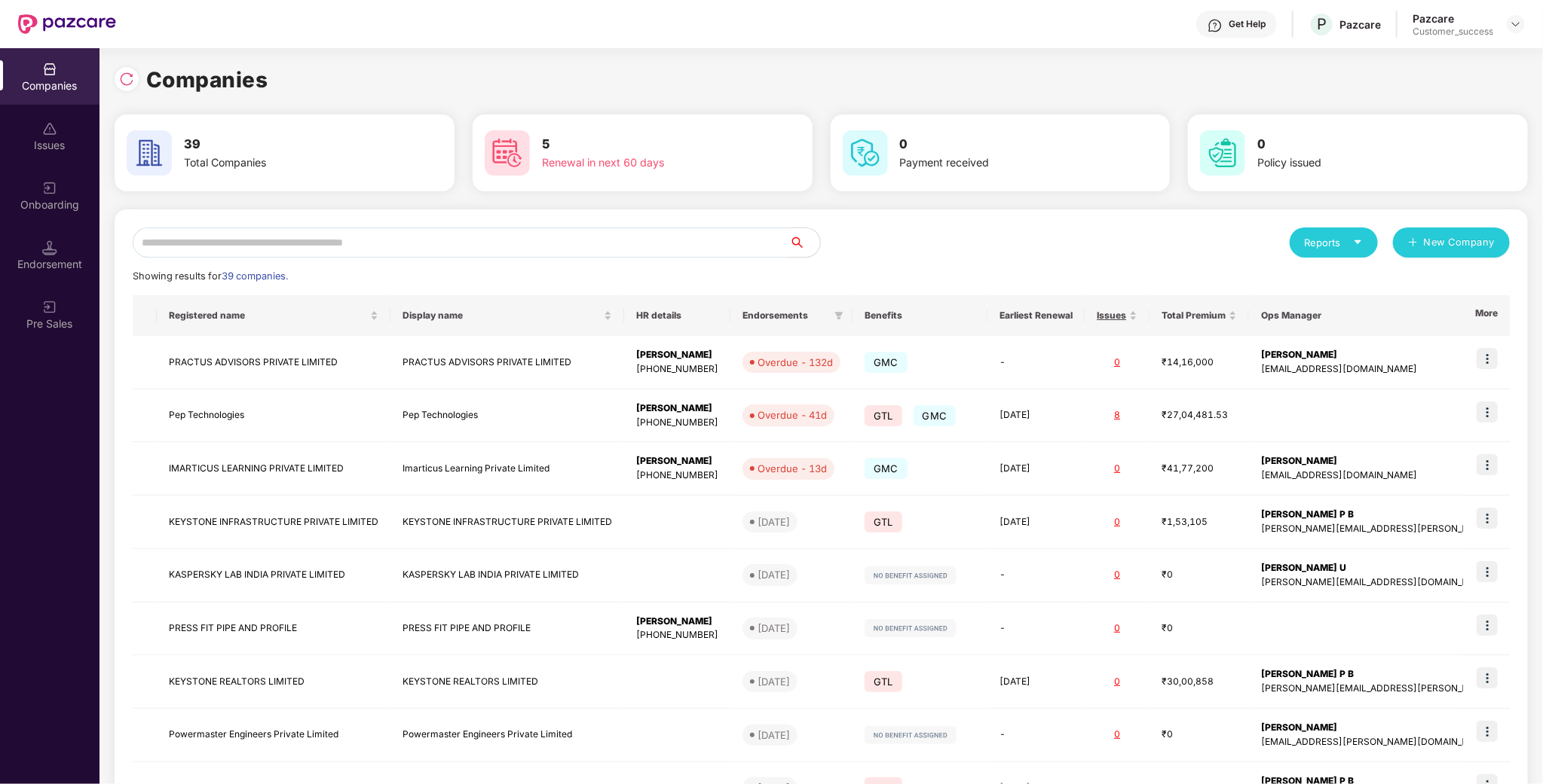
type input "*"
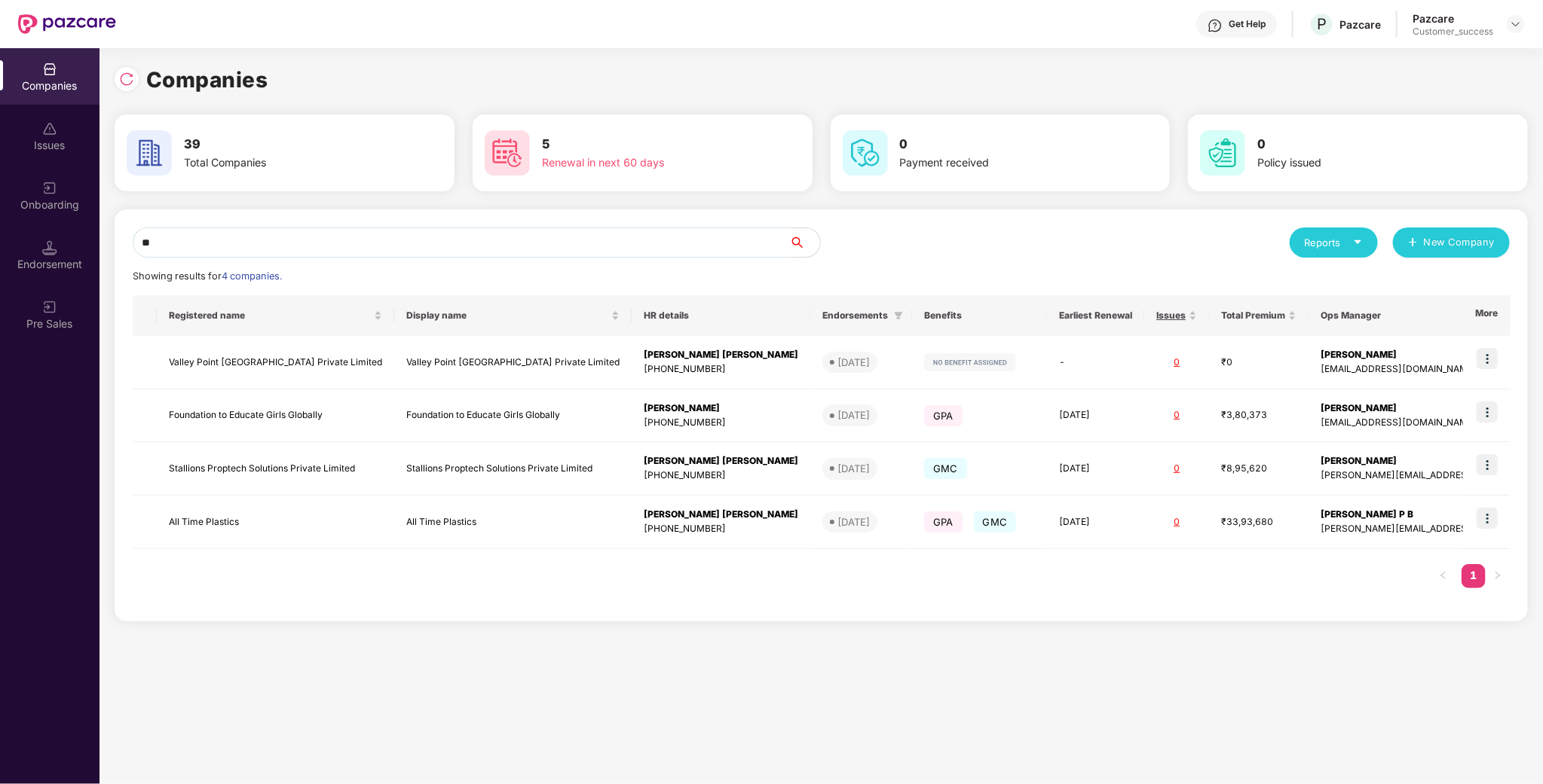
type input "*"
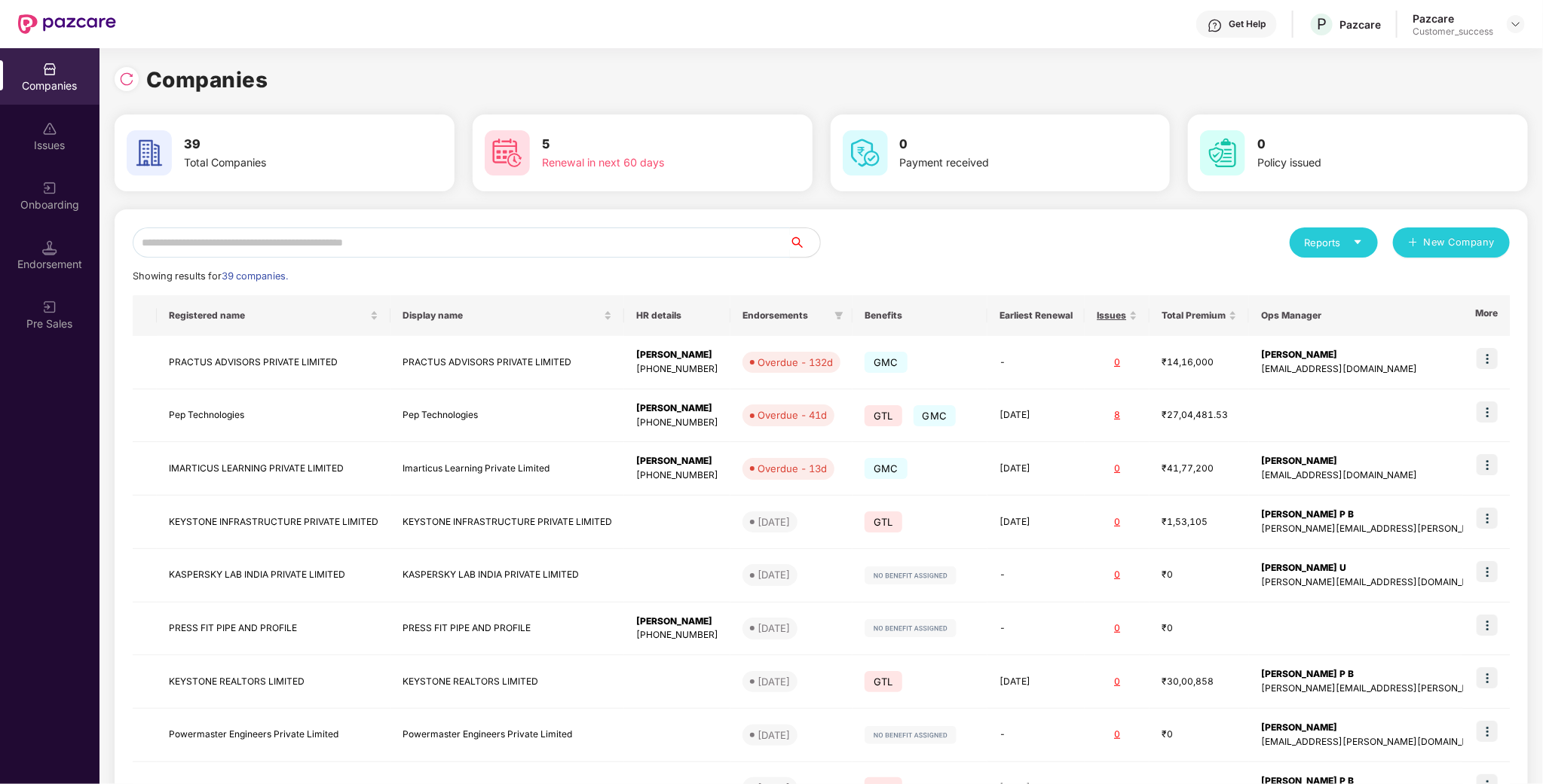
type input "*"
click at [414, 223] on div "Reports New Company Showing results for 39 companies. Registered name Display n…" at bounding box center [822, 576] width 1413 height 732
click at [409, 239] on input "text" at bounding box center [461, 242] width 658 height 30
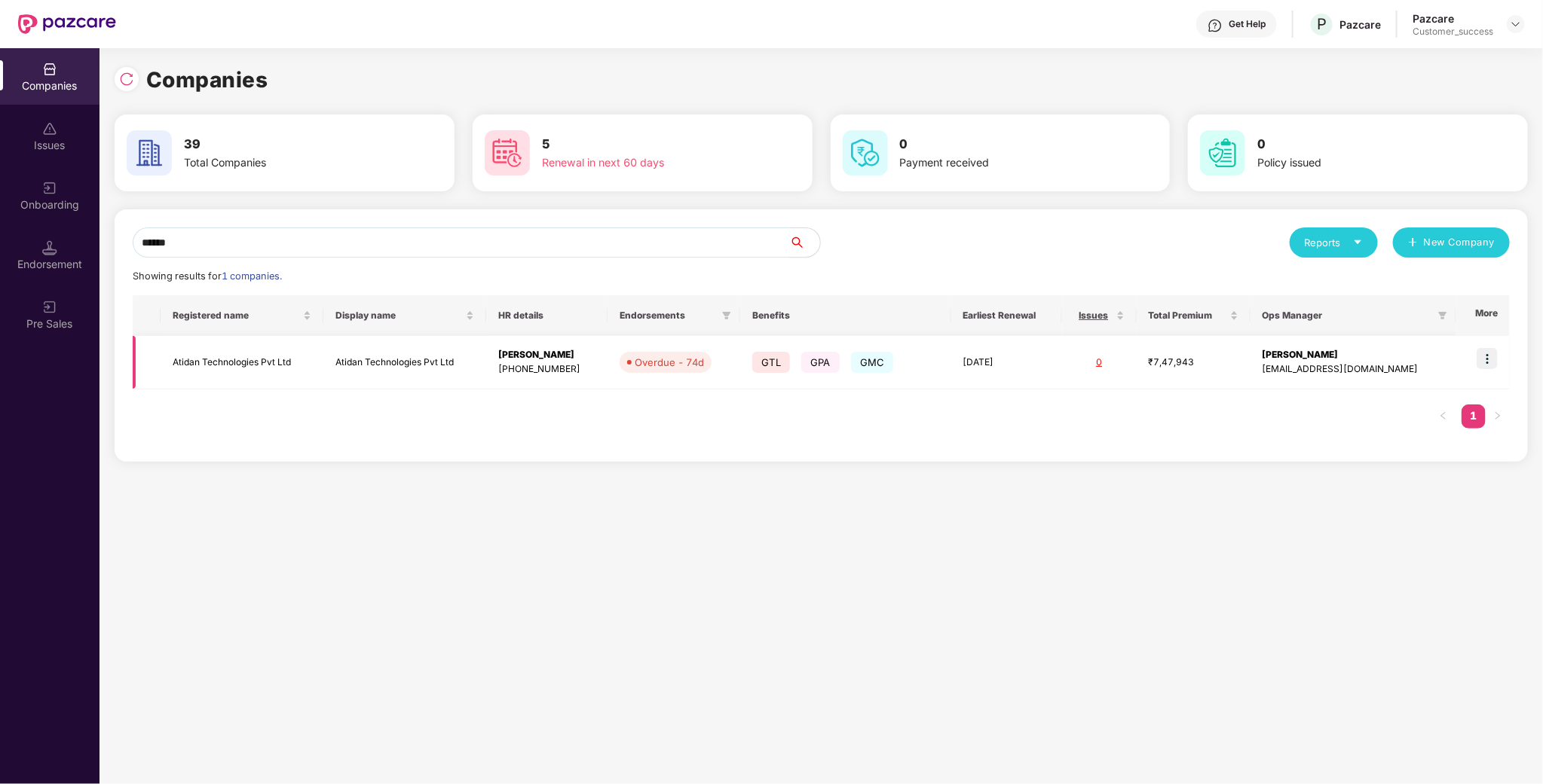
type input "******"
click at [1486, 358] on img at bounding box center [1487, 359] width 22 height 22
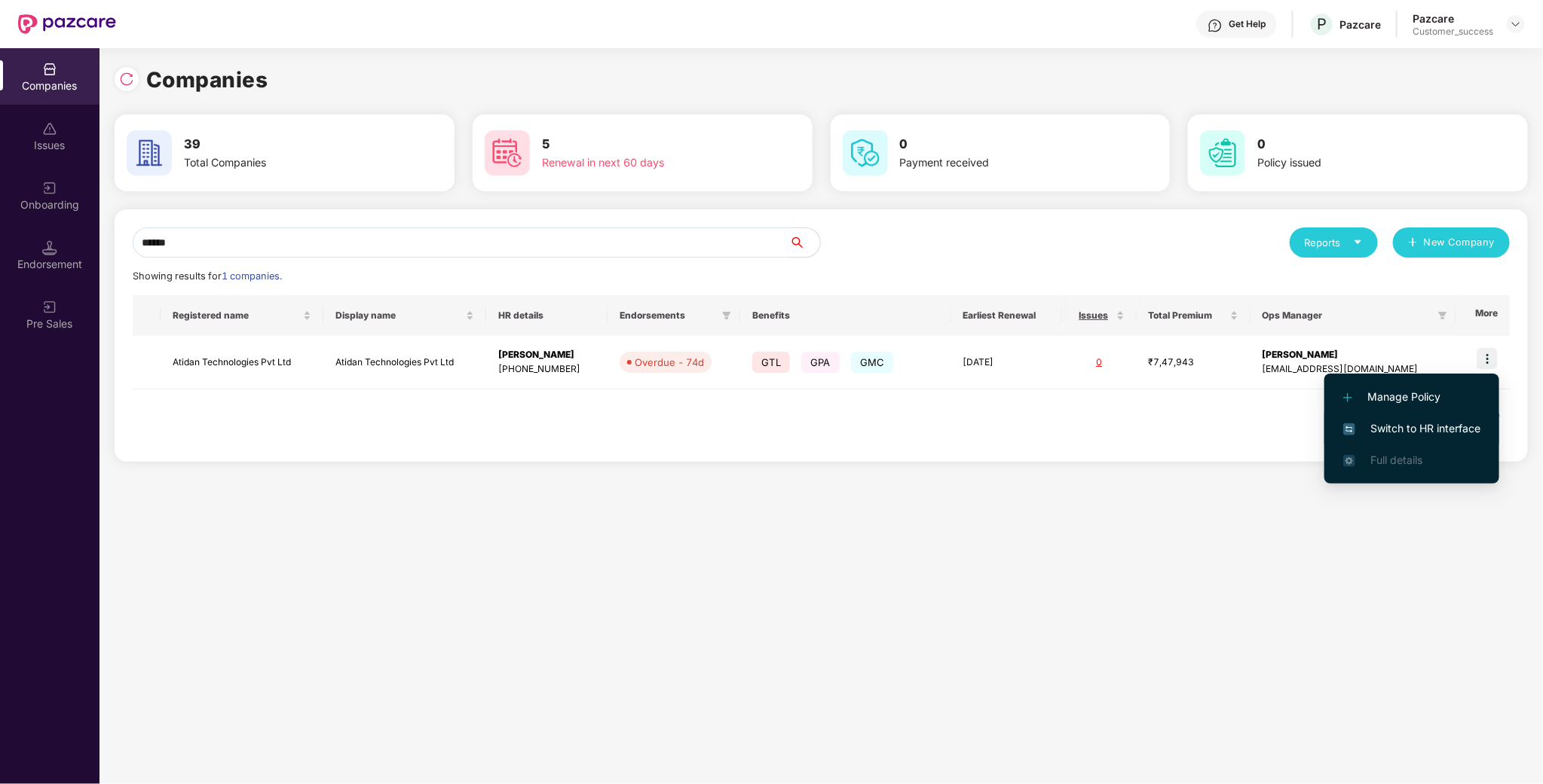
click at [1425, 427] on span "Switch to HR interface" at bounding box center [1412, 429] width 137 height 17
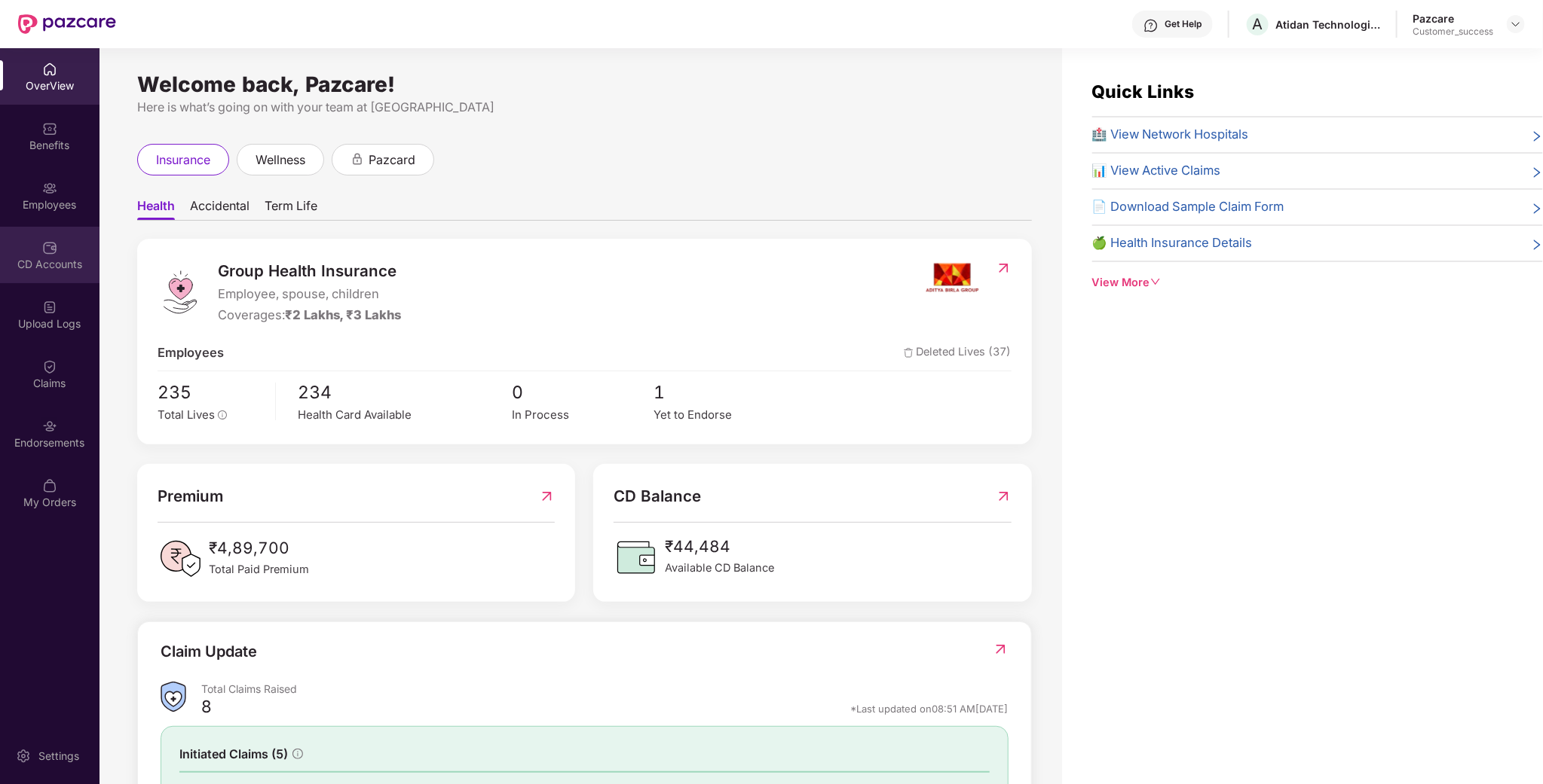
click at [62, 262] on div "CD Accounts" at bounding box center [49, 264] width 99 height 15
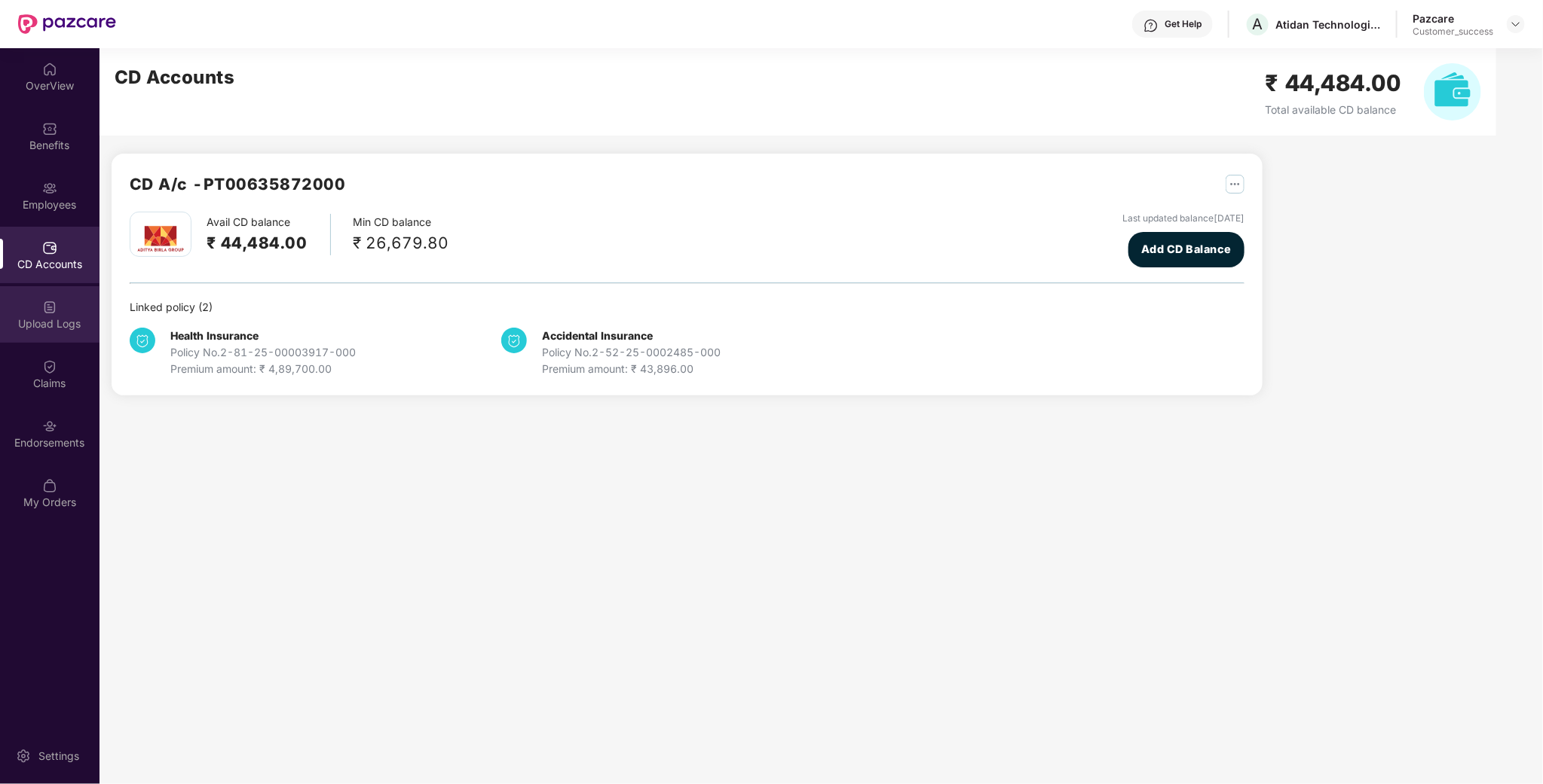
click at [61, 317] on div "Upload Logs" at bounding box center [49, 324] width 99 height 15
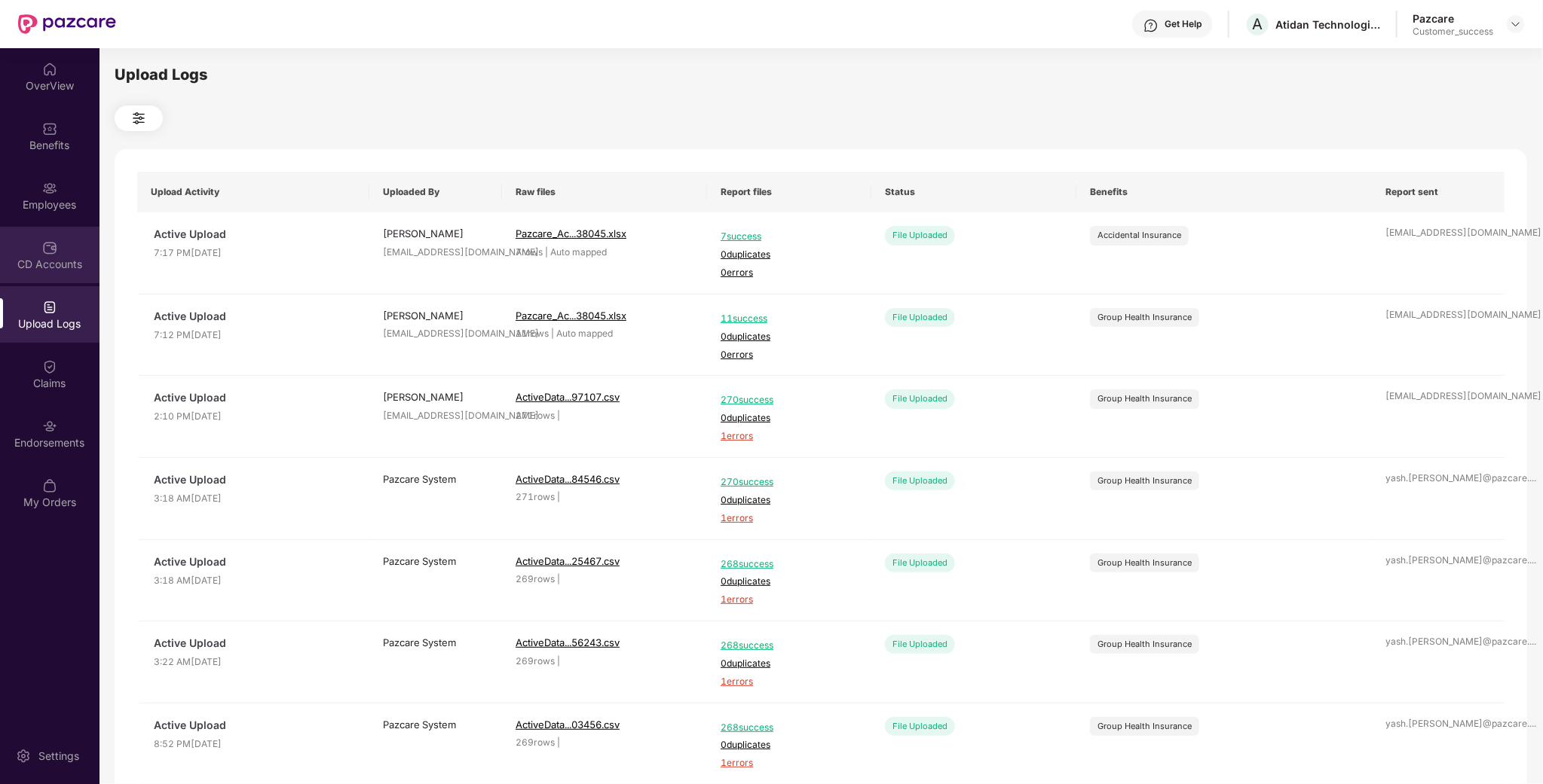
click at [54, 229] on div "CD Accounts" at bounding box center [49, 255] width 99 height 57
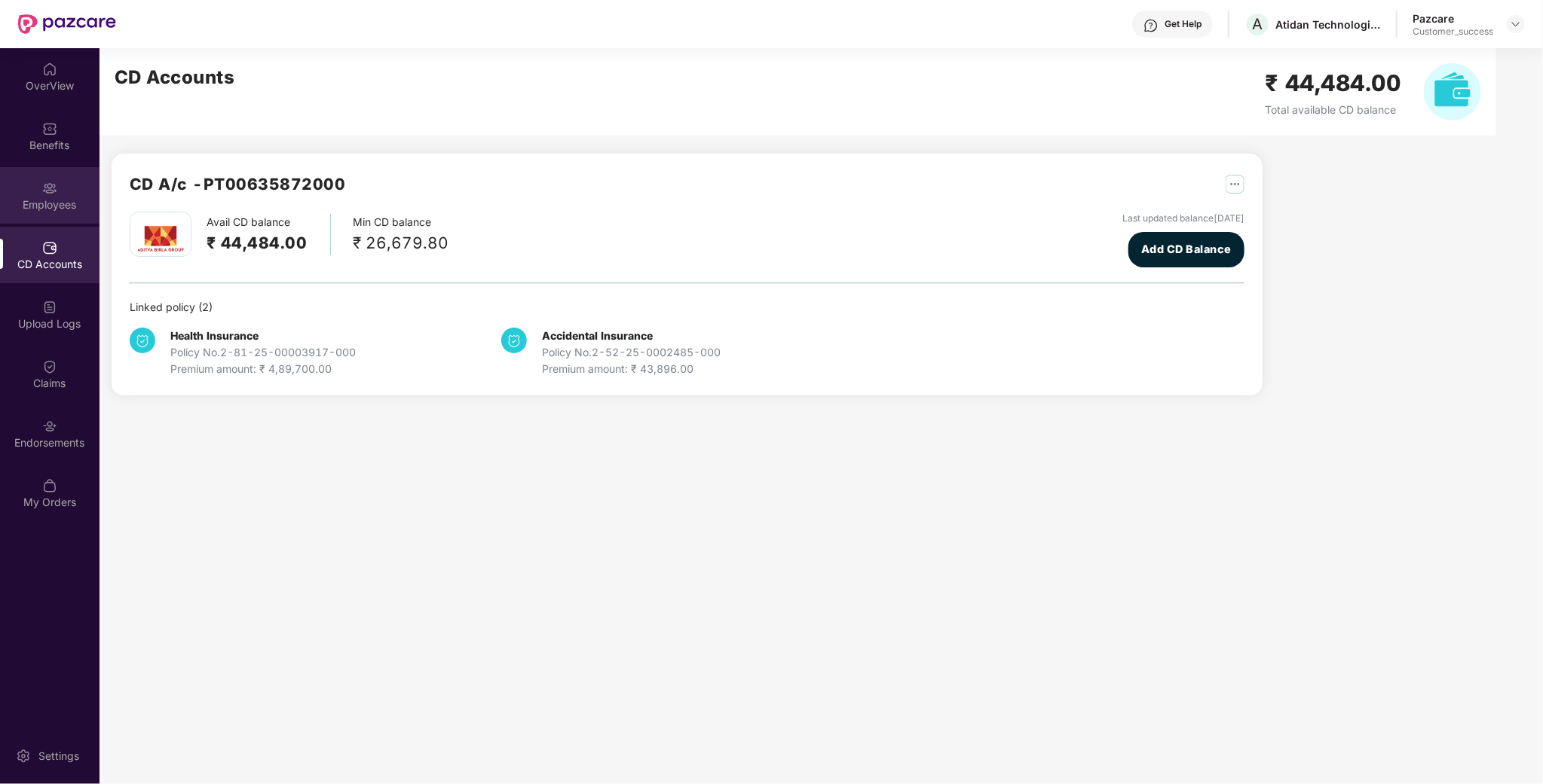
click at [62, 180] on div "Employees" at bounding box center [49, 195] width 99 height 57
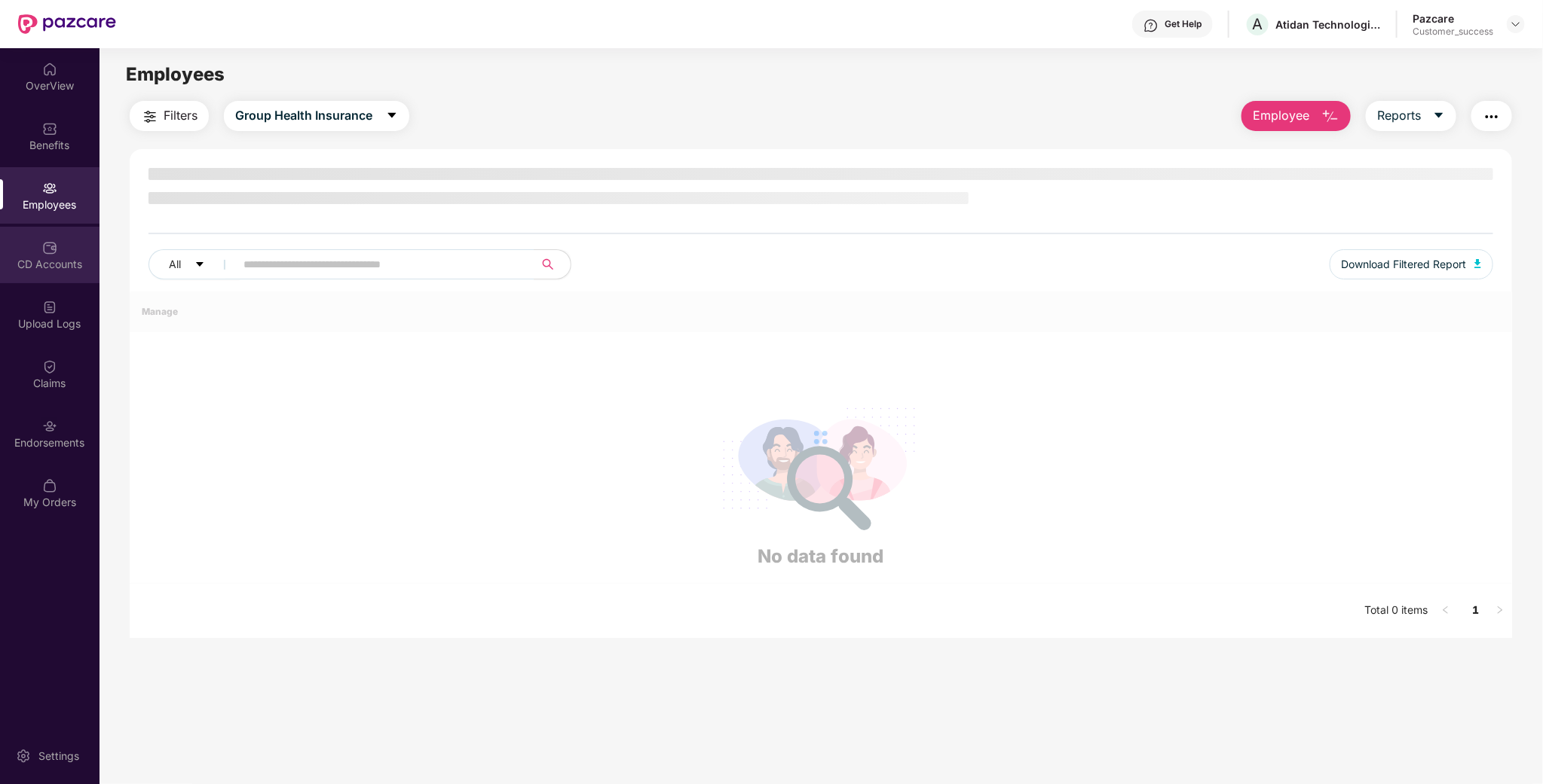
click at [50, 258] on div "CD Accounts" at bounding box center [49, 264] width 99 height 15
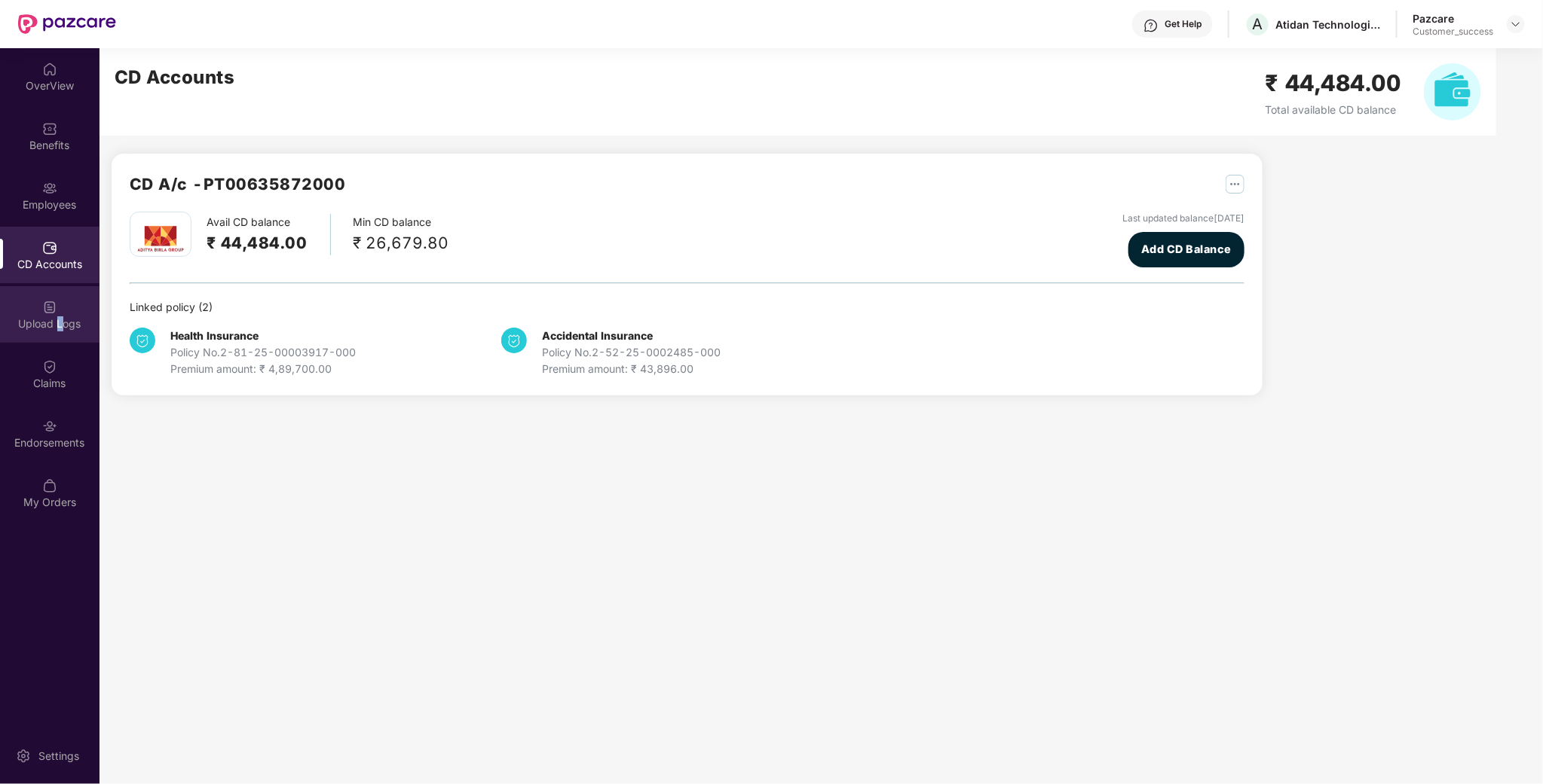
click at [60, 317] on div "Upload Logs" at bounding box center [49, 324] width 99 height 15
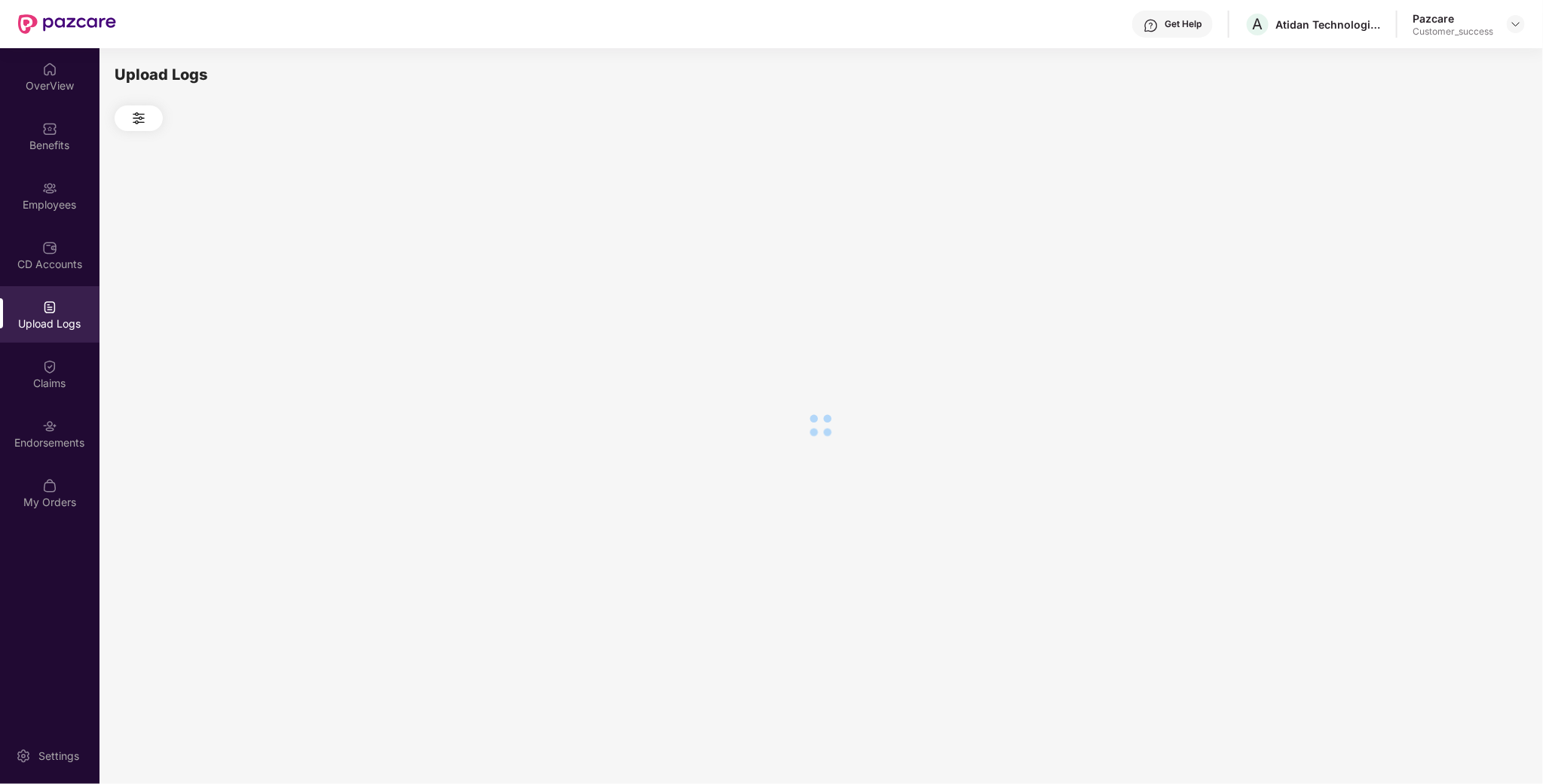
click at [99, 165] on div "Upload Logs" at bounding box center [821, 414] width 1443 height 732
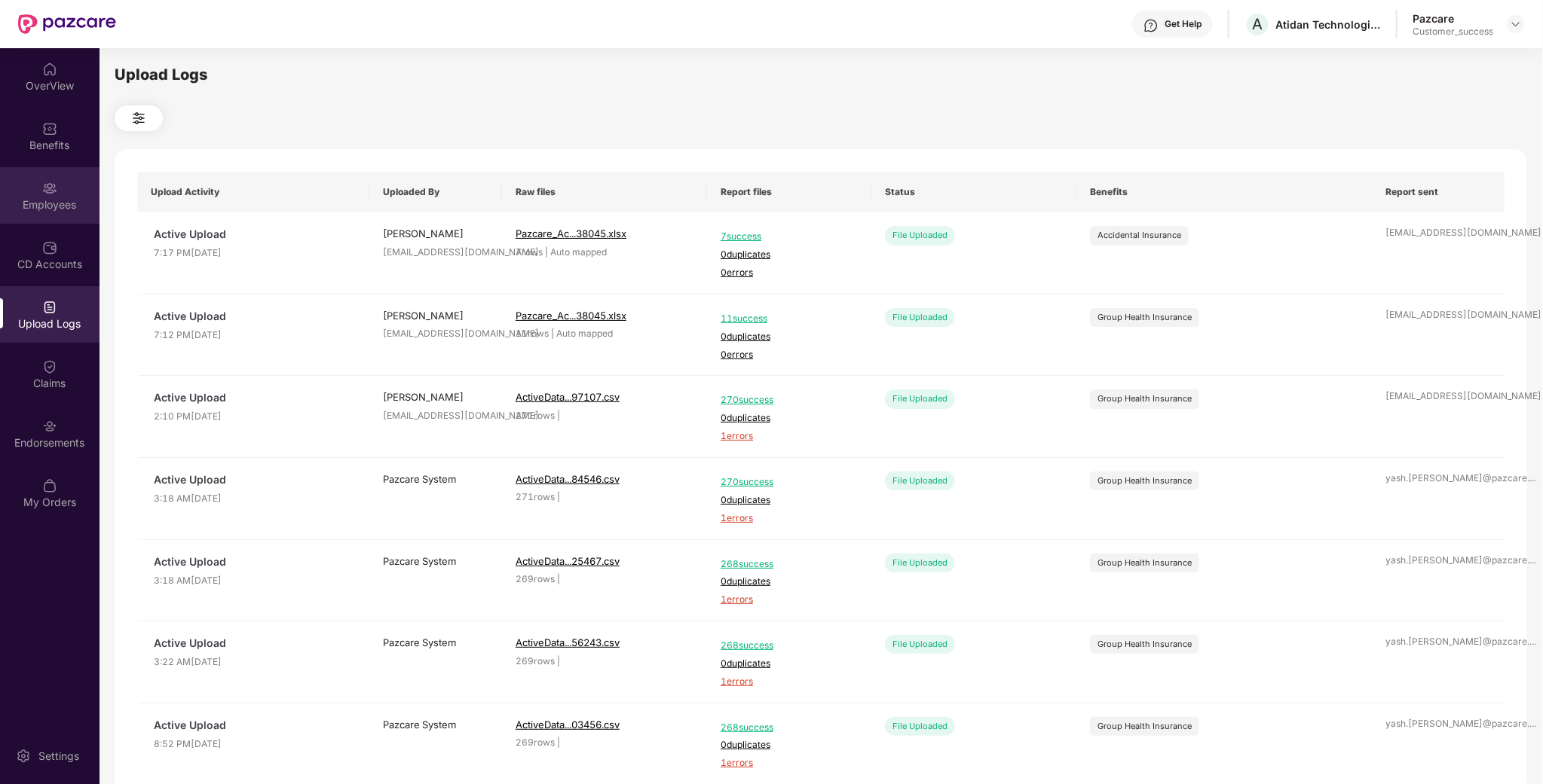
click at [62, 183] on div "Employees" at bounding box center [49, 195] width 99 height 57
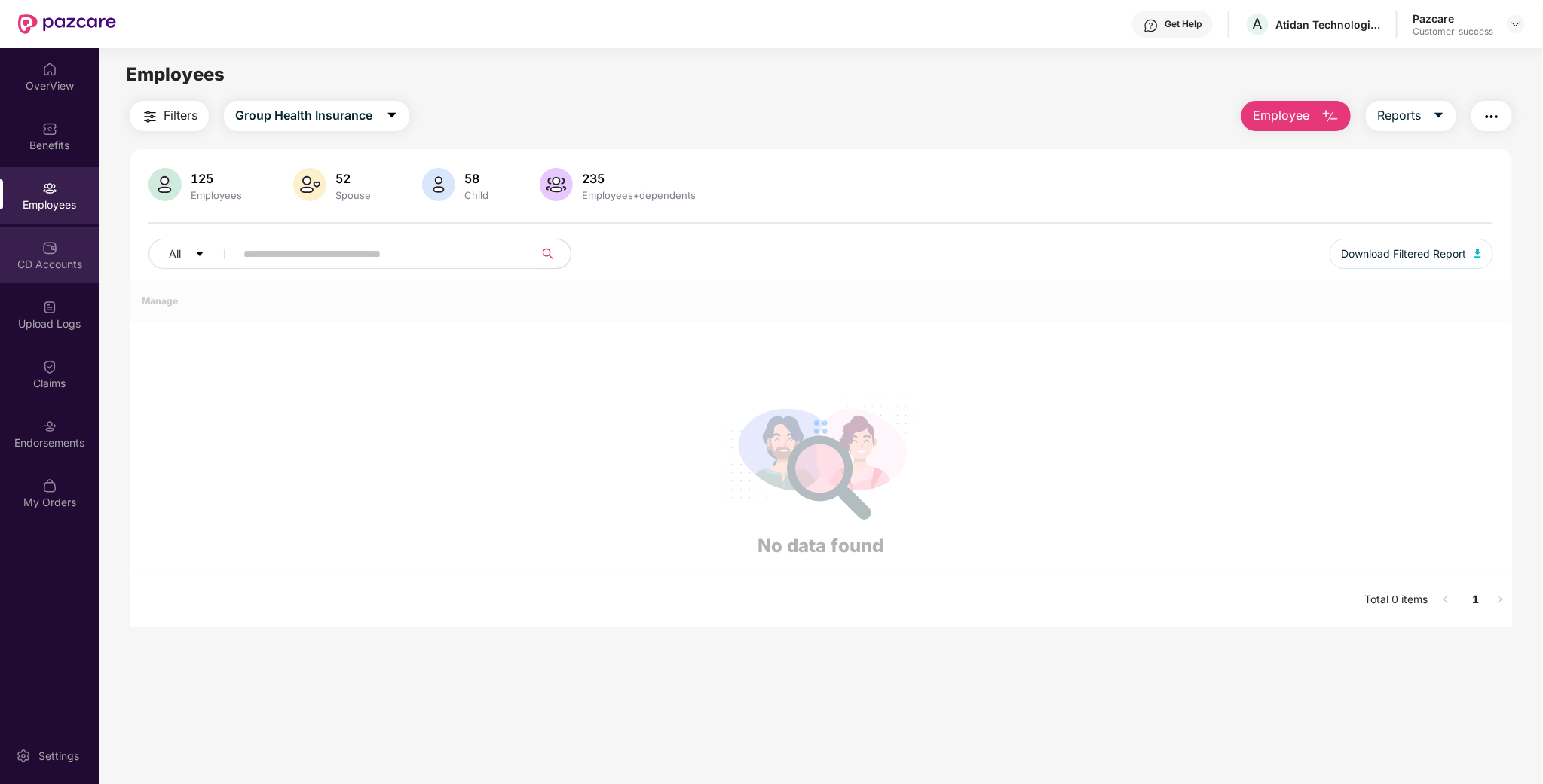
click at [64, 257] on div "CD Accounts" at bounding box center [49, 264] width 99 height 15
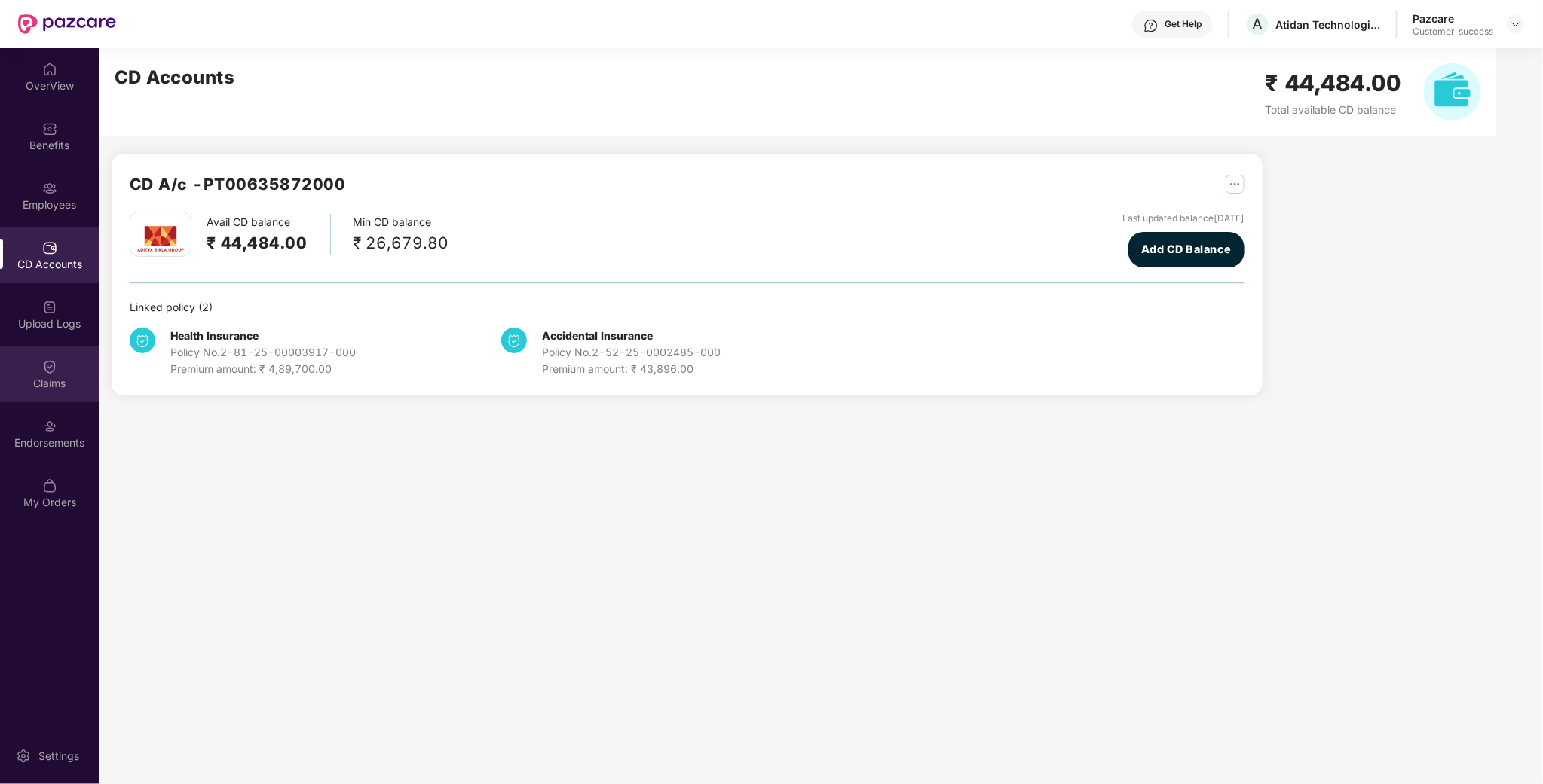
click at [59, 359] on div "Claims" at bounding box center [49, 375] width 99 height 57
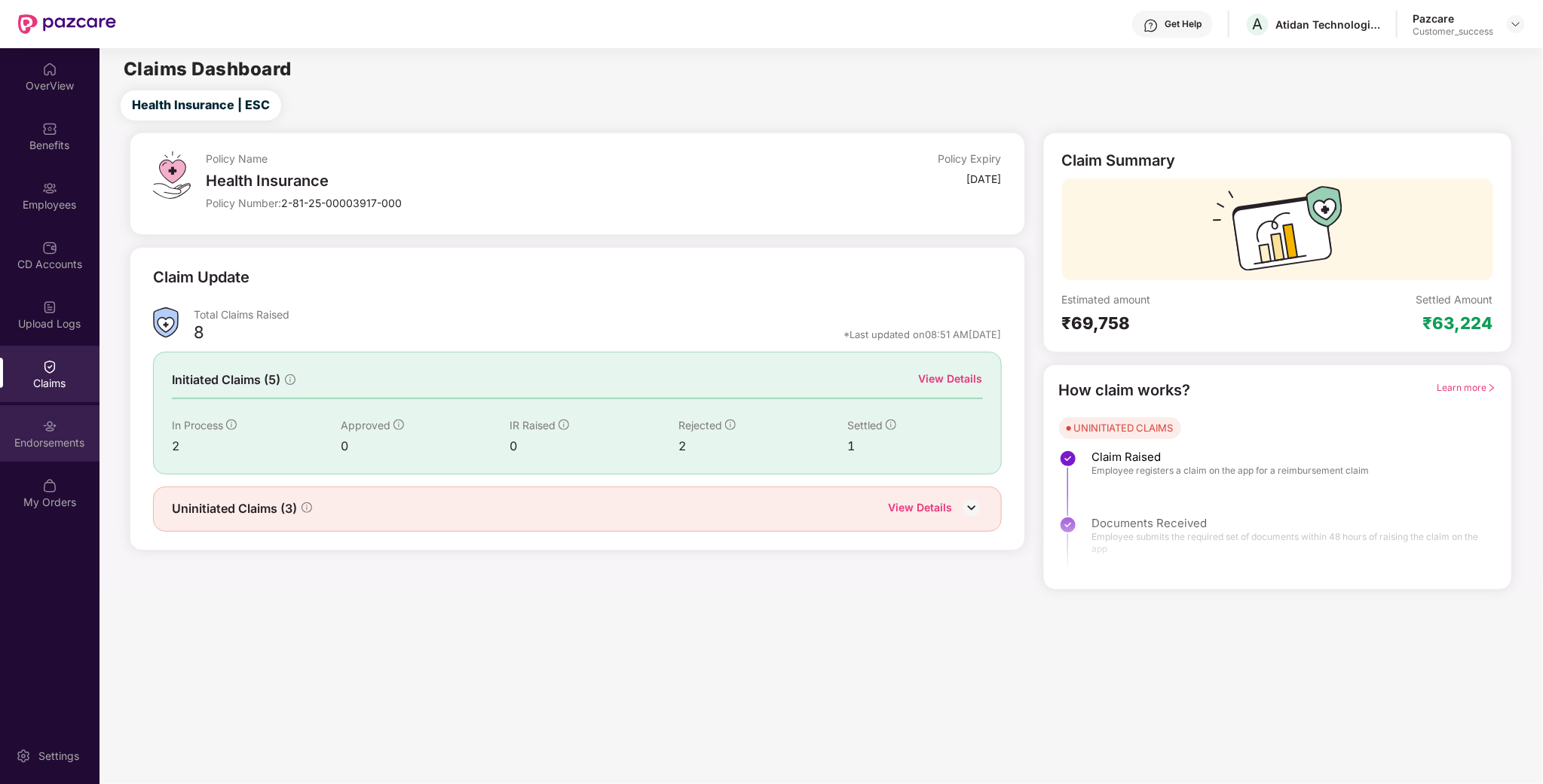
click at [55, 417] on div at bounding box center [49, 424] width 15 height 15
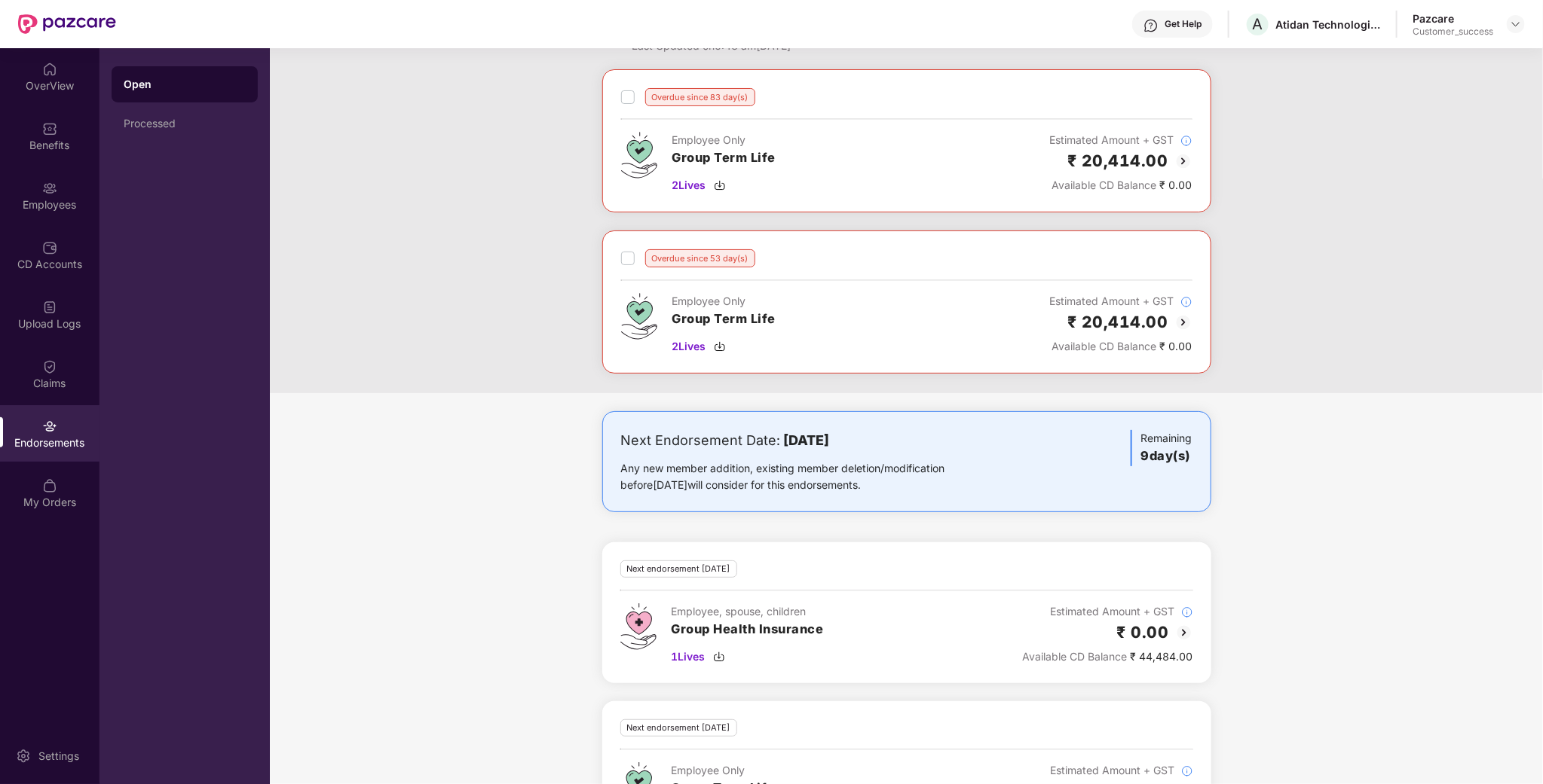
scroll to position [145, 0]
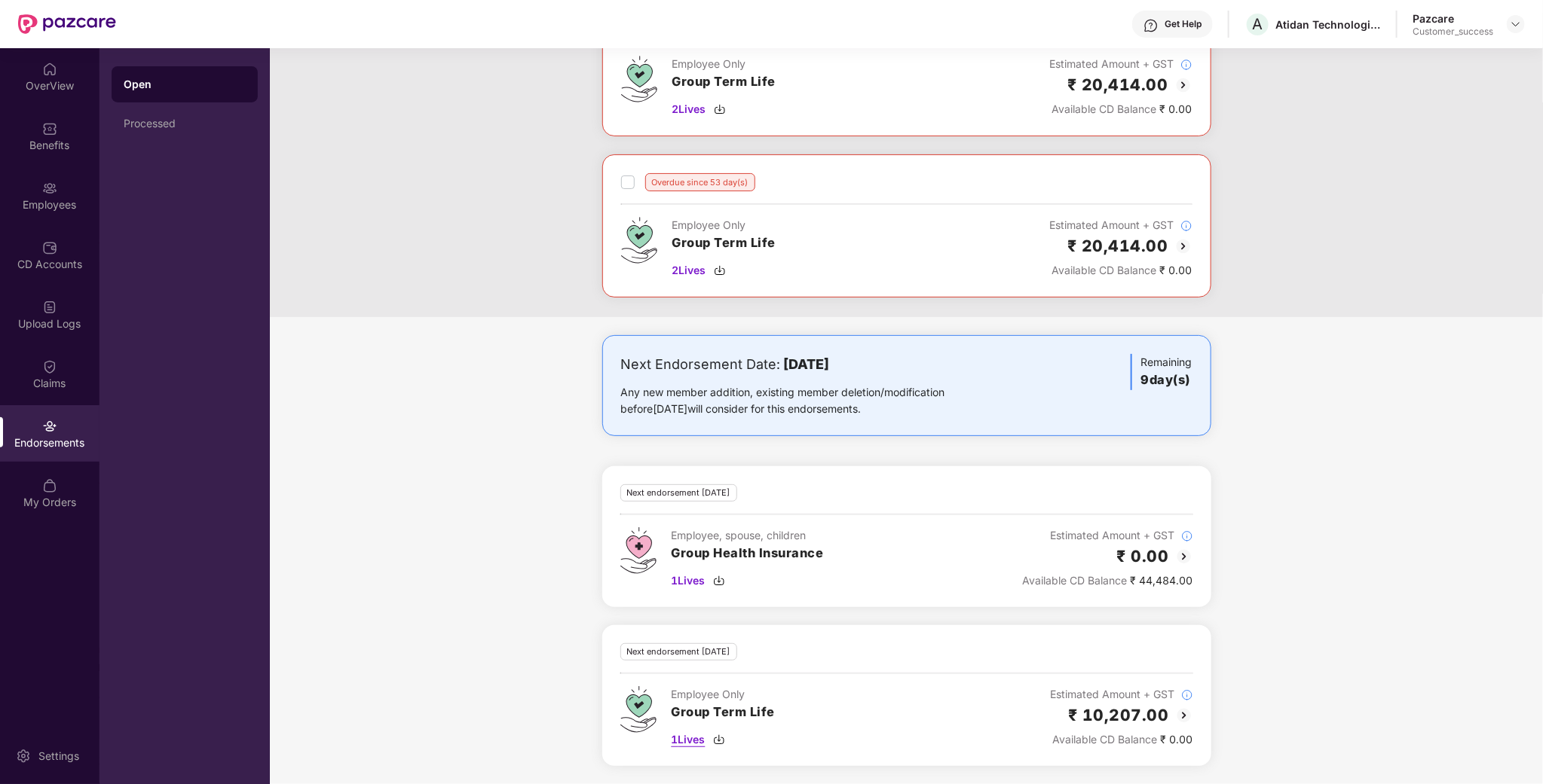
click at [687, 739] on span "1 Lives" at bounding box center [688, 740] width 34 height 17
click at [41, 206] on div "Employees" at bounding box center [49, 204] width 99 height 15
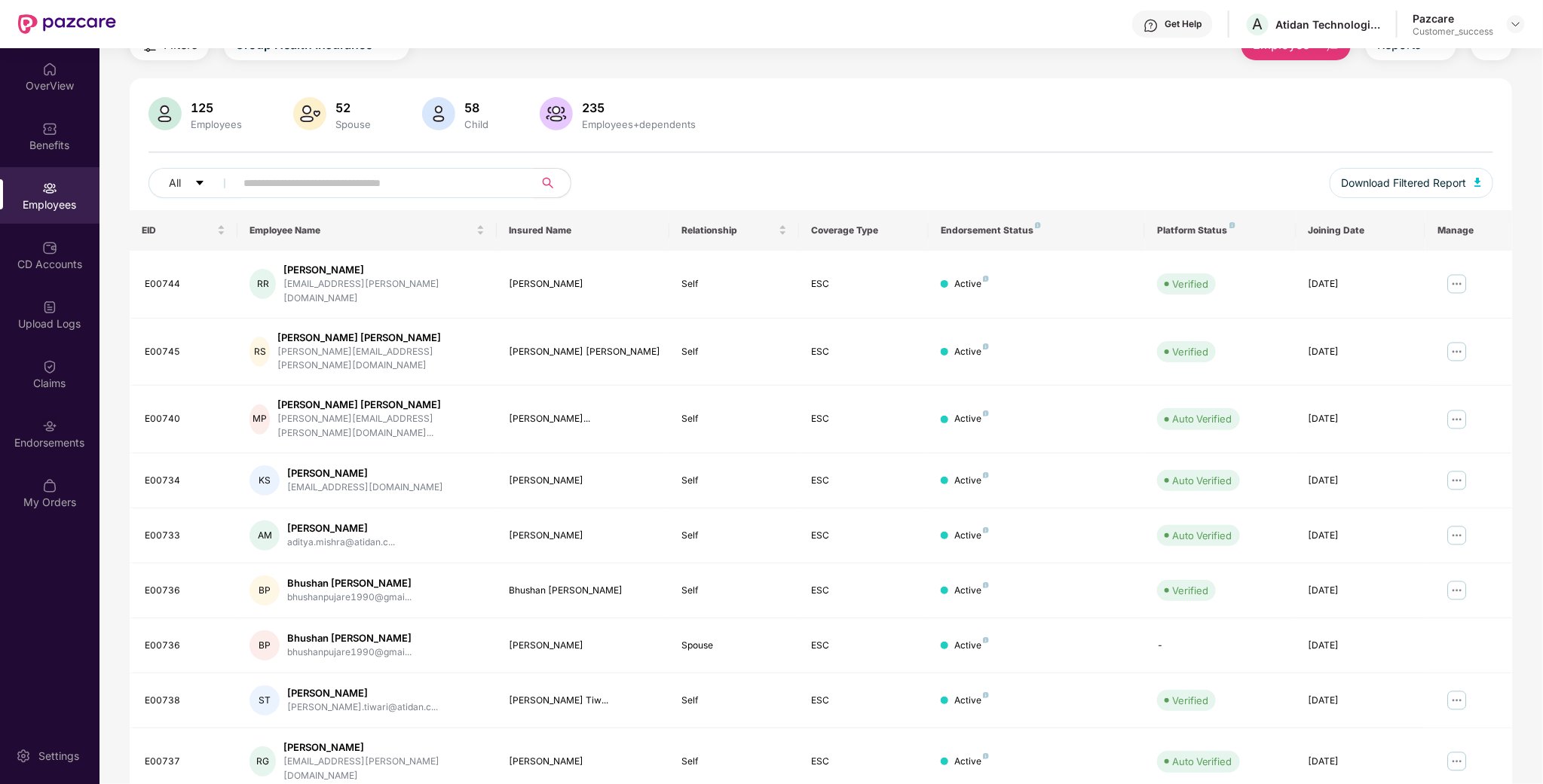
scroll to position [0, 0]
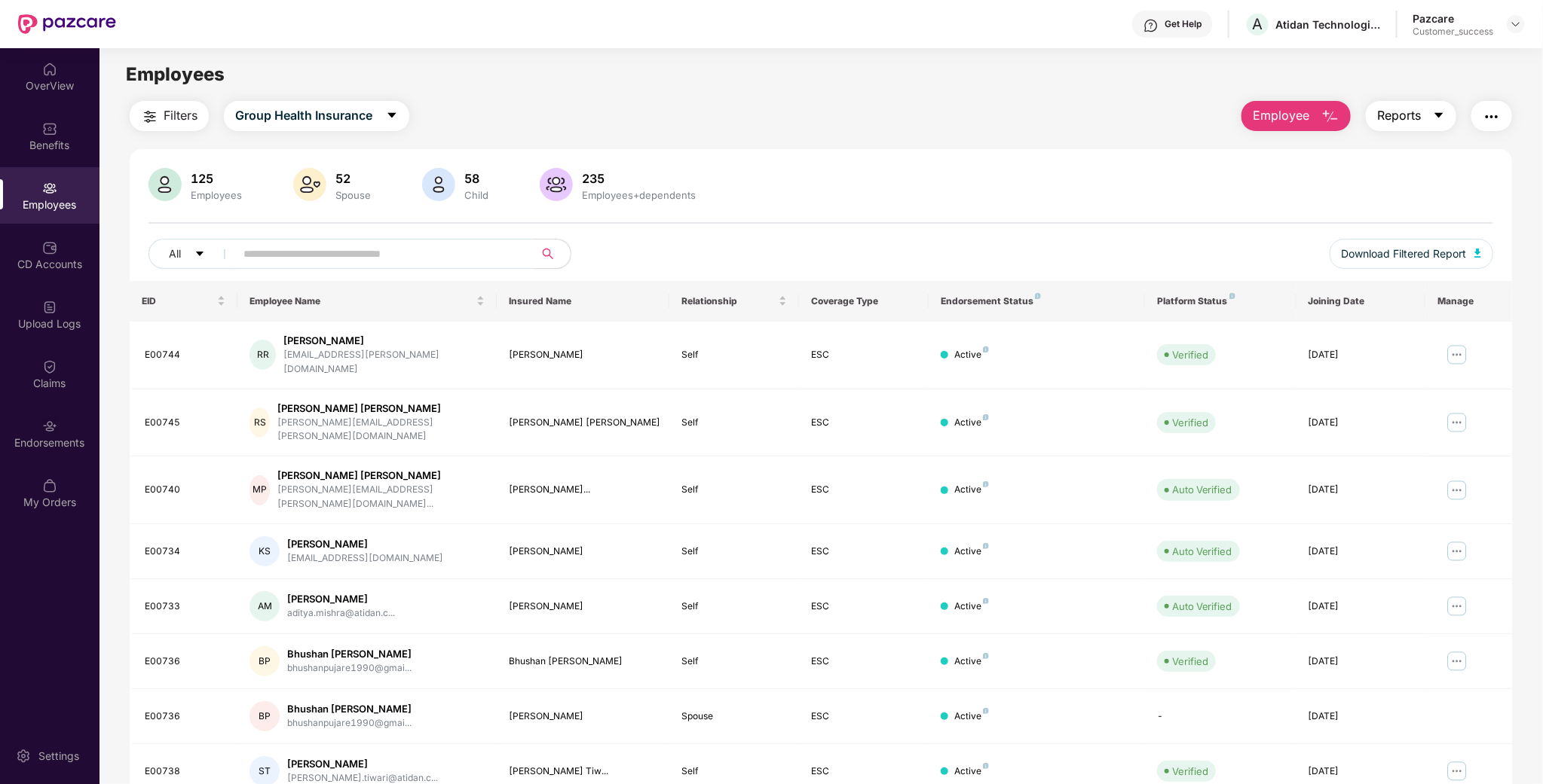
click at [1441, 118] on icon "caret-down" at bounding box center [1439, 115] width 12 height 12
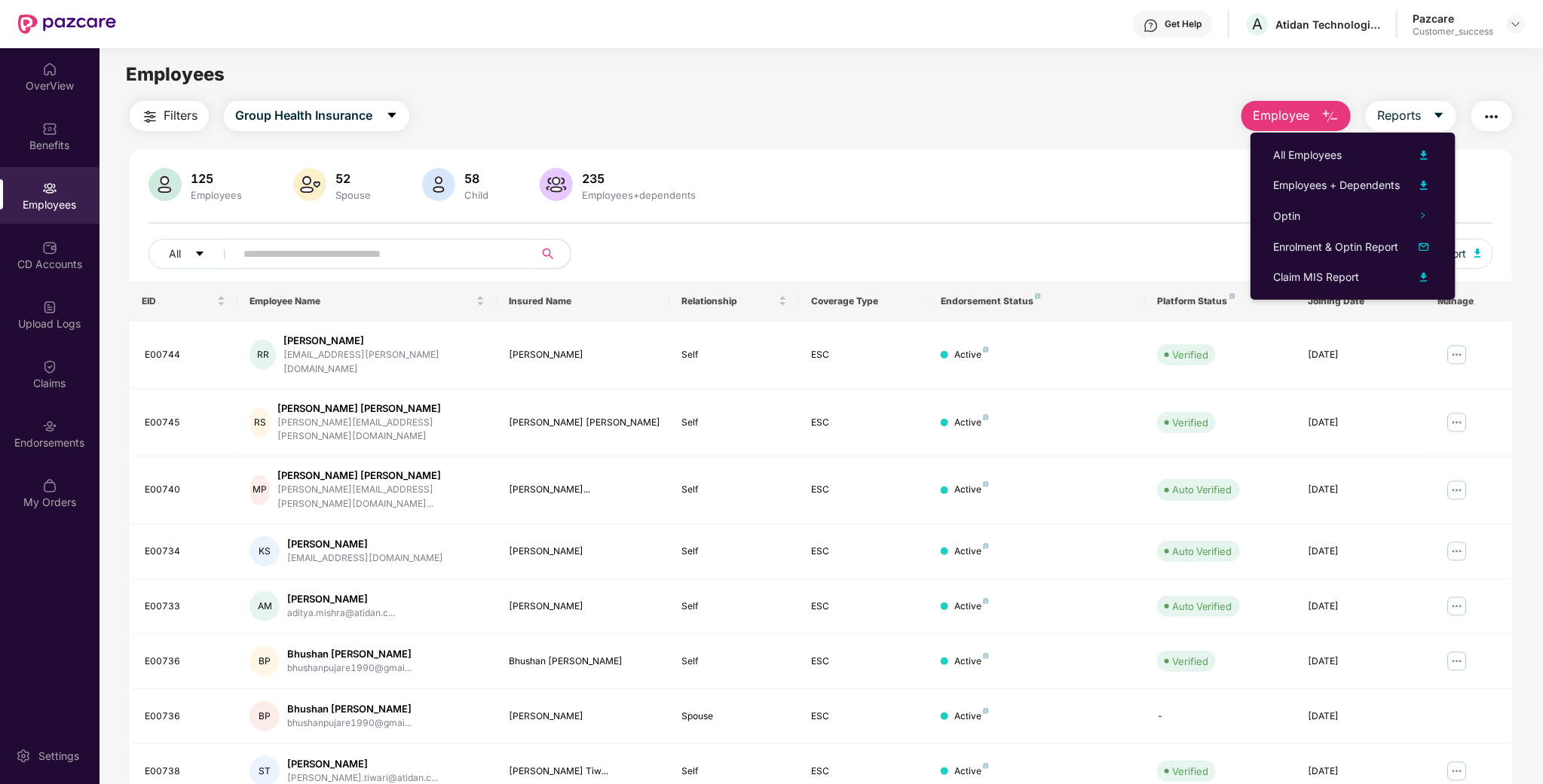
click at [1495, 112] on img "button" at bounding box center [1492, 117] width 18 height 18
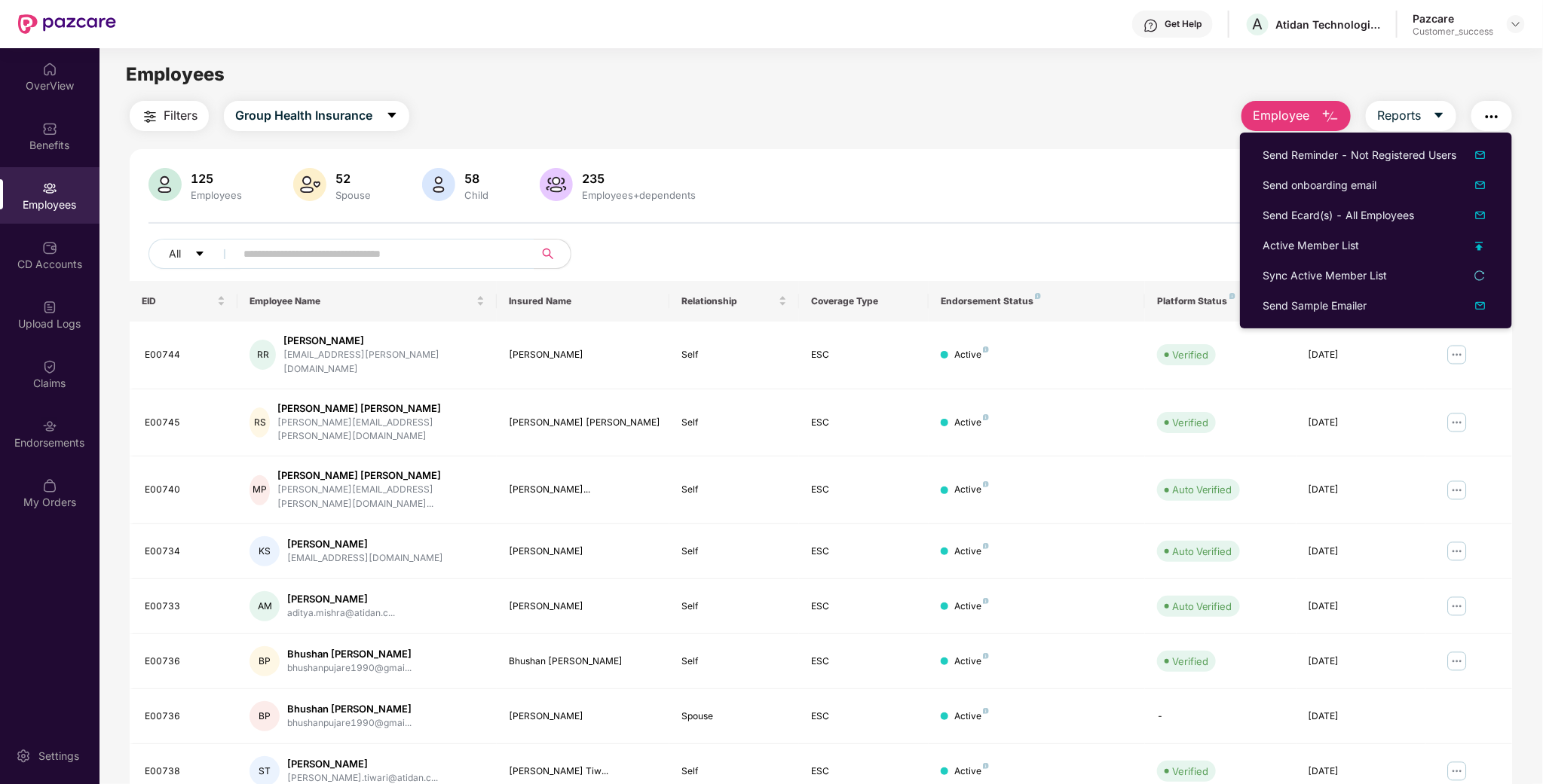
click at [1143, 186] on div "125 Employees 52 Spouse 58 Child 235 Employees+dependents" at bounding box center [821, 185] width 1345 height 36
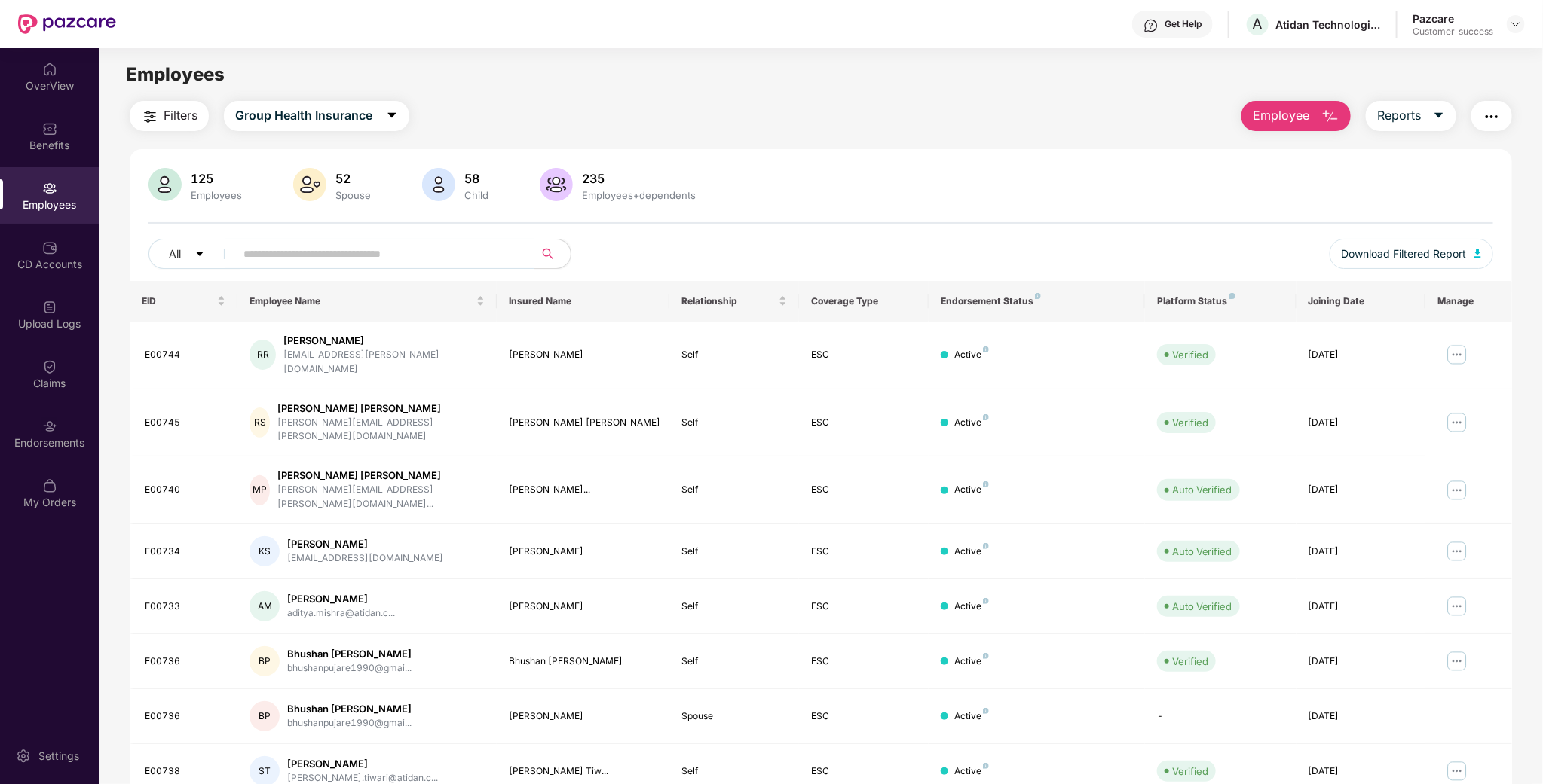
click at [1323, 118] on img "button" at bounding box center [1330, 117] width 18 height 18
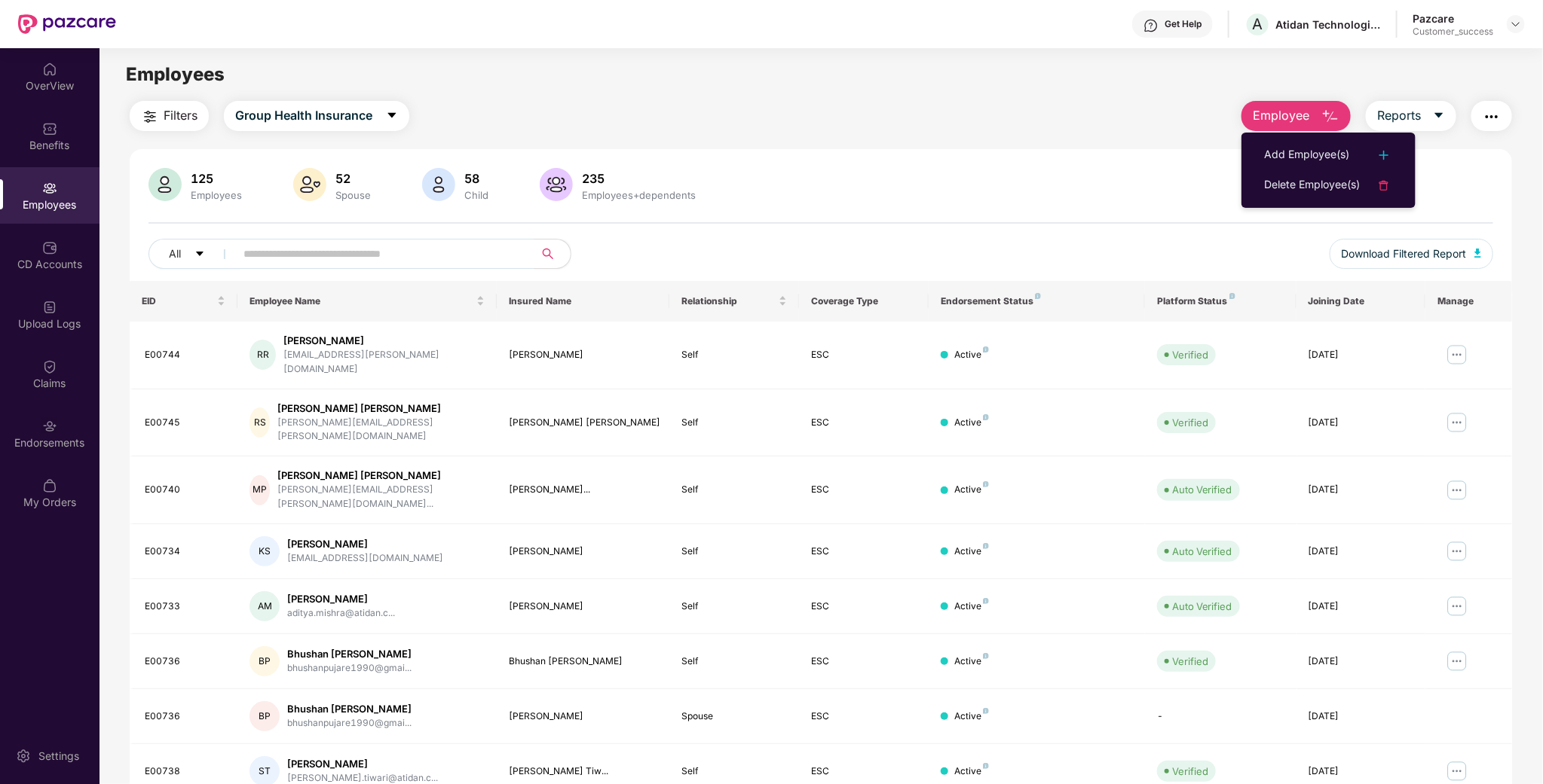
click at [1140, 192] on div "125 Employees 52 Spouse 58 Child 235 Employees+dependents" at bounding box center [821, 185] width 1345 height 36
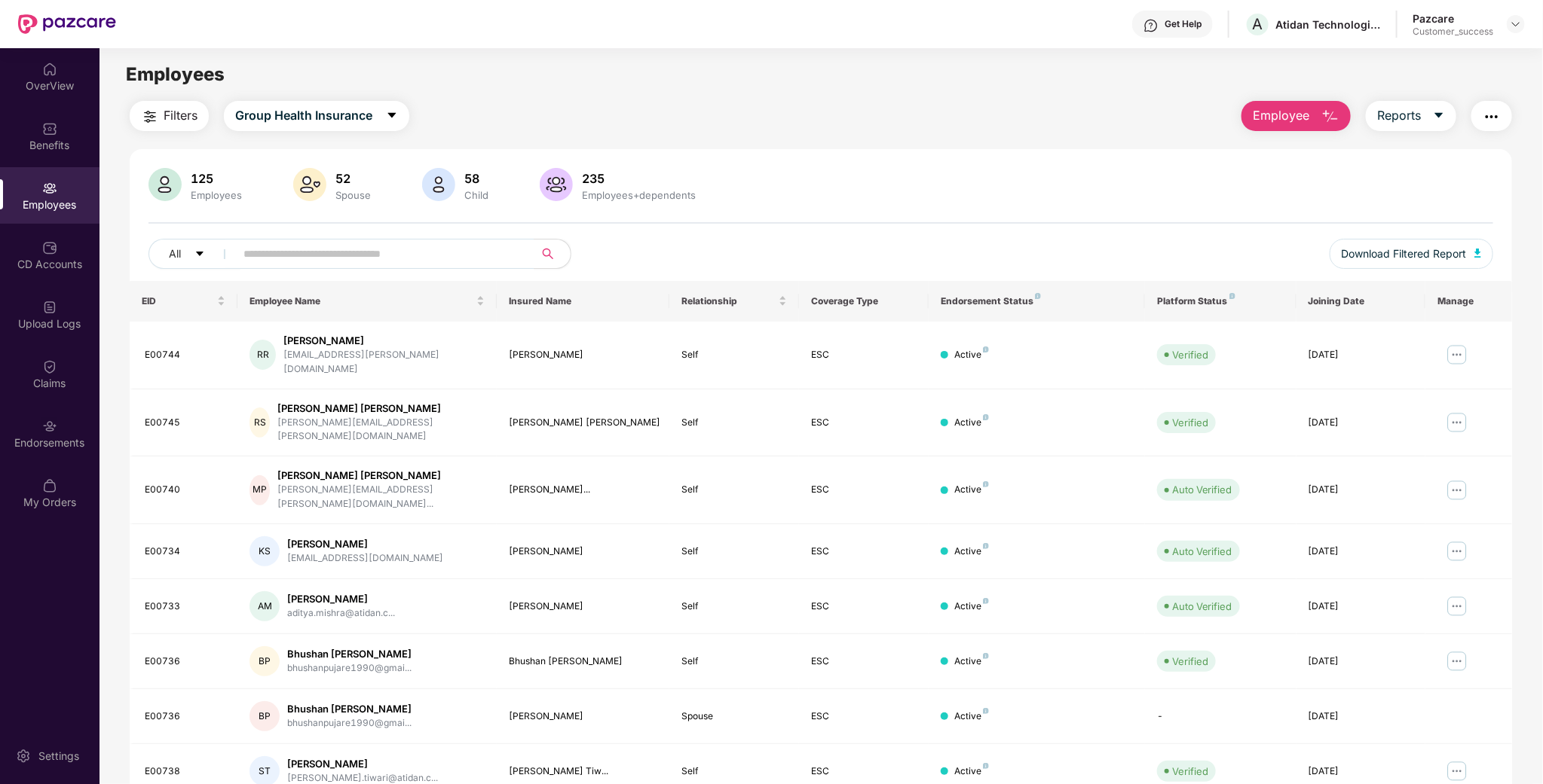
click at [1274, 104] on button "Employee" at bounding box center [1296, 116] width 109 height 30
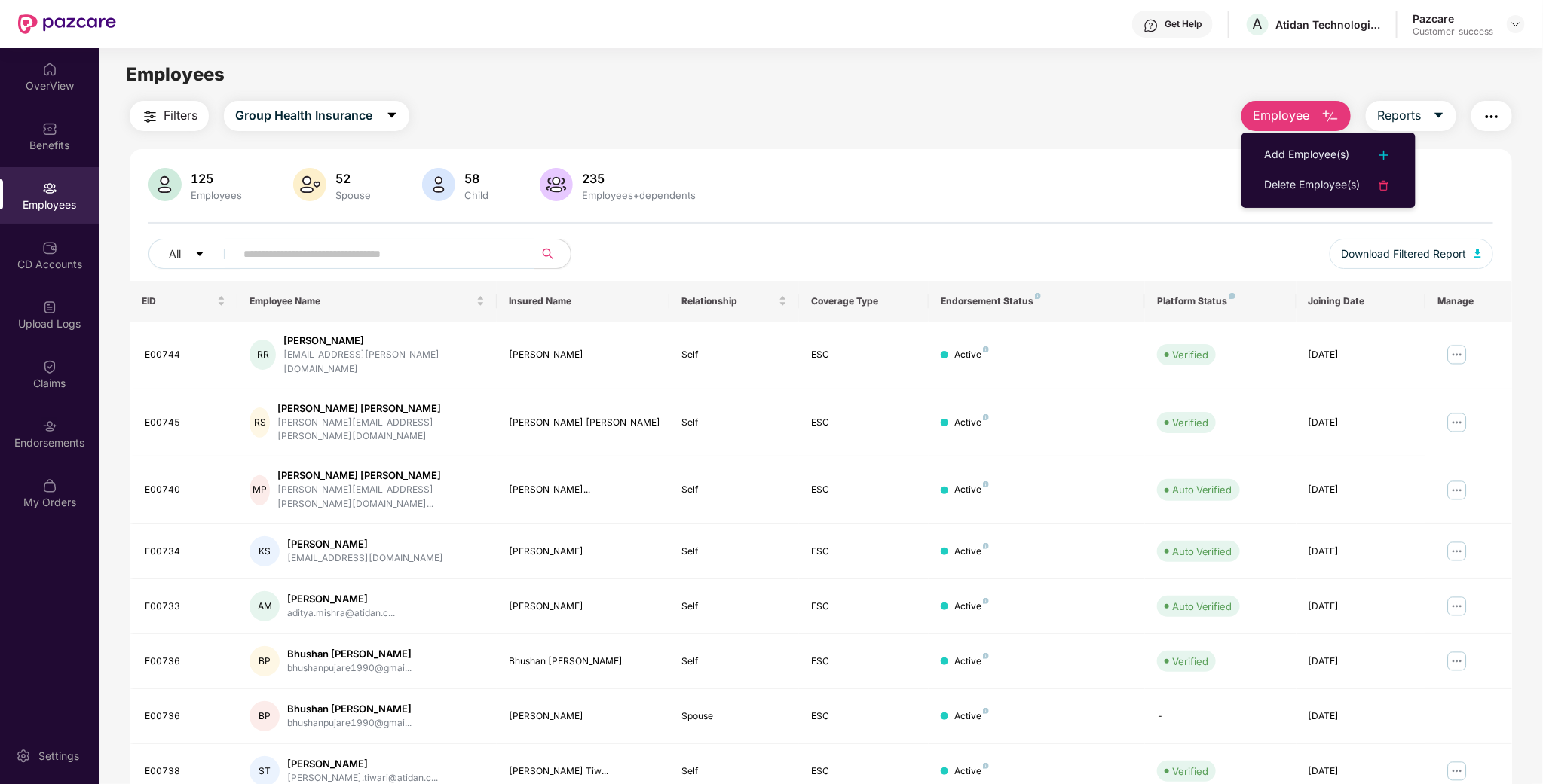
click at [1502, 116] on button "button" at bounding box center [1491, 116] width 40 height 30
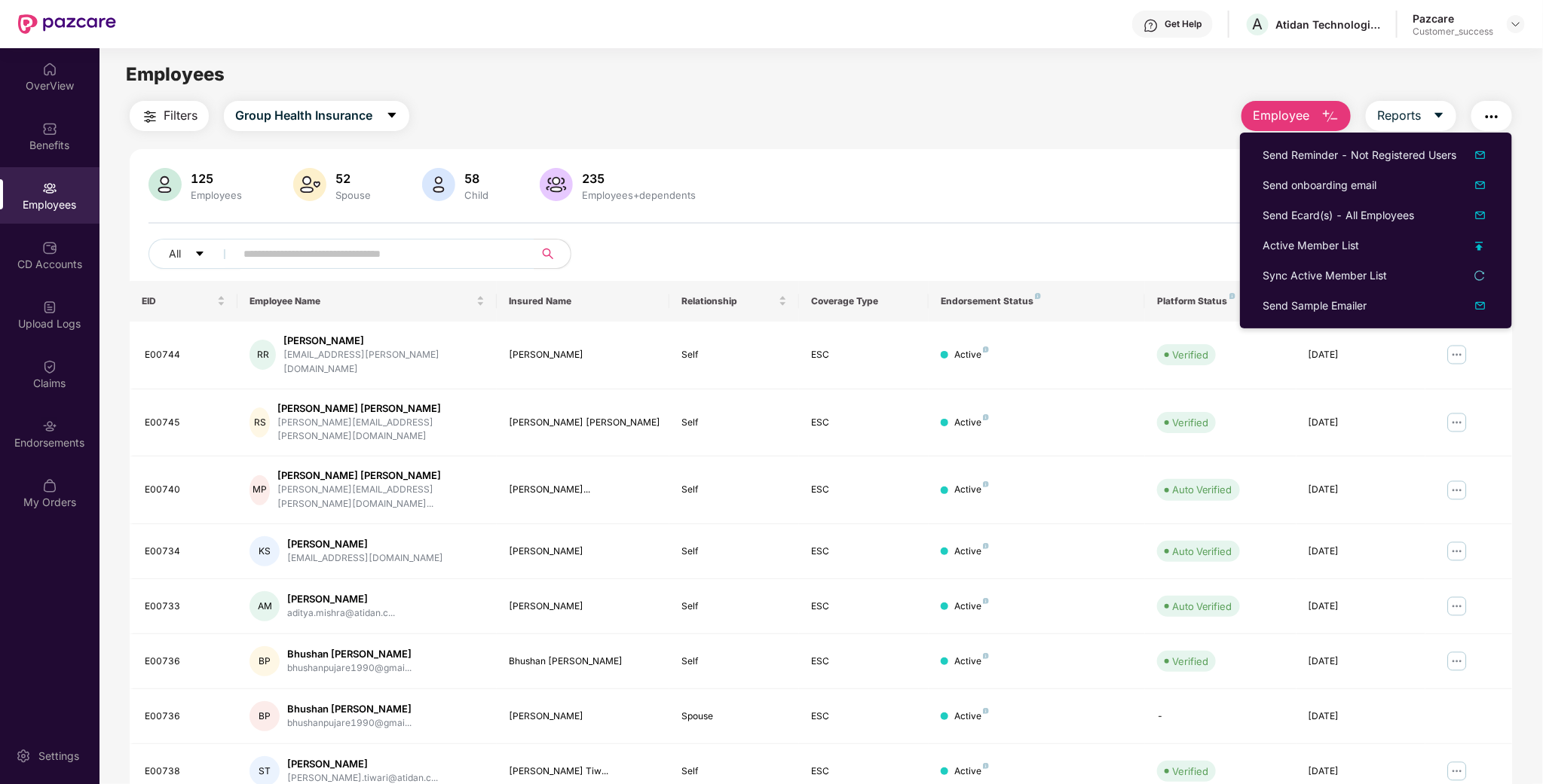
click at [1158, 182] on div "125 Employees 52 Spouse 58 Child 235 Employees+dependents" at bounding box center [821, 185] width 1345 height 36
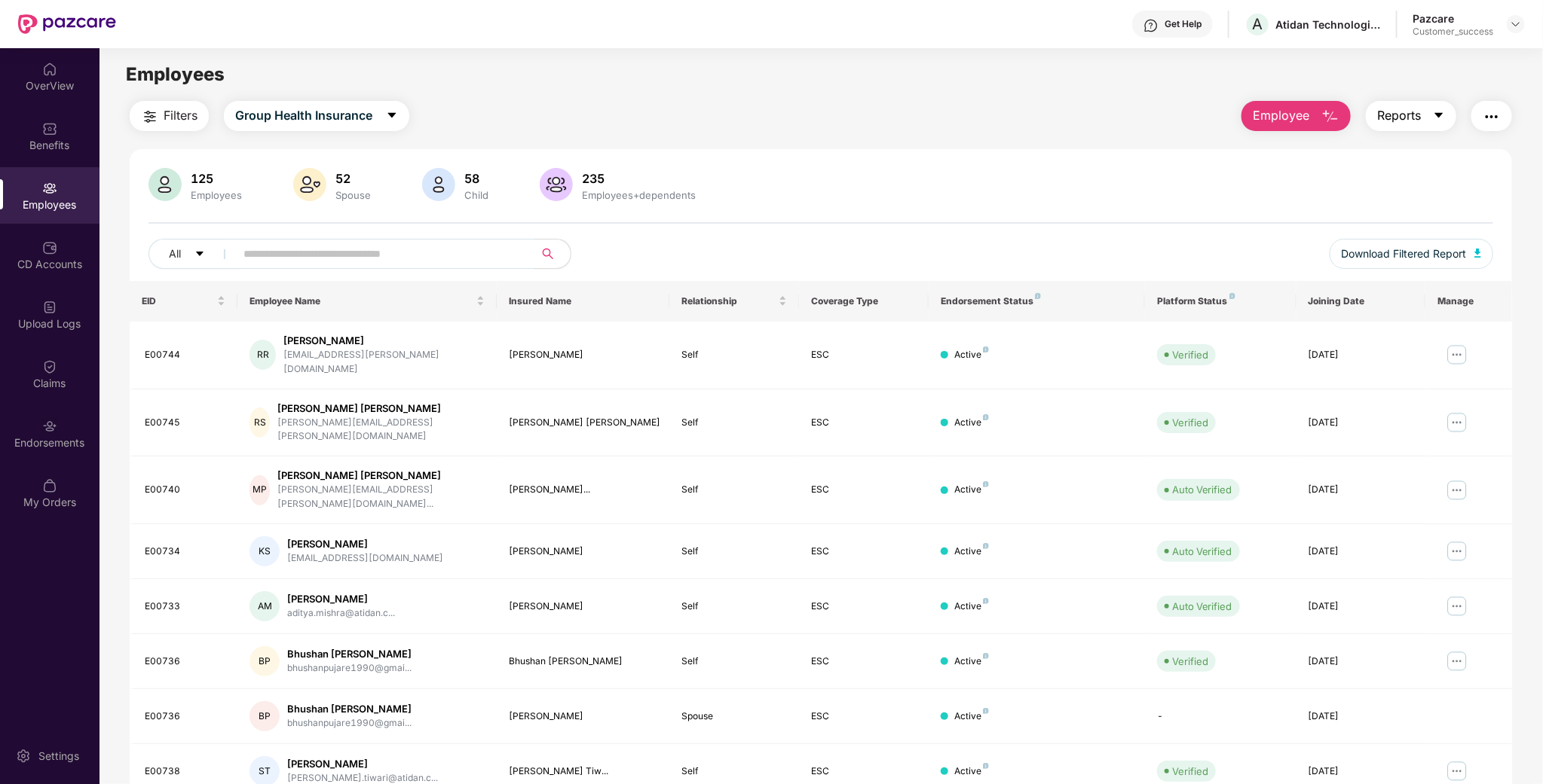
click at [1418, 116] on span "Reports" at bounding box center [1399, 115] width 44 height 19
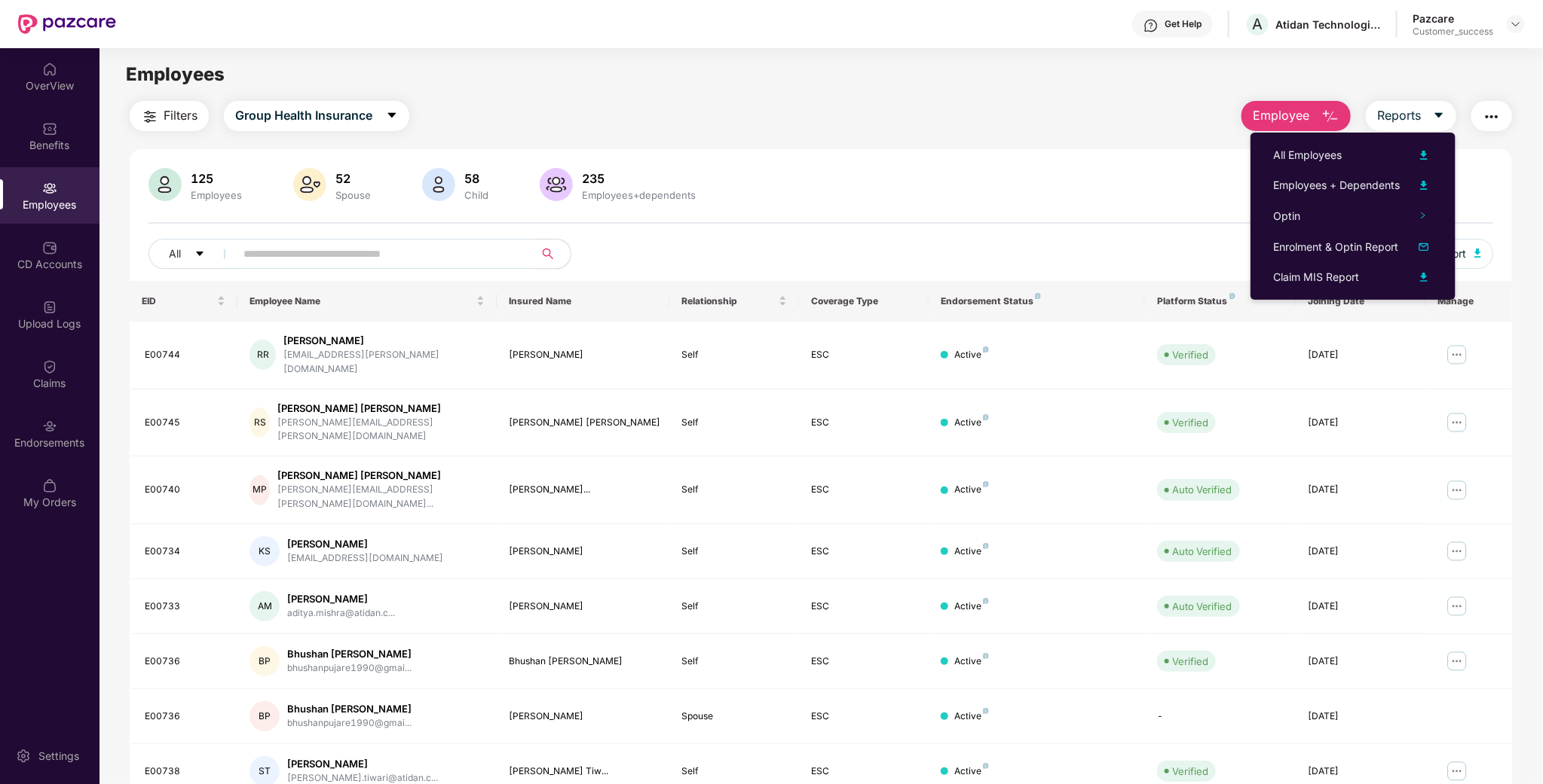
click at [1113, 217] on div "125 Employees 52 Spouse 58 Child 235 Employees+dependents All Download Filtered…" at bounding box center [821, 224] width 1382 height 113
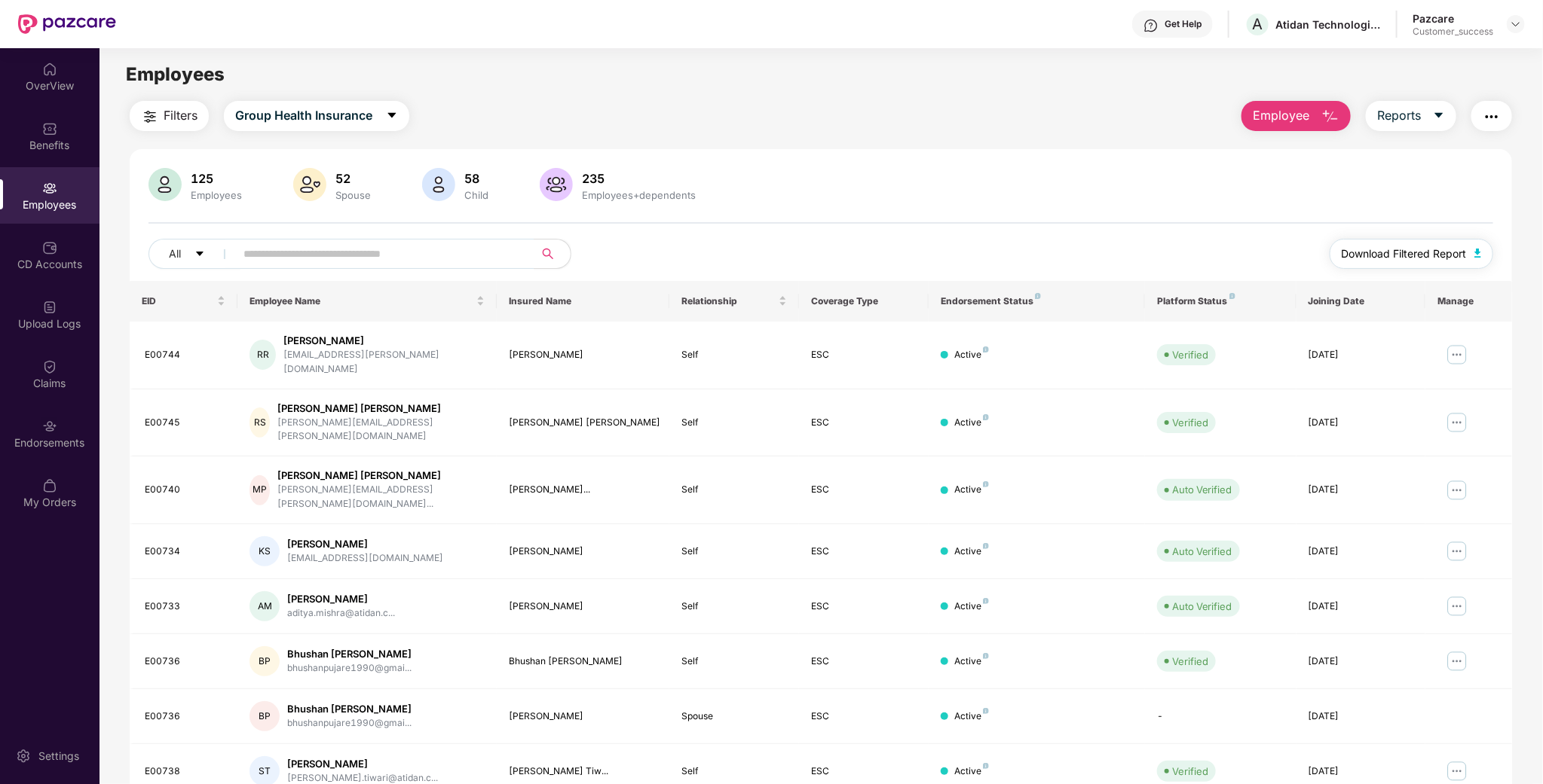
click at [1432, 251] on span "Download Filtered Report" at bounding box center [1404, 253] width 125 height 17
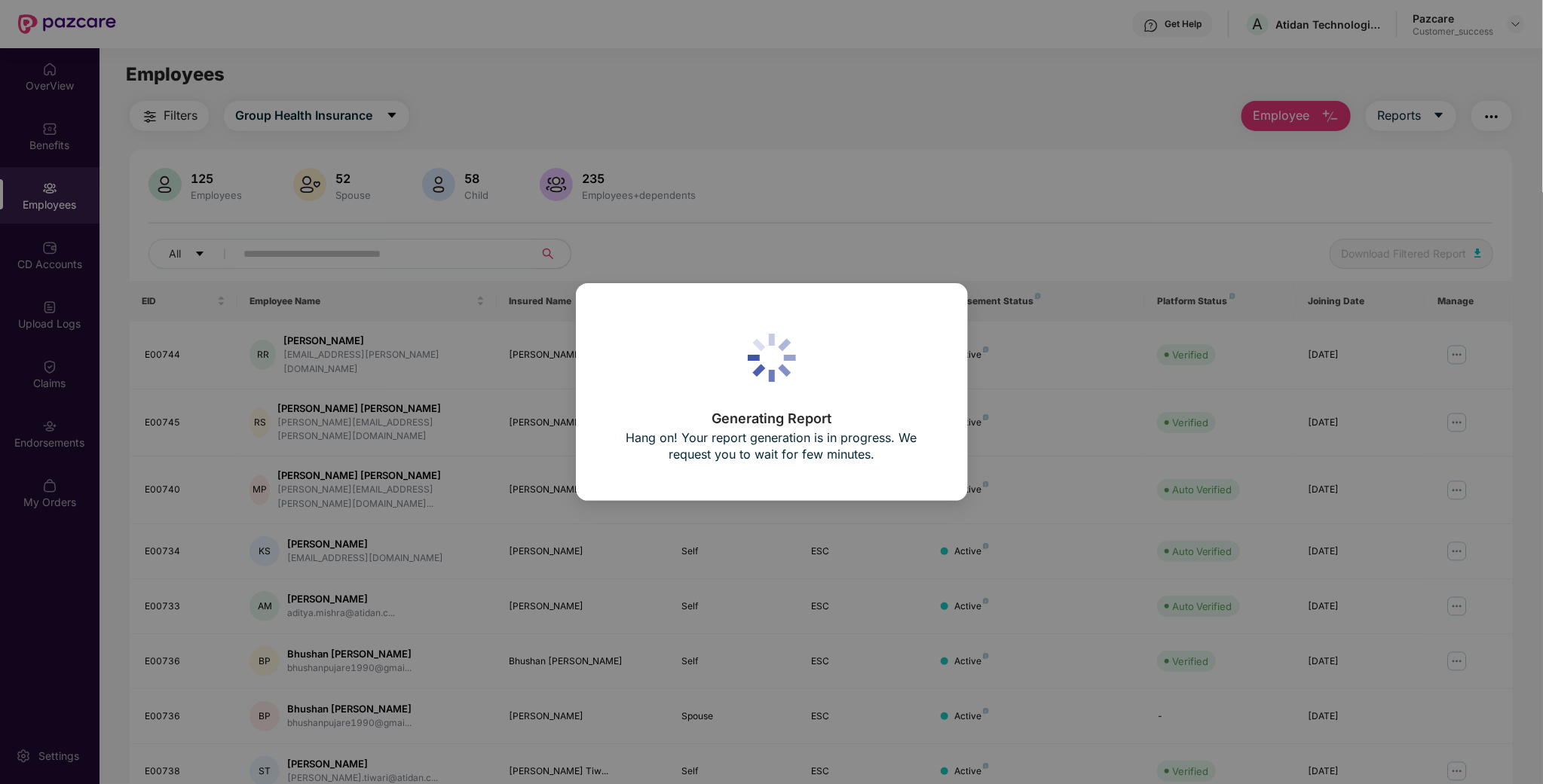
click at [403, 123] on div "Generating Report Hang on! Your report generation is in progress. We request yo…" at bounding box center [772, 392] width 1543 height 784
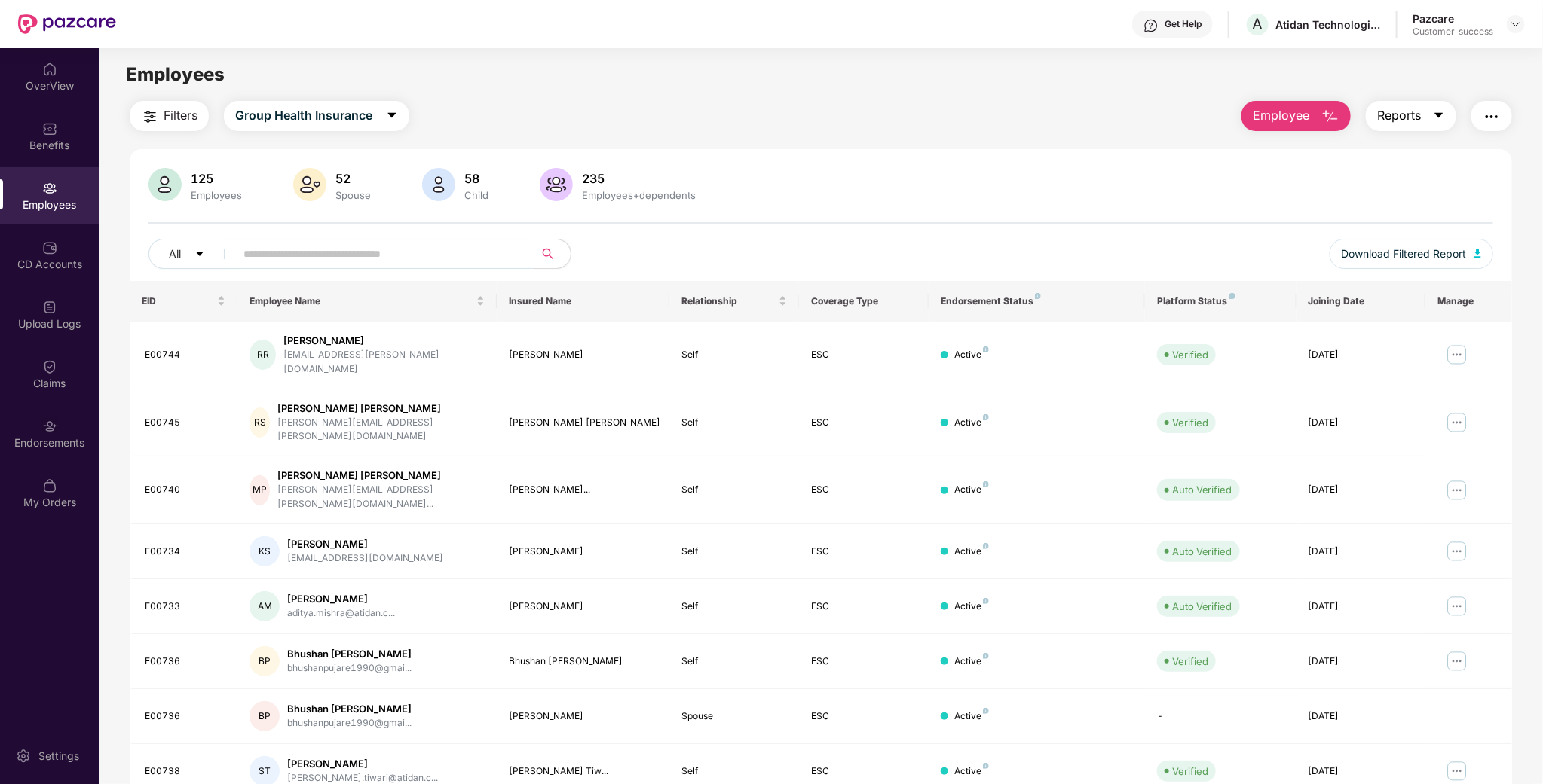
click at [1389, 122] on span "Reports" at bounding box center [1399, 115] width 44 height 19
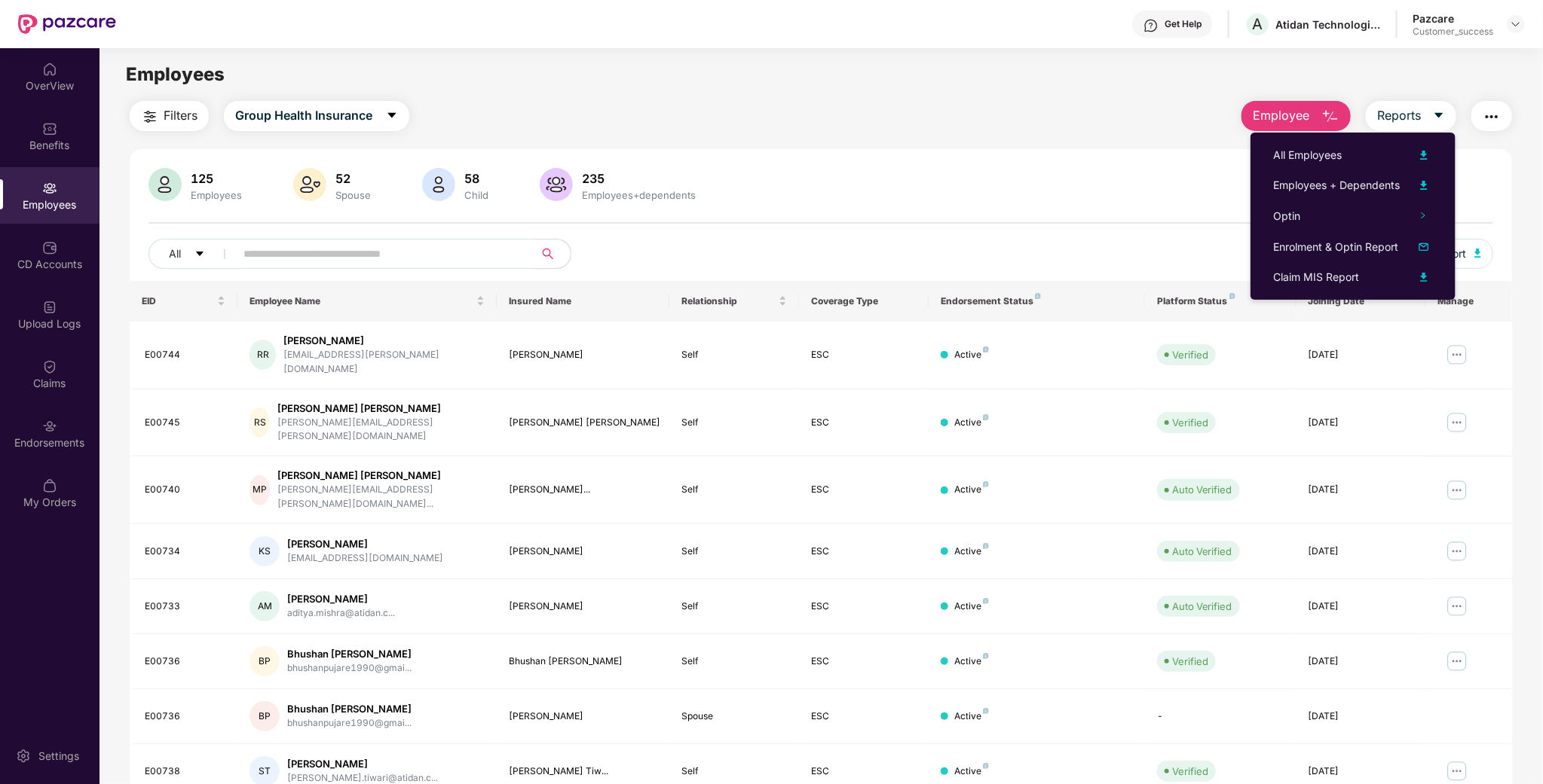
click at [1123, 179] on div "125 Employees 52 Spouse 58 Child 235 Employees+dependents" at bounding box center [821, 185] width 1345 height 36
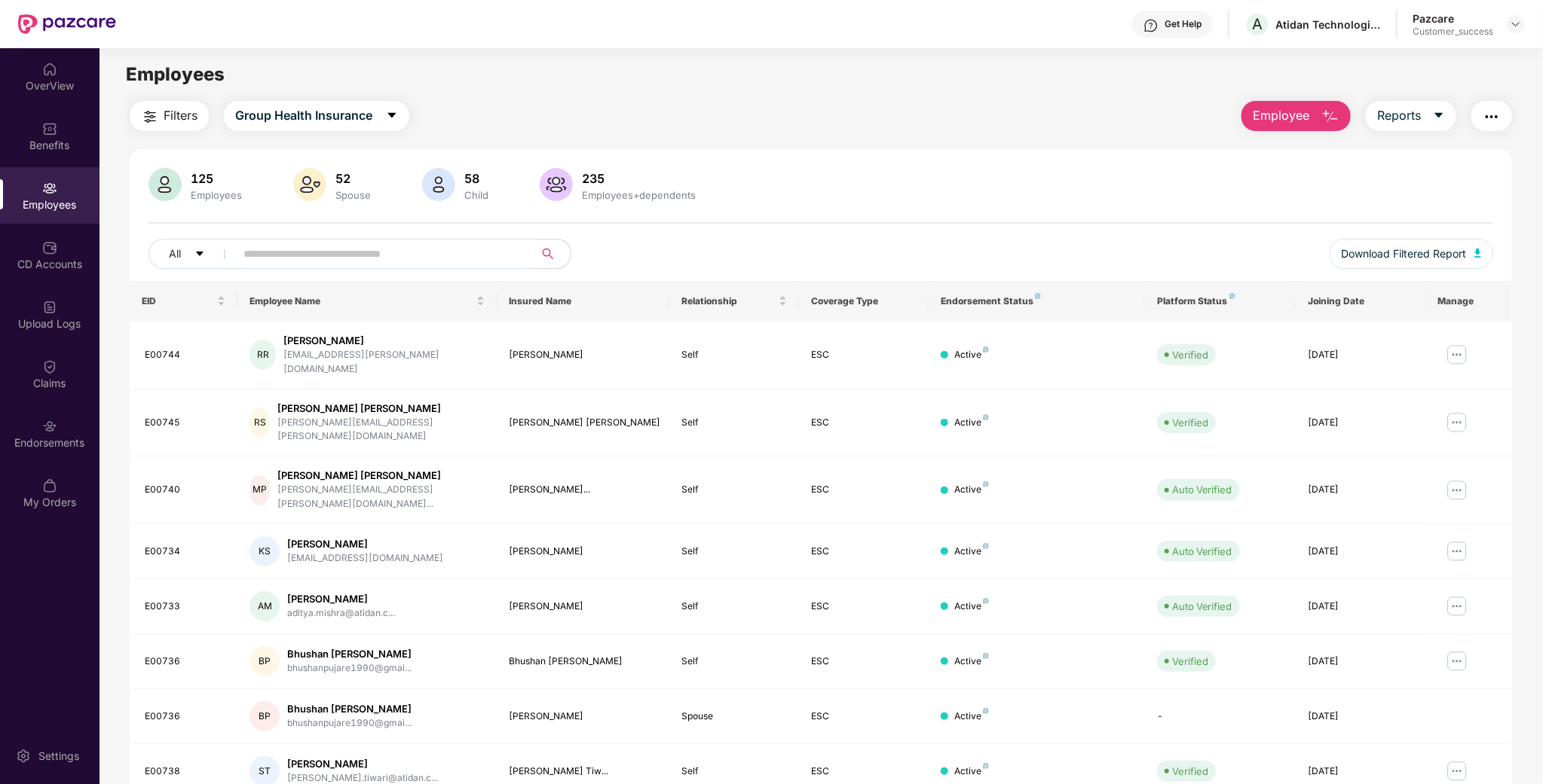
click at [276, 98] on main "Employees Filters Group Health Insurance Employee Reports 125 Employees 52 Spou…" at bounding box center [821, 440] width 1443 height 784
click at [277, 101] on button "Group Health Insurance" at bounding box center [316, 116] width 186 height 30
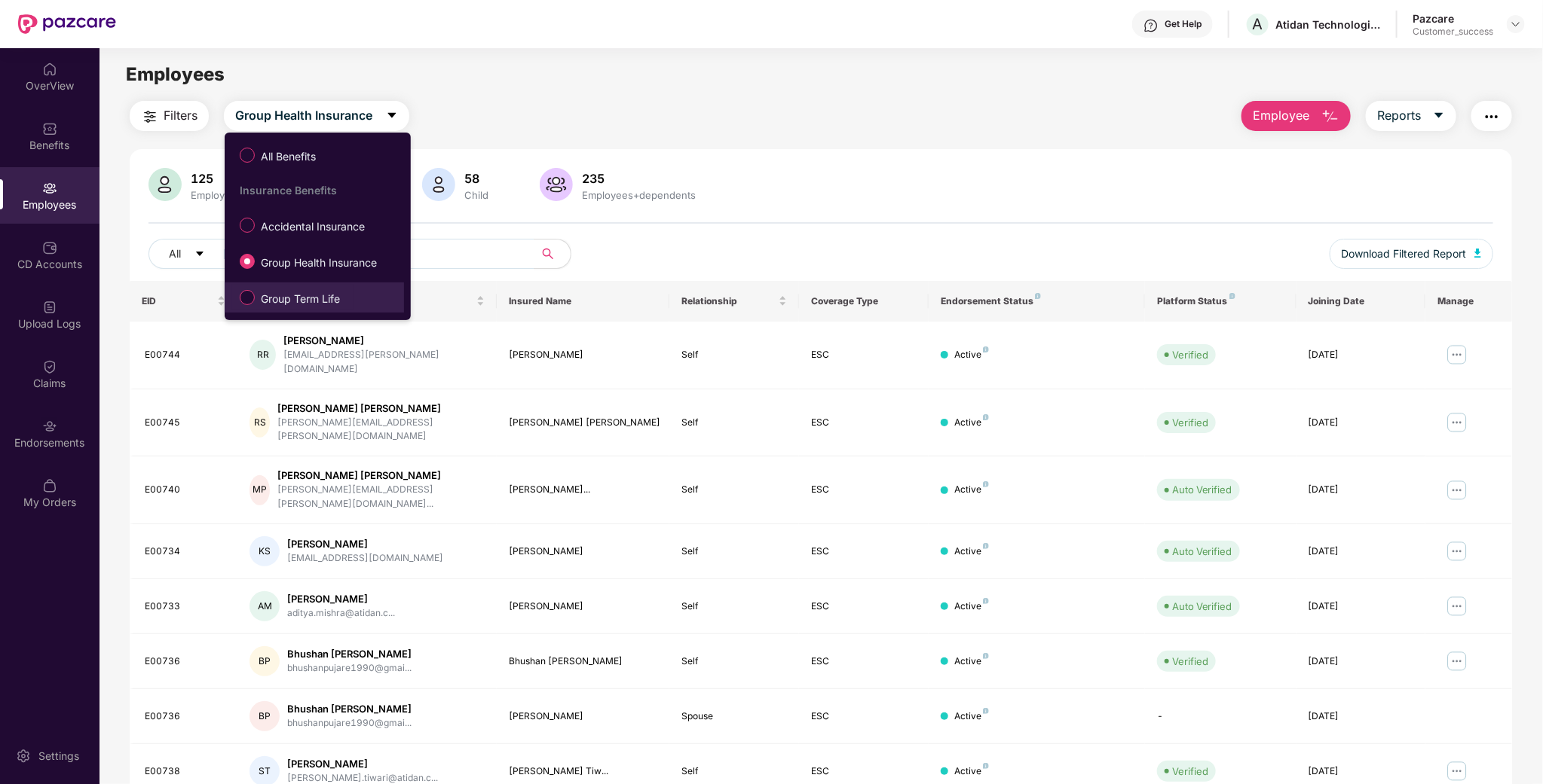
click at [288, 297] on span "Group Term Life" at bounding box center [300, 298] width 91 height 17
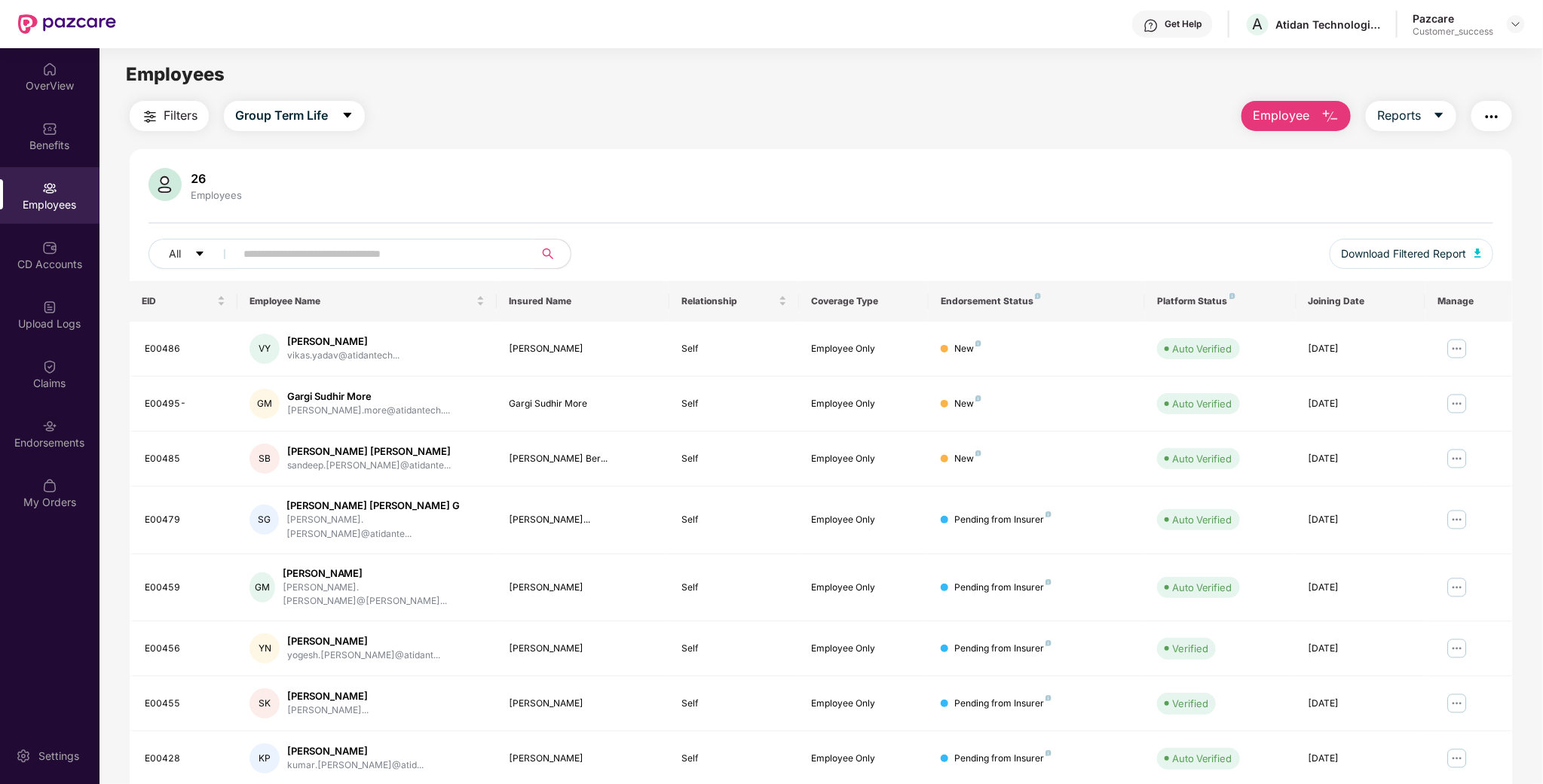
click at [321, 251] on input "text" at bounding box center [379, 253] width 271 height 23
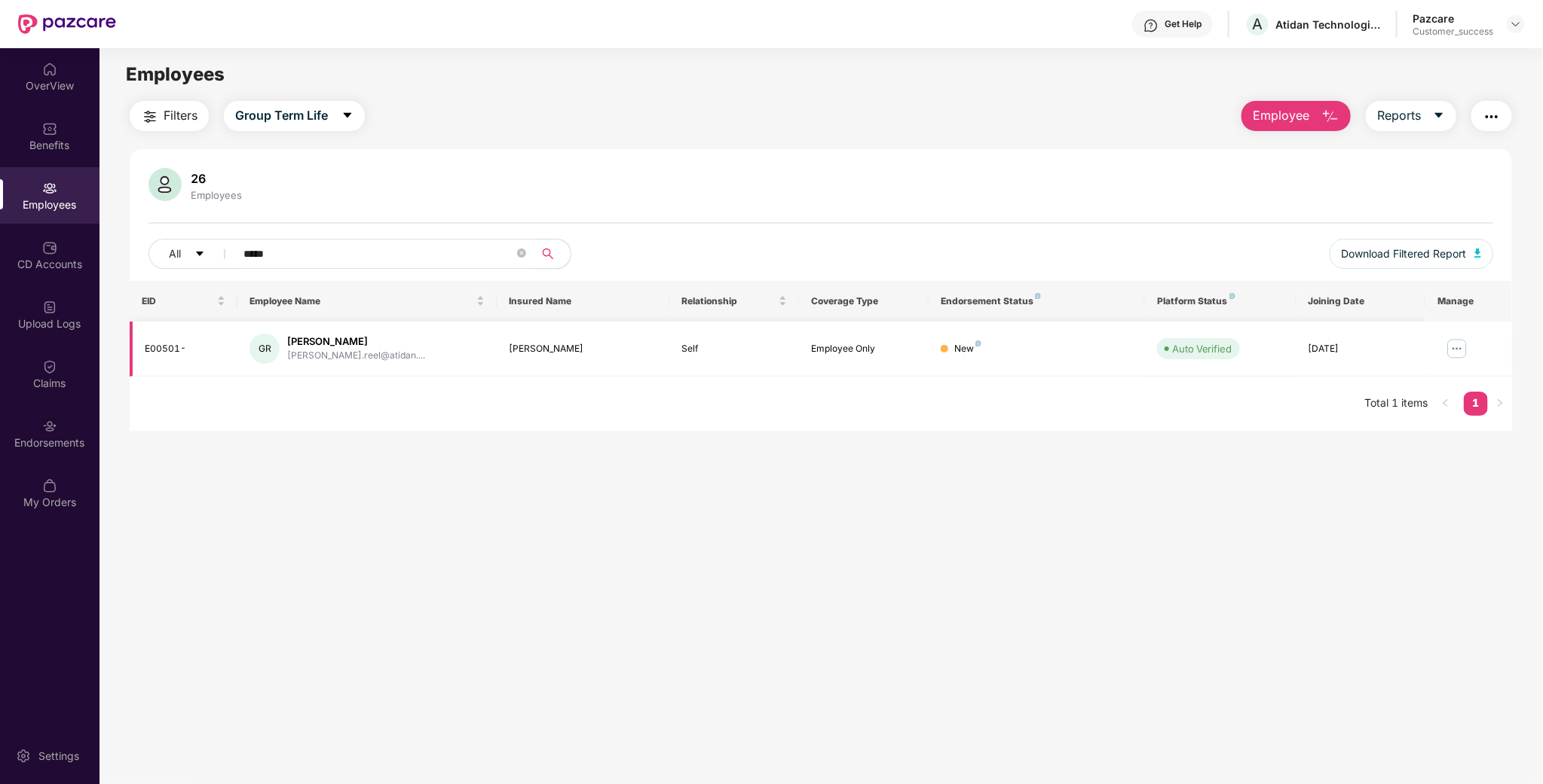
type input "*****"
click at [1450, 357] on img at bounding box center [1457, 348] width 25 height 25
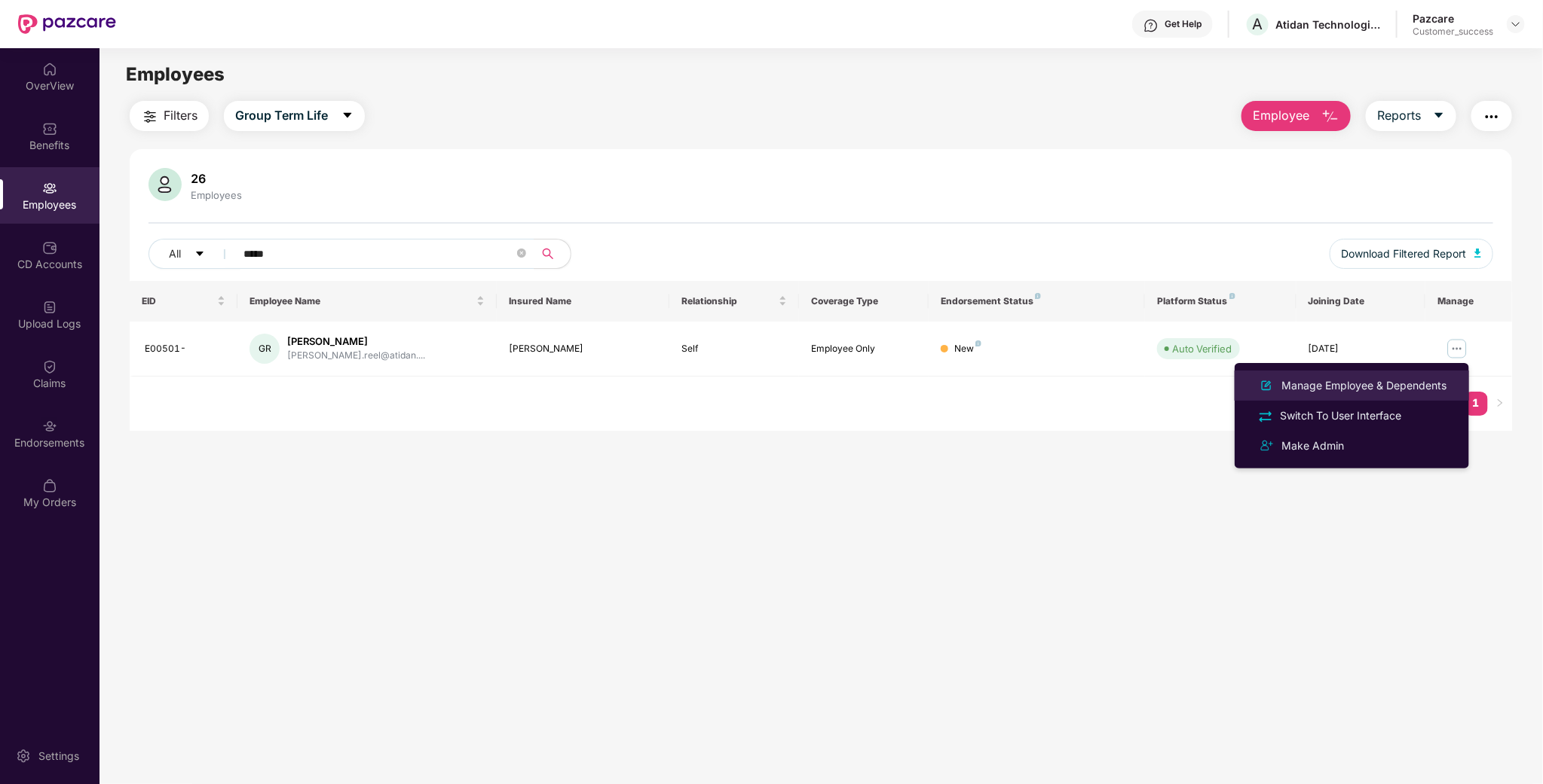
click at [1305, 385] on div "Manage Employee & Dependents" at bounding box center [1364, 386] width 171 height 17
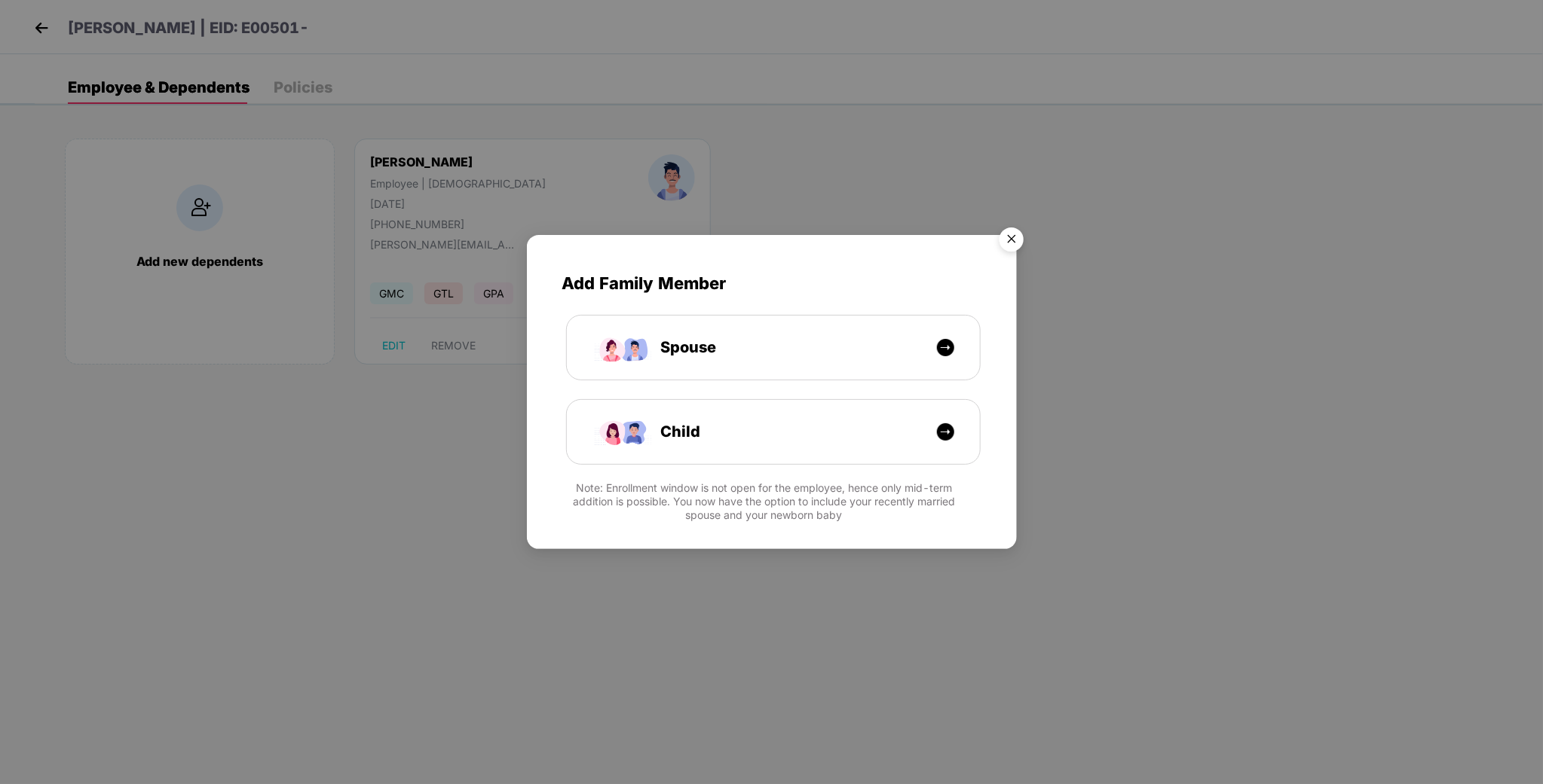
click at [1004, 235] on img "Close" at bounding box center [1011, 241] width 42 height 42
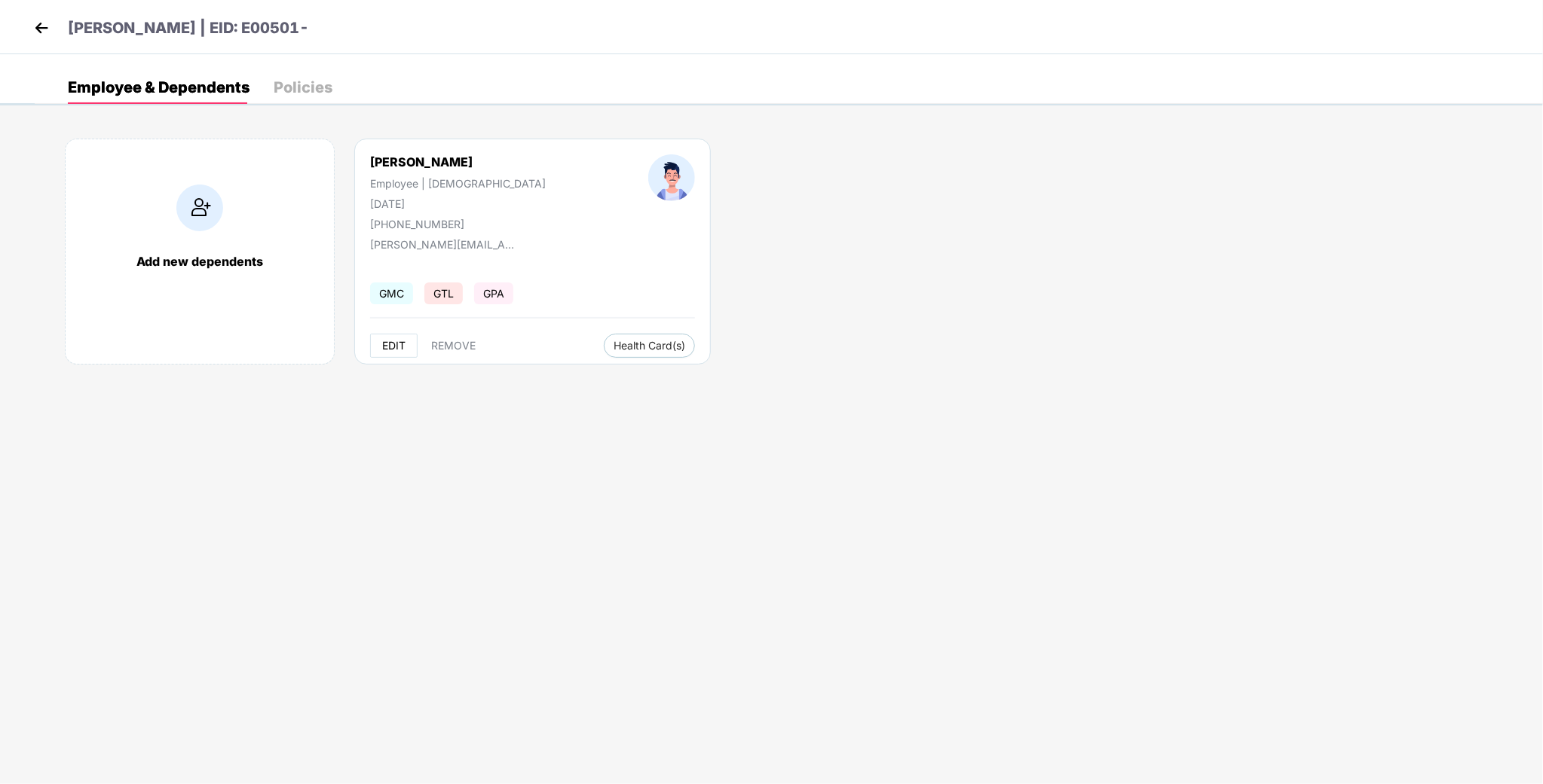
click at [398, 348] on span "EDIT" at bounding box center [394, 345] width 24 height 12
select select "****"
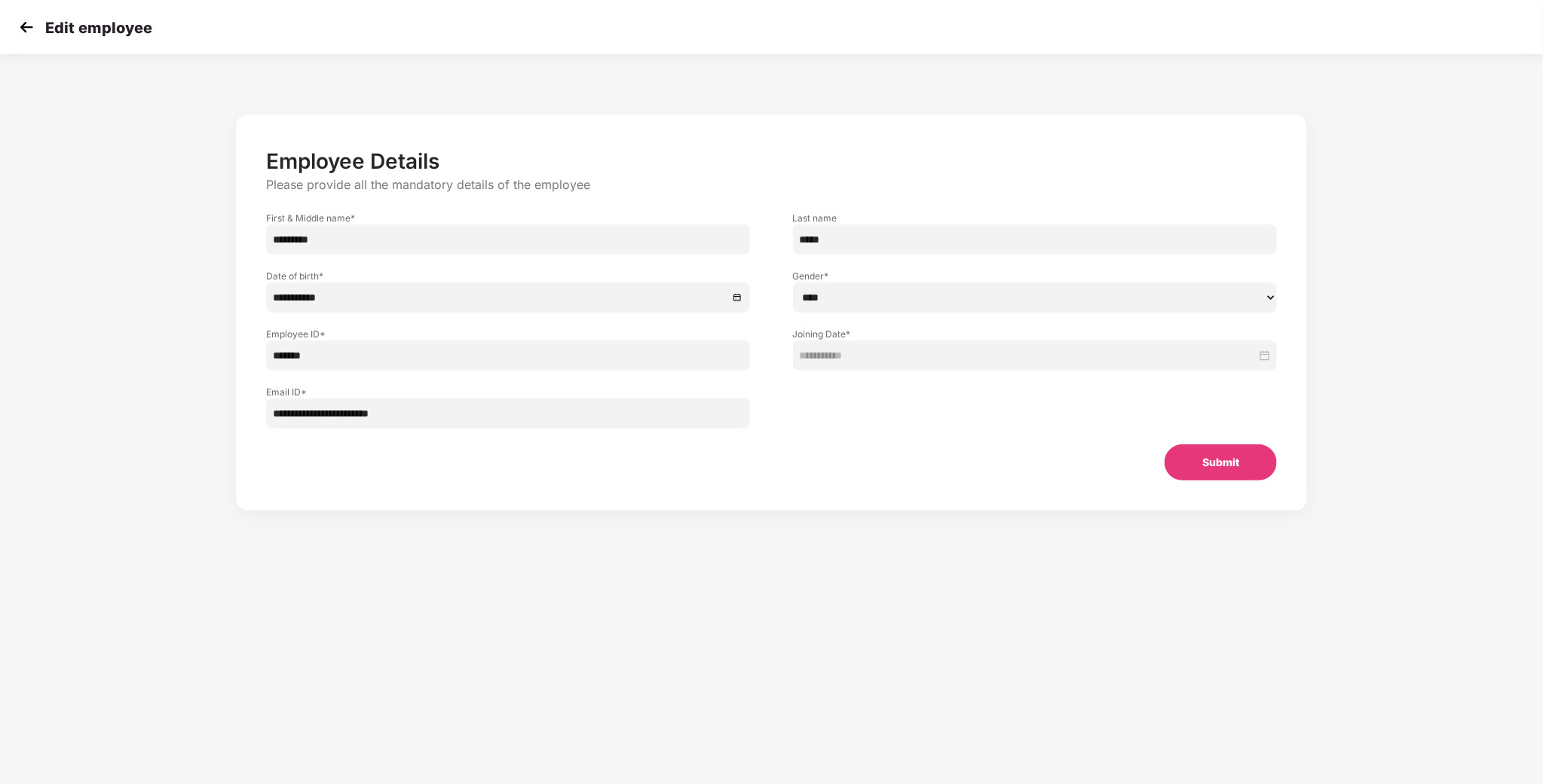
click at [901, 372] on div at bounding box center [1035, 399] width 527 height 58
click at [492, 437] on div "**********" at bounding box center [772, 314] width 1012 height 333
click at [414, 407] on input "**********" at bounding box center [508, 413] width 485 height 30
click at [724, 380] on div "**********" at bounding box center [508, 399] width 527 height 58
click at [876, 602] on section "**********" at bounding box center [772, 392] width 1543 height 784
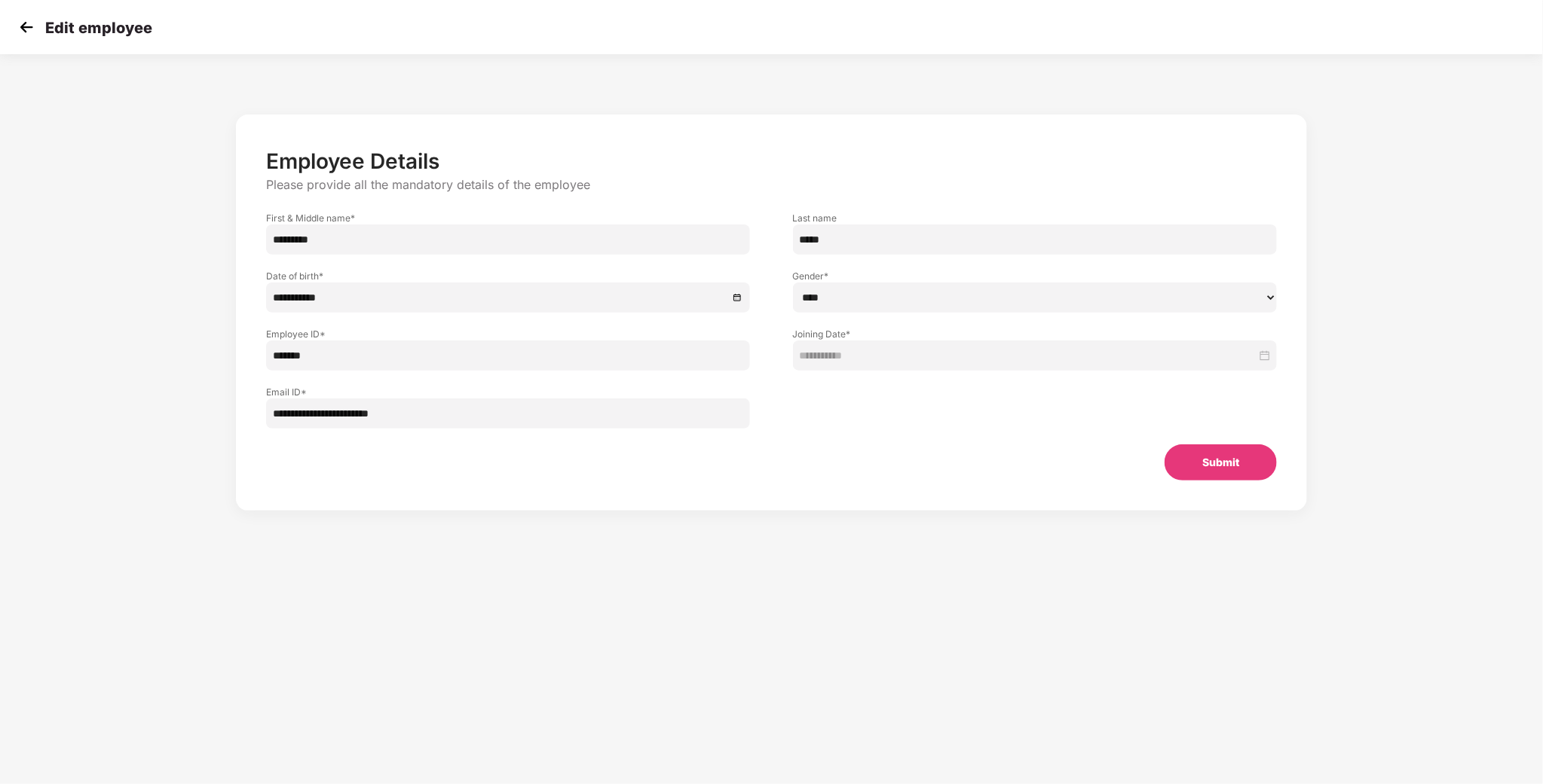
click at [434, 353] on input "*******" at bounding box center [508, 355] width 485 height 30
click at [34, 32] on img at bounding box center [26, 26] width 23 height 23
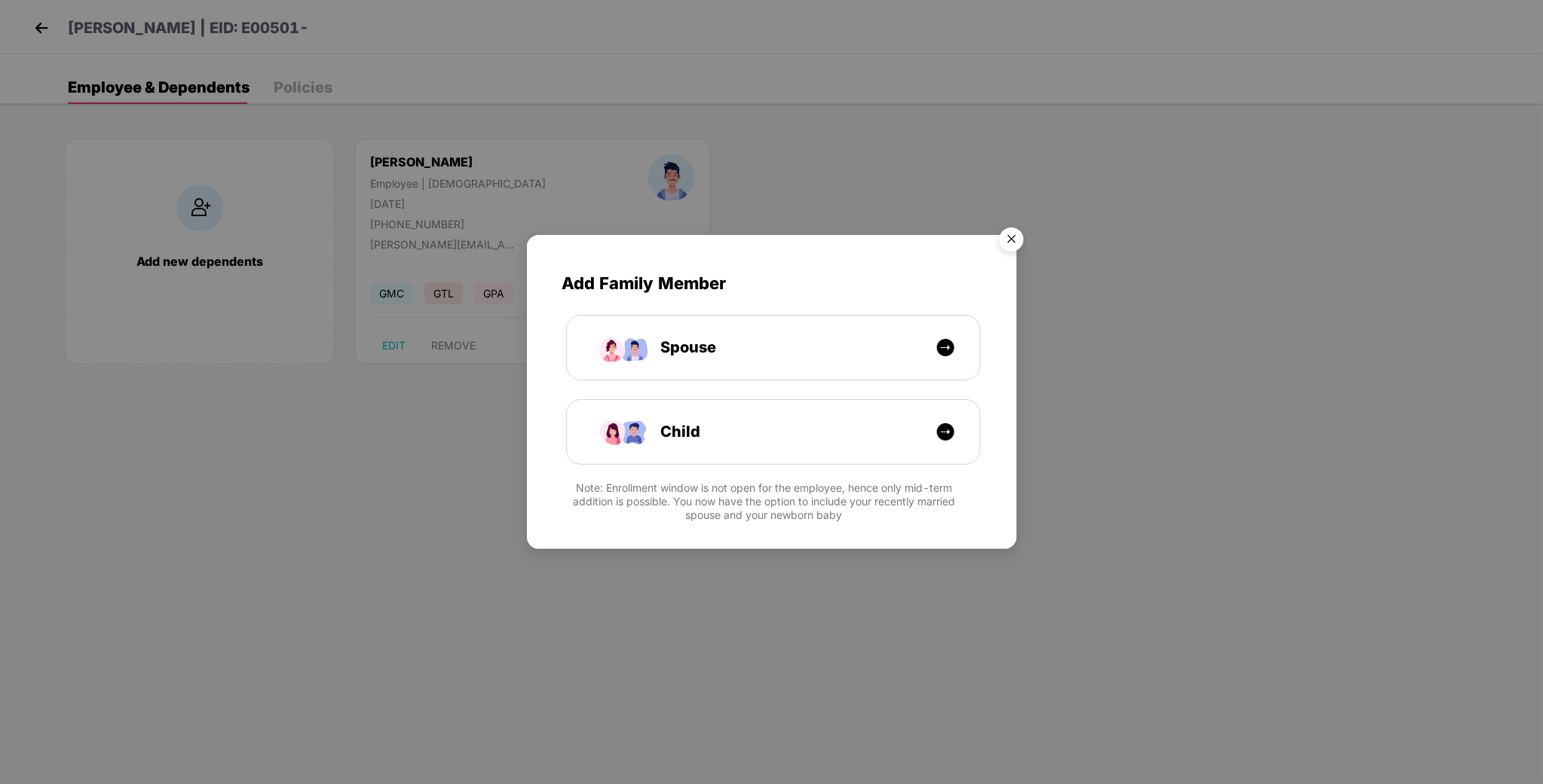
click at [1011, 239] on img "Close" at bounding box center [1011, 241] width 42 height 42
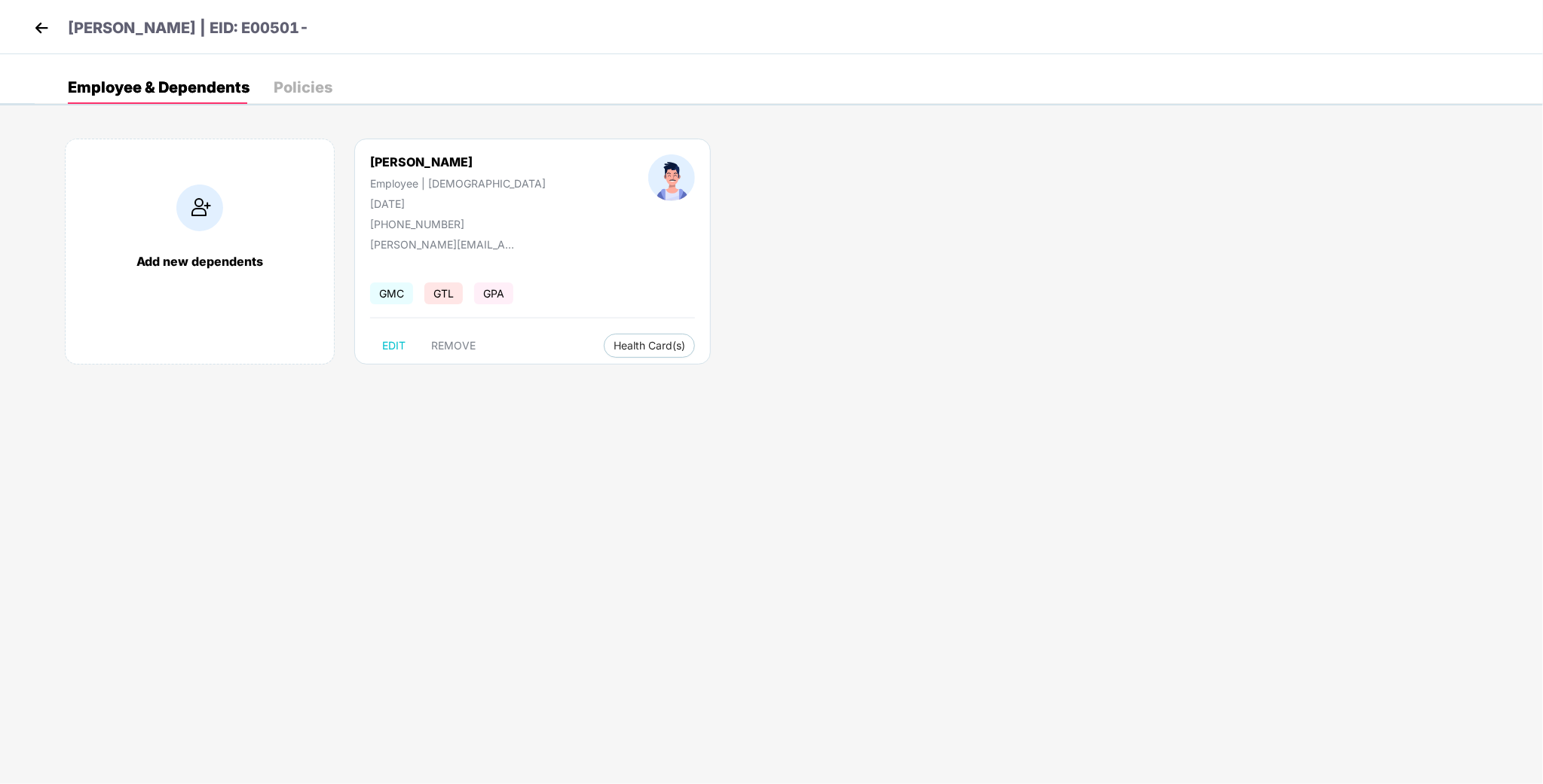
click at [39, 18] on img at bounding box center [41, 27] width 23 height 23
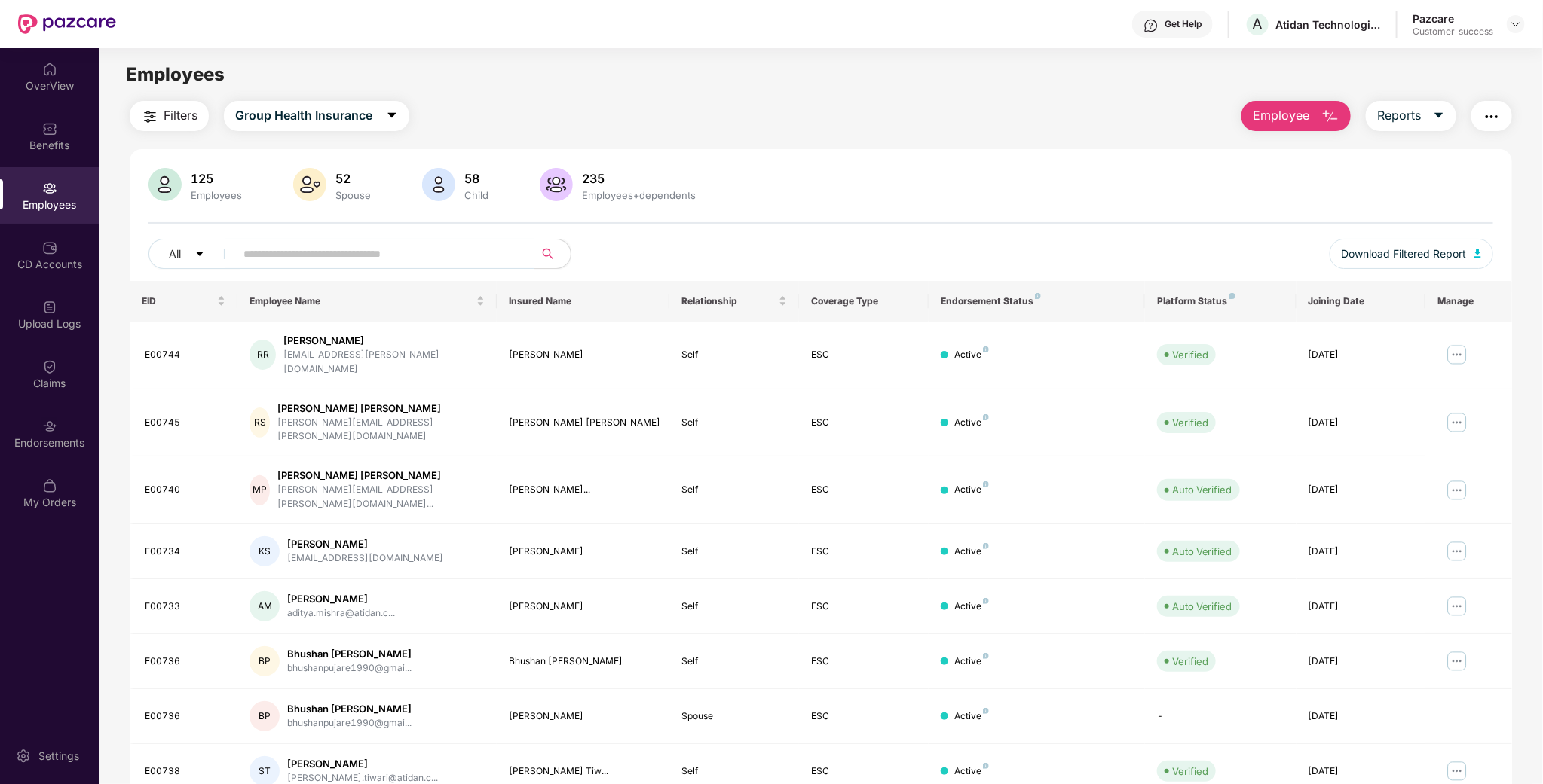
click at [1481, 120] on button "button" at bounding box center [1491, 116] width 40 height 30
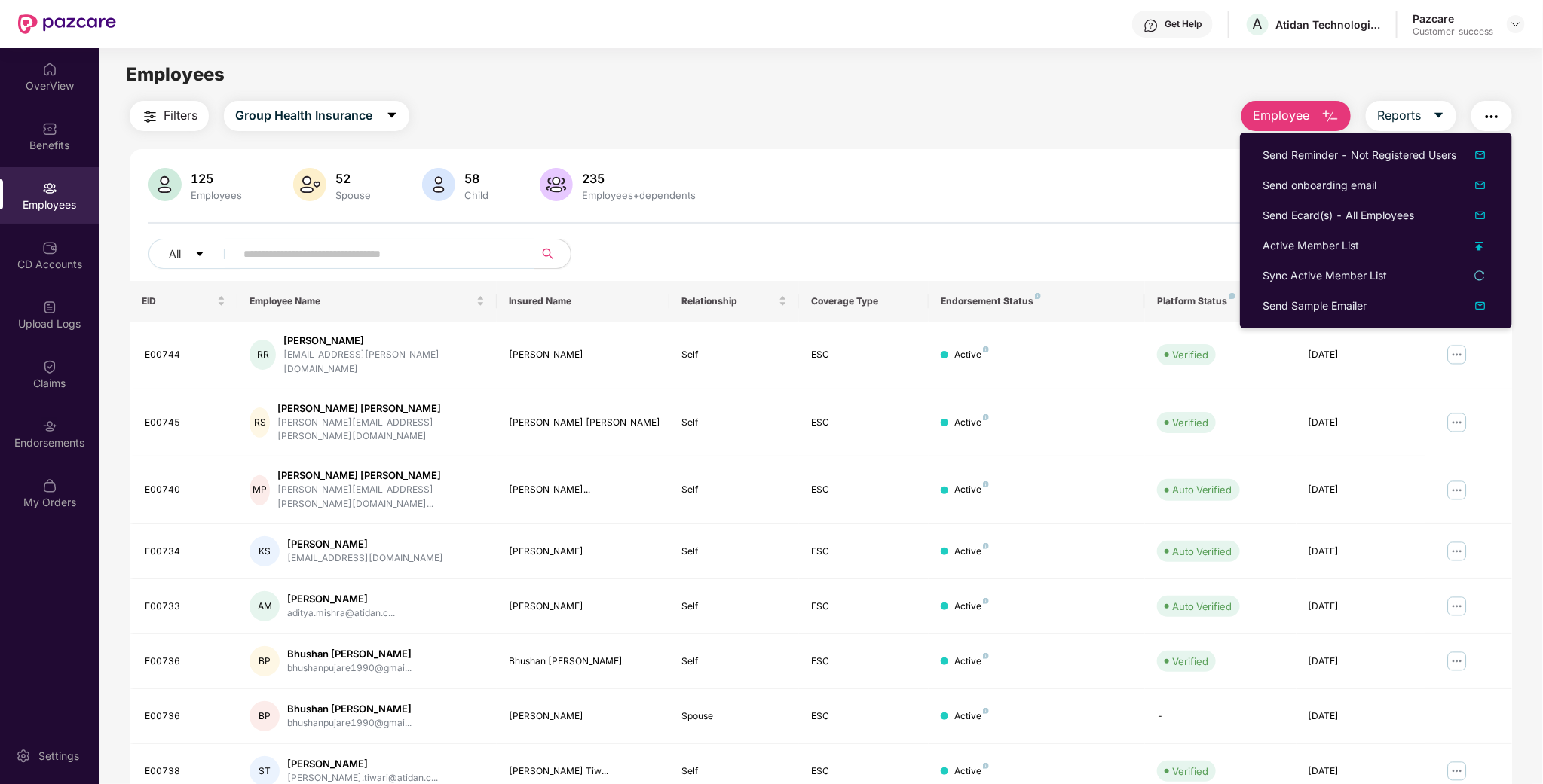
click at [763, 233] on div "125 Employees 52 Spouse 58 Child 235 Employees+dependents All Download Filtered…" at bounding box center [821, 224] width 1382 height 113
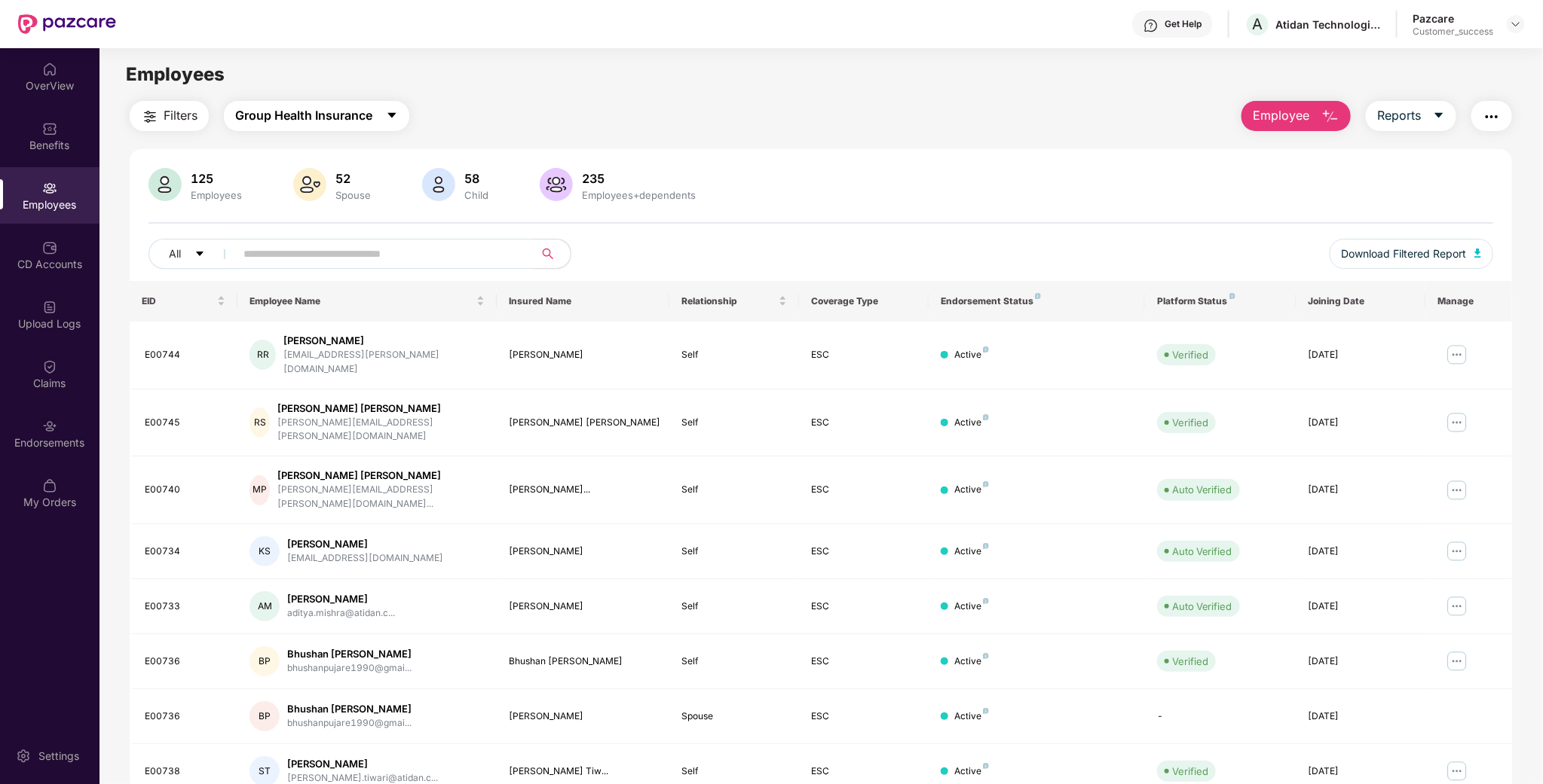
click at [360, 130] on button "Group Health Insurance" at bounding box center [316, 116] width 186 height 30
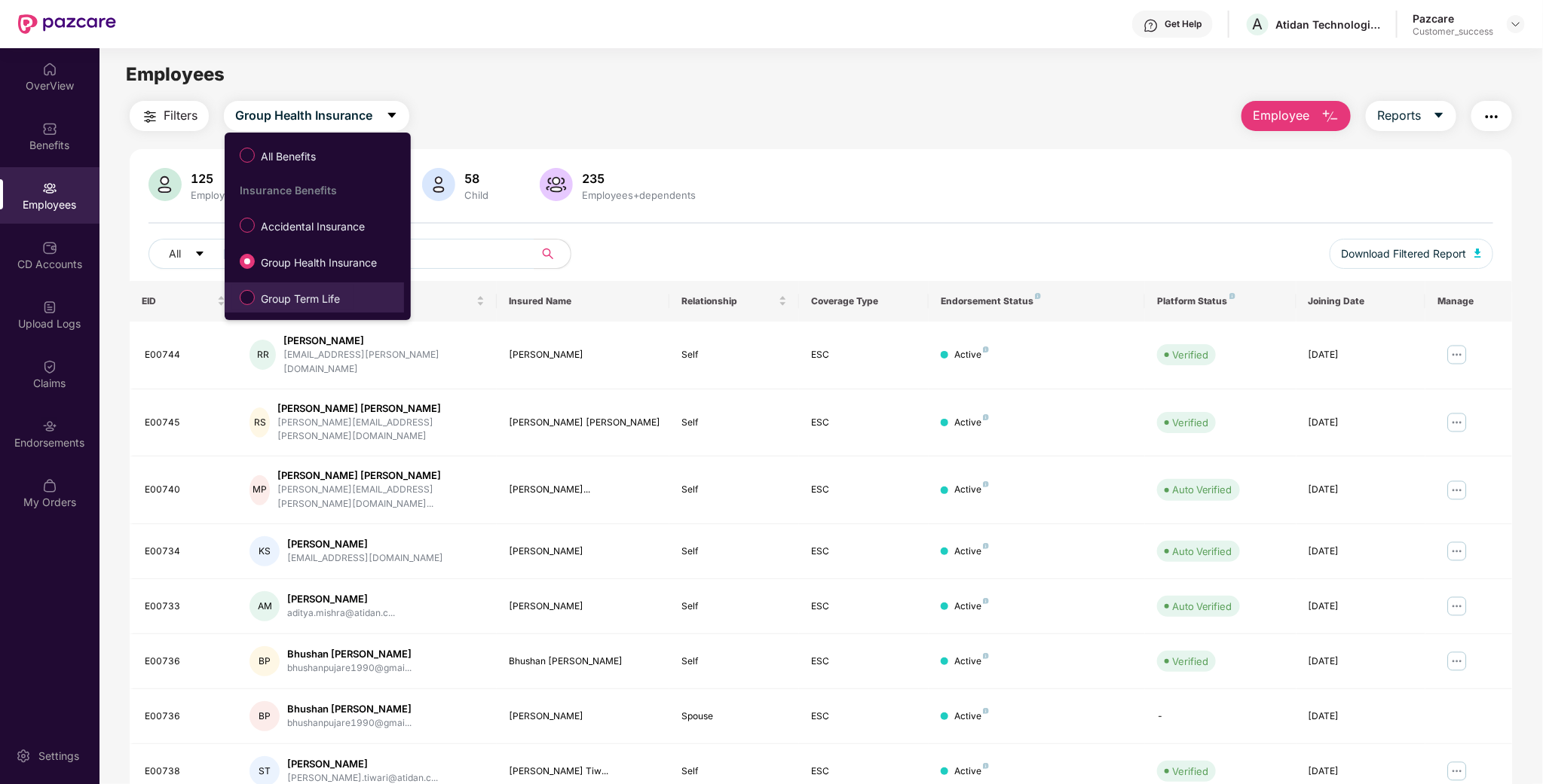
click at [328, 287] on label "Group Term Life" at bounding box center [293, 297] width 122 height 26
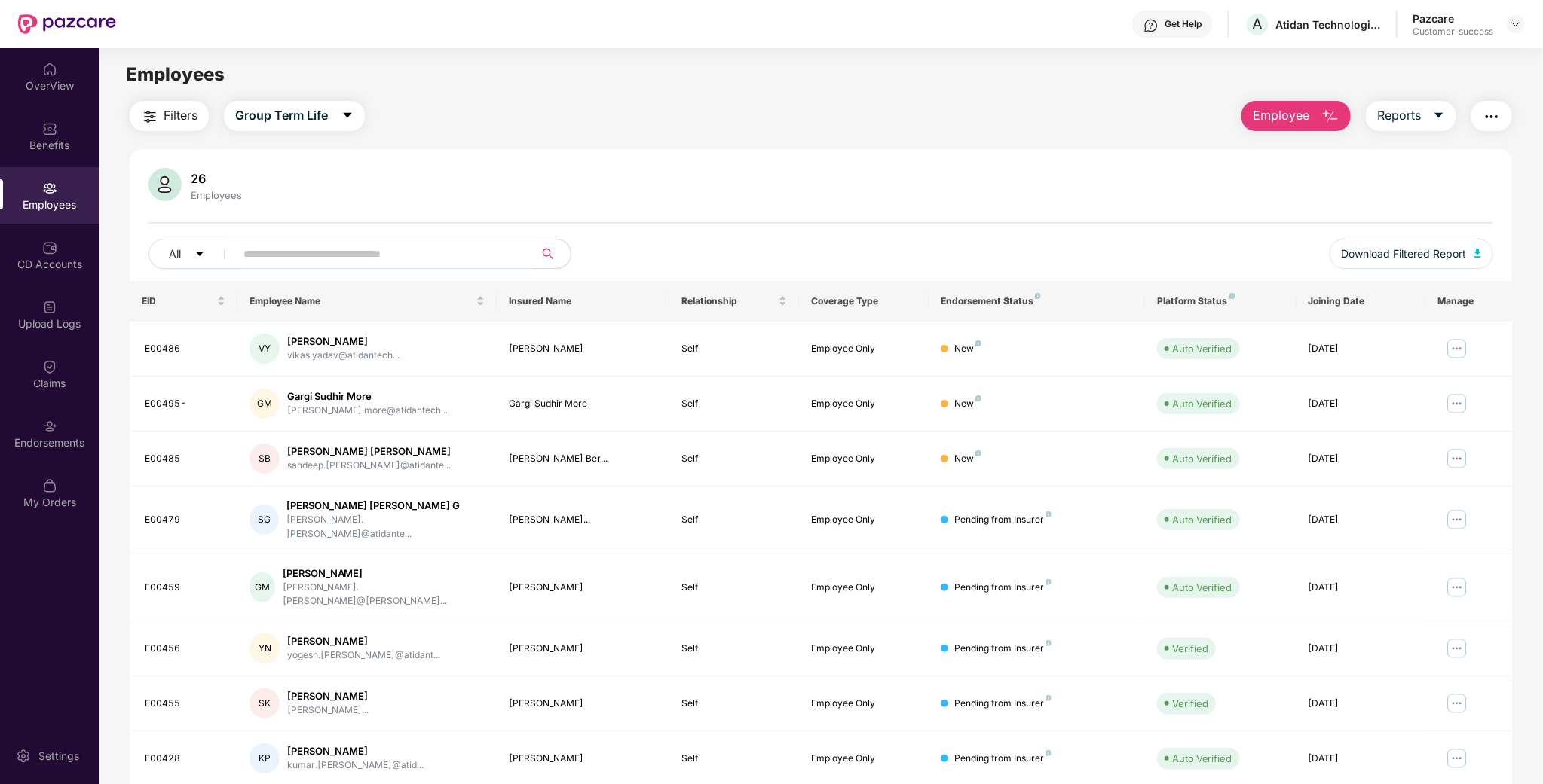
click at [1503, 122] on button "button" at bounding box center [1491, 116] width 40 height 30
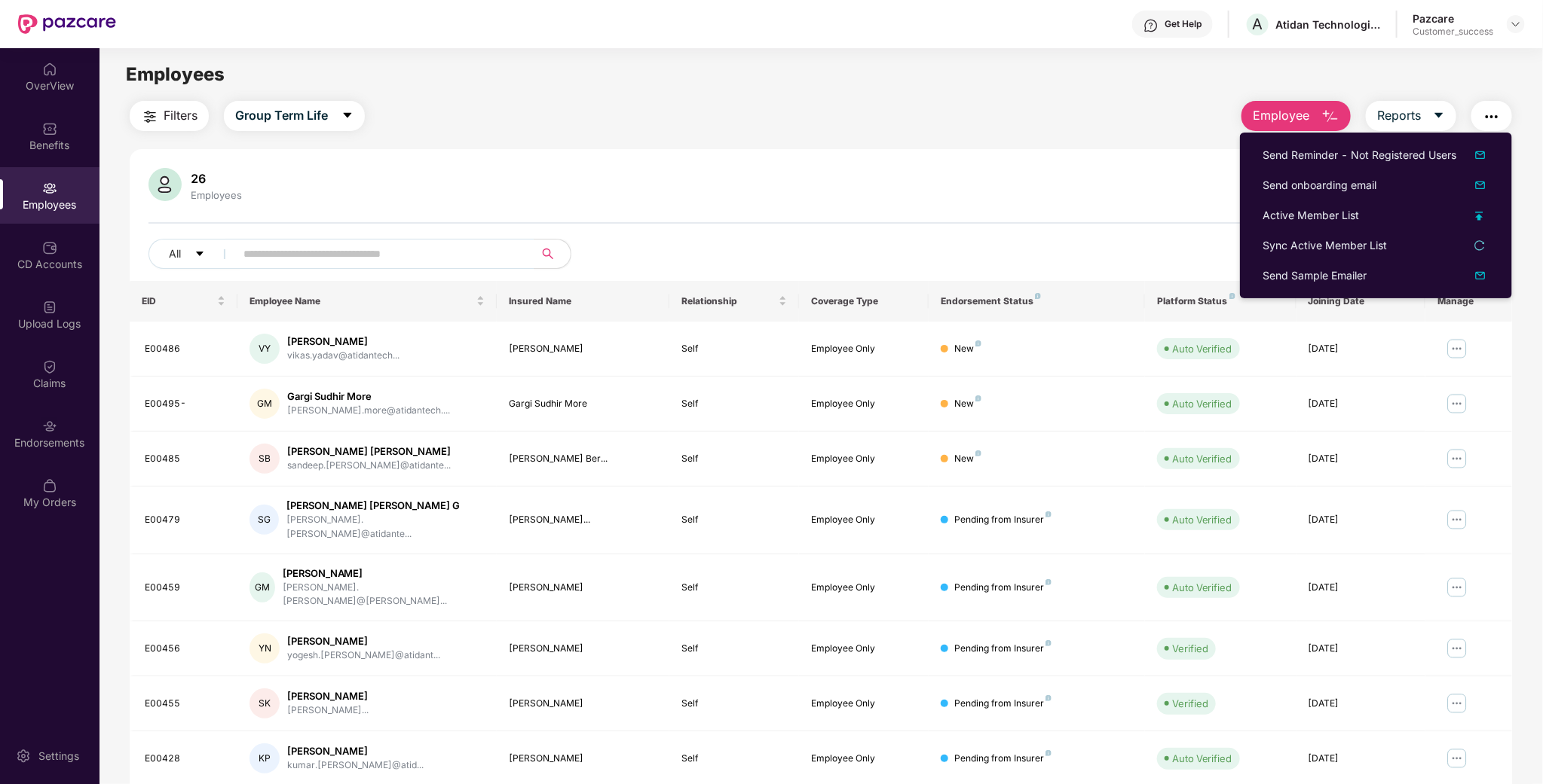
click at [1113, 161] on div "26 Employees All Download Filtered Report EID Employee Name Insured Name Relati…" at bounding box center [821, 549] width 1382 height 802
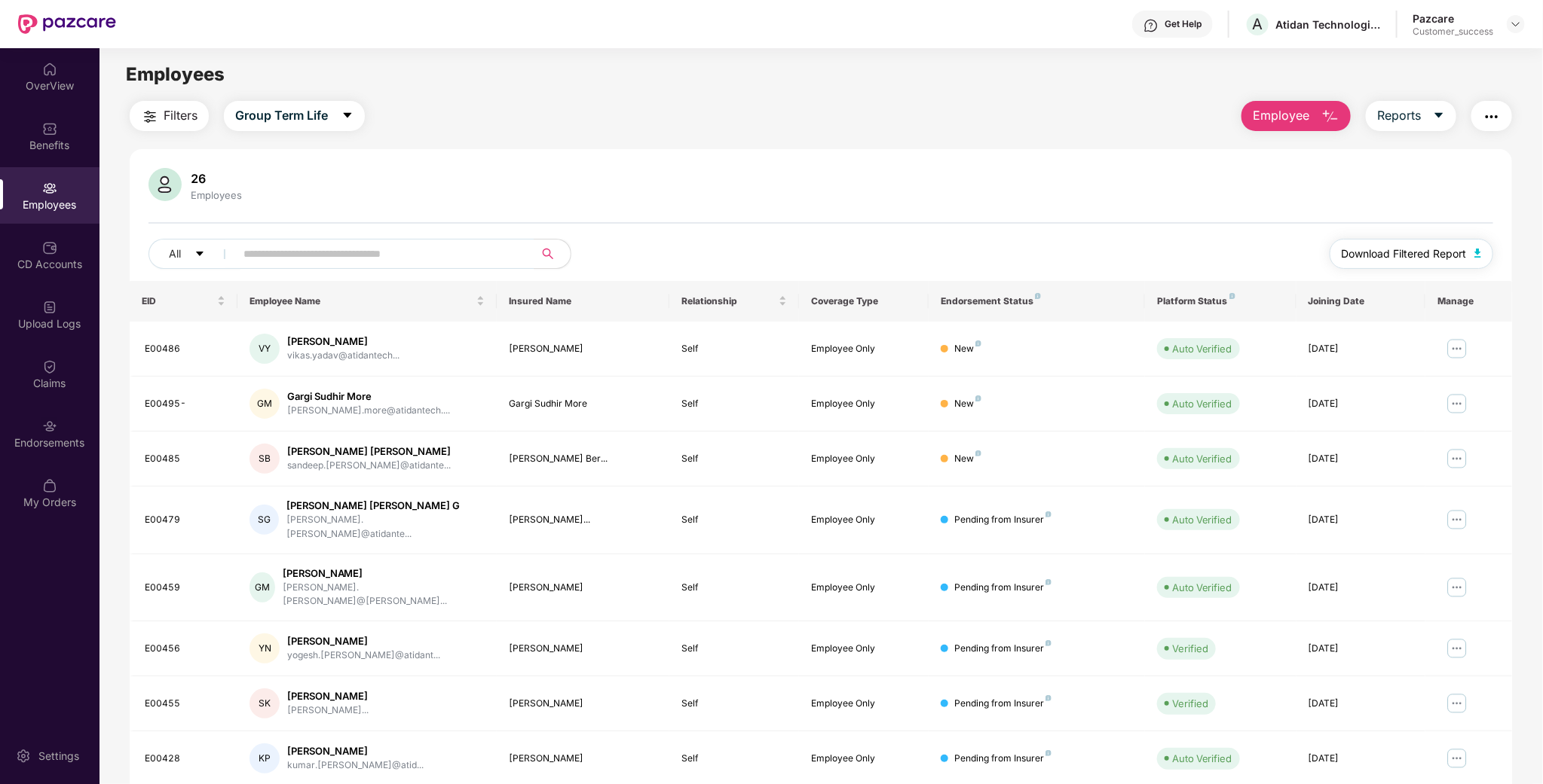
click at [1411, 253] on span "Download Filtered Report" at bounding box center [1404, 253] width 125 height 17
click at [39, 412] on div "Endorsements" at bounding box center [49, 434] width 99 height 57
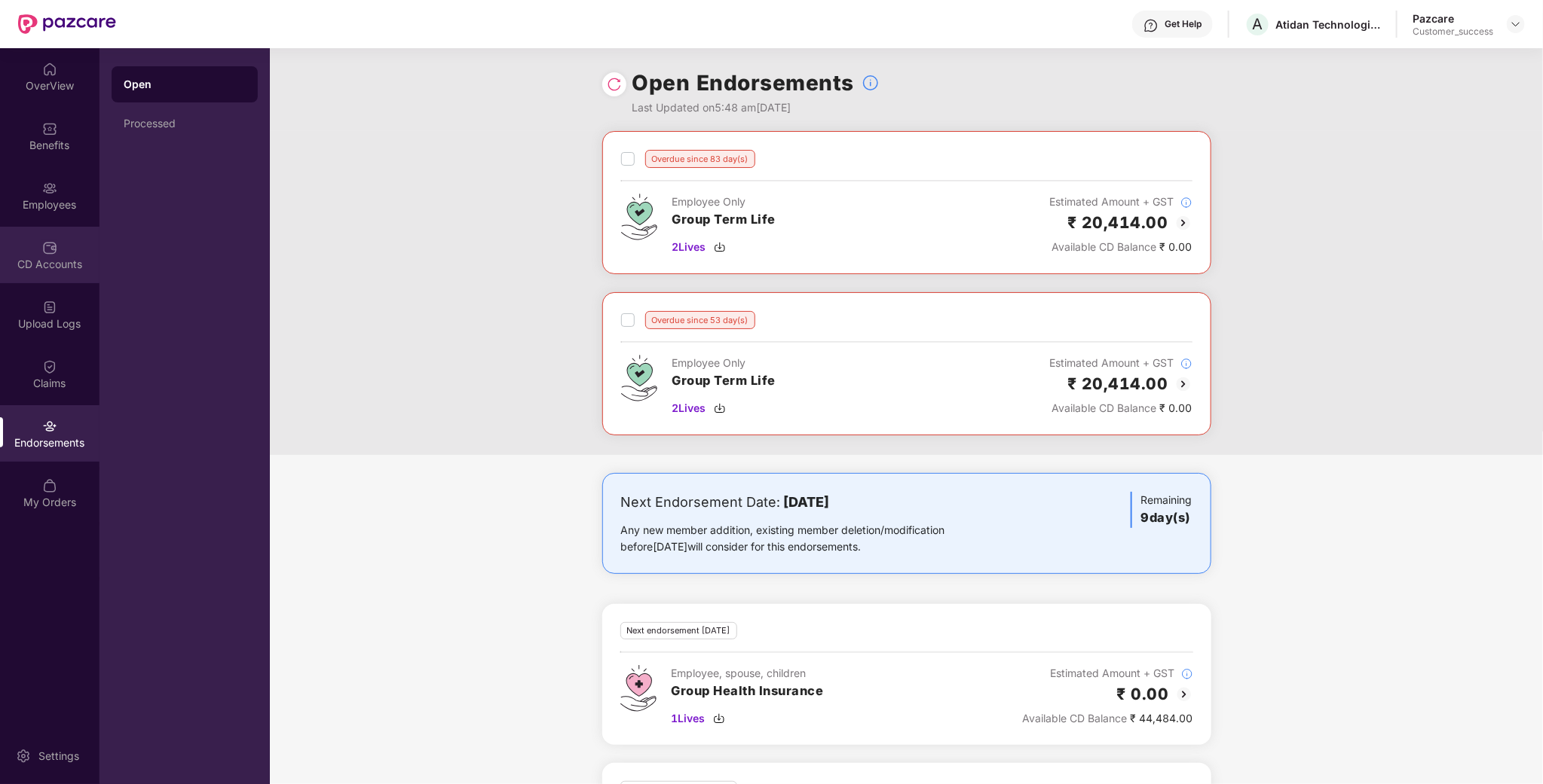
click at [78, 257] on div "CD Accounts" at bounding box center [49, 264] width 99 height 15
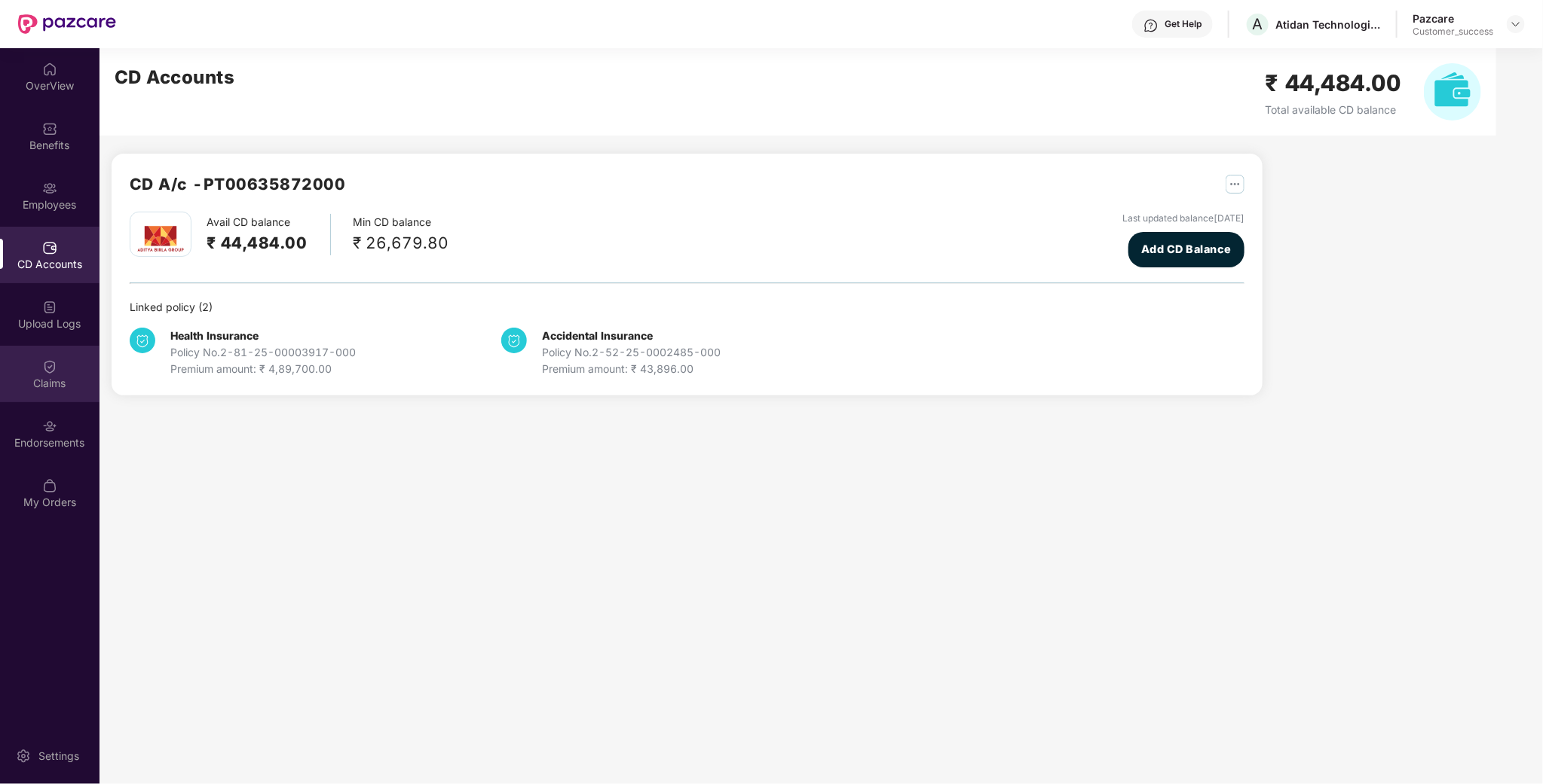
click at [67, 357] on div "Claims" at bounding box center [49, 375] width 99 height 57
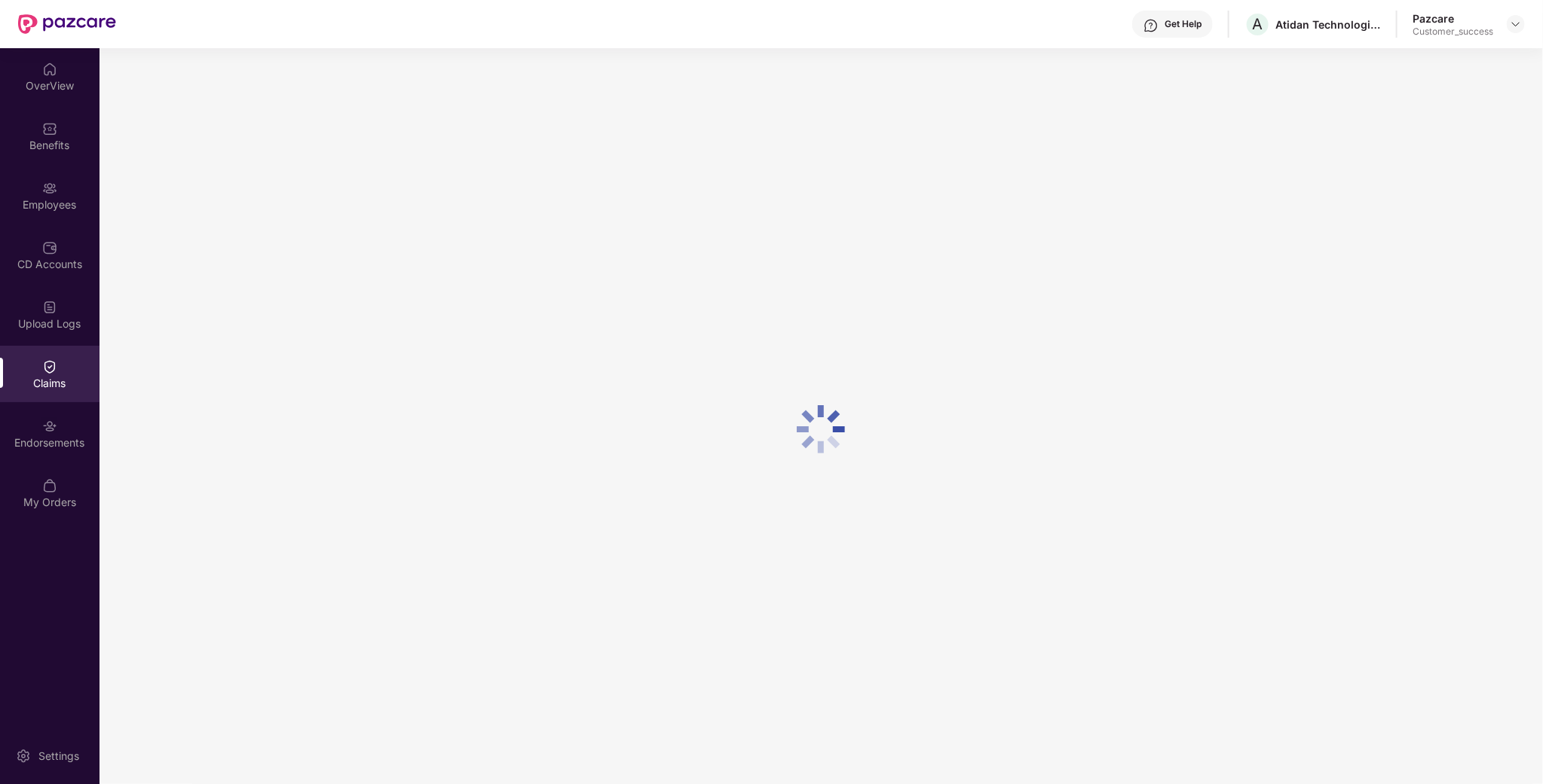
click at [66, 330] on div "Upload Logs" at bounding box center [49, 324] width 99 height 15
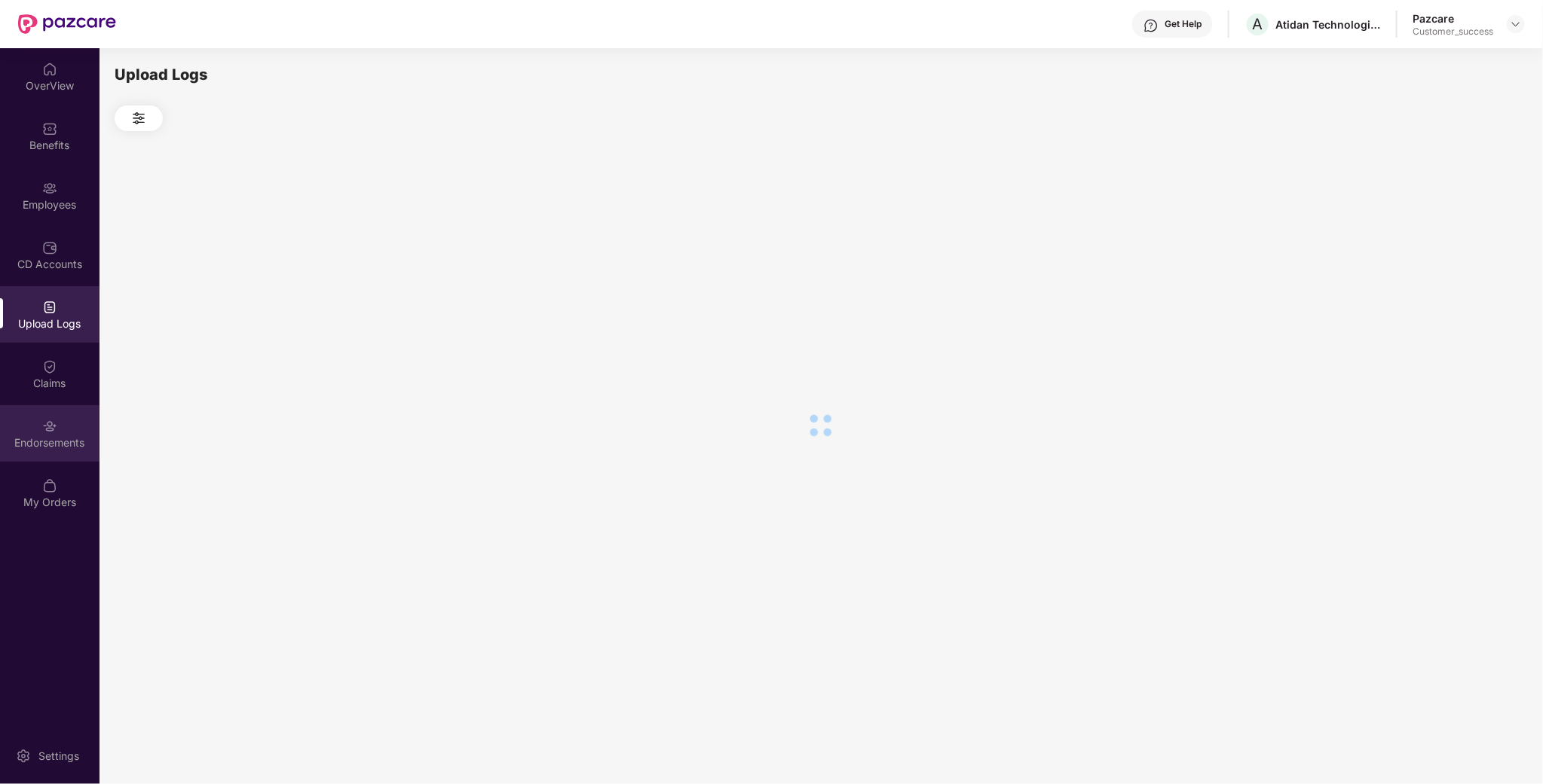
click at [43, 419] on img at bounding box center [49, 426] width 15 height 15
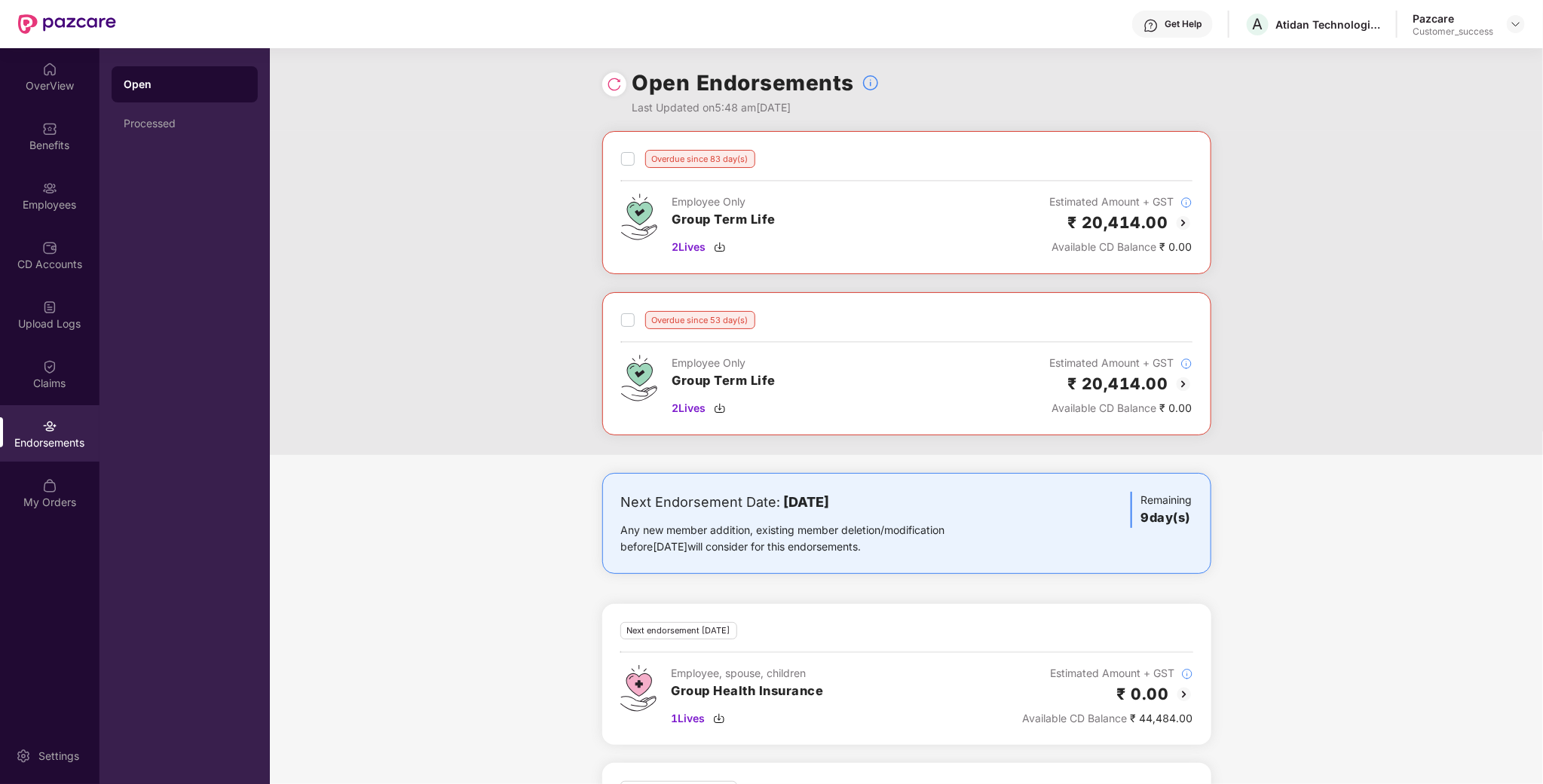
click at [729, 226] on h3 "Group Term Life" at bounding box center [724, 220] width 104 height 20
click at [1522, 25] on div at bounding box center [1516, 24] width 18 height 18
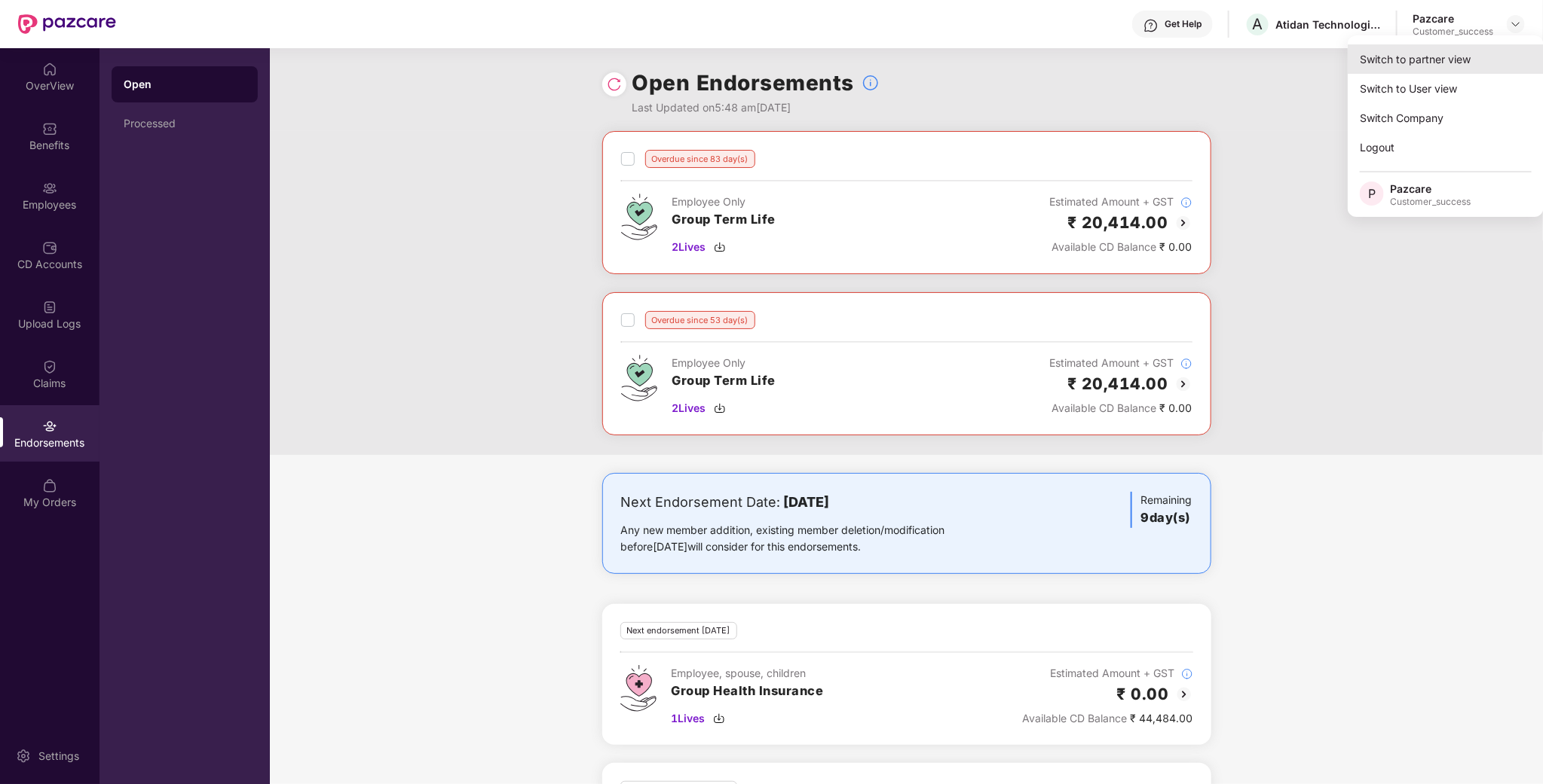
click at [1434, 64] on div "Switch to partner view" at bounding box center [1446, 59] width 196 height 29
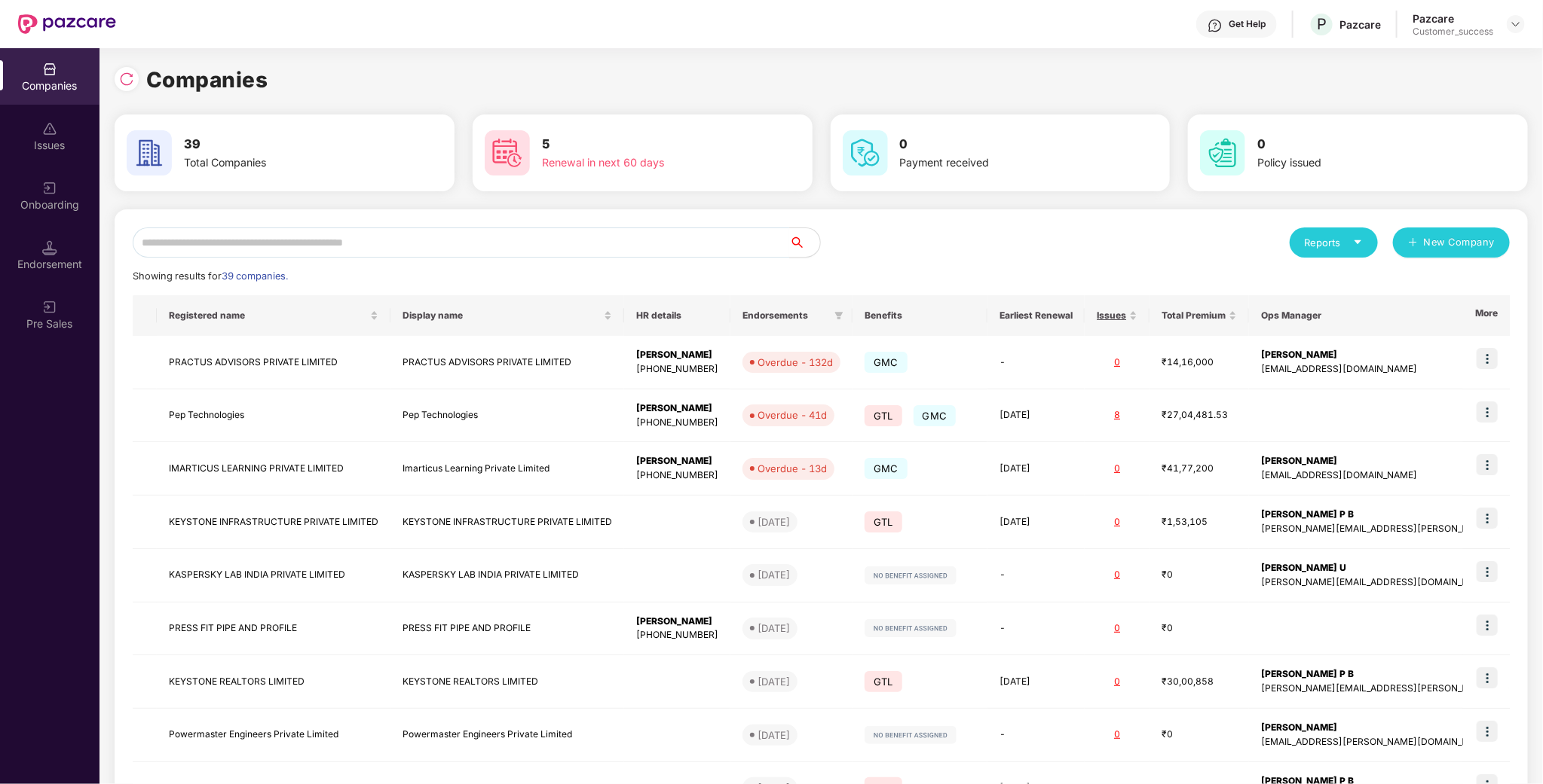
click at [57, 181] on img at bounding box center [49, 187] width 15 height 15
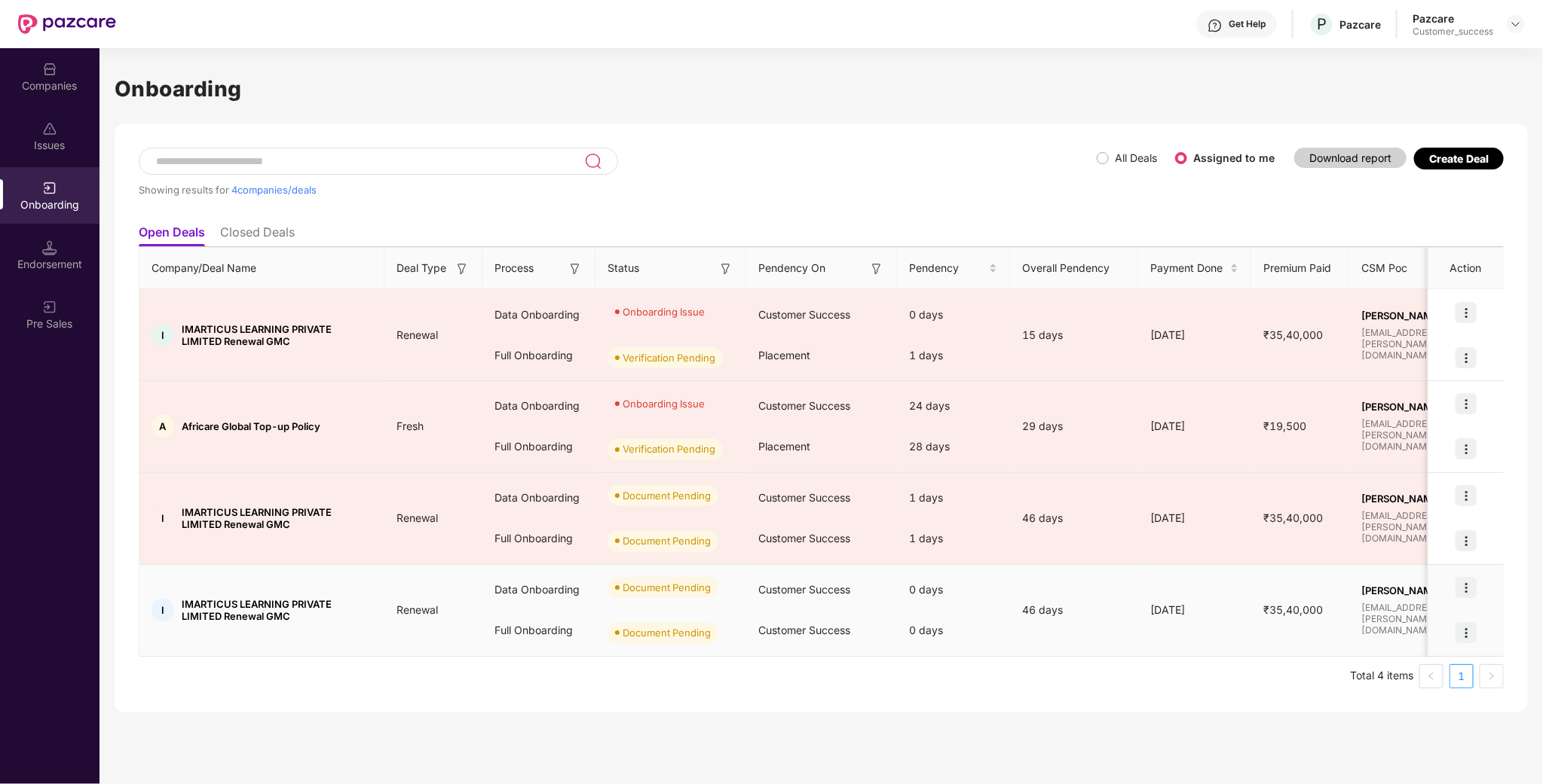
click at [1292, 615] on span "₹35,40,000" at bounding box center [1293, 609] width 83 height 13
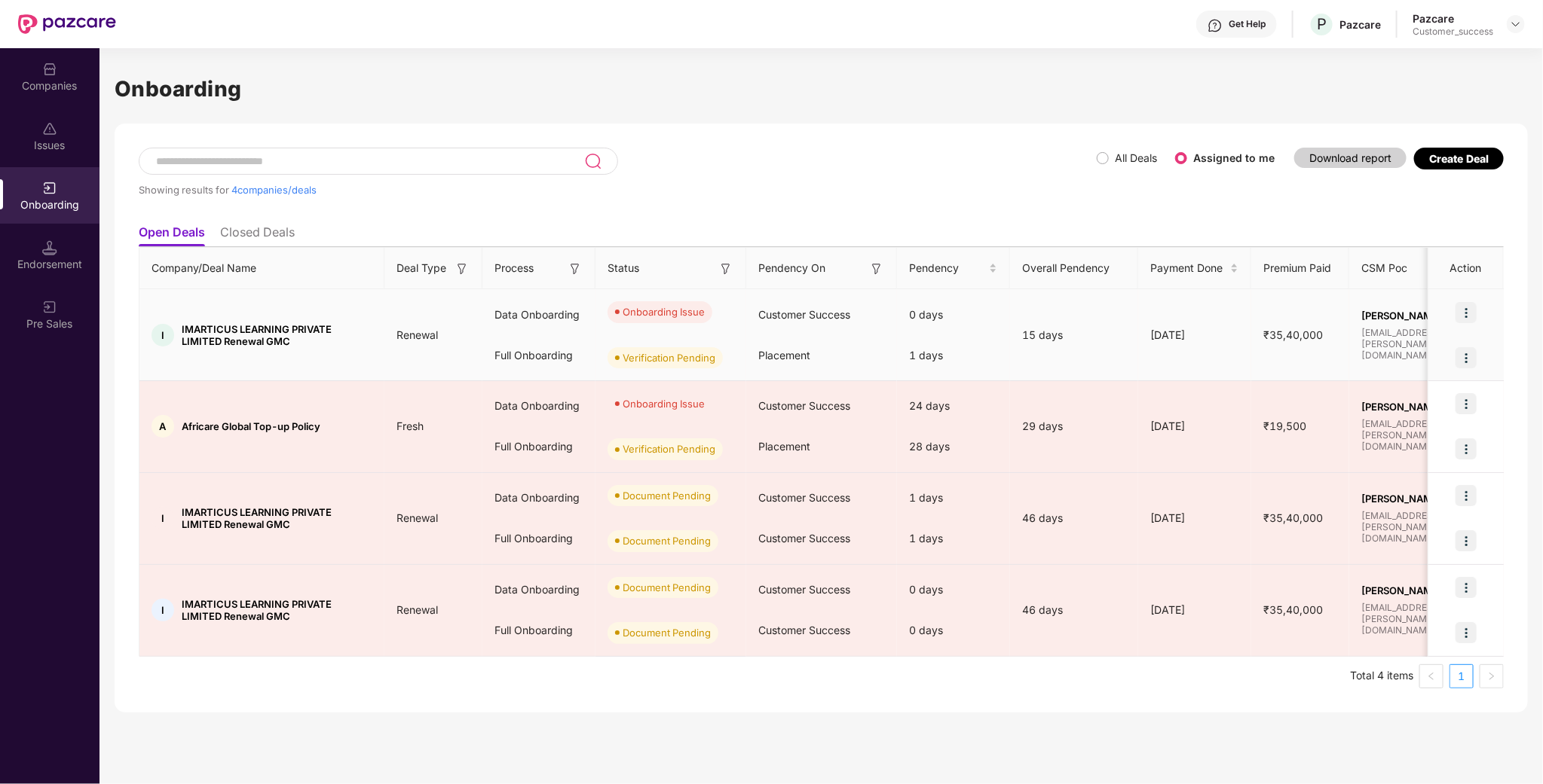
click at [1465, 313] on img at bounding box center [1466, 313] width 22 height 22
click at [1408, 355] on span "Rectify error in documents" at bounding box center [1378, 350] width 161 height 17
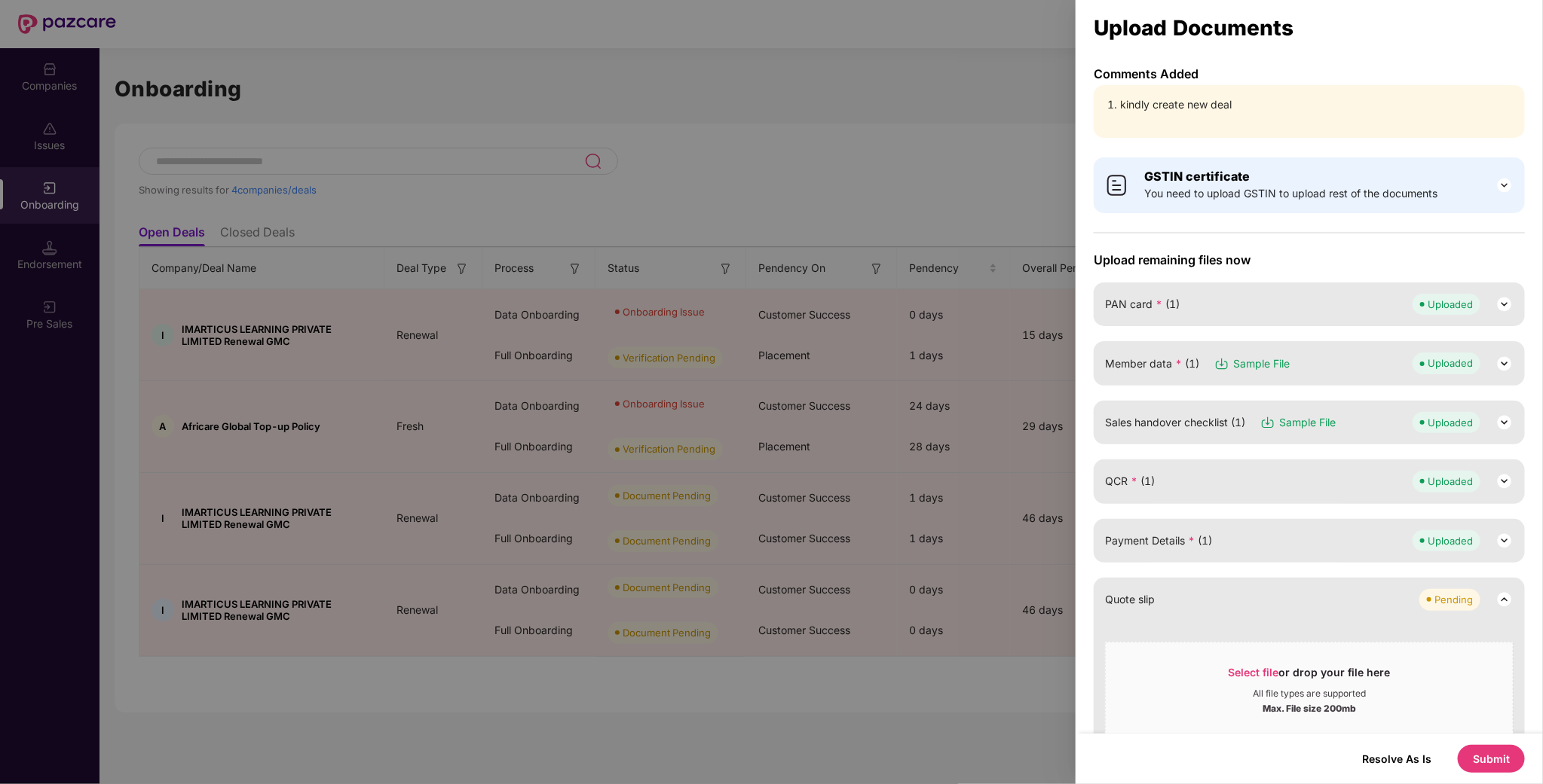
click at [891, 209] on div at bounding box center [772, 392] width 1543 height 784
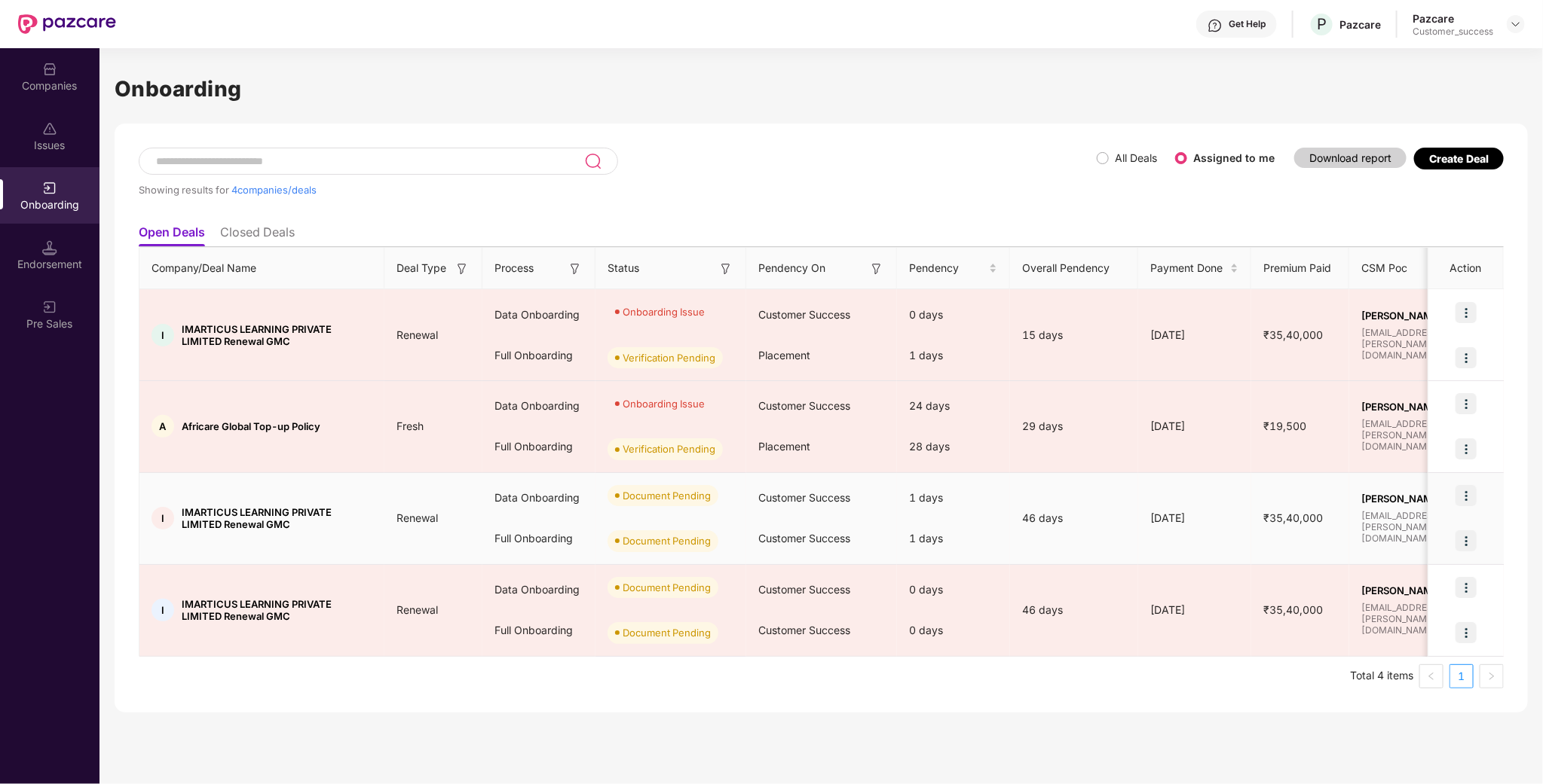
click at [1473, 505] on img at bounding box center [1466, 497] width 22 height 22
click at [1382, 520] on li "Upload Documents" at bounding box center [1396, 536] width 162 height 31
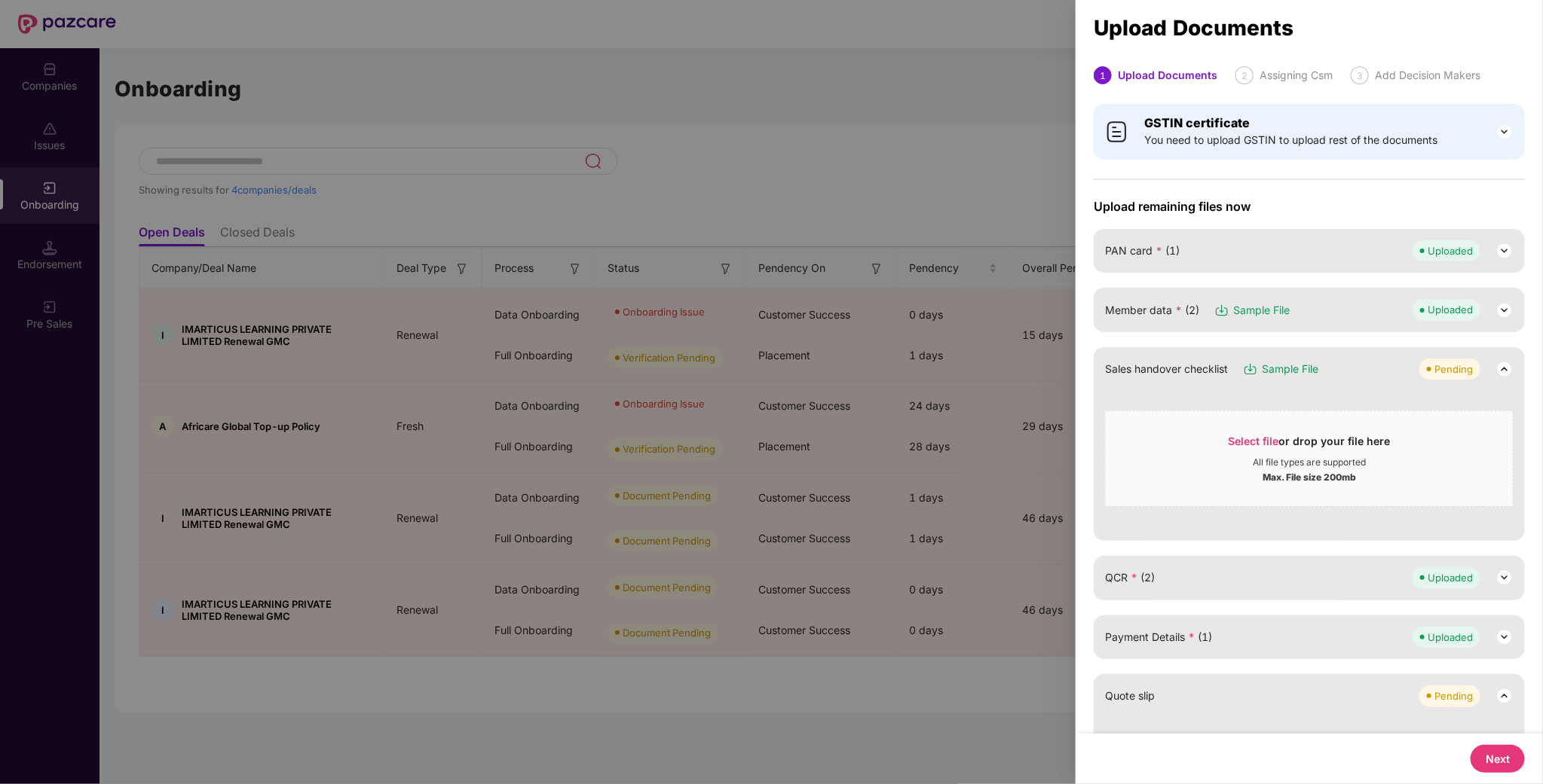
click at [827, 231] on div at bounding box center [772, 392] width 1543 height 784
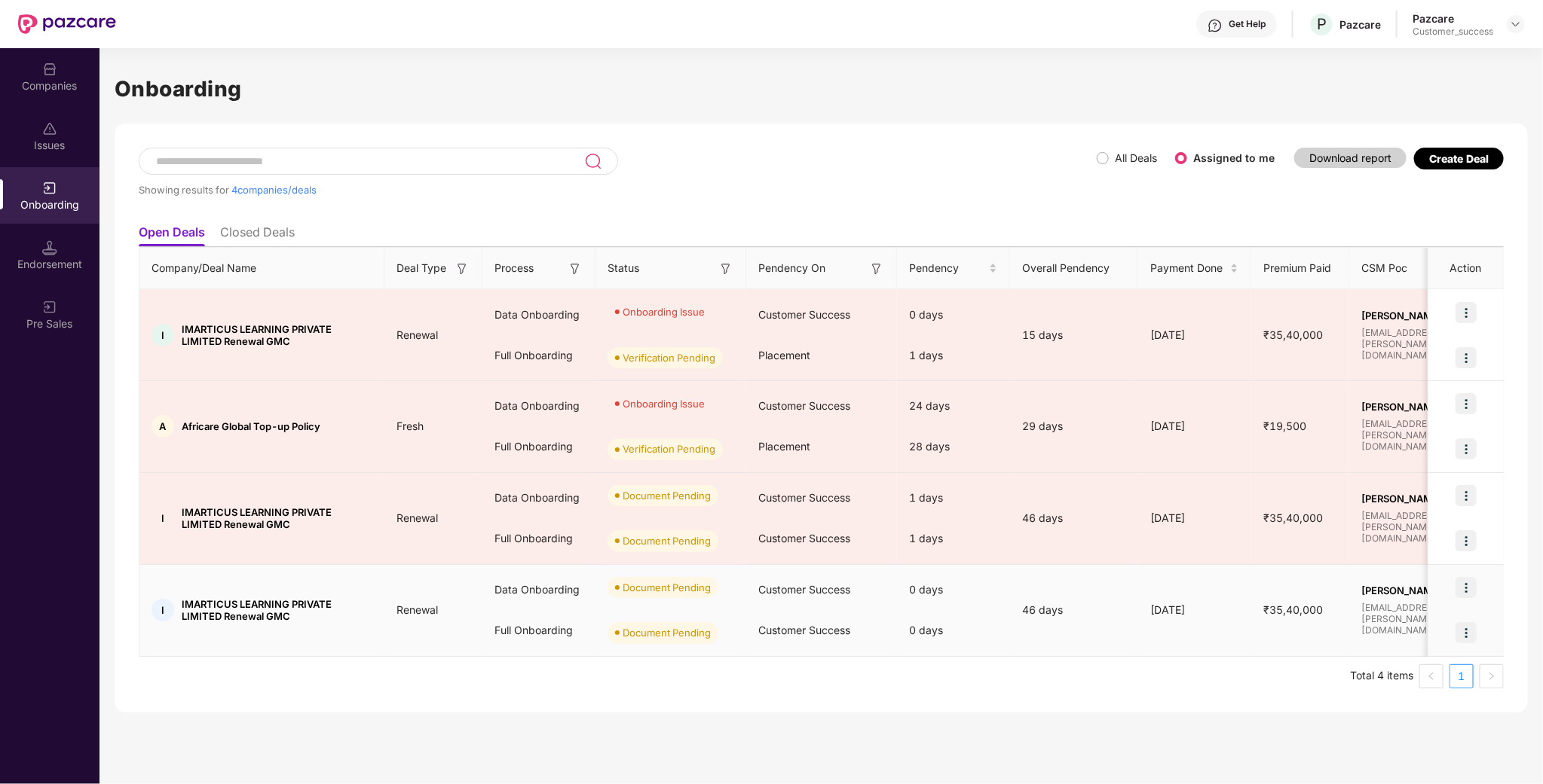
click at [1475, 593] on img at bounding box center [1466, 588] width 22 height 22
click at [1400, 617] on li "Upload Documents" at bounding box center [1396, 628] width 162 height 31
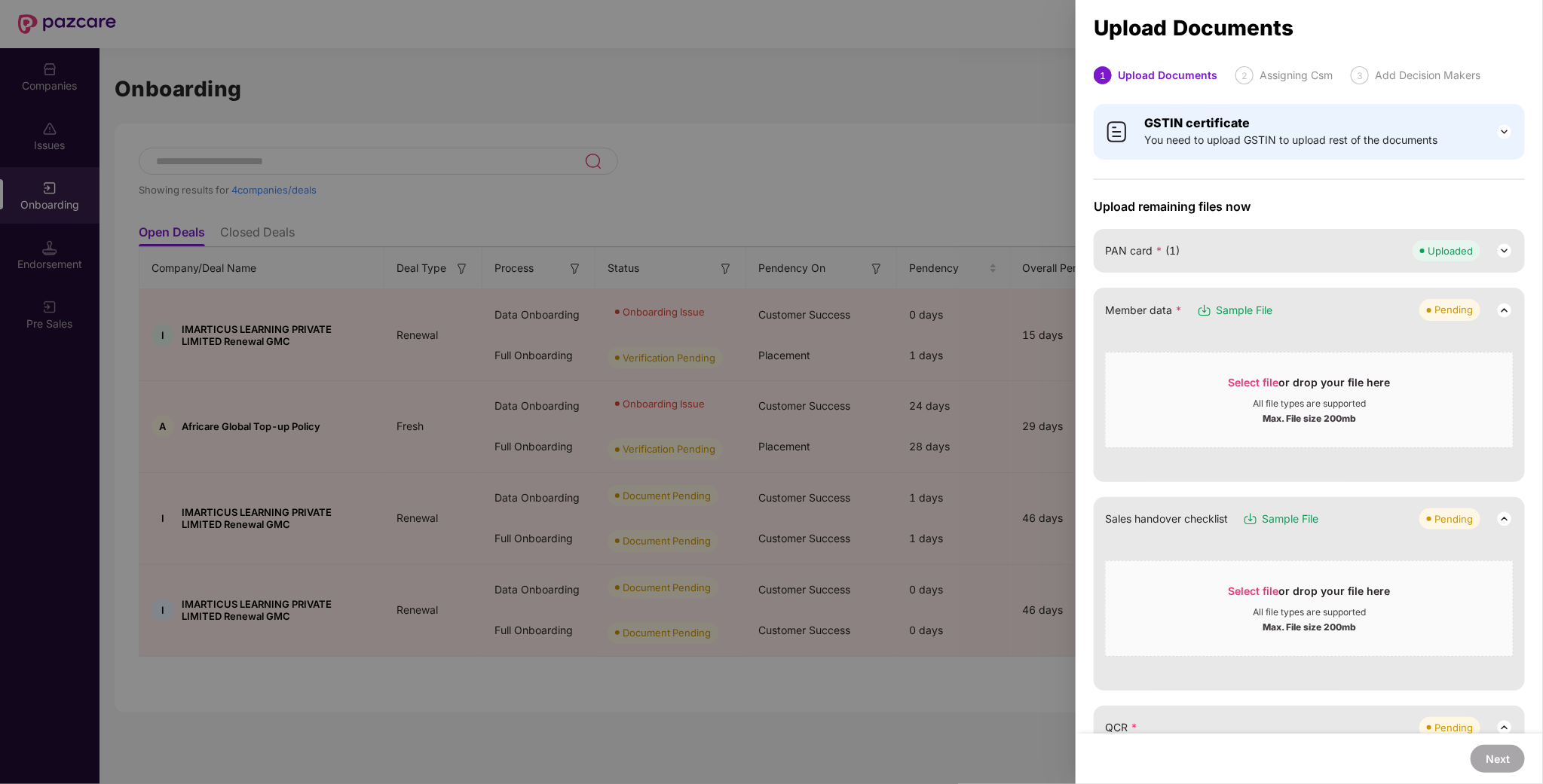
click at [801, 233] on div at bounding box center [772, 392] width 1543 height 784
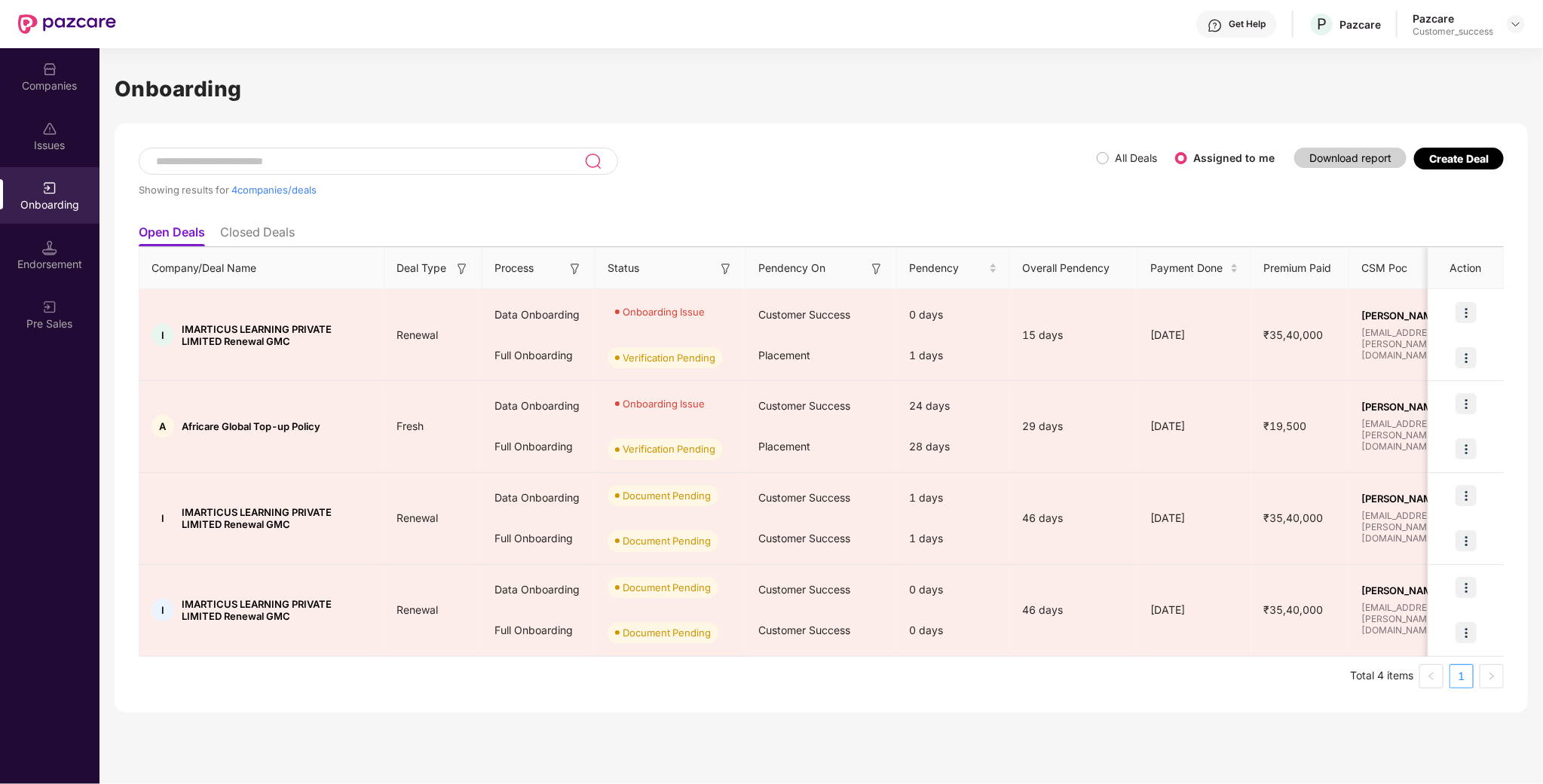
click at [66, 150] on div "Issues" at bounding box center [49, 145] width 99 height 15
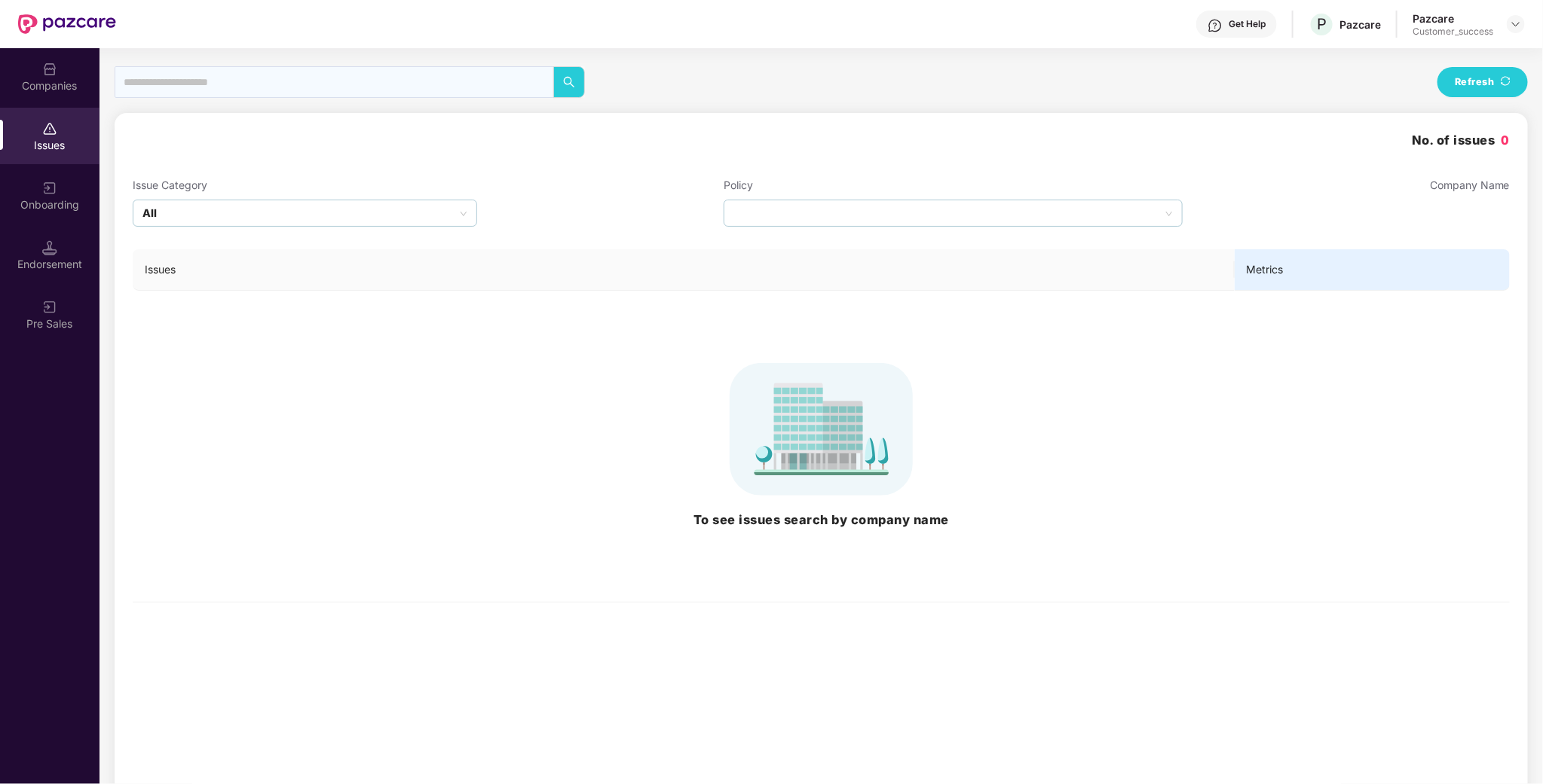
click at [36, 190] on div "Onboarding" at bounding box center [49, 195] width 99 height 57
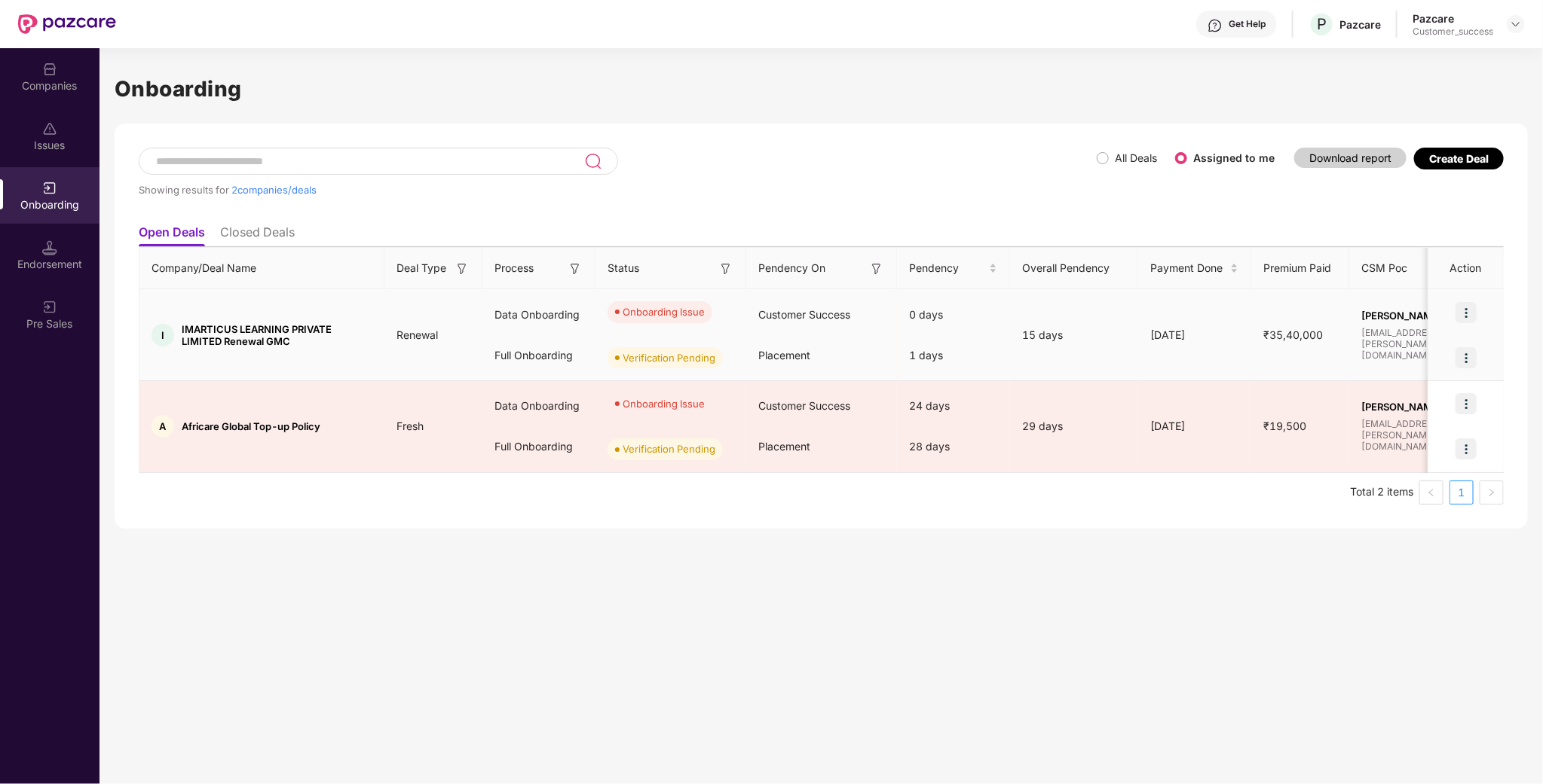
click at [1468, 319] on img at bounding box center [1466, 313] width 22 height 22
click at [1415, 342] on span "Rectify error in documents" at bounding box center [1378, 350] width 161 height 17
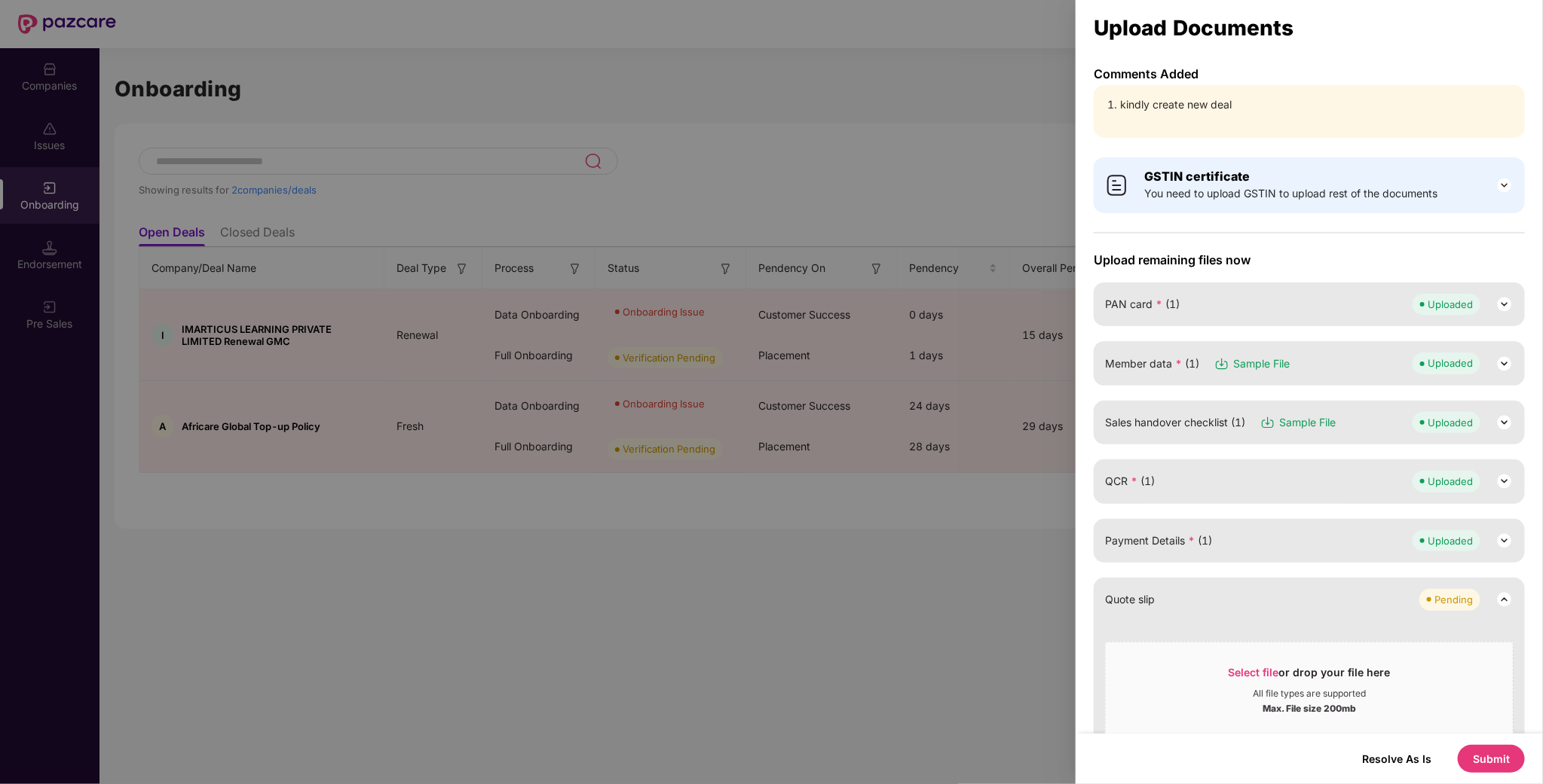
click at [1009, 242] on div at bounding box center [772, 392] width 1543 height 784
